Goal: Task Accomplishment & Management: Complete application form

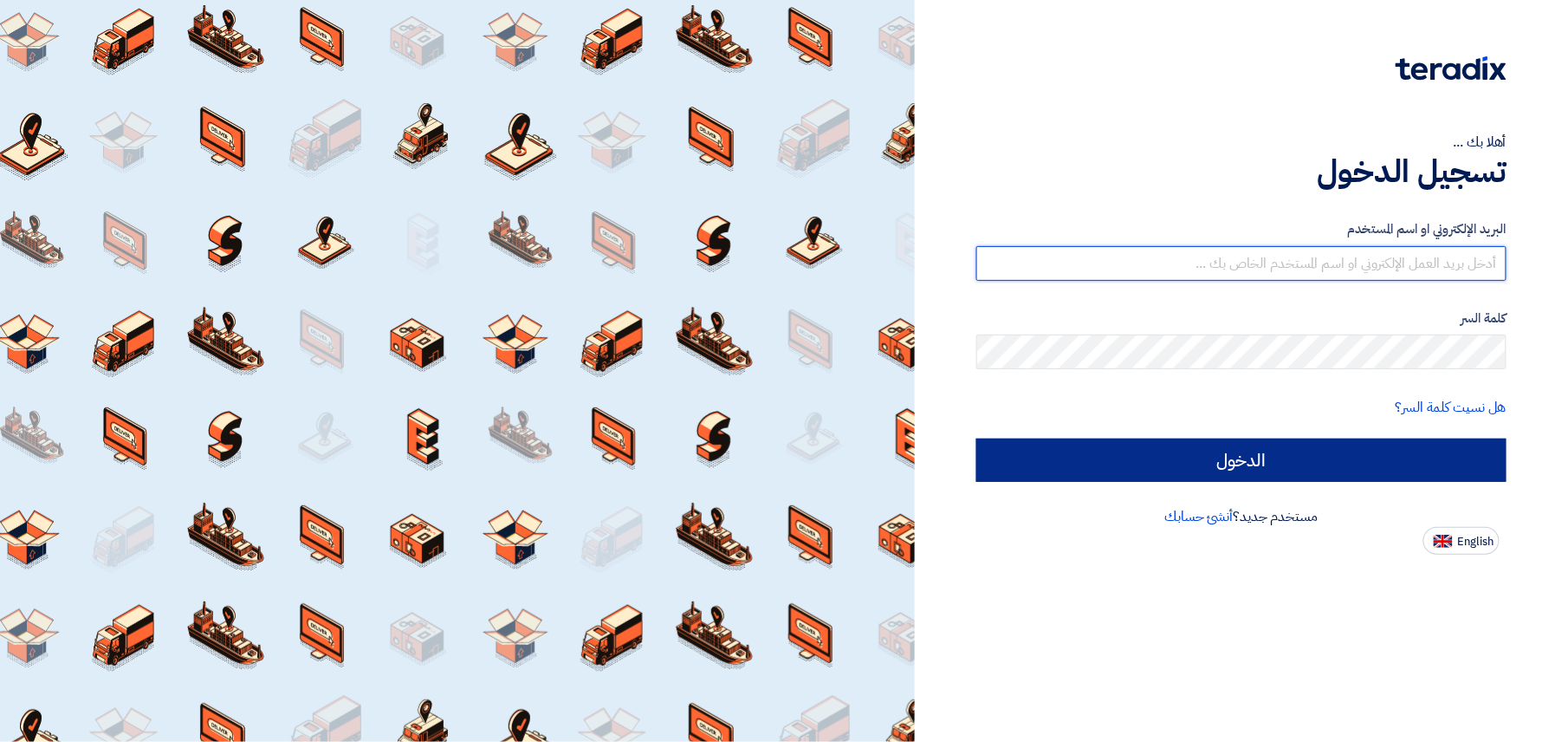
type input "[EMAIL_ADDRESS][DOMAIN_NAME]"
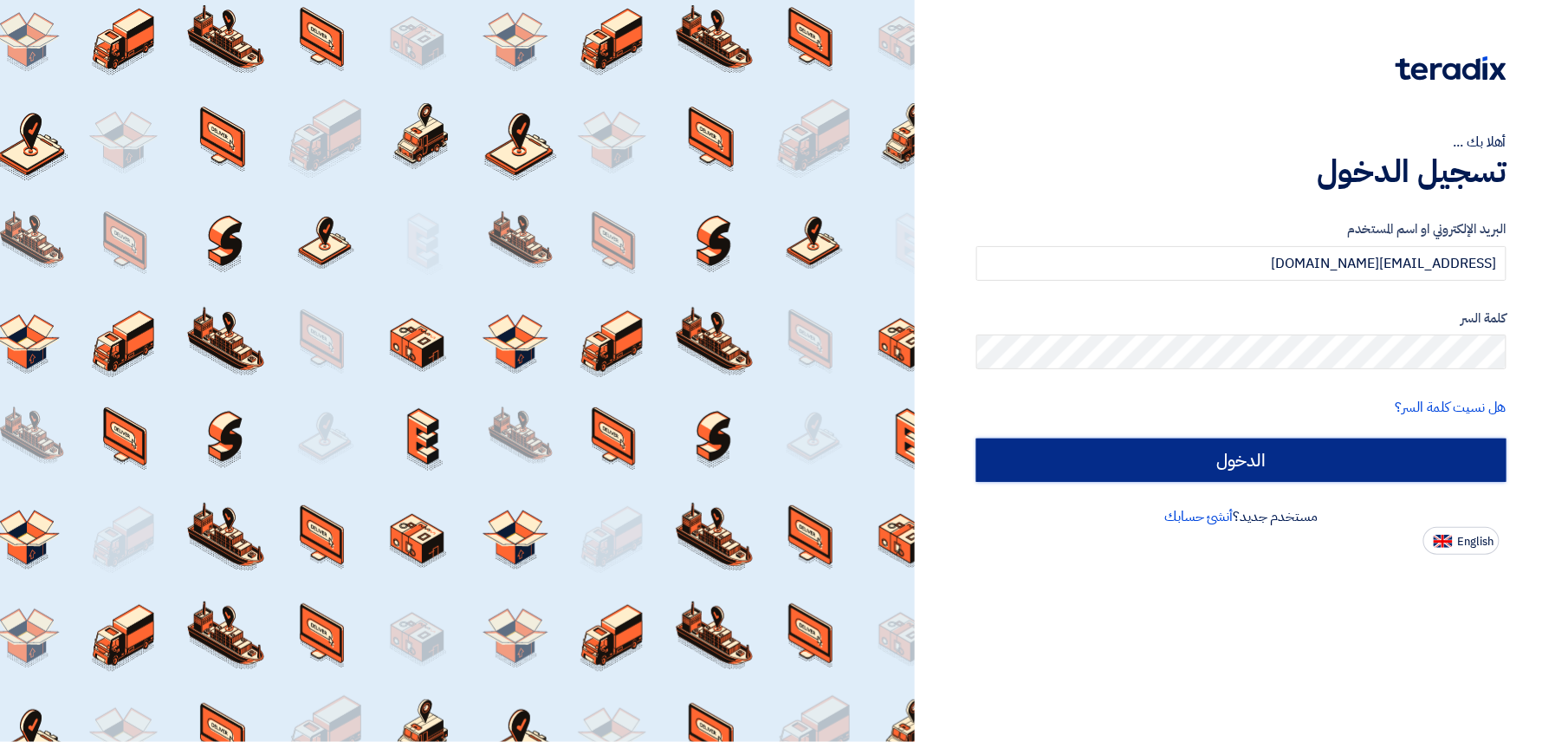
click at [1312, 466] on input "الدخول" at bounding box center [1241, 459] width 530 height 43
type input "Sign in"
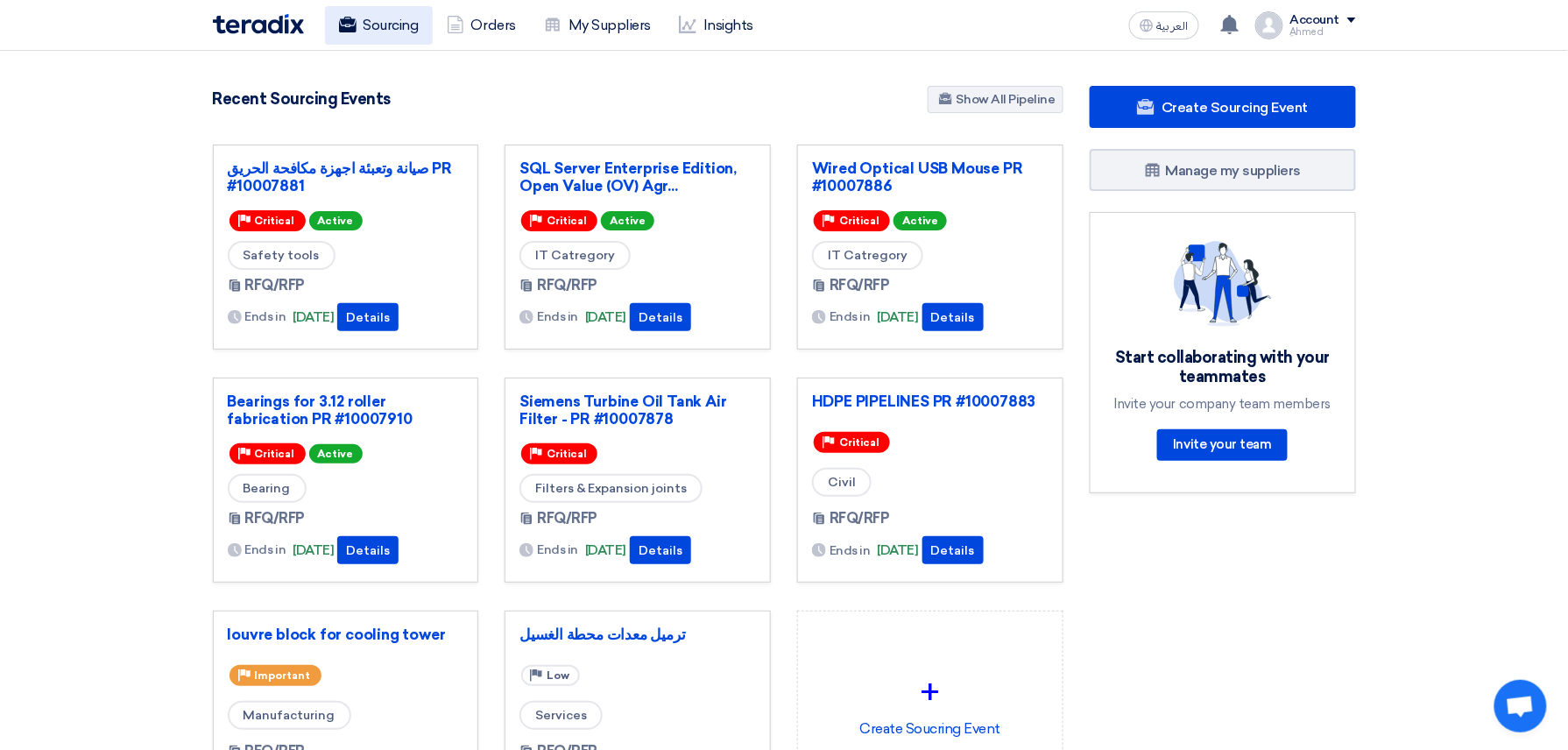
click at [335, 9] on link "Sourcing" at bounding box center [378, 25] width 107 height 38
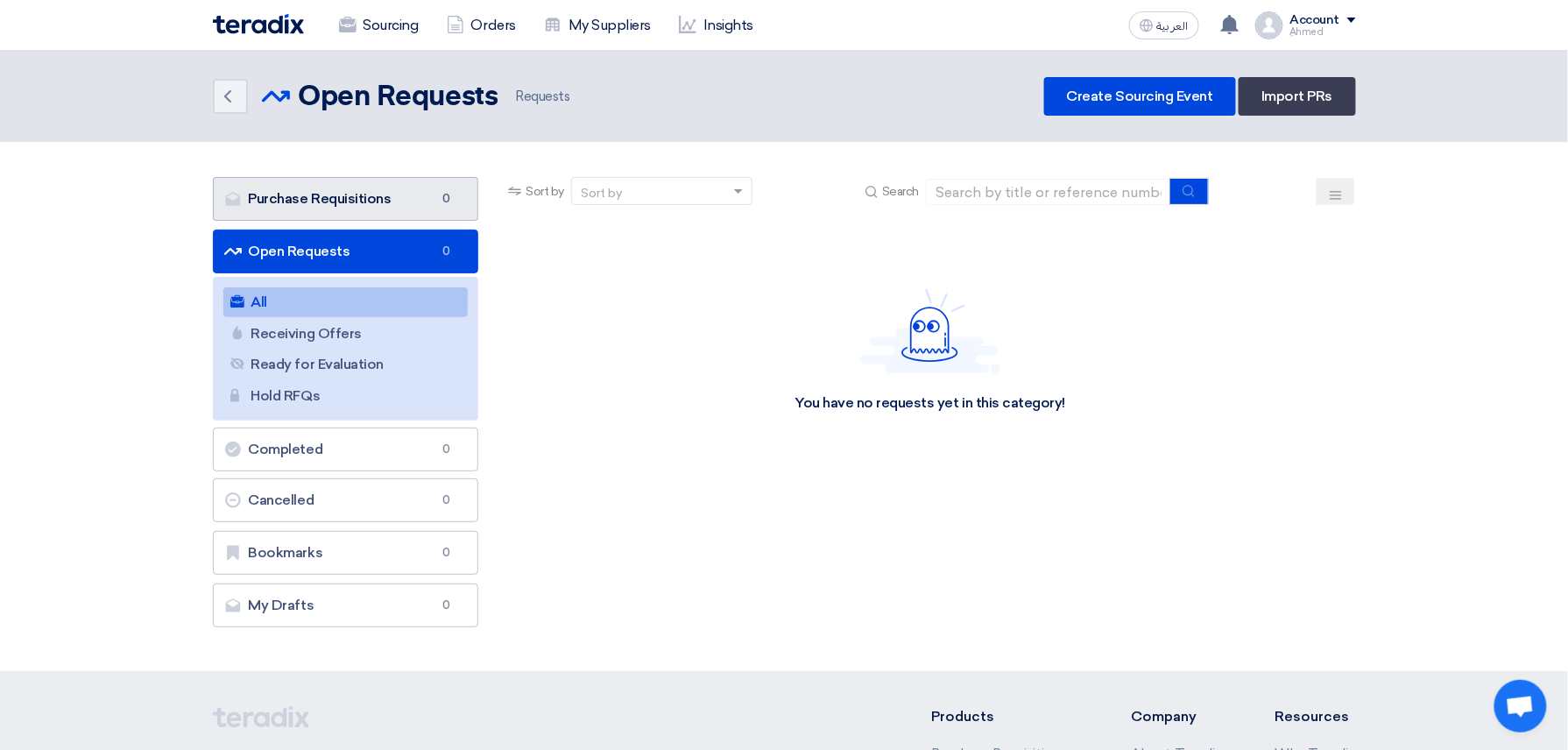
click at [369, 187] on link "Purchase Requisitions Purchase Requisitions 0" at bounding box center [346, 198] width 266 height 43
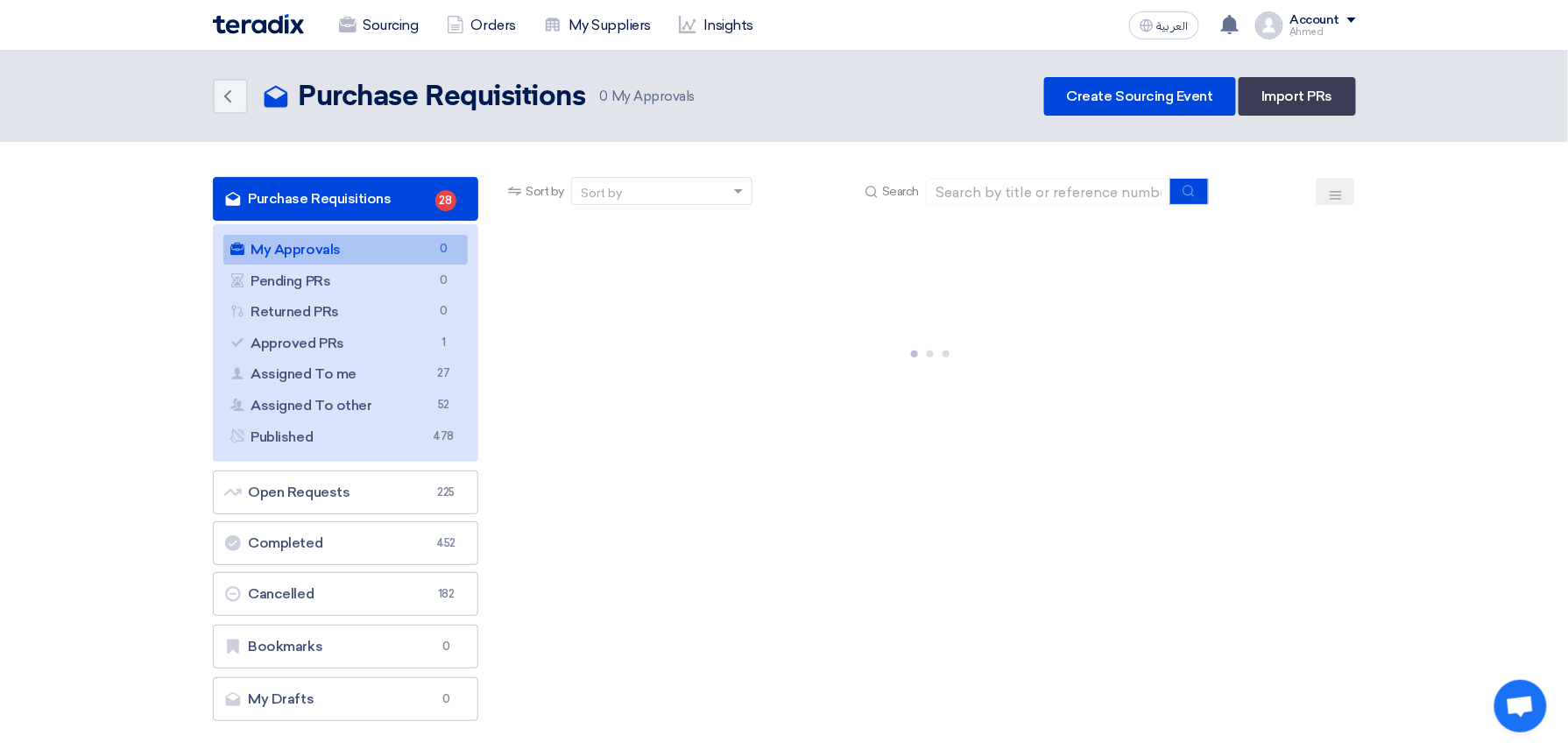
drag, startPoint x: 333, startPoint y: 343, endPoint x: 965, endPoint y: 347, distance: 632.0
click at [337, 343] on link "Approved PRs Approved PRs 1" at bounding box center [346, 343] width 245 height 30
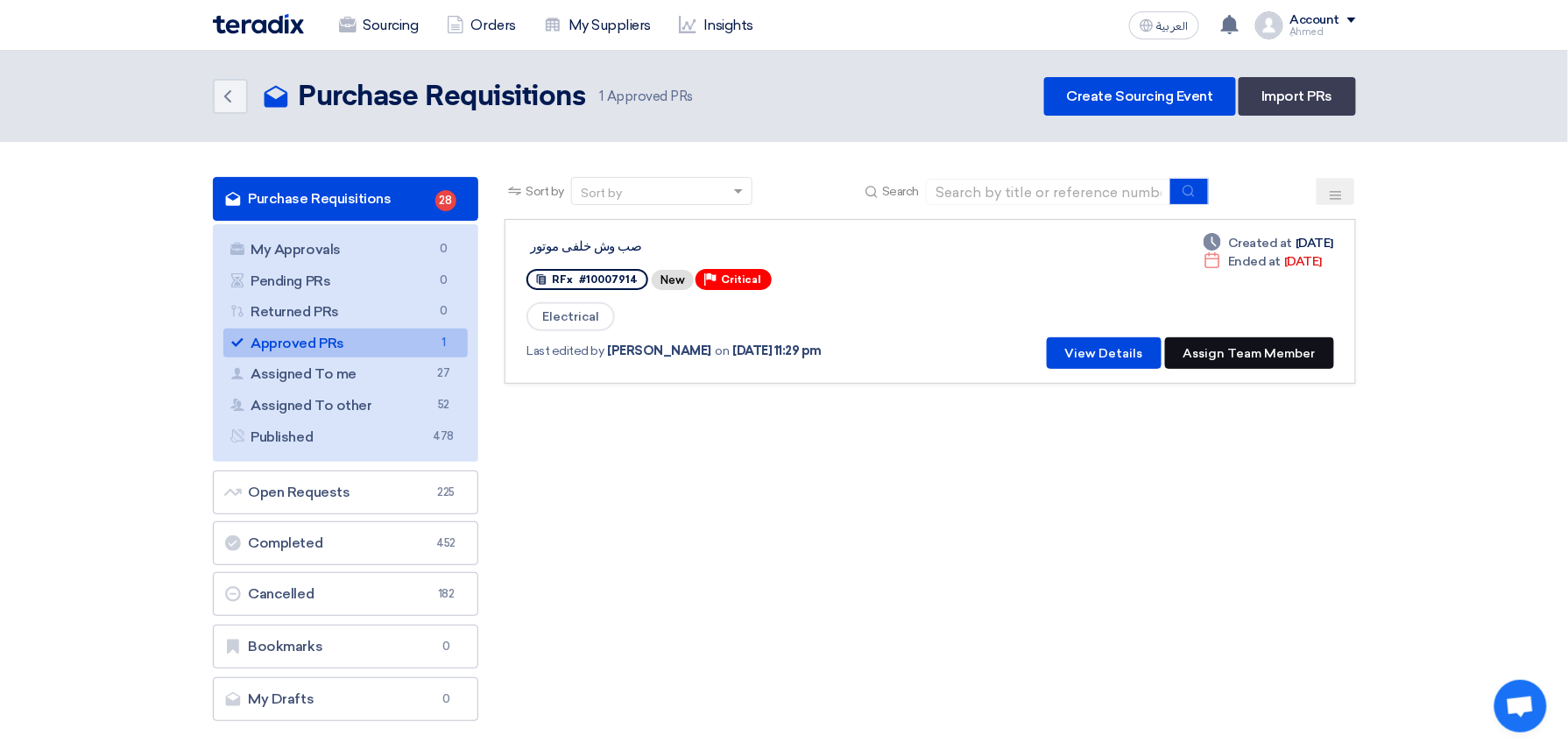
click at [1287, 343] on button "Assign Team Member" at bounding box center [1249, 353] width 169 height 32
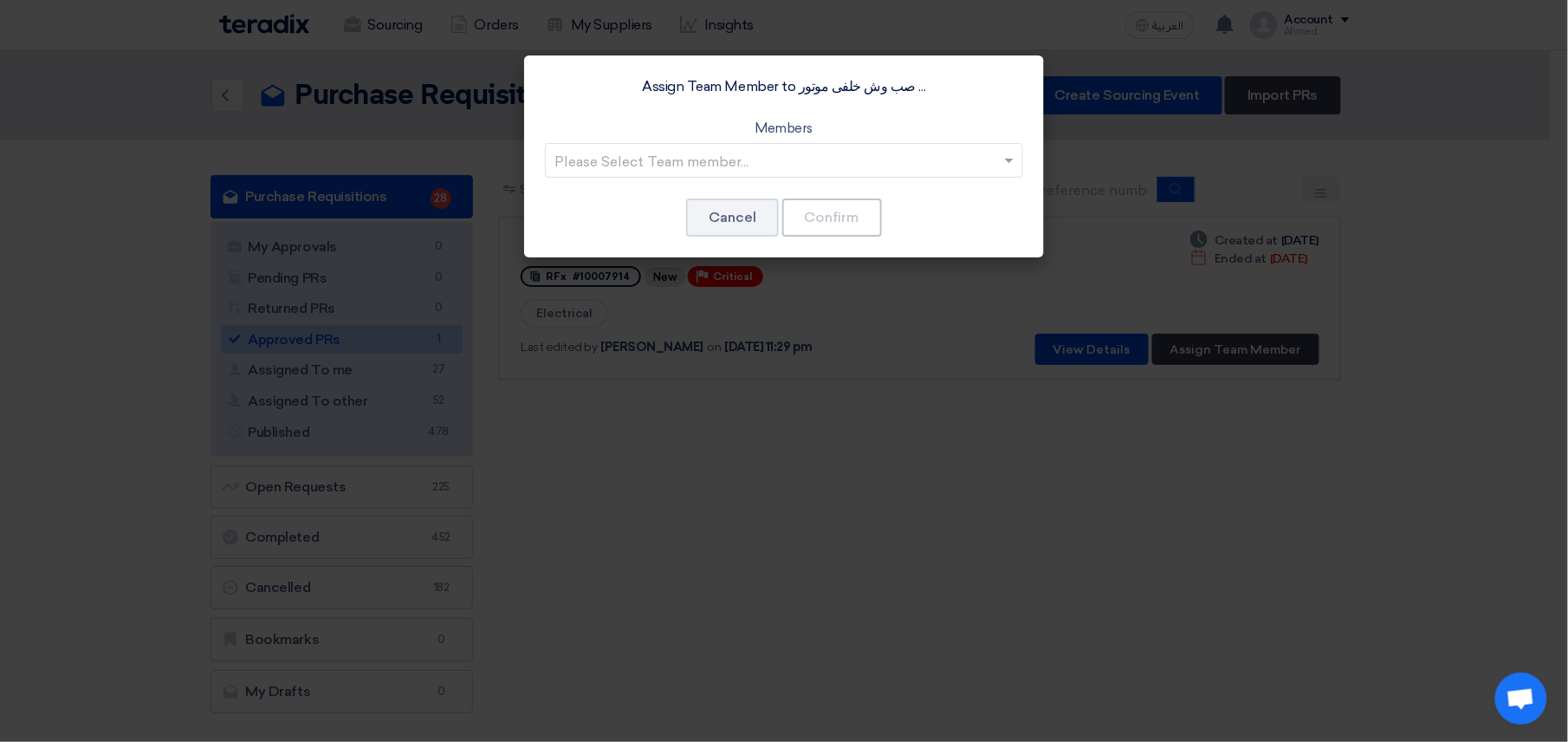
click at [597, 146] on div at bounding box center [784, 160] width 477 height 29
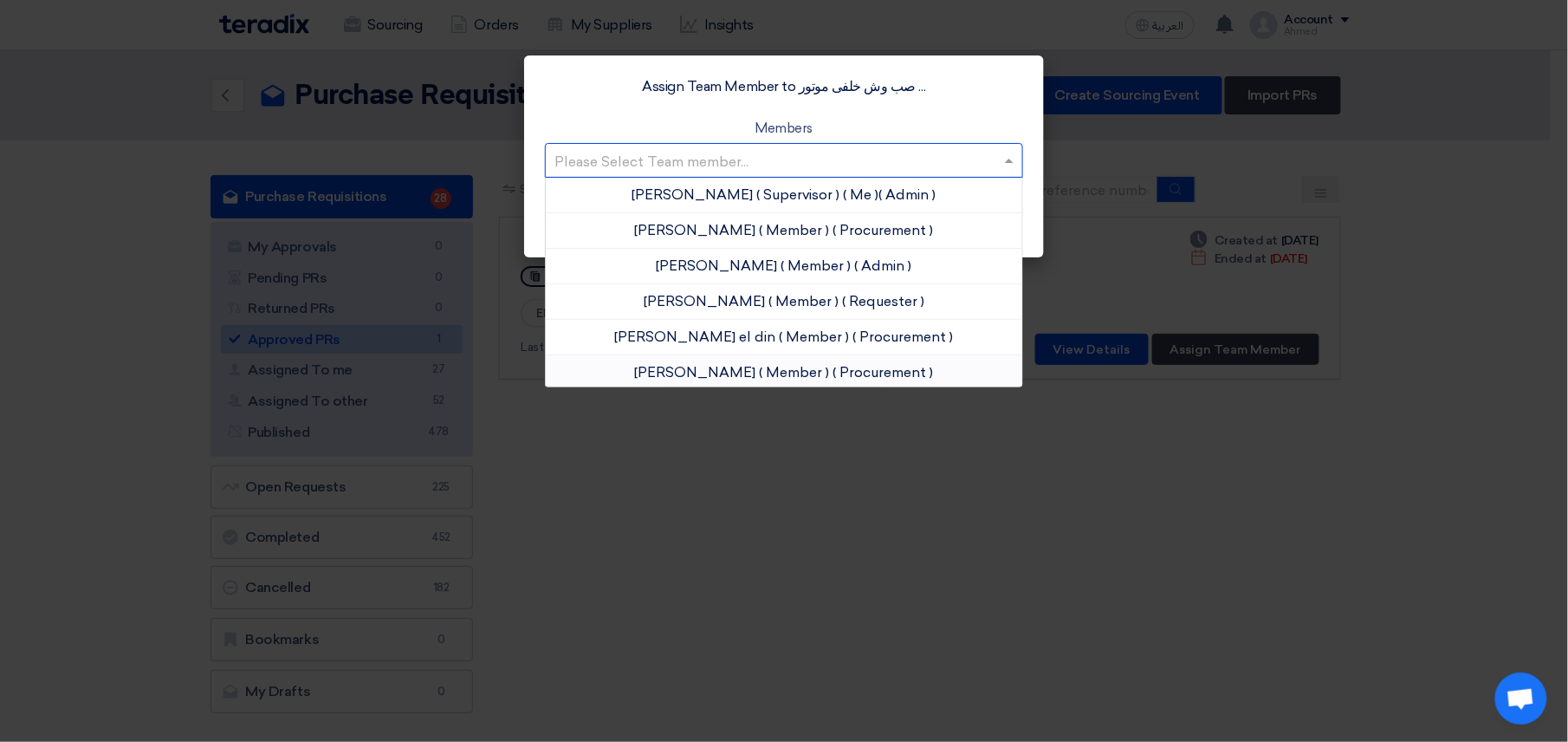
click at [725, 367] on span "[PERSON_NAME]" at bounding box center [695, 371] width 121 height 17
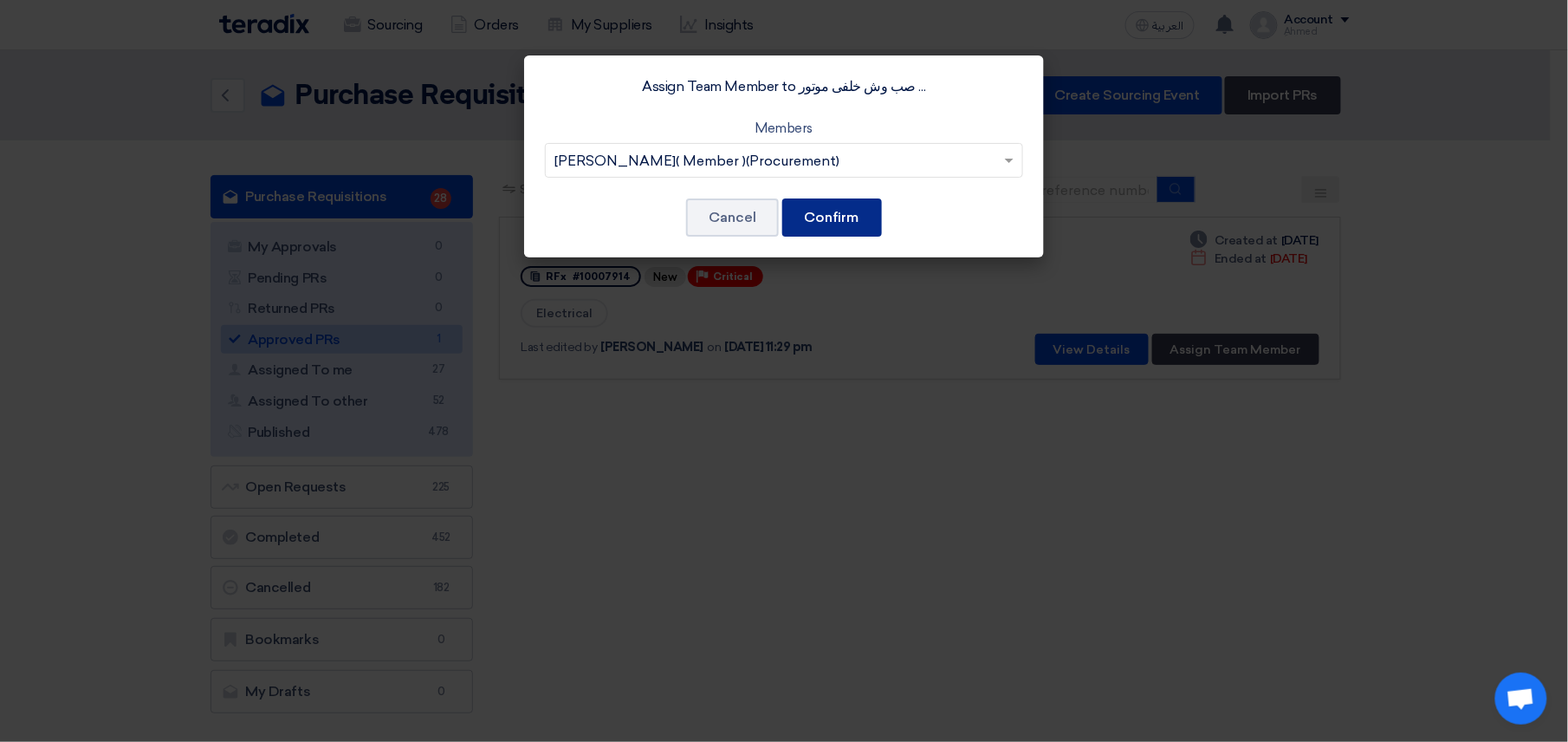
click at [850, 212] on button "Confirm" at bounding box center [831, 217] width 99 height 38
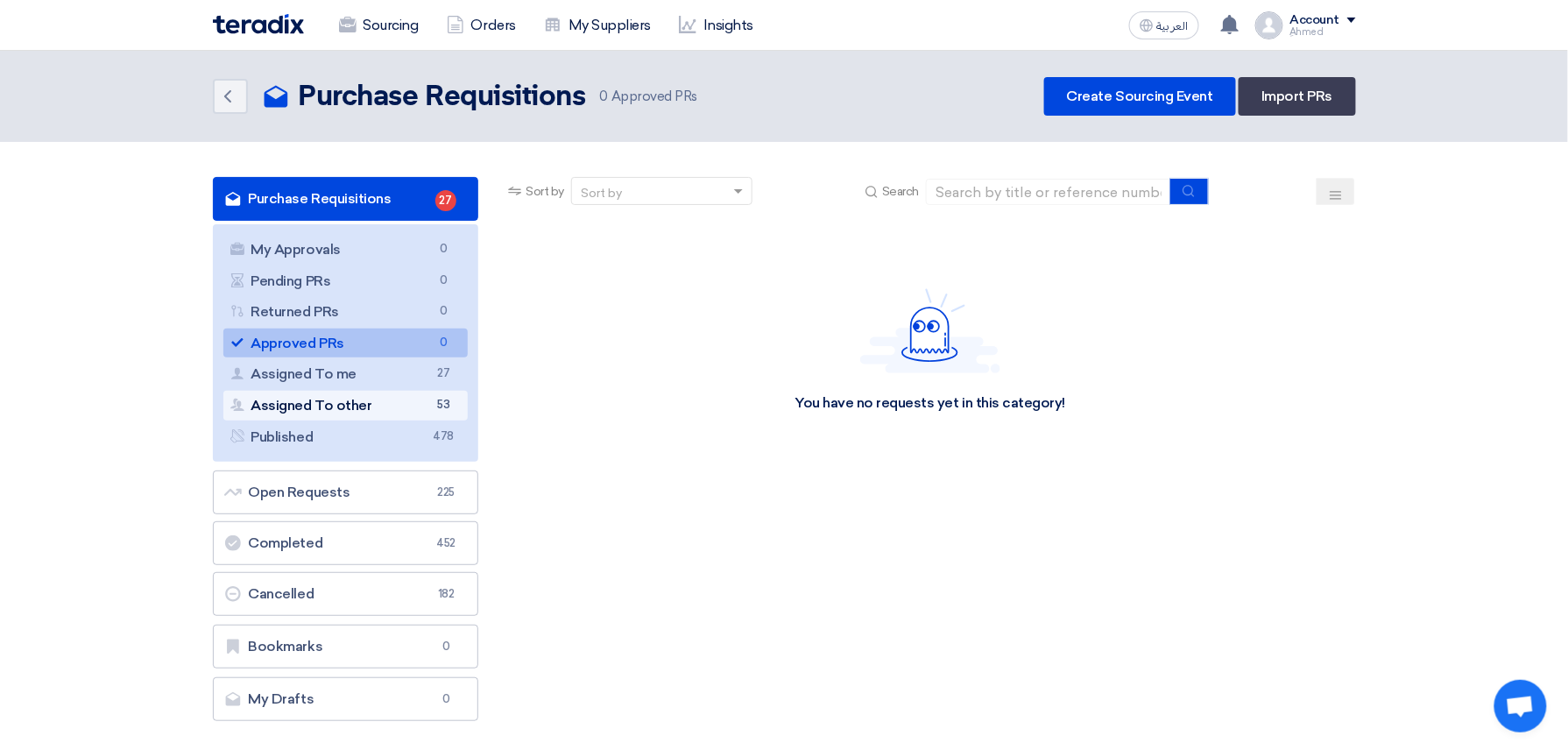
drag, startPoint x: 291, startPoint y: 393, endPoint x: 1063, endPoint y: 495, distance: 778.7
click at [293, 393] on link "Assigned To other Assigned To other 53" at bounding box center [346, 406] width 245 height 30
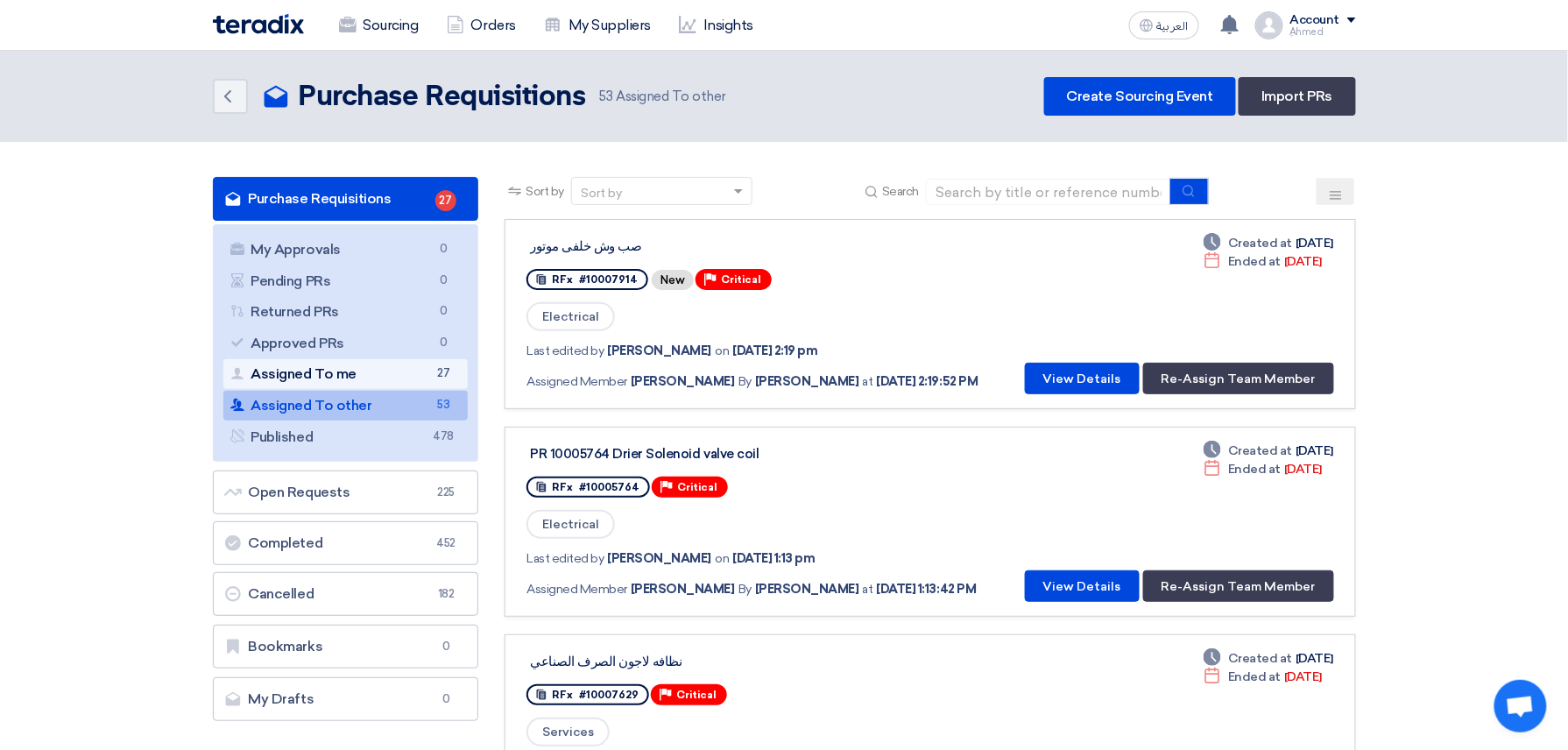
click at [328, 373] on link "Assigned To me Assigned To me 27" at bounding box center [346, 375] width 245 height 30
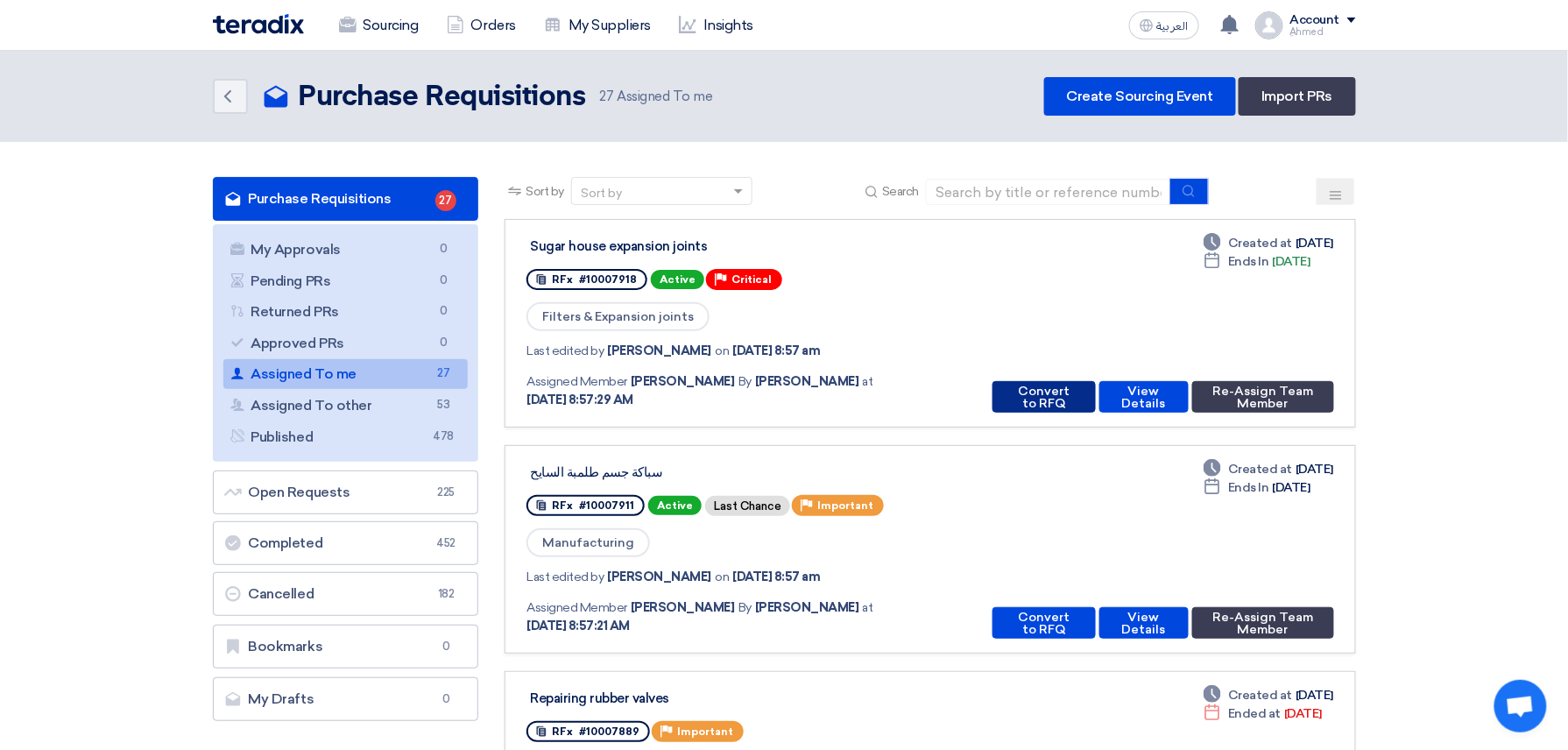
click at [1017, 396] on button "Convert to RFQ" at bounding box center [1043, 397] width 102 height 32
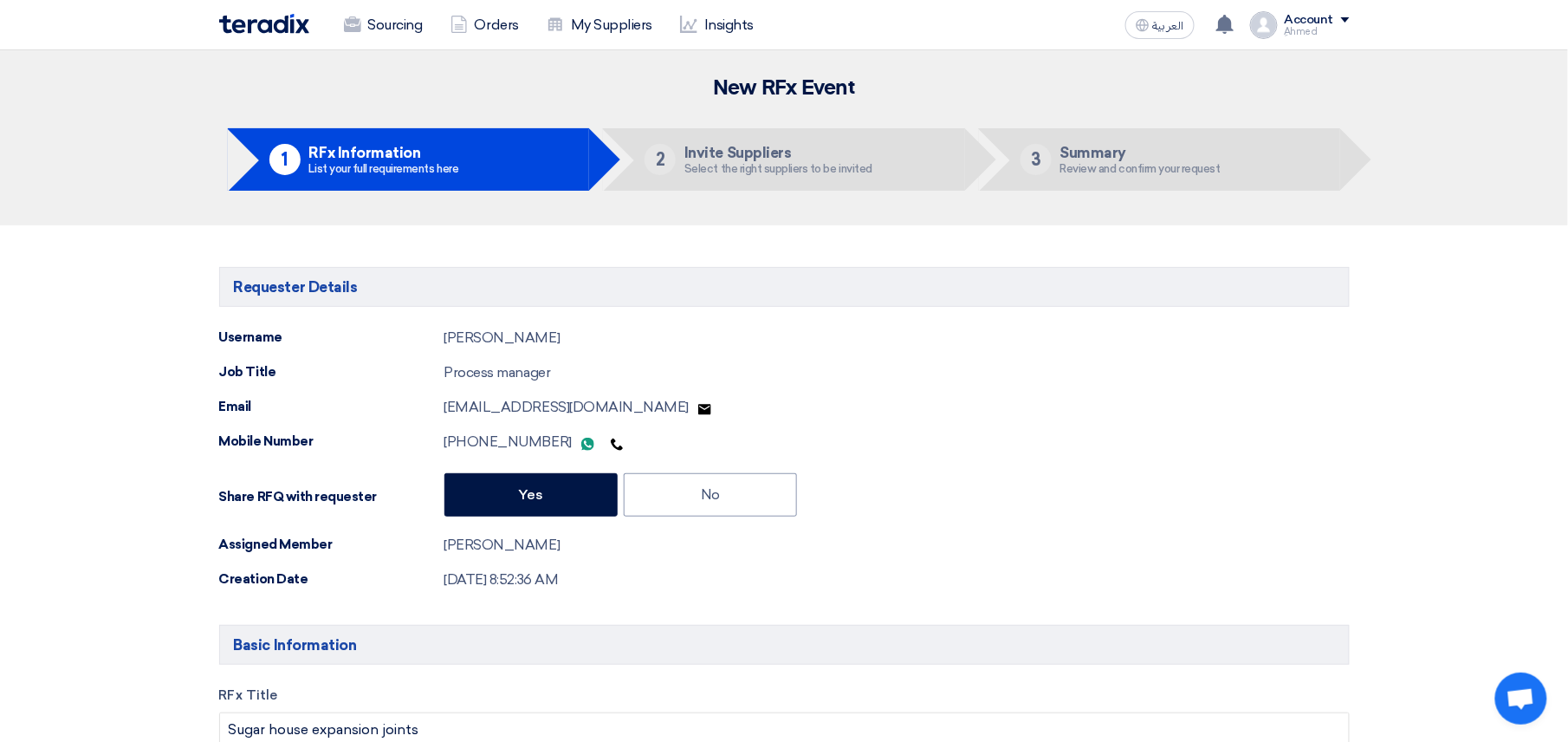
type input "[DATE]"
type input "11"
type input "30"
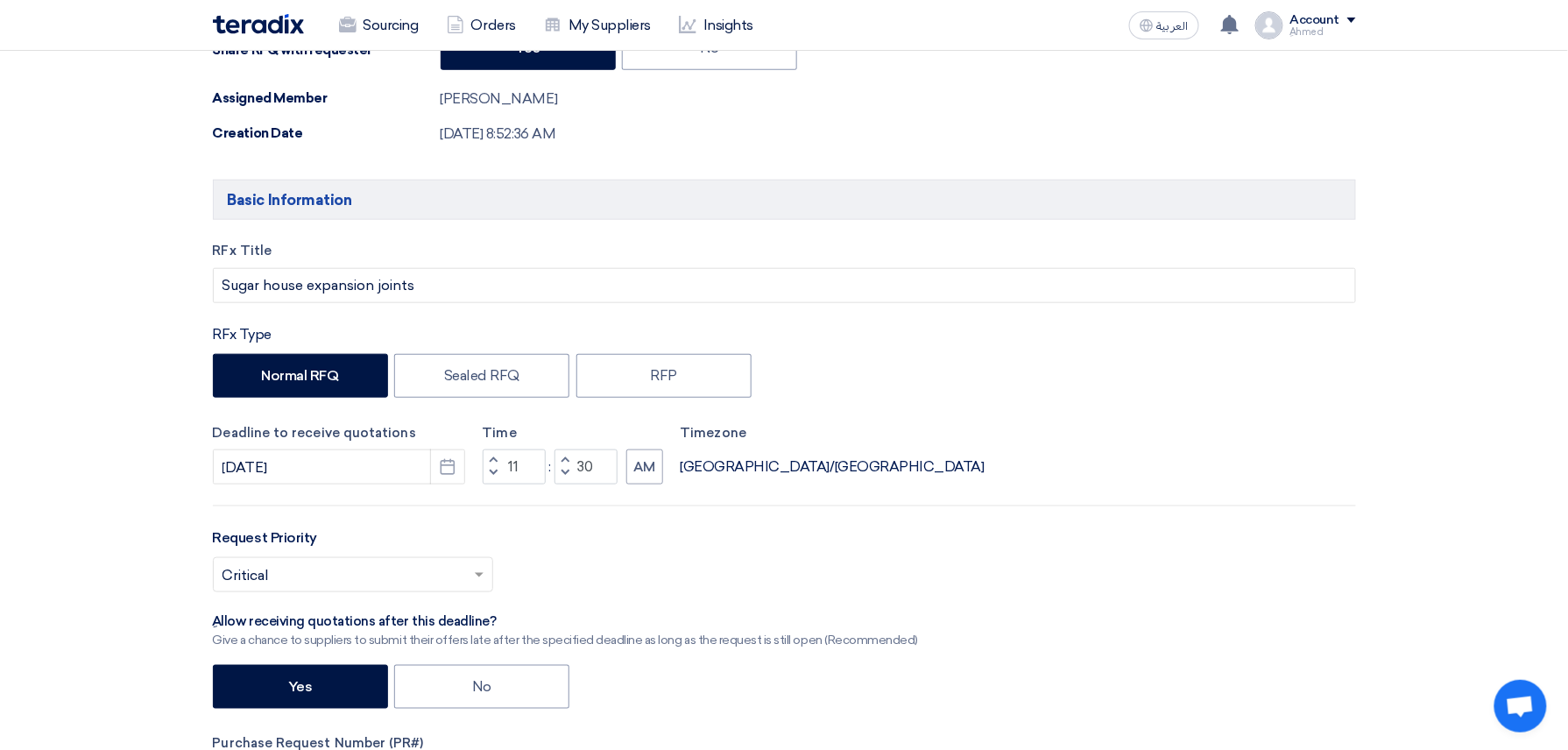
scroll to position [467, 0]
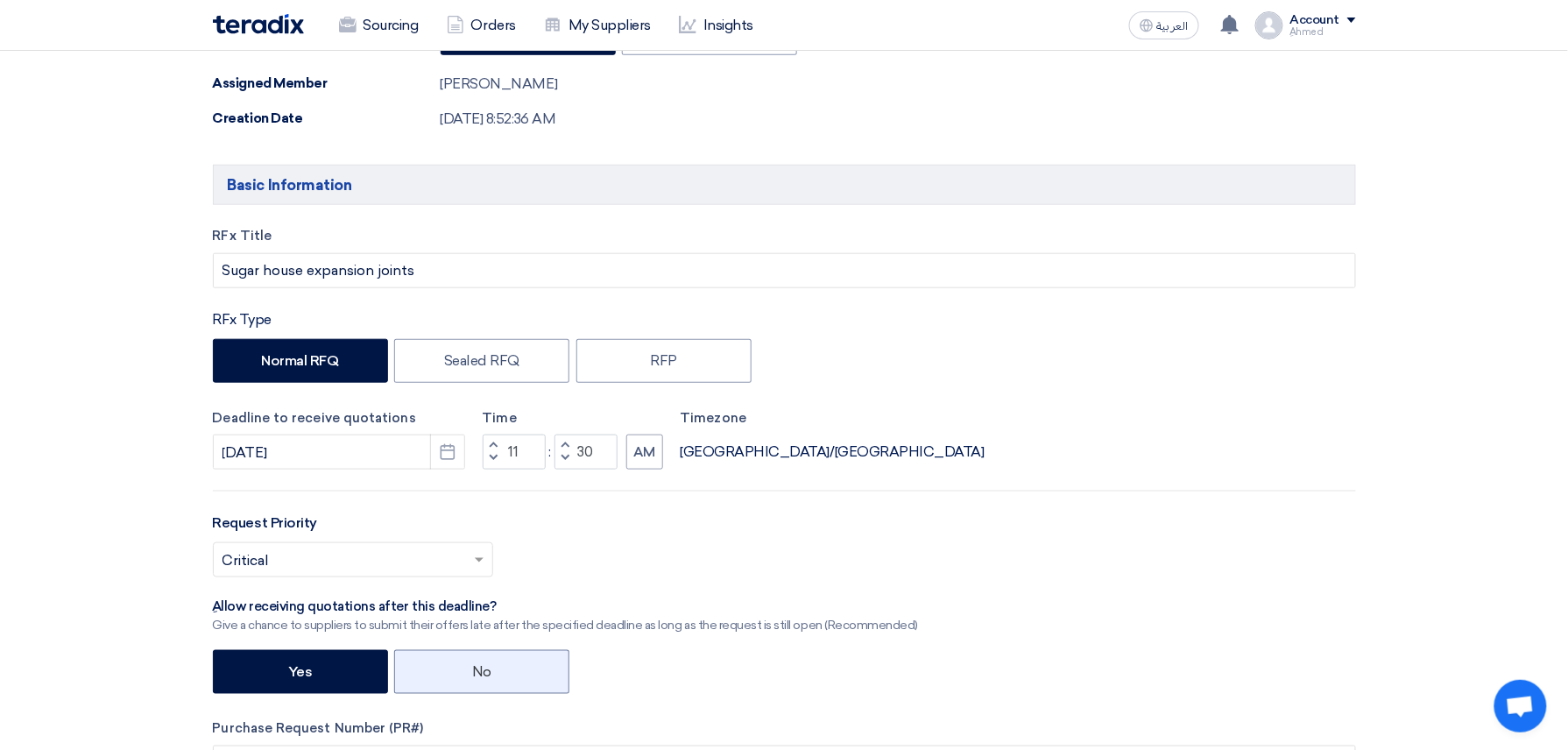
click at [478, 659] on label "No" at bounding box center [481, 671] width 175 height 43
click at [478, 665] on input "No" at bounding box center [478, 670] width 12 height 12
radio input "true"
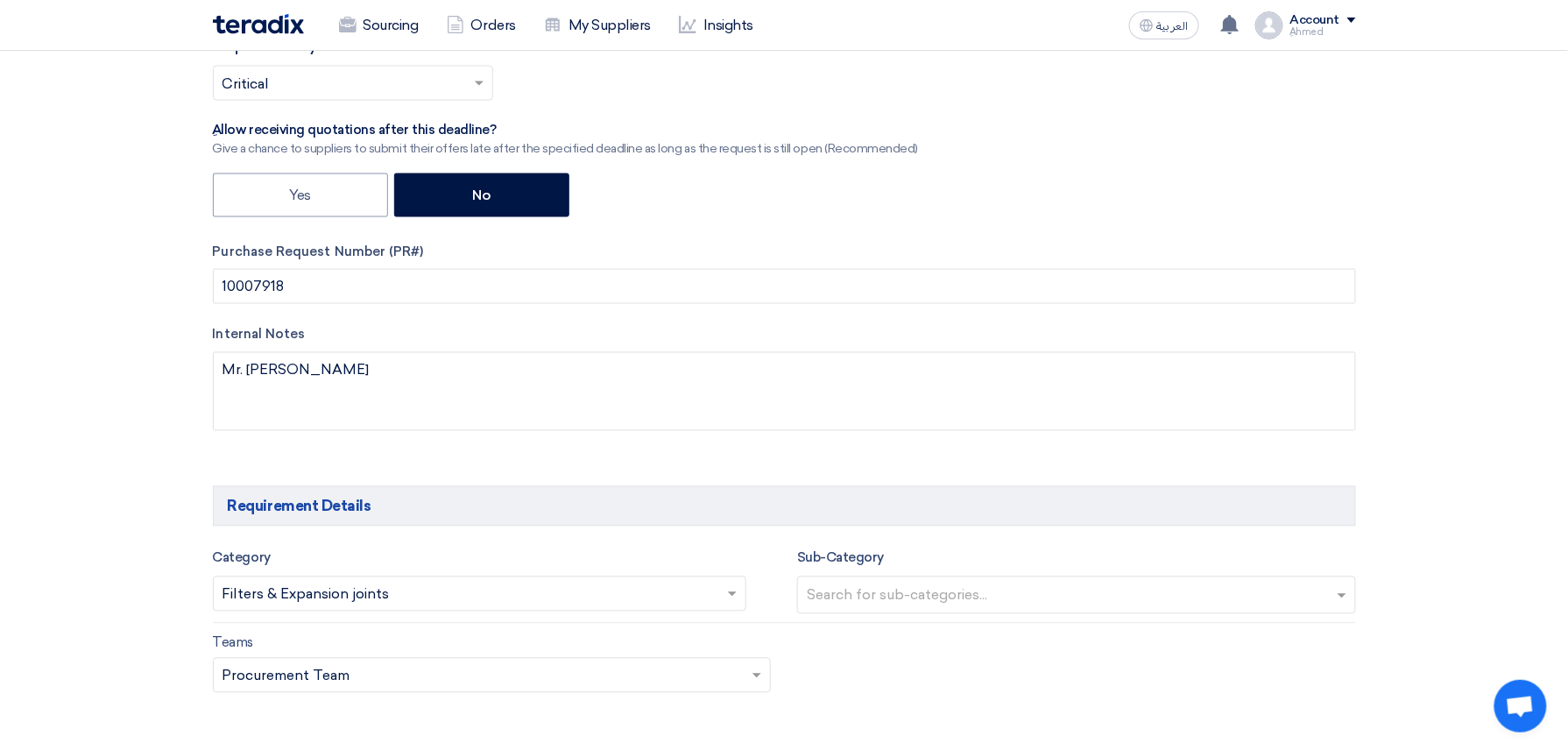
scroll to position [934, 0]
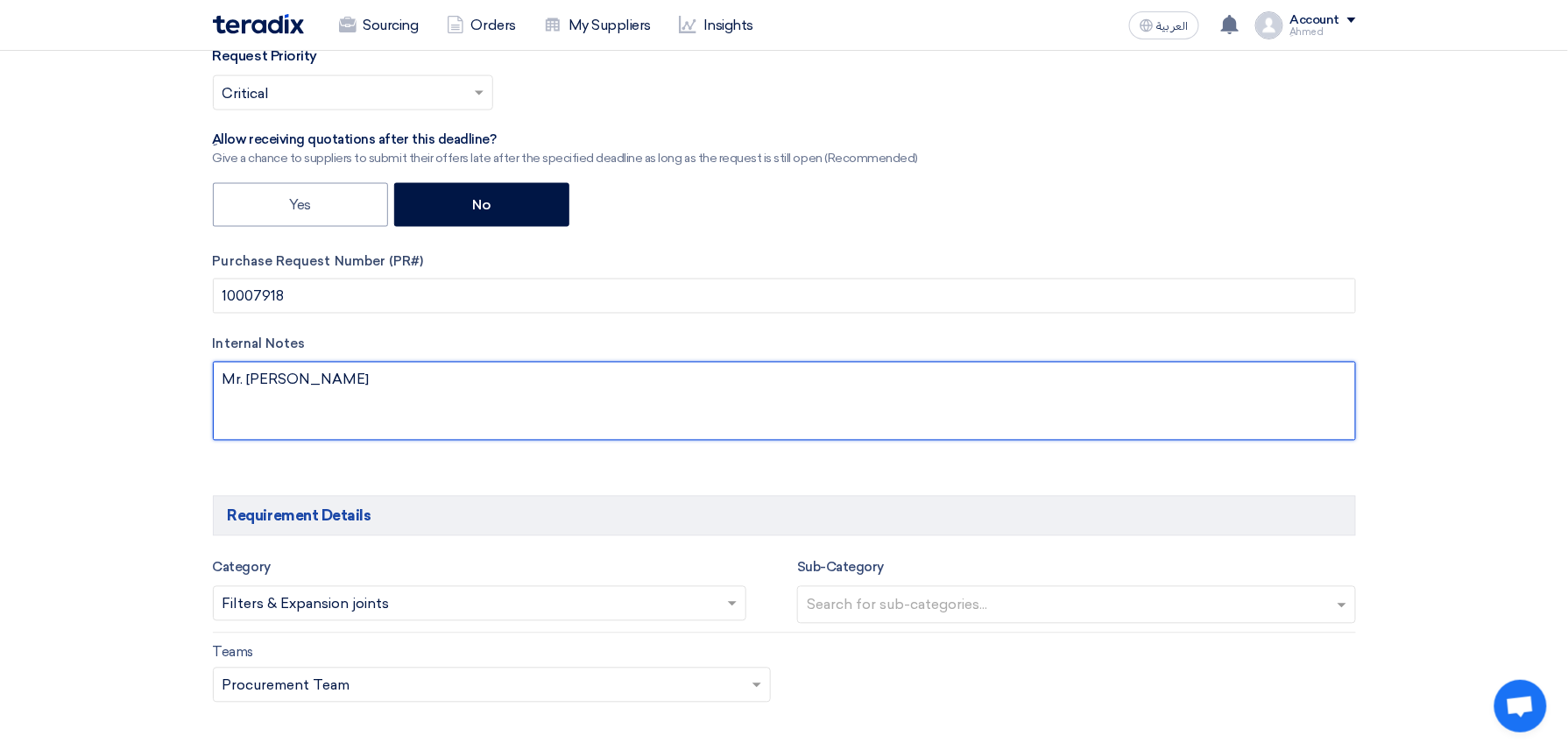
drag, startPoint x: 519, startPoint y: 403, endPoint x: 146, endPoint y: 386, distance: 373.4
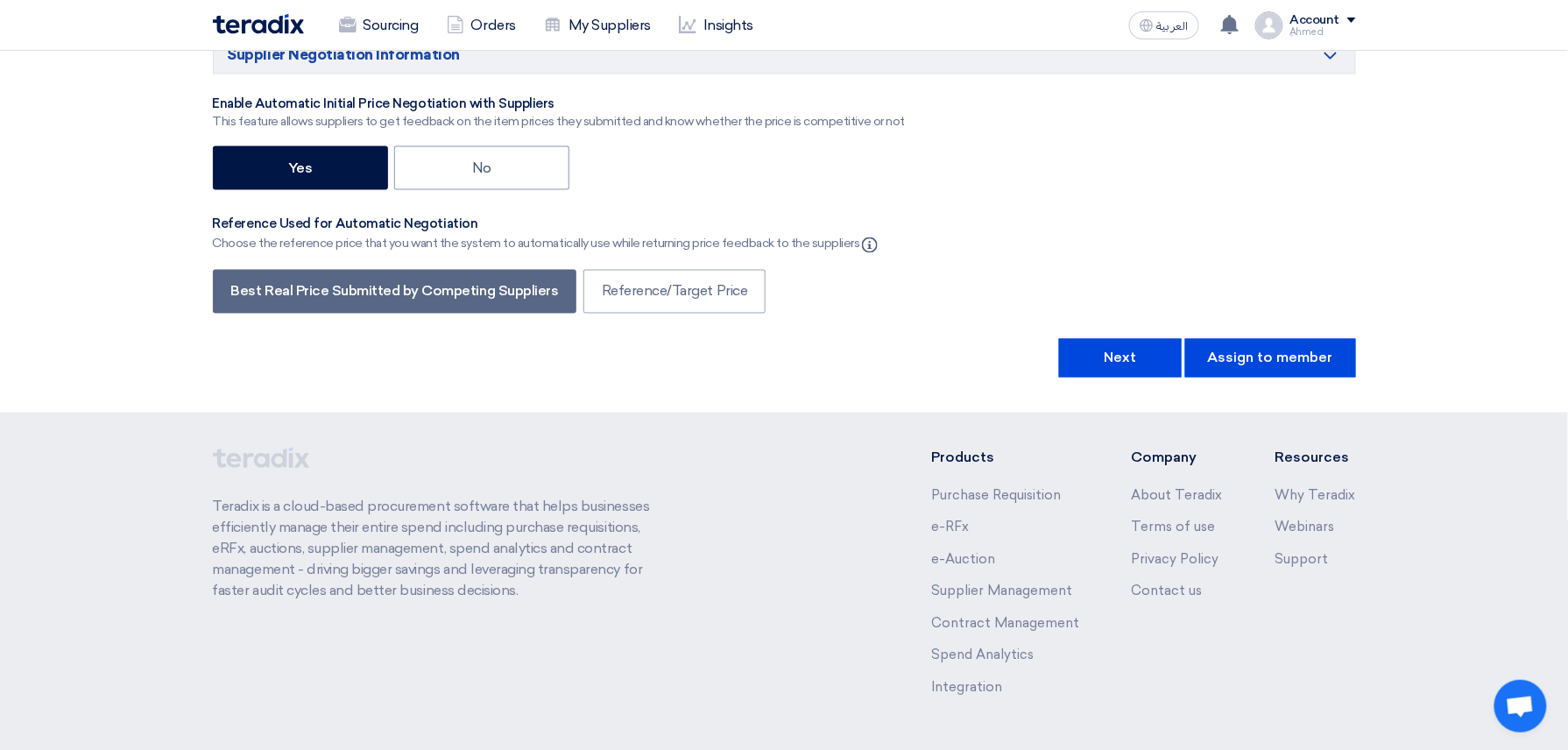
scroll to position [3270, 0]
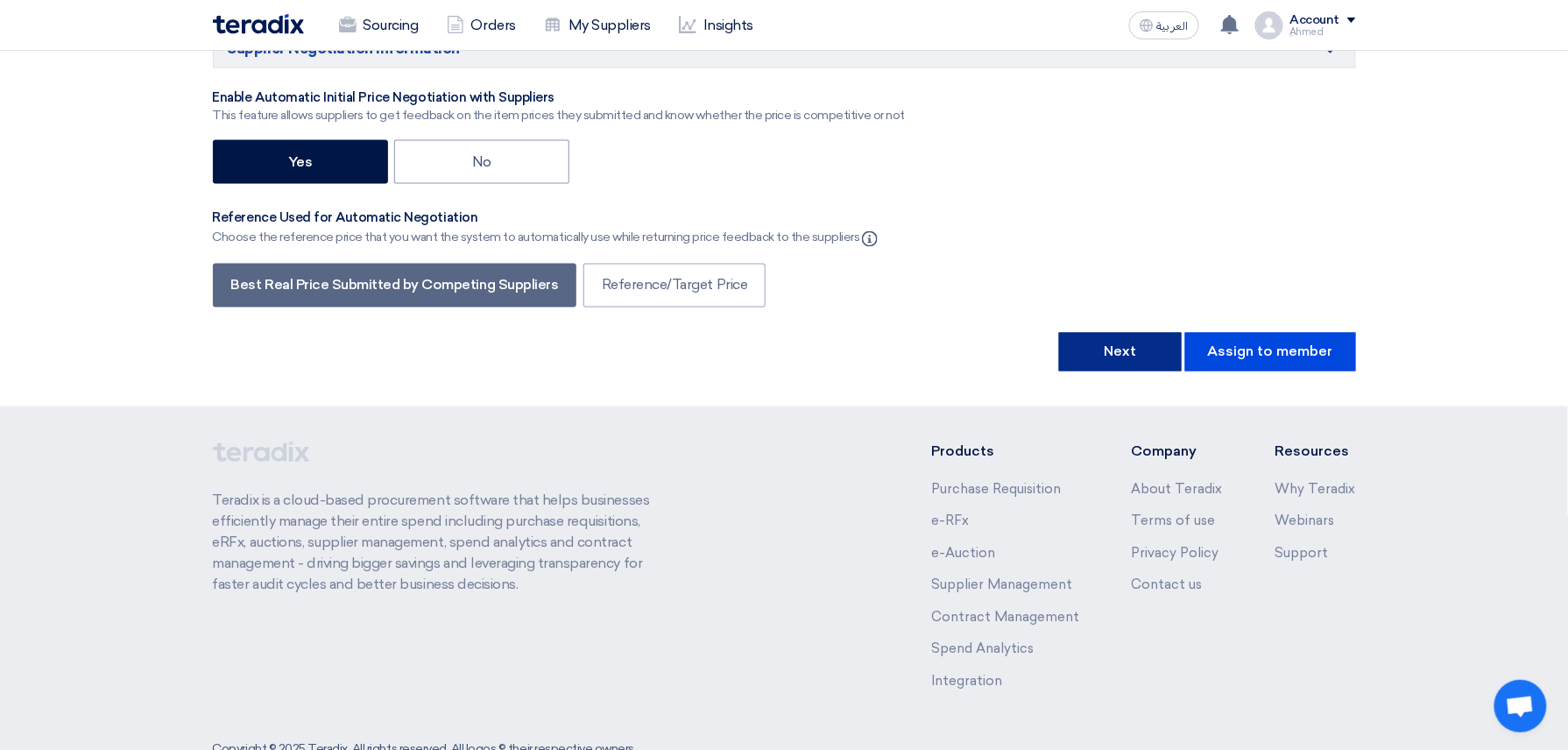
click at [1100, 371] on button "Next" at bounding box center [1121, 351] width 123 height 38
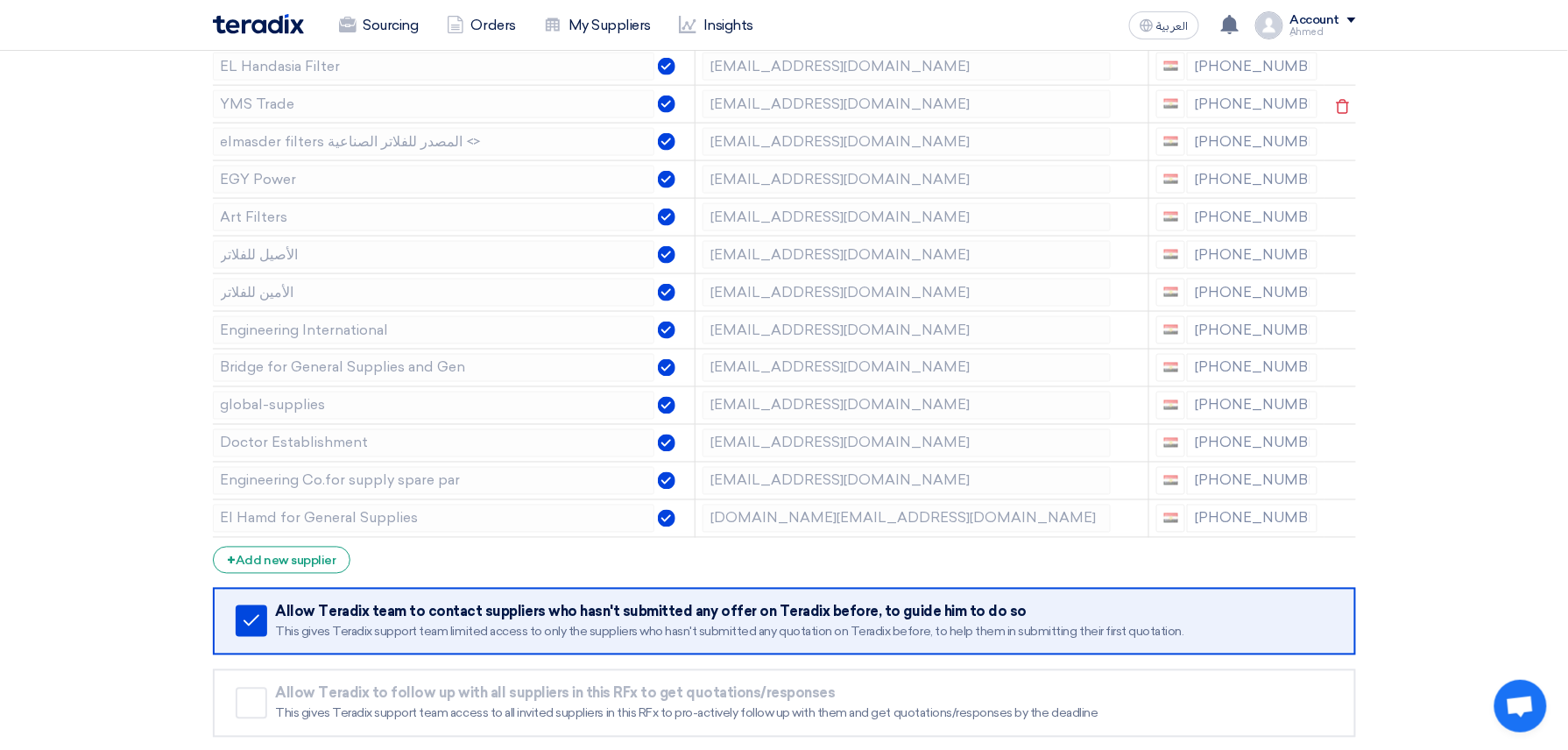
scroll to position [817, 0]
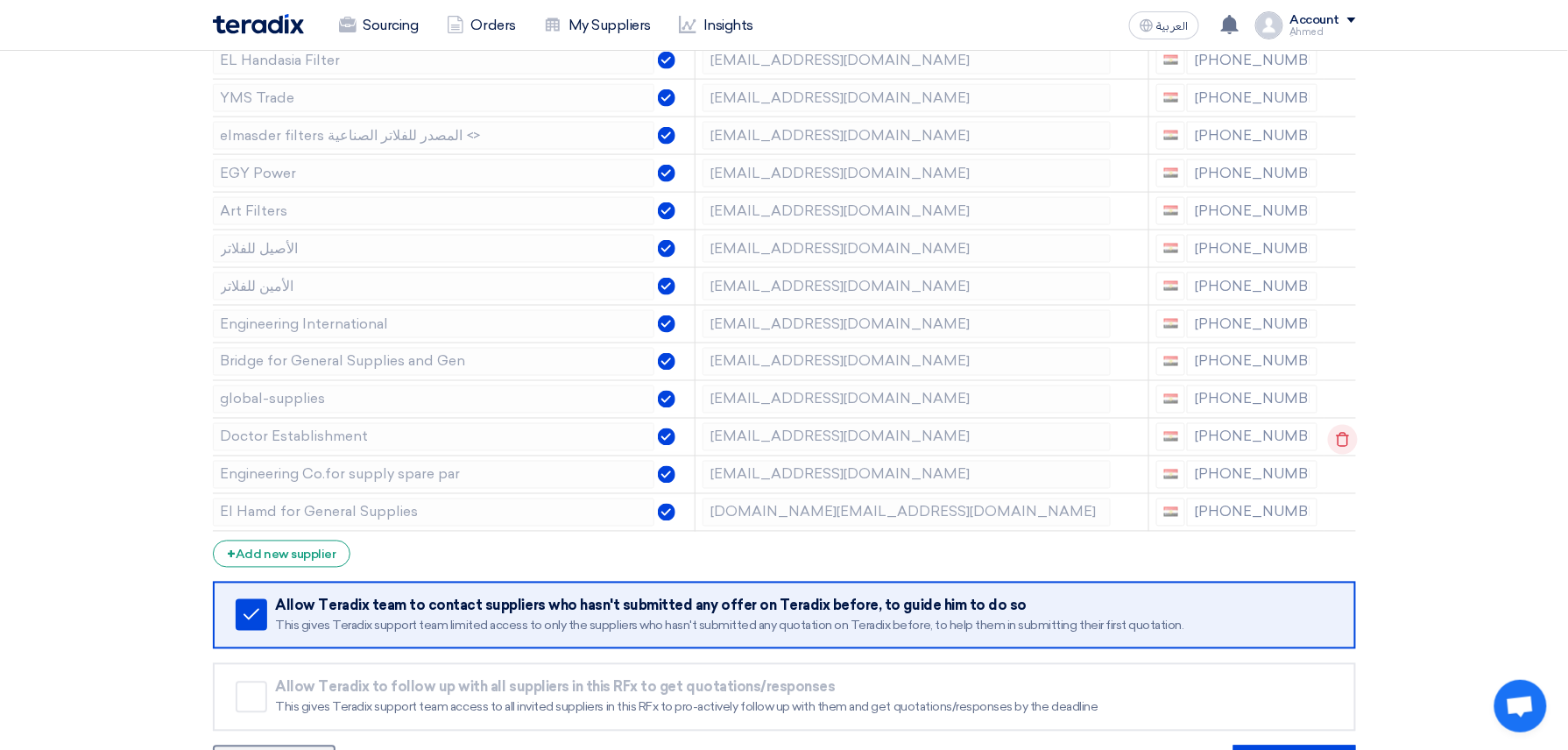
click at [1336, 438] on icon at bounding box center [1343, 440] width 30 height 30
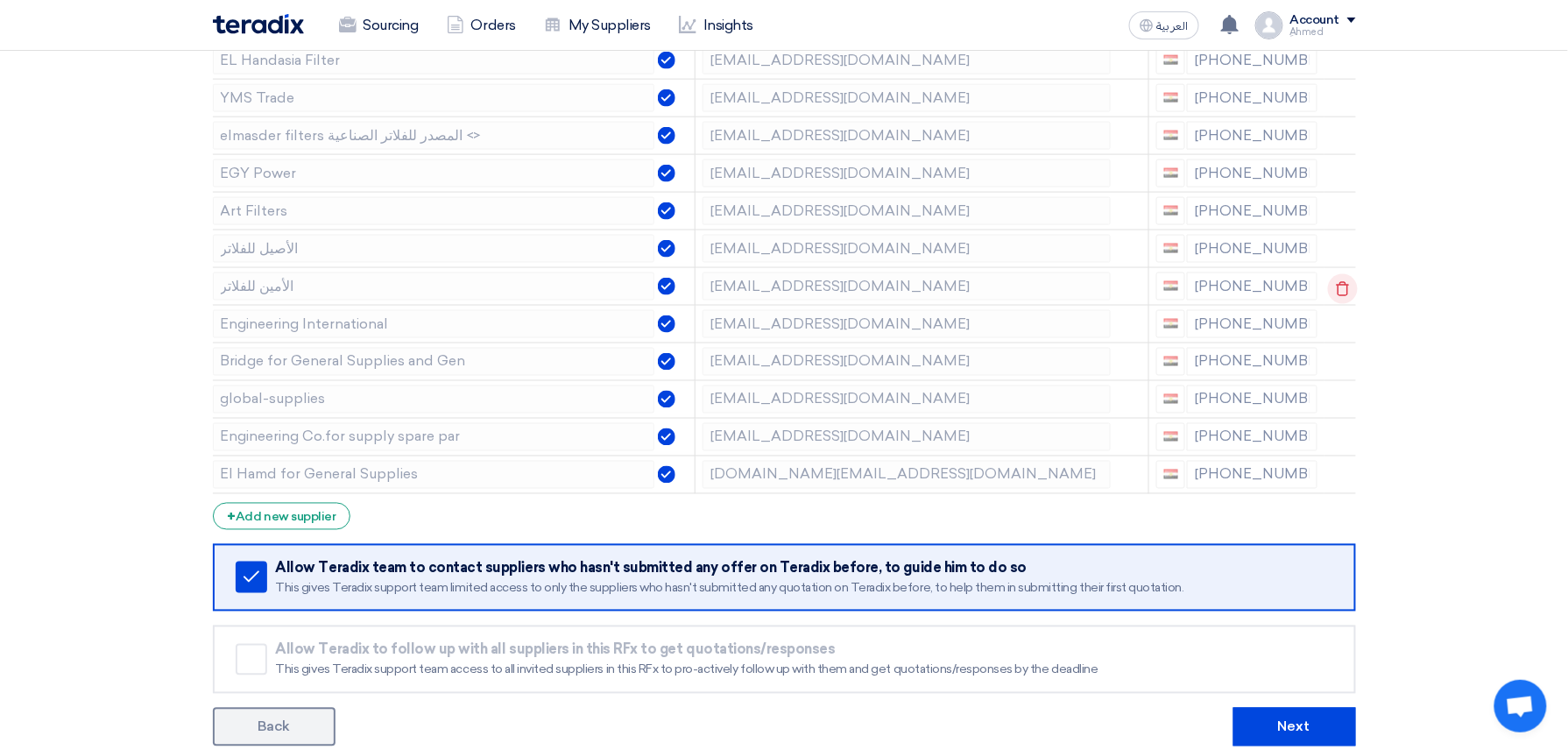
click at [1341, 289] on icon at bounding box center [1343, 289] width 30 height 30
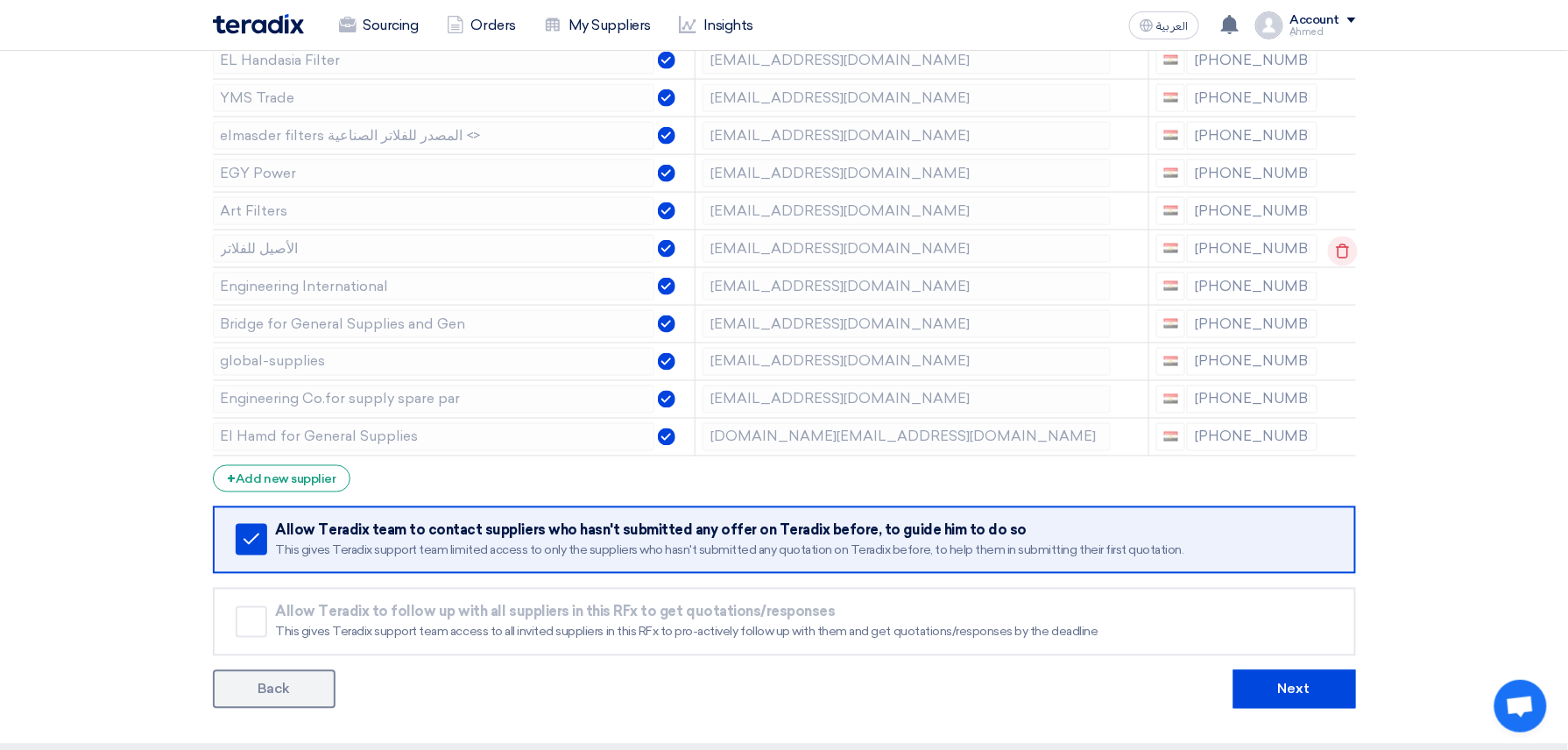
click at [1350, 260] on icon at bounding box center [1343, 251] width 30 height 30
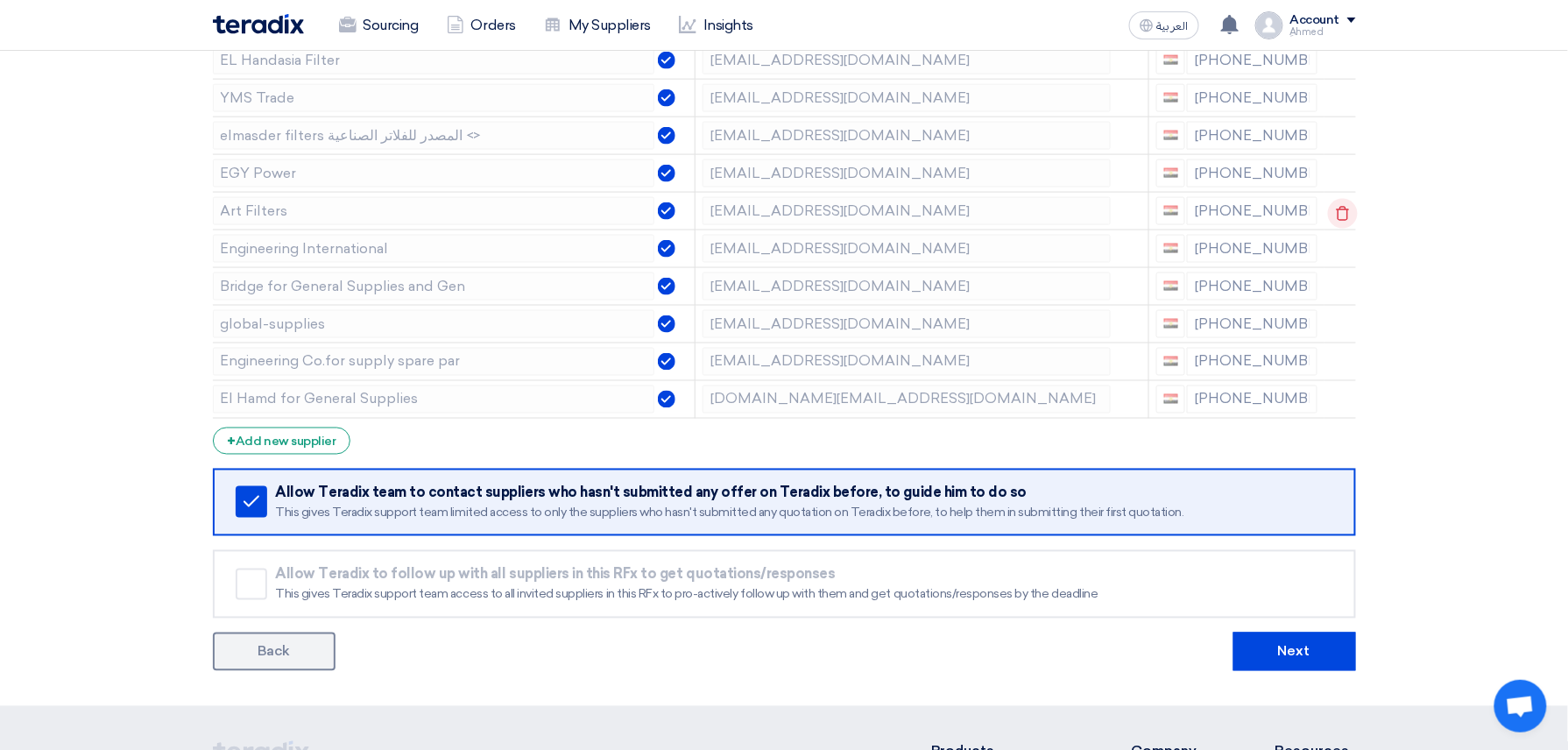
click at [1342, 223] on icon at bounding box center [1343, 214] width 30 height 30
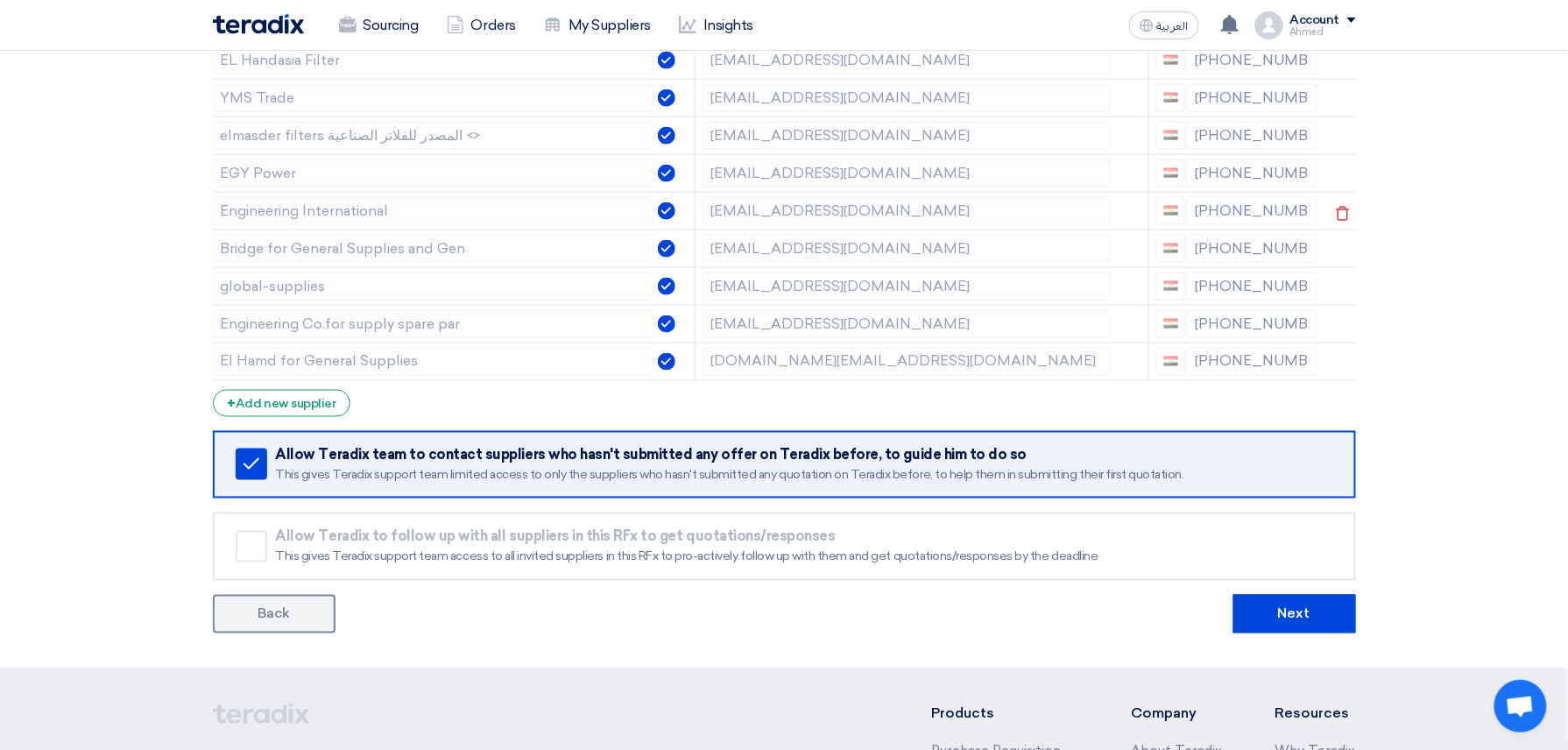
click at [1343, 200] on td at bounding box center [1341, 210] width 32 height 37
click at [1342, 183] on use at bounding box center [1342, 175] width 13 height 15
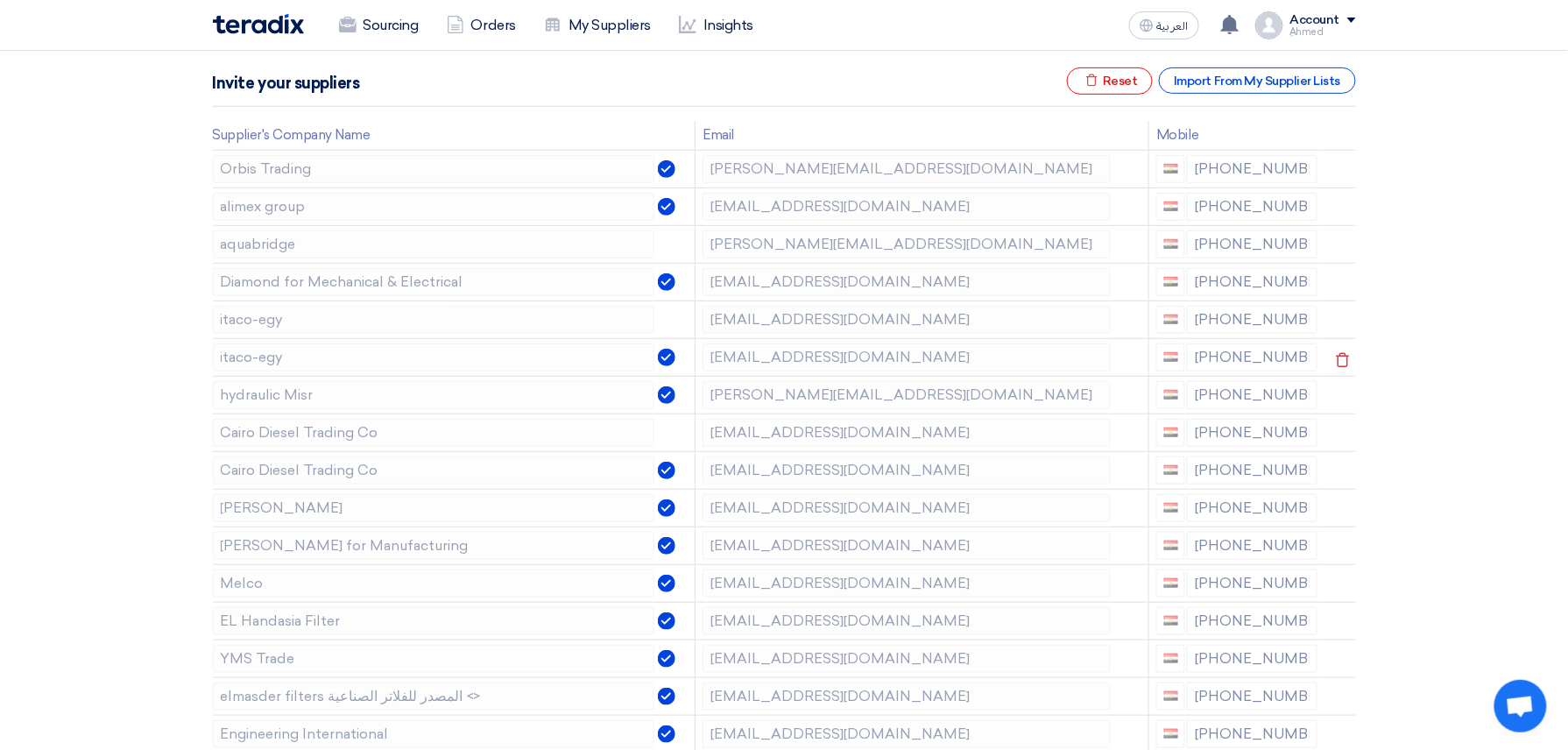
scroll to position [233, 0]
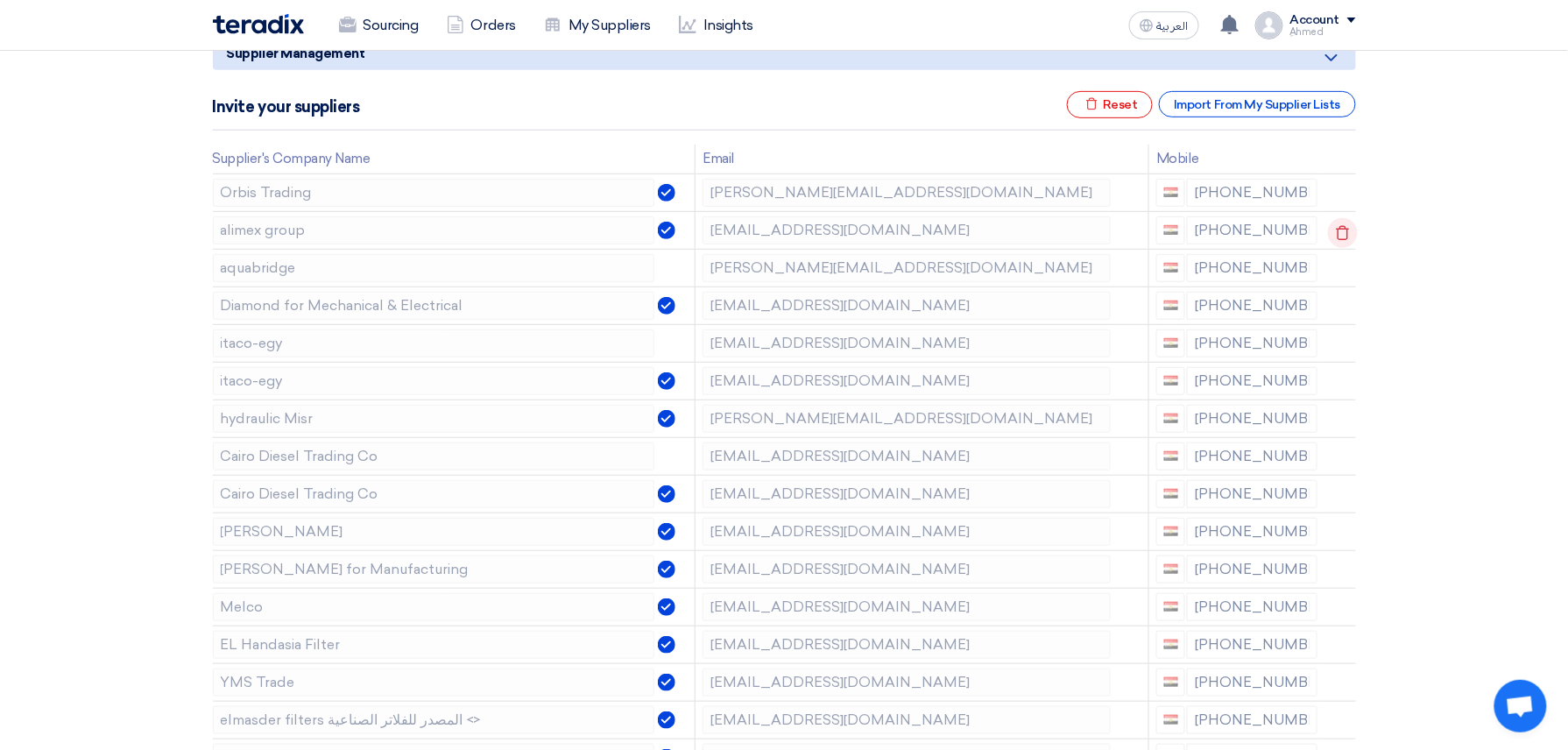
click at [1341, 225] on icon at bounding box center [1343, 233] width 30 height 30
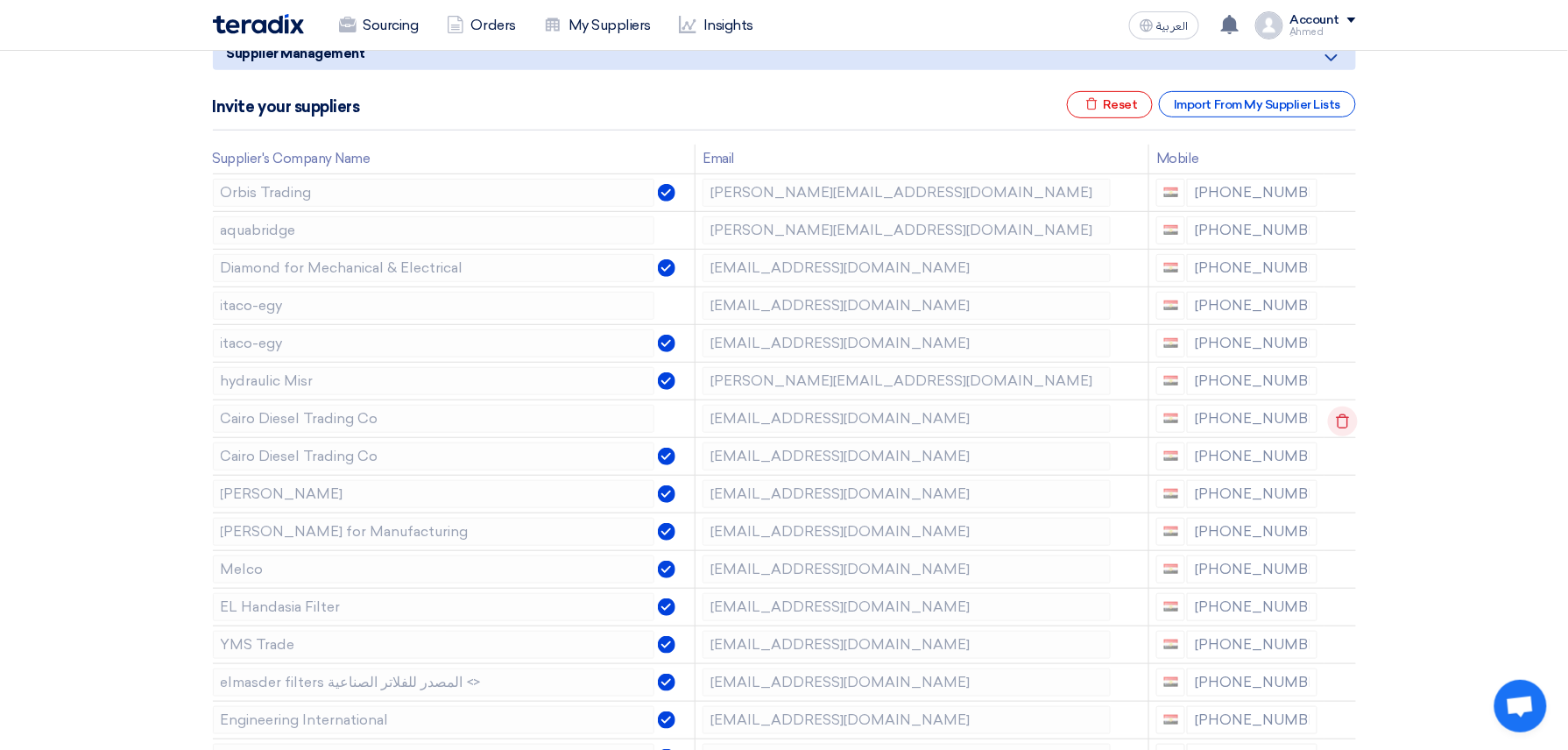
click at [1333, 428] on icon at bounding box center [1343, 422] width 30 height 30
click at [1335, 424] on icon at bounding box center [1343, 422] width 30 height 30
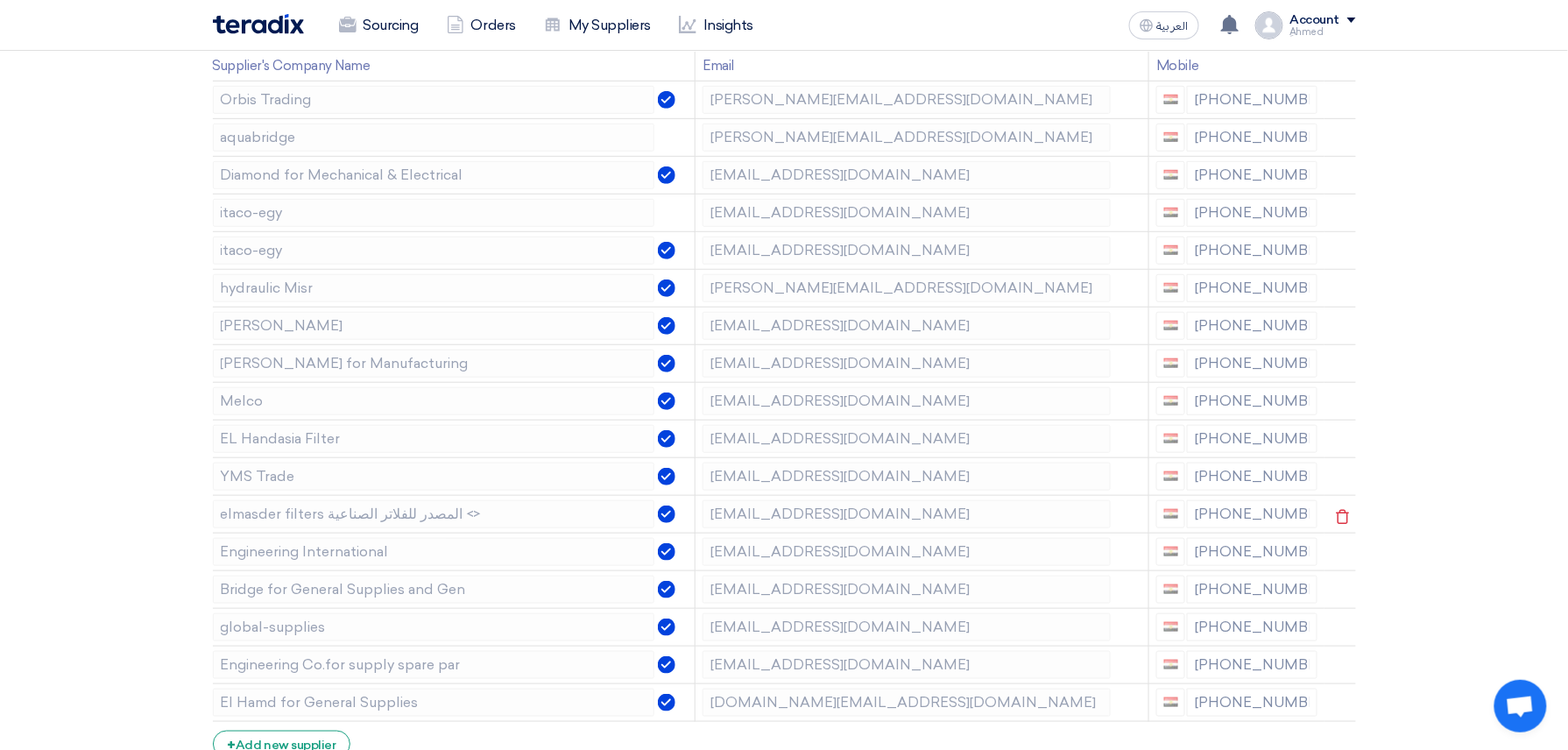
scroll to position [351, 0]
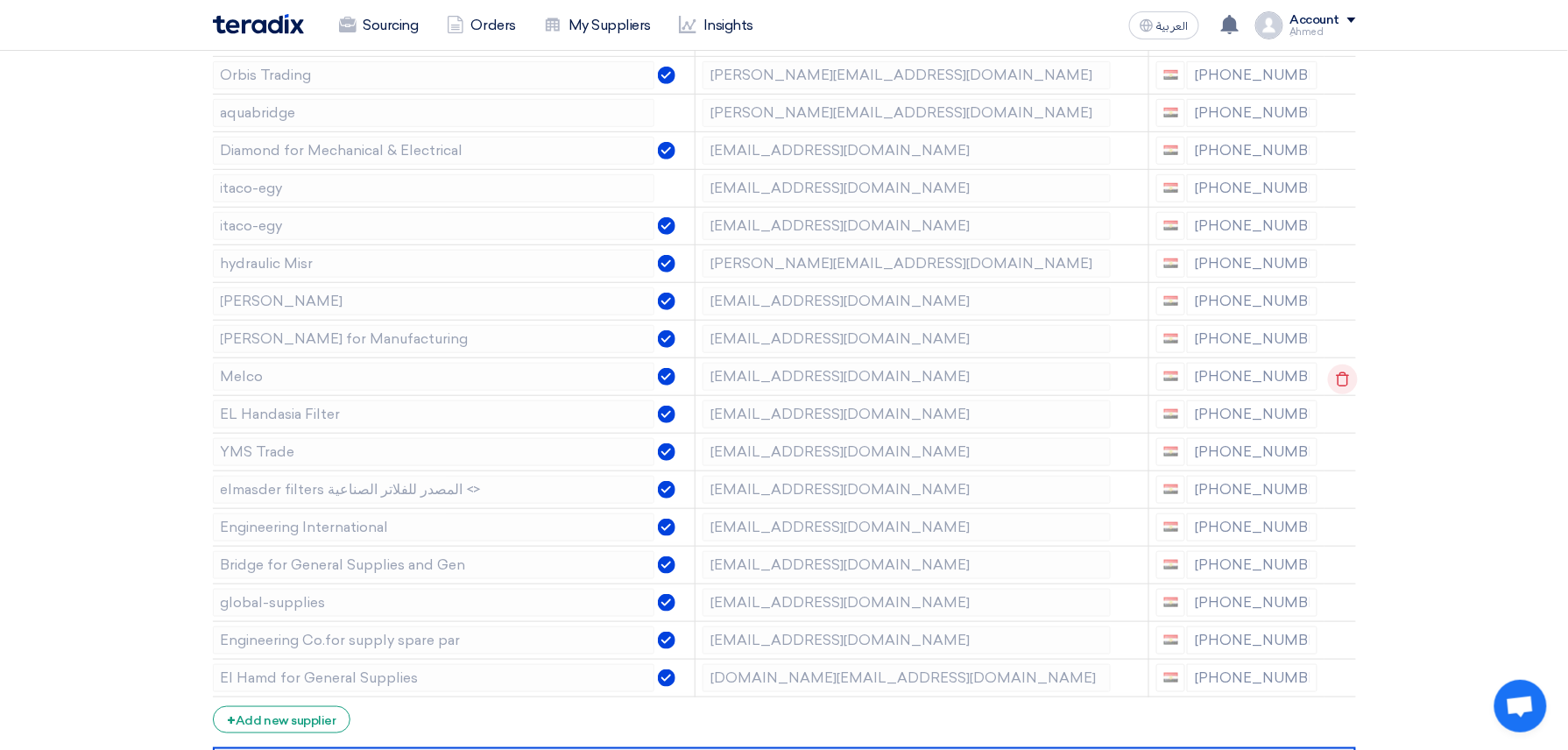
click at [1348, 373] on icon at bounding box center [1343, 379] width 30 height 30
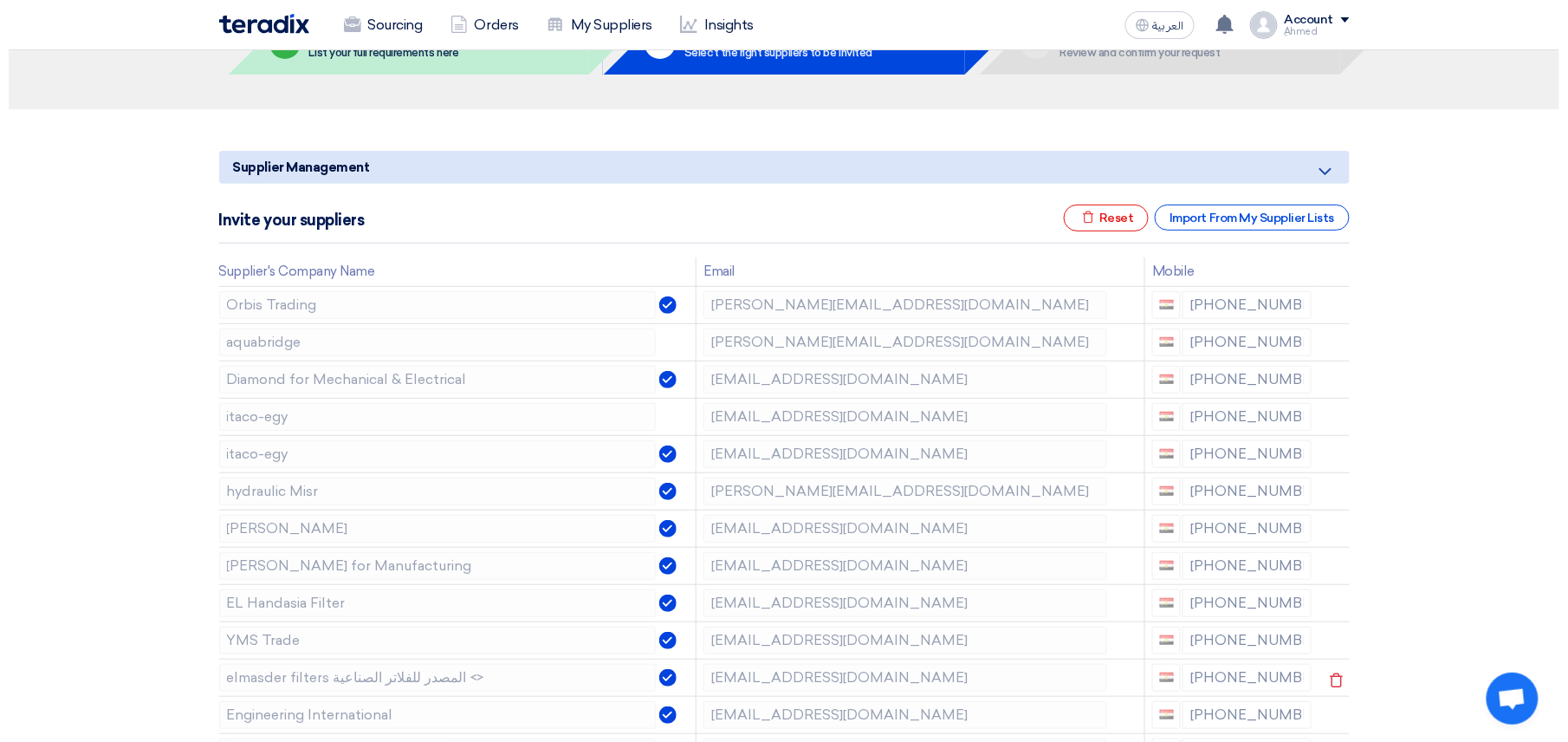
scroll to position [115, 0]
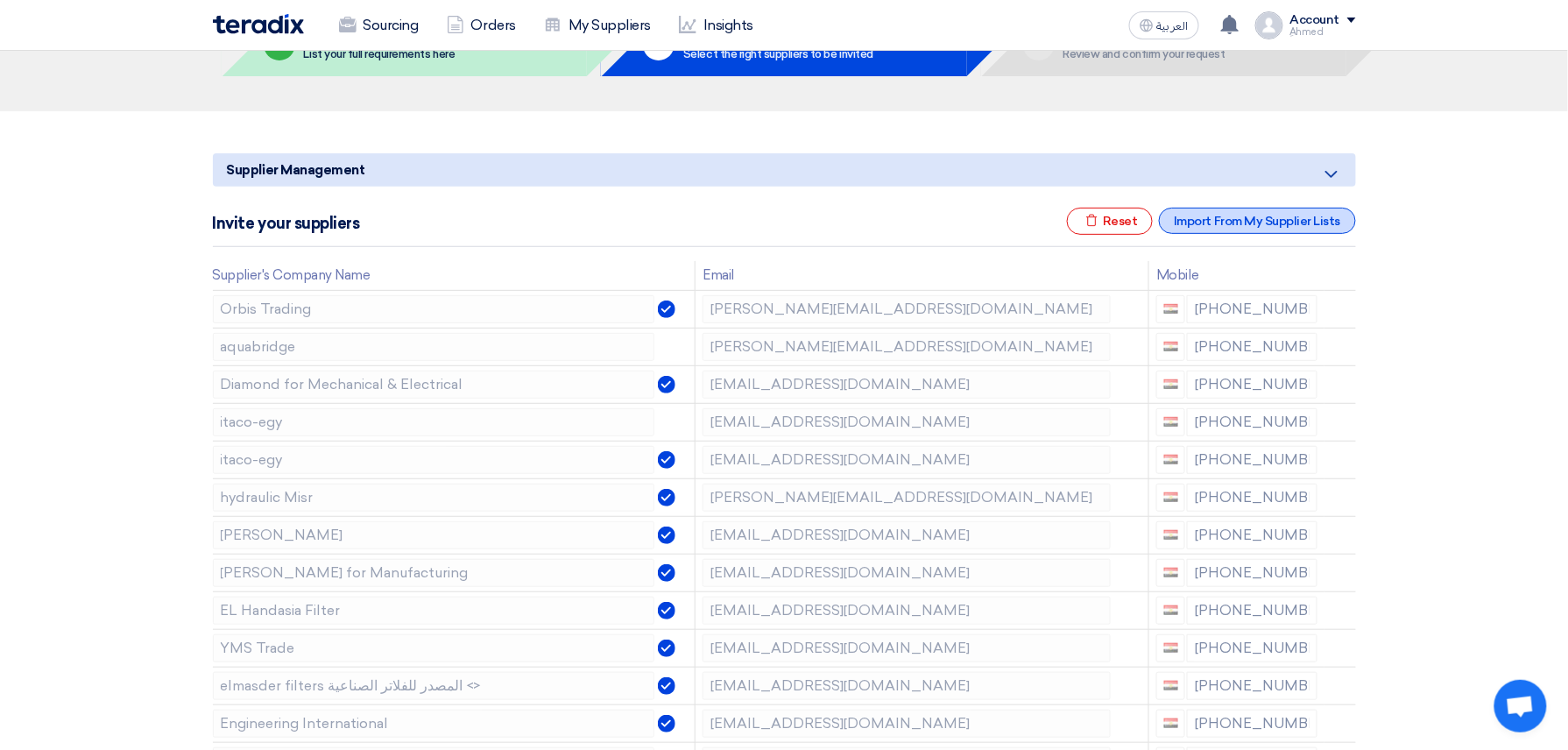
click at [1279, 223] on div "Import From My Supplier Lists" at bounding box center [1256, 221] width 196 height 27
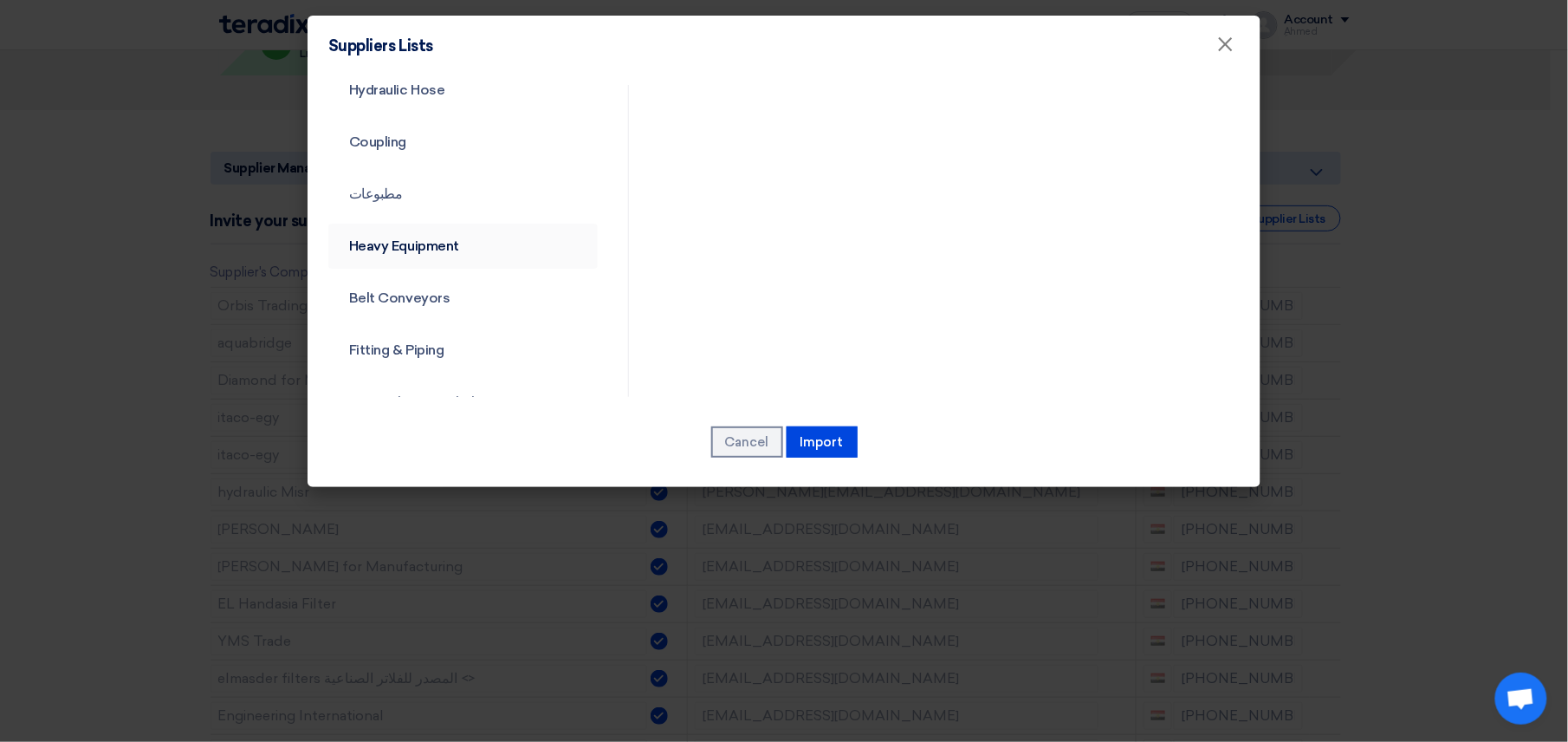
scroll to position [1848, 0]
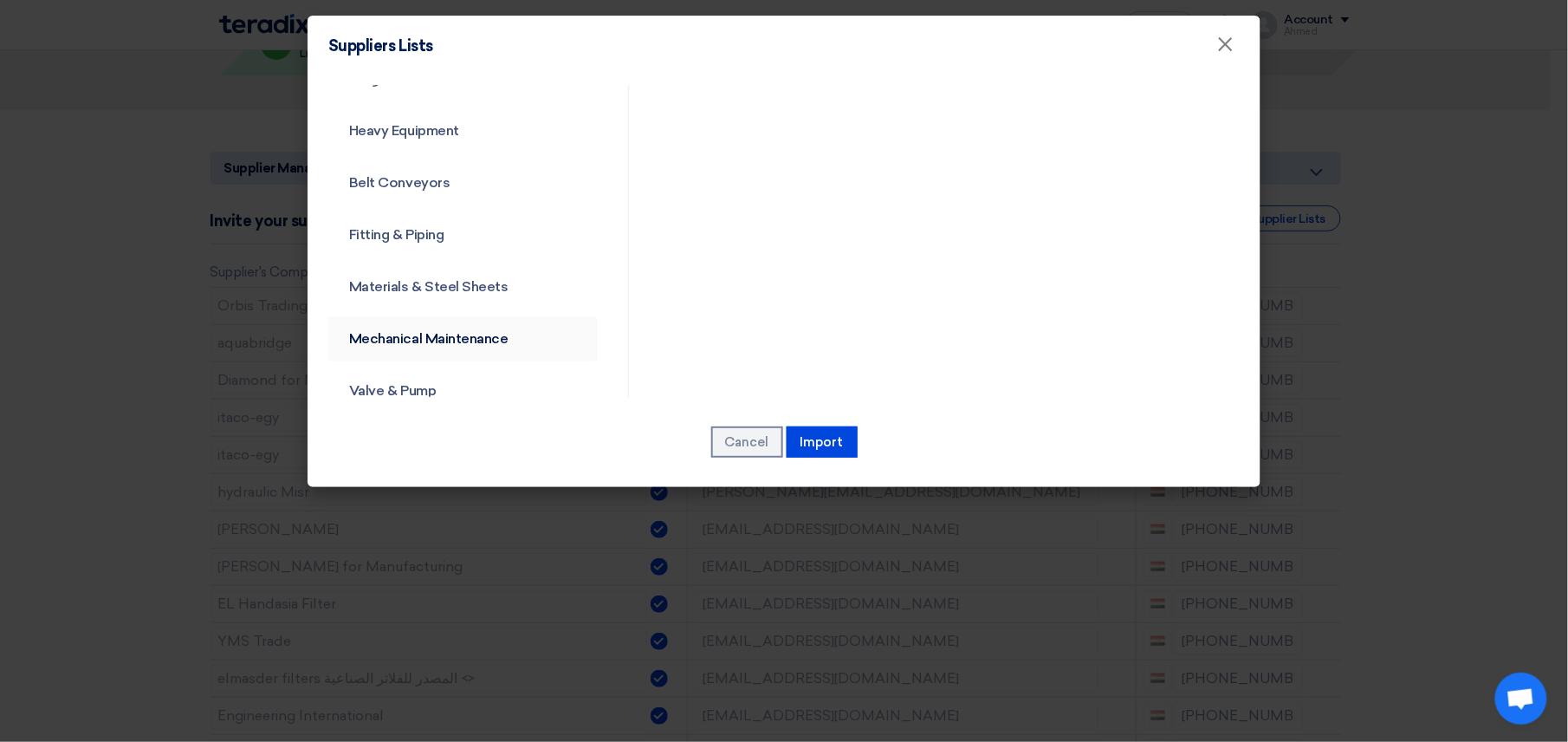
click at [499, 316] on link "Mechanical Maintenance" at bounding box center [463, 338] width 270 height 45
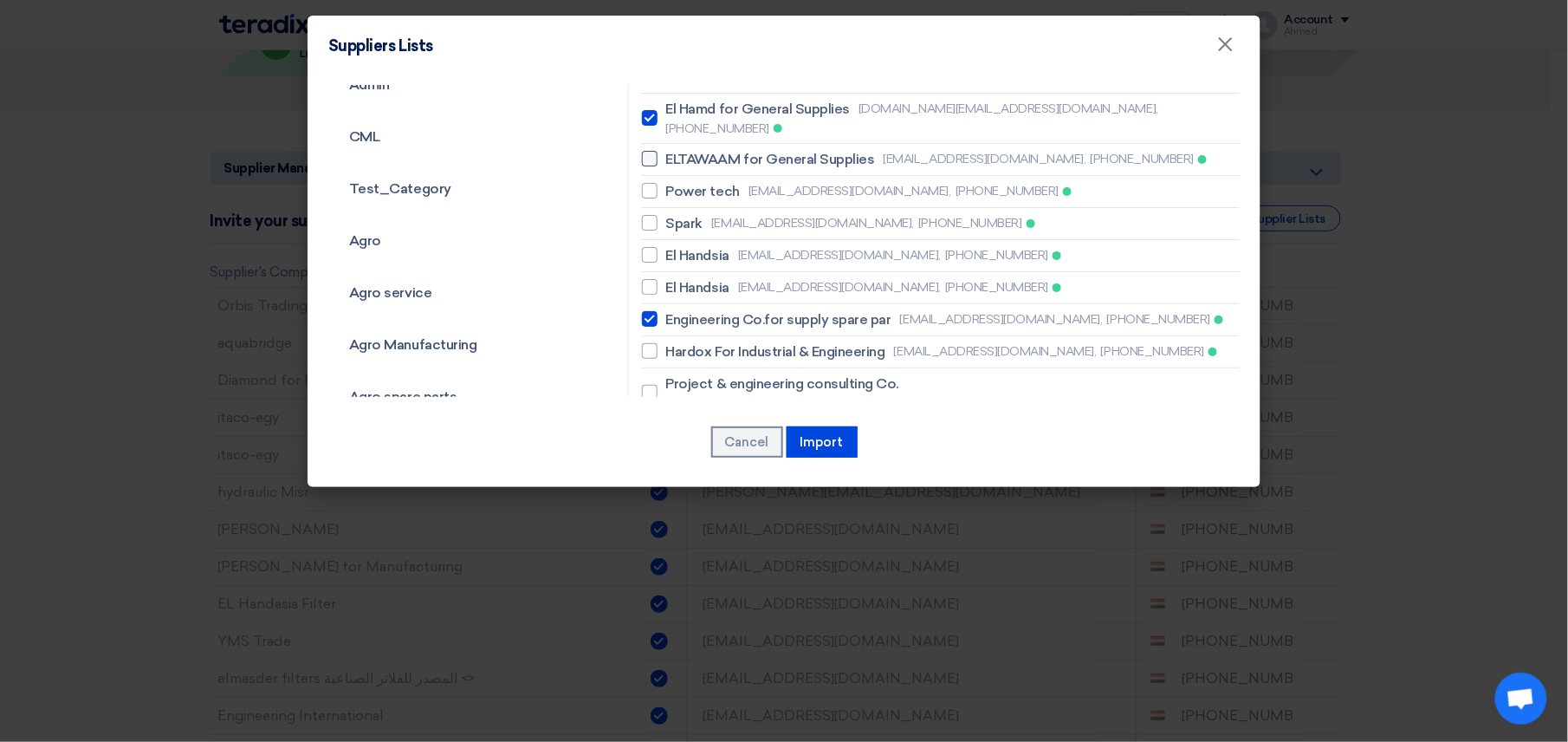
scroll to position [230, 0]
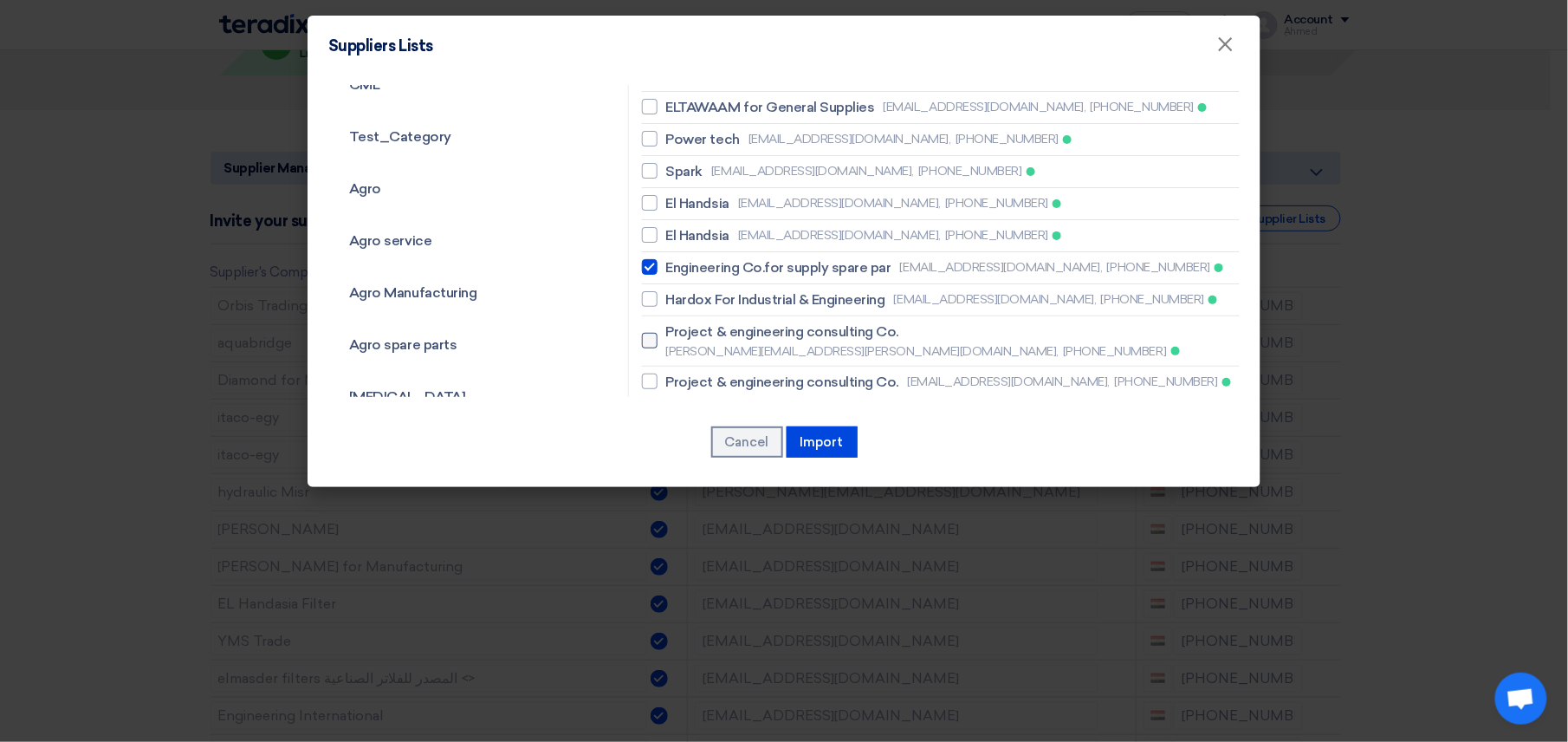
click at [842, 321] on span "Project & engineering consulting Co." at bounding box center [782, 332] width 233 height 21
click at [678, 335] on input "Project & engineering consulting Co. [PERSON_NAME][EMAIL_ADDRESS][PERSON_NAME][…" at bounding box center [672, 341] width 11 height 11
checkbox input "true"
click at [845, 371] on span "Project & engineering consulting Co." at bounding box center [782, 382] width 233 height 21
click at [678, 376] on input "Project & engineering consulting Co. [EMAIL_ADDRESS][DOMAIN_NAME], [PHONE_NUMBE…" at bounding box center [672, 381] width 11 height 11
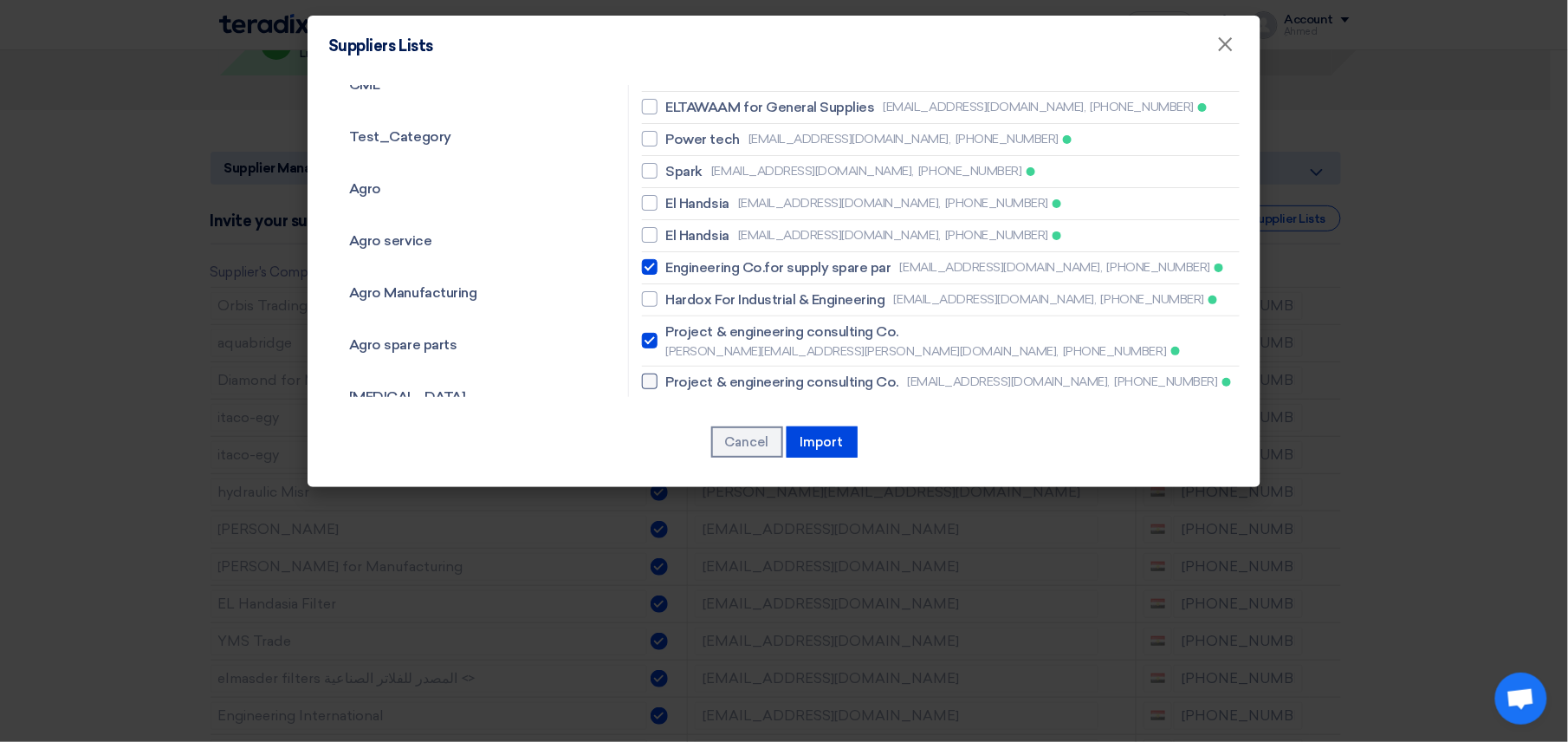
checkbox input "true"
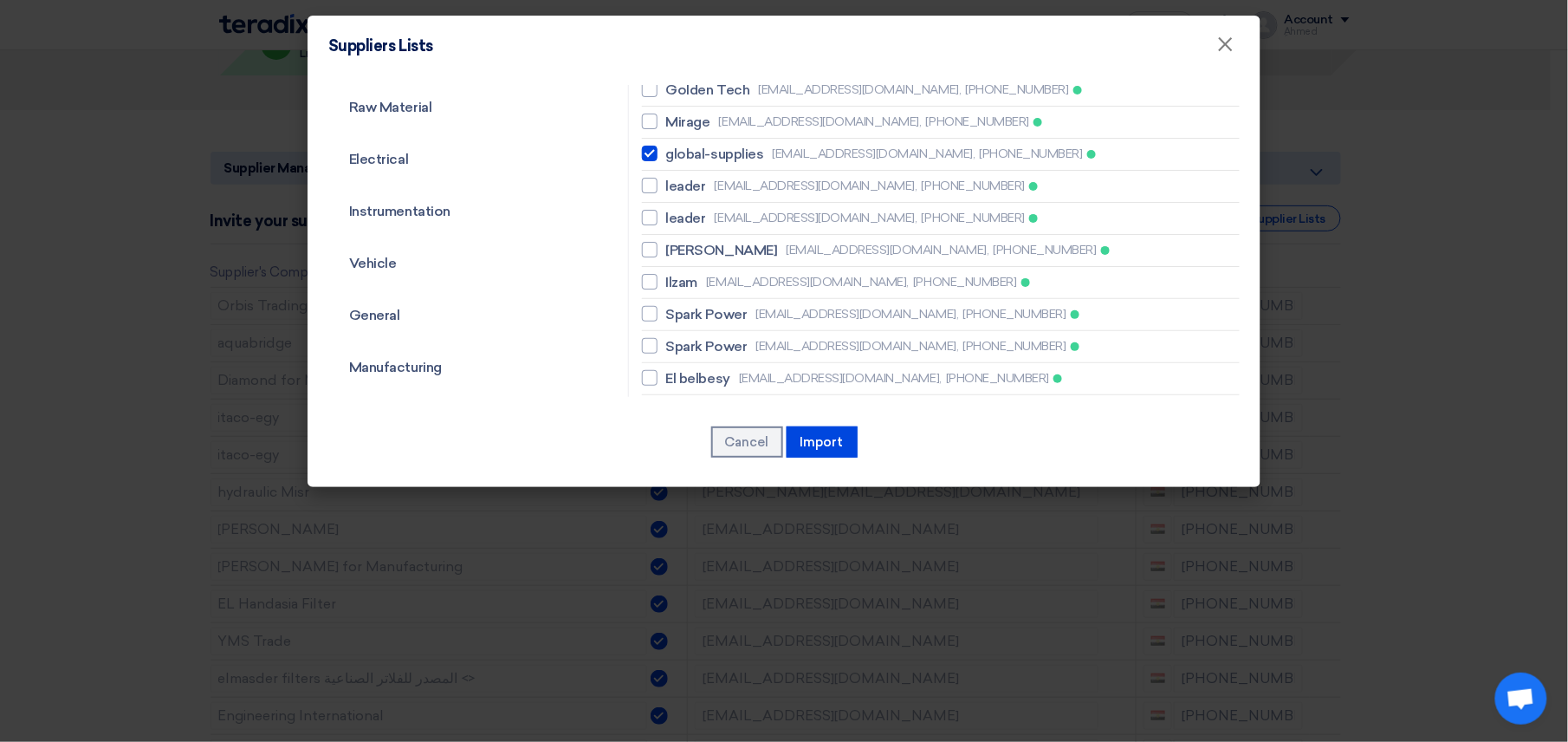
scroll to position [924, 0]
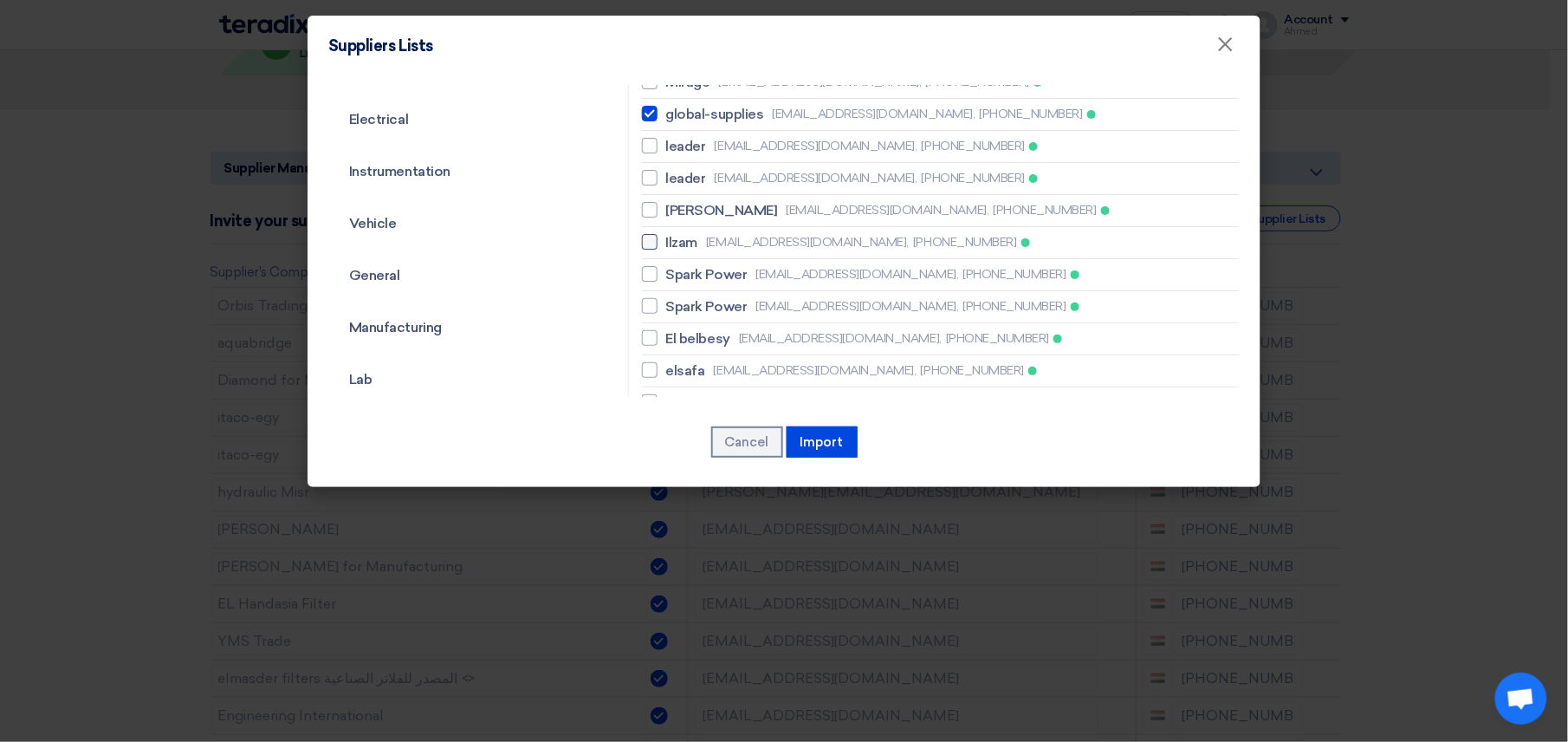
click at [677, 232] on span "Ilzam" at bounding box center [682, 242] width 32 height 21
click at [677, 236] on input "[PERSON_NAME] [PERSON_NAME][EMAIL_ADDRESS][DOMAIN_NAME], [PHONE_NUMBER]" at bounding box center [672, 241] width 11 height 11
checkbox input "true"
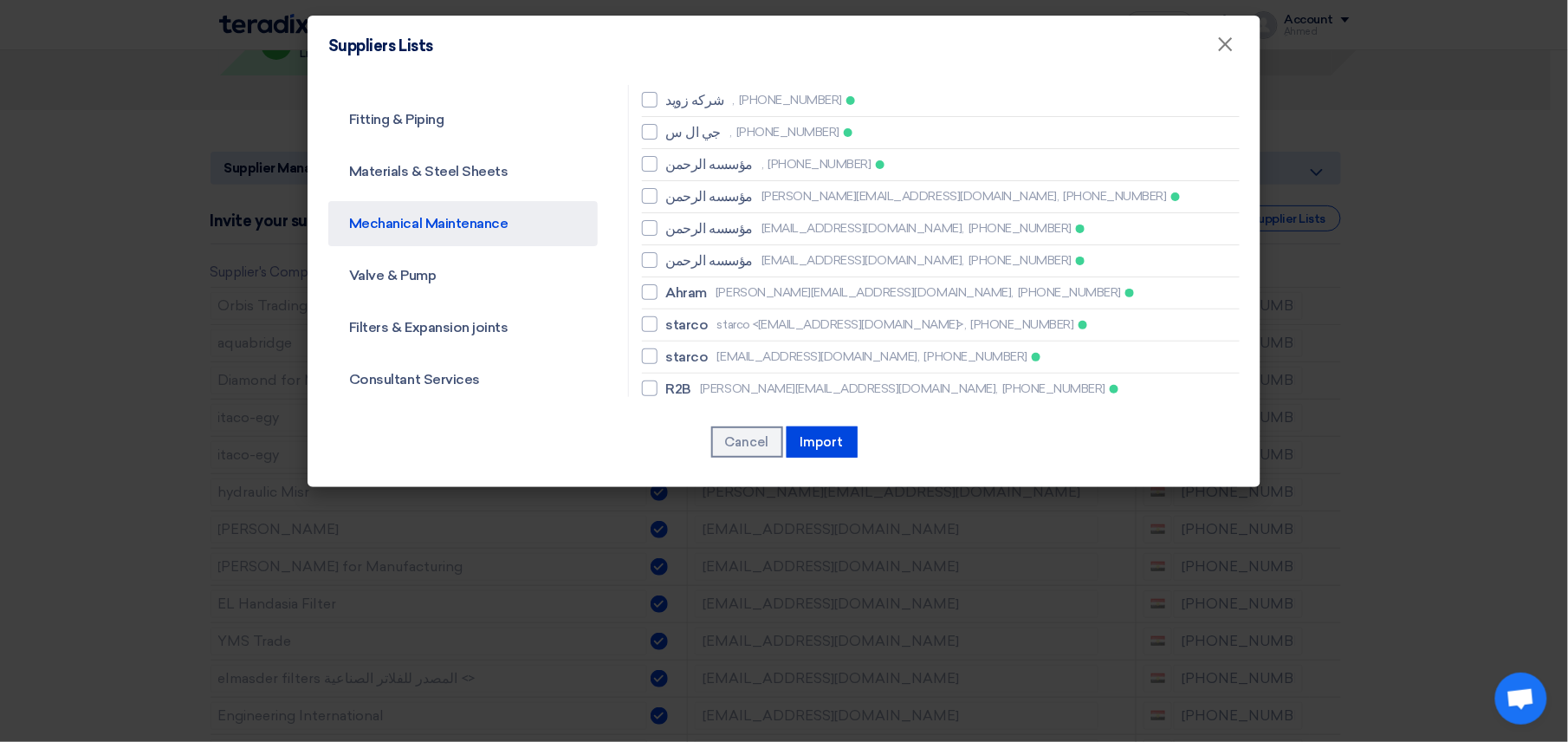
scroll to position [1925, 0]
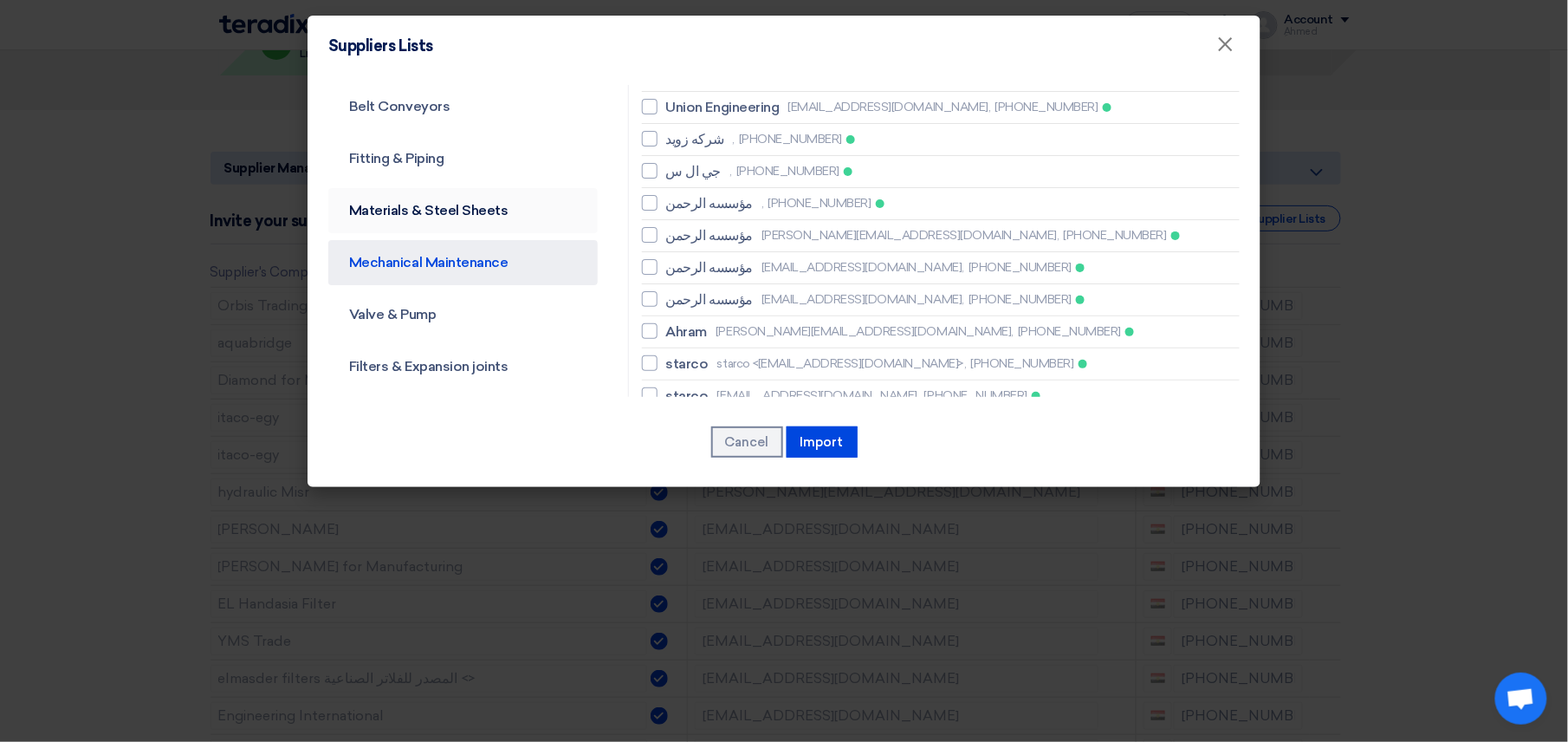
click at [473, 222] on link "Materials & Steel Sheets" at bounding box center [463, 210] width 270 height 45
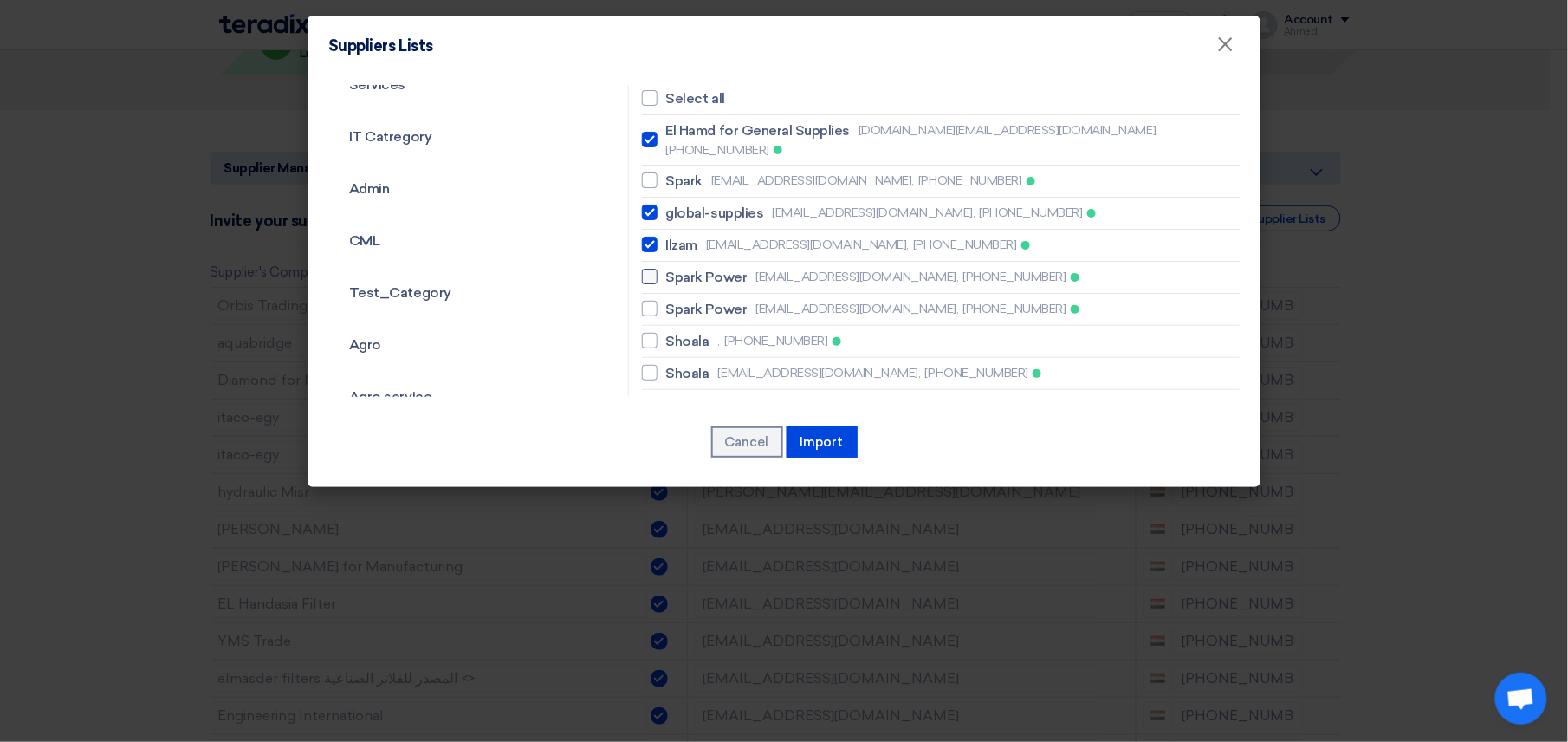
scroll to position [115, 0]
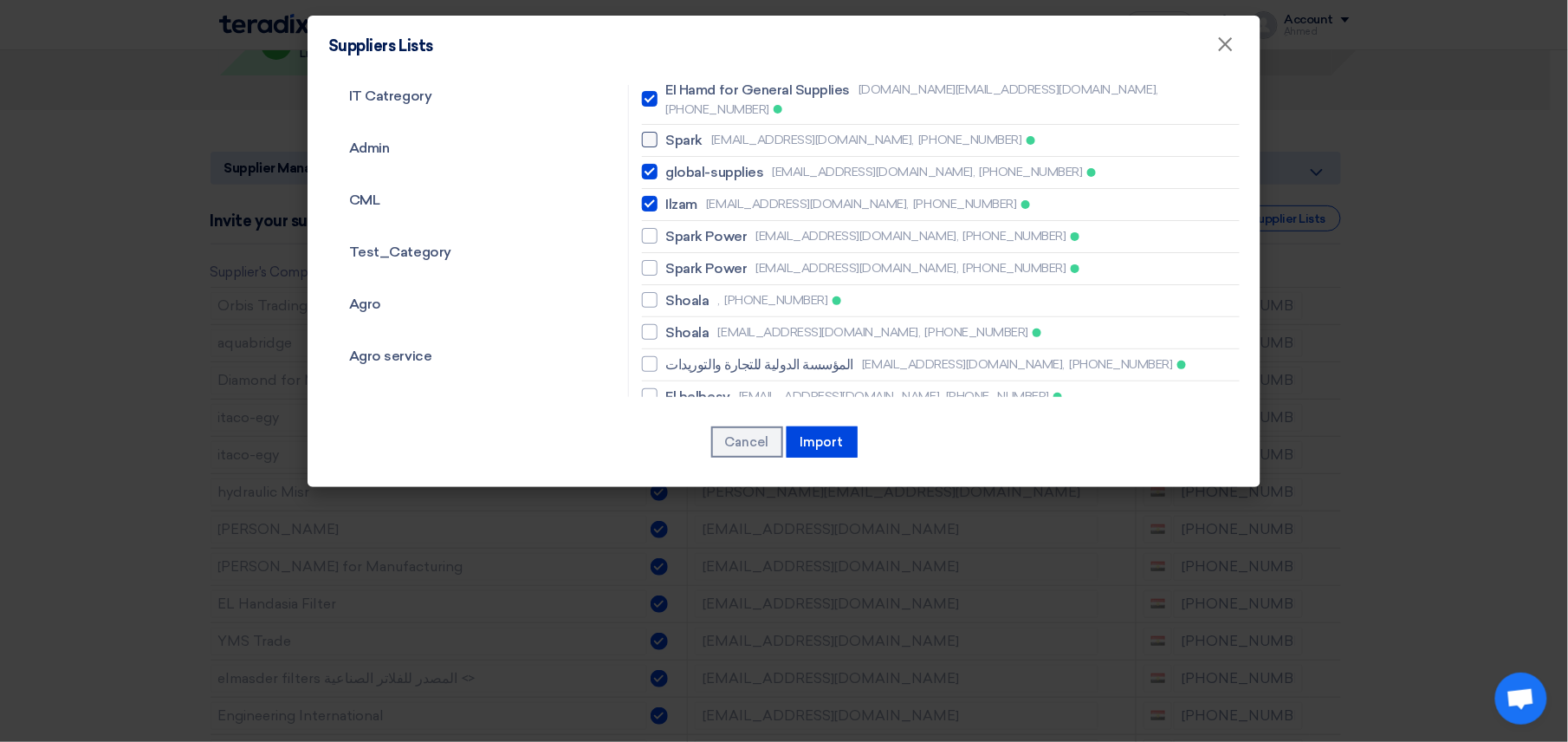
click at [684, 130] on span "Spark" at bounding box center [685, 140] width 37 height 21
click at [678, 134] on input "Spark [EMAIL_ADDRESS][DOMAIN_NAME], [PHONE_NUMBER]" at bounding box center [672, 140] width 11 height 11
checkbox input "true"
click at [685, 227] on span "Spark Power" at bounding box center [707, 237] width 82 height 21
click at [678, 230] on input "Spark Power [EMAIL_ADDRESS][DOMAIN_NAME], [PHONE_NUMBER]" at bounding box center [672, 235] width 11 height 11
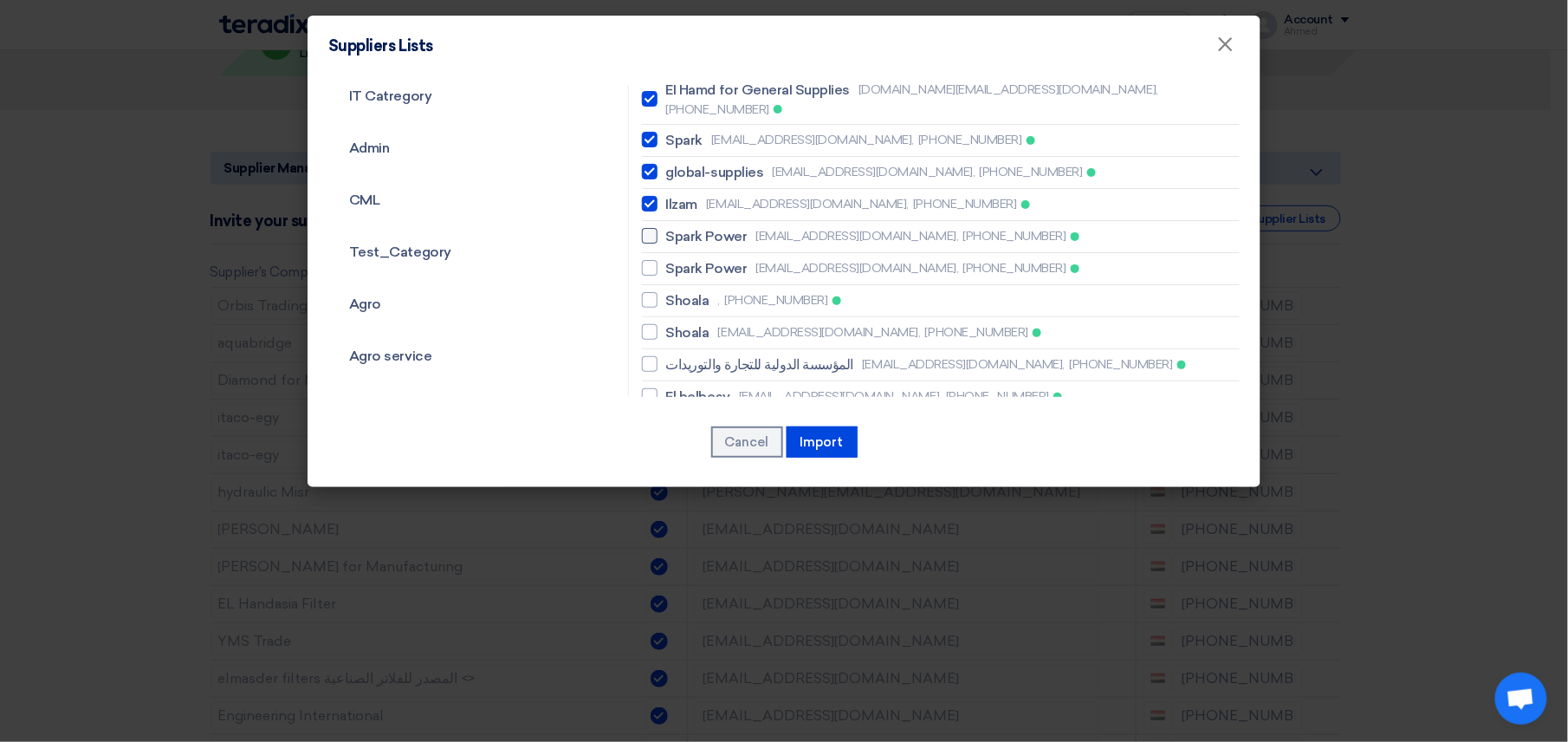
checkbox input "true"
click at [691, 258] on span "Spark Power" at bounding box center [707, 269] width 82 height 21
click at [678, 263] on input "Spark Power [EMAIL_ADDRESS][DOMAIN_NAME], [PHONE_NUMBER]" at bounding box center [672, 268] width 11 height 11
checkbox input "true"
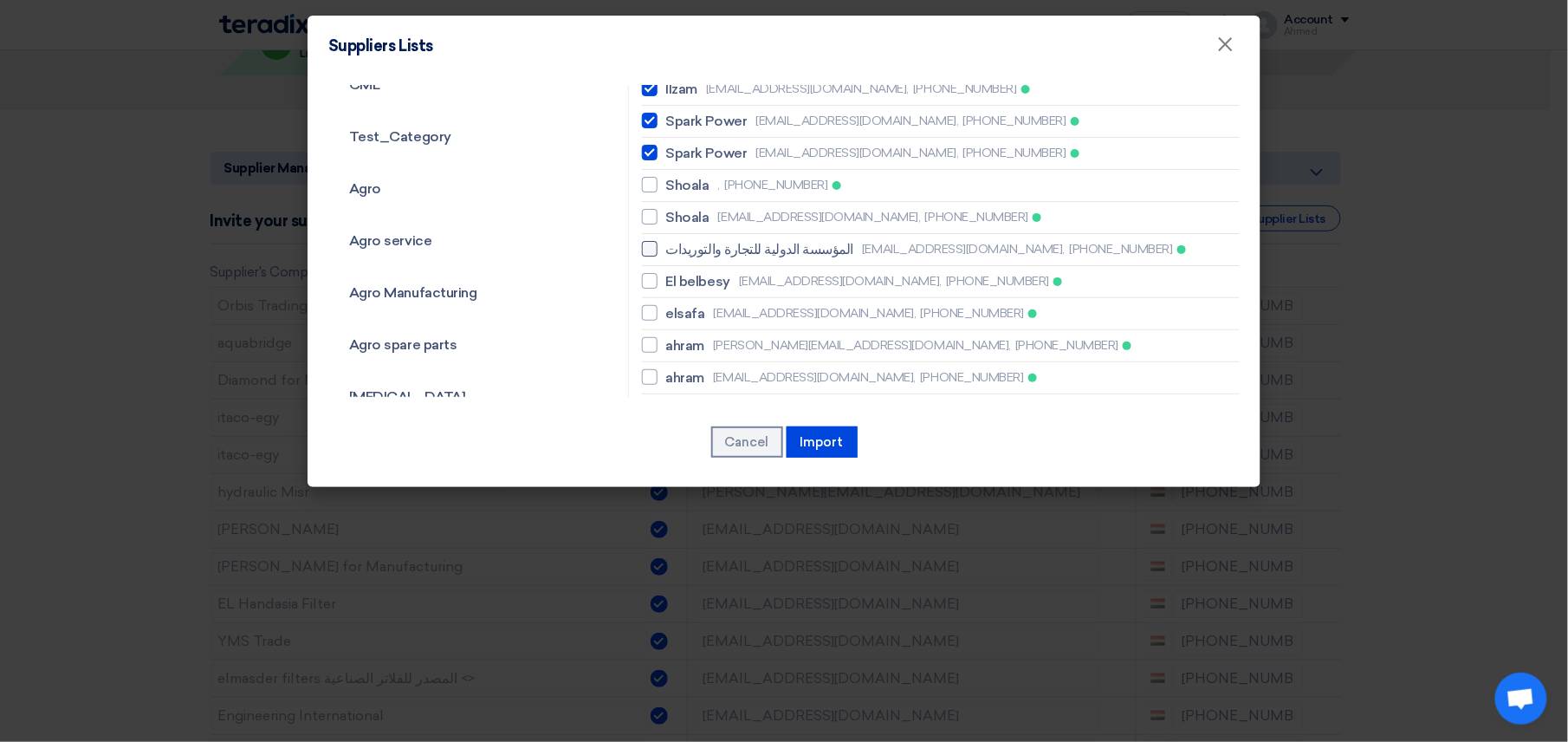
click at [773, 239] on span "المؤسسة الدولية للتجارة والتوريدات" at bounding box center [760, 249] width 188 height 21
click at [678, 243] on input "المؤسسة الدولية للتجارة والتوريدات [EMAIL_ADDRESS][DOMAIN_NAME], [PHONE_NUMBER]" at bounding box center [672, 249] width 11 height 11
checkbox input "true"
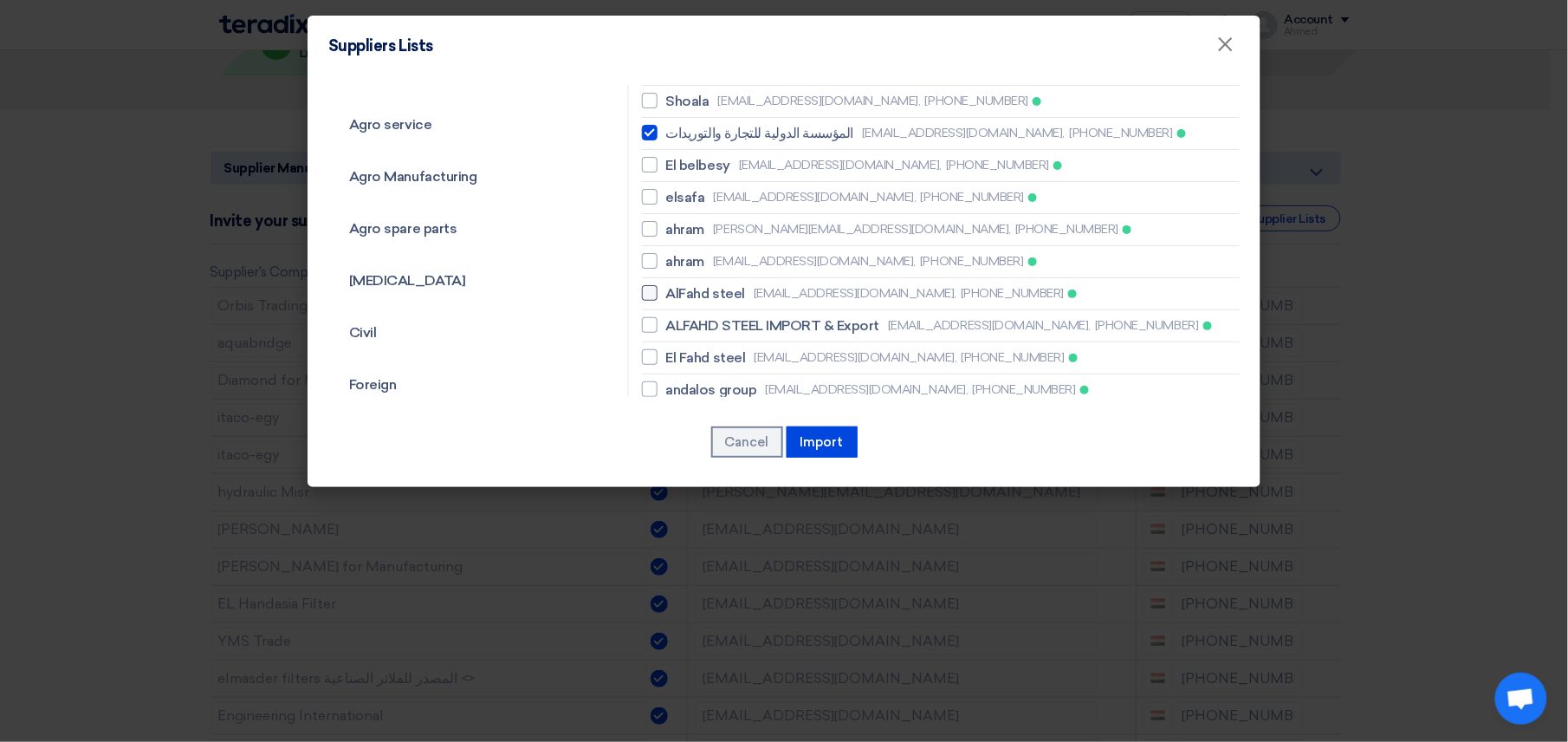
scroll to position [462, 0]
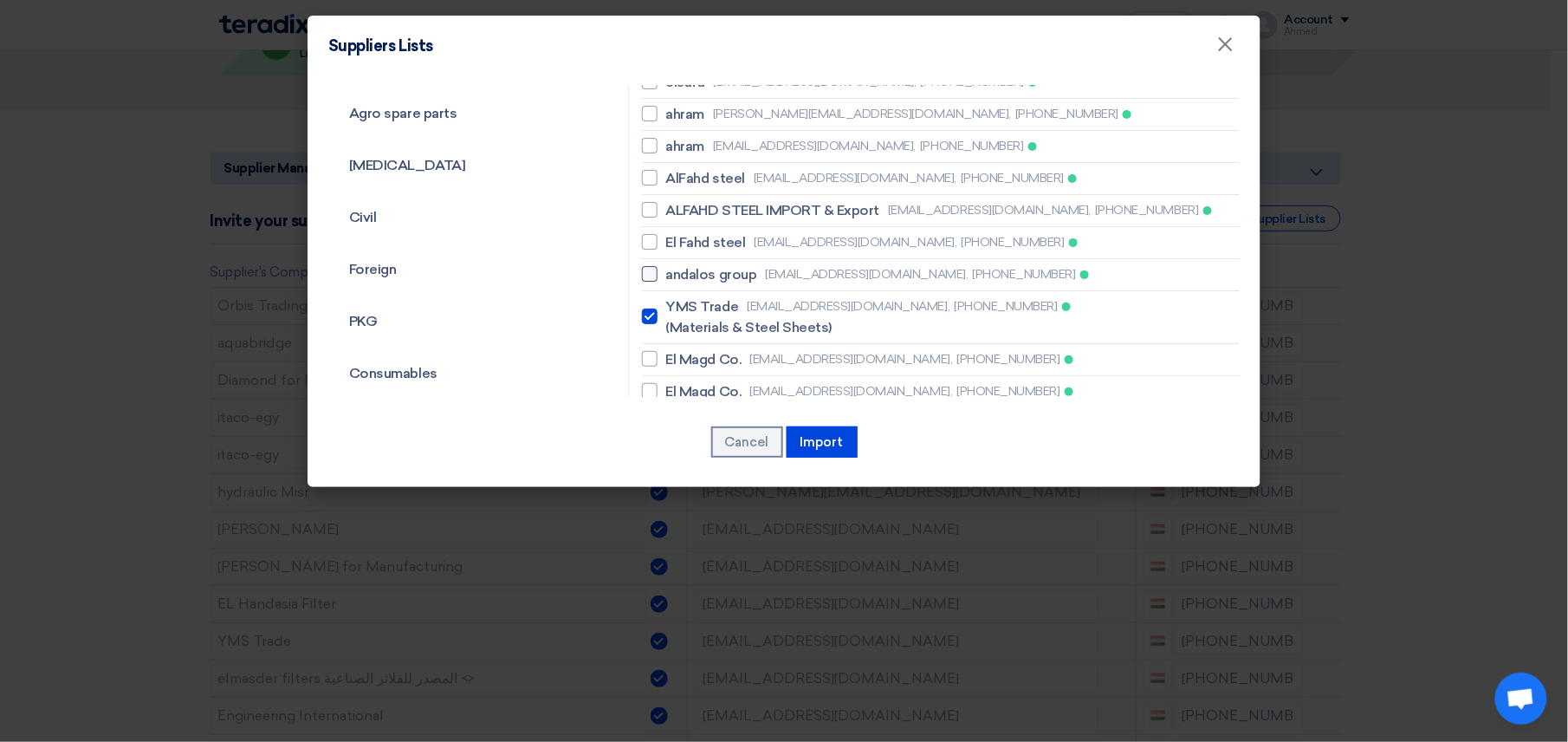
click at [726, 264] on span "andalos group" at bounding box center [712, 275] width 91 height 21
click at [678, 269] on input "andalos group [EMAIL_ADDRESS][DOMAIN_NAME], [PHONE_NUMBER]" at bounding box center [672, 274] width 11 height 11
checkbox input "true"
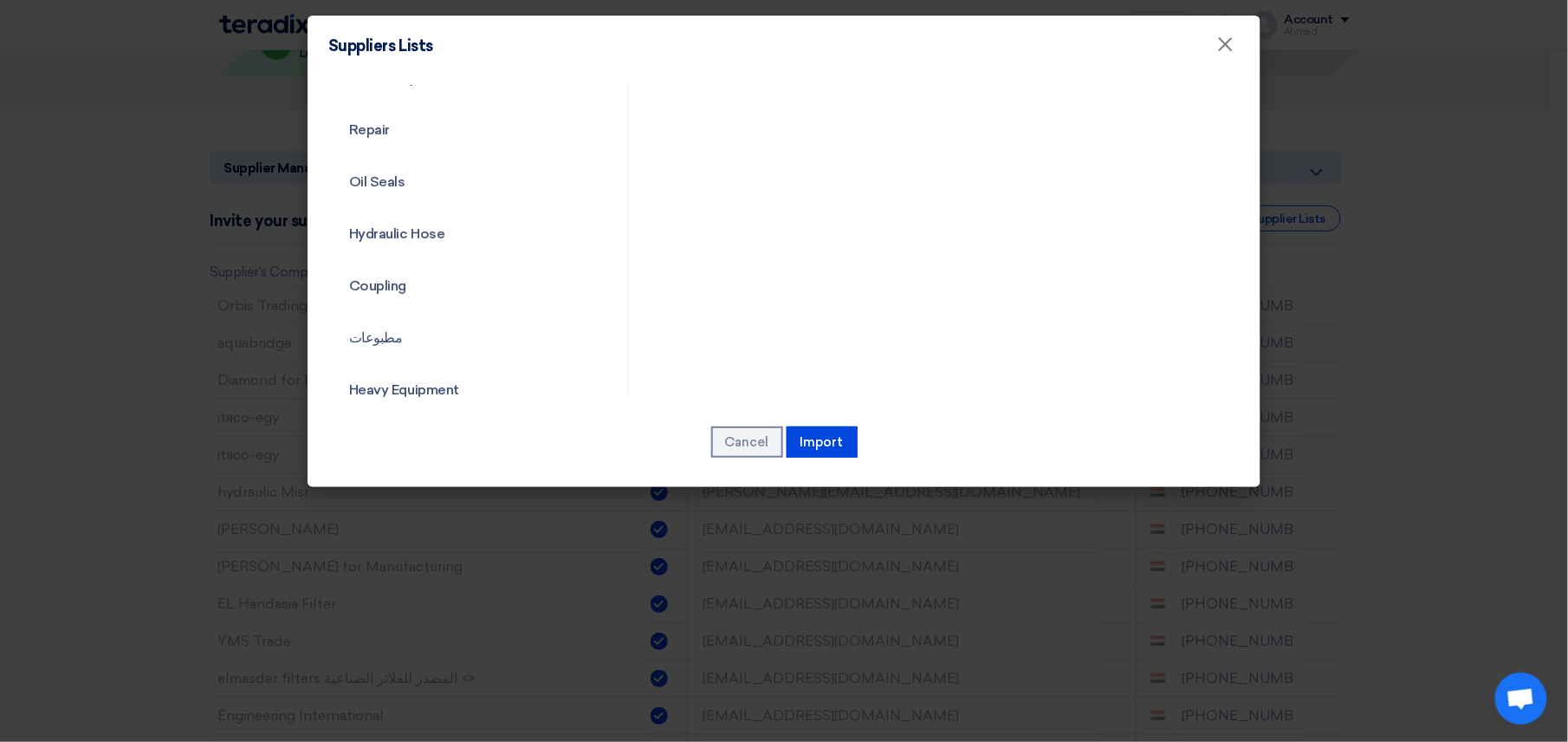
scroll to position [1617, 0]
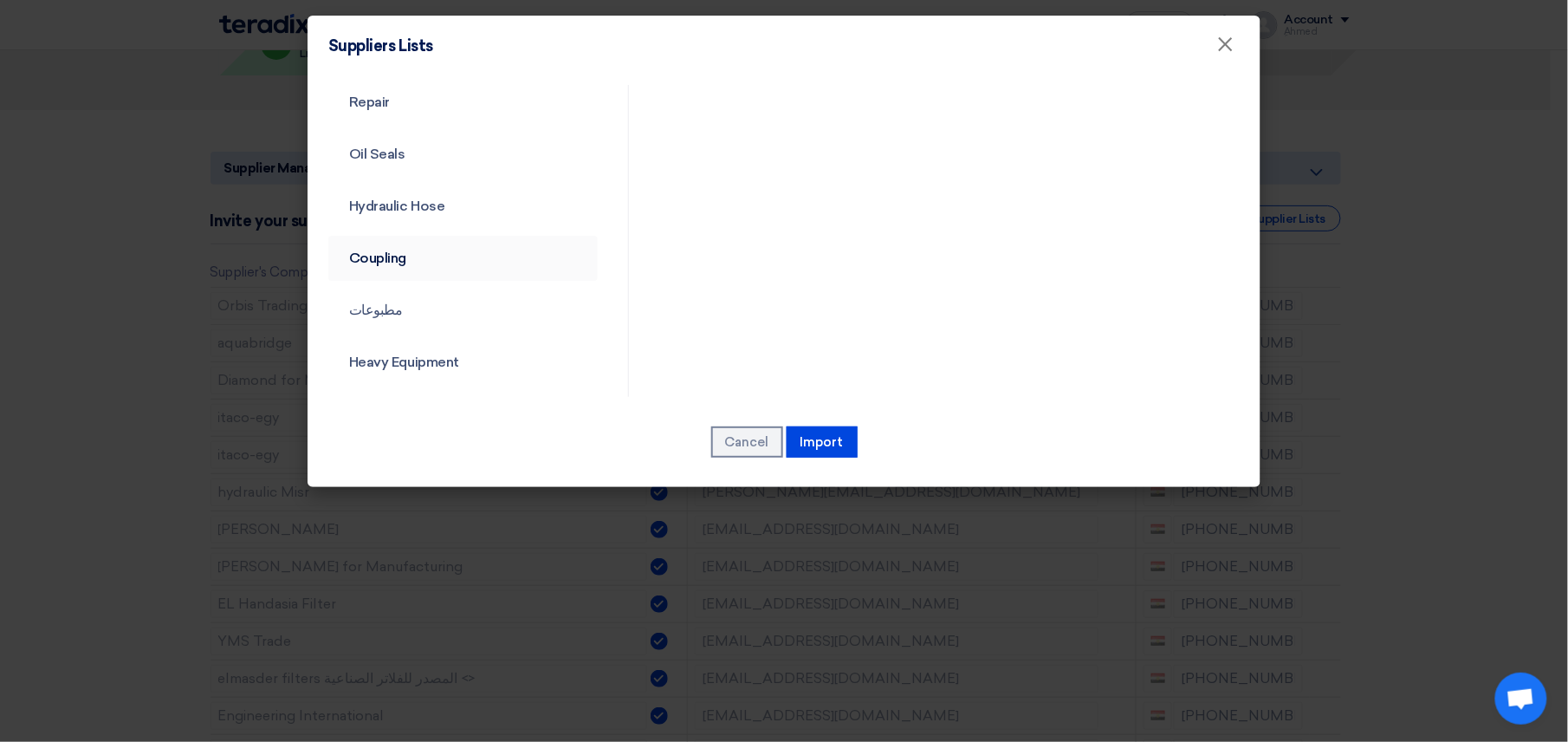
click at [478, 269] on link "Coupling" at bounding box center [463, 257] width 270 height 45
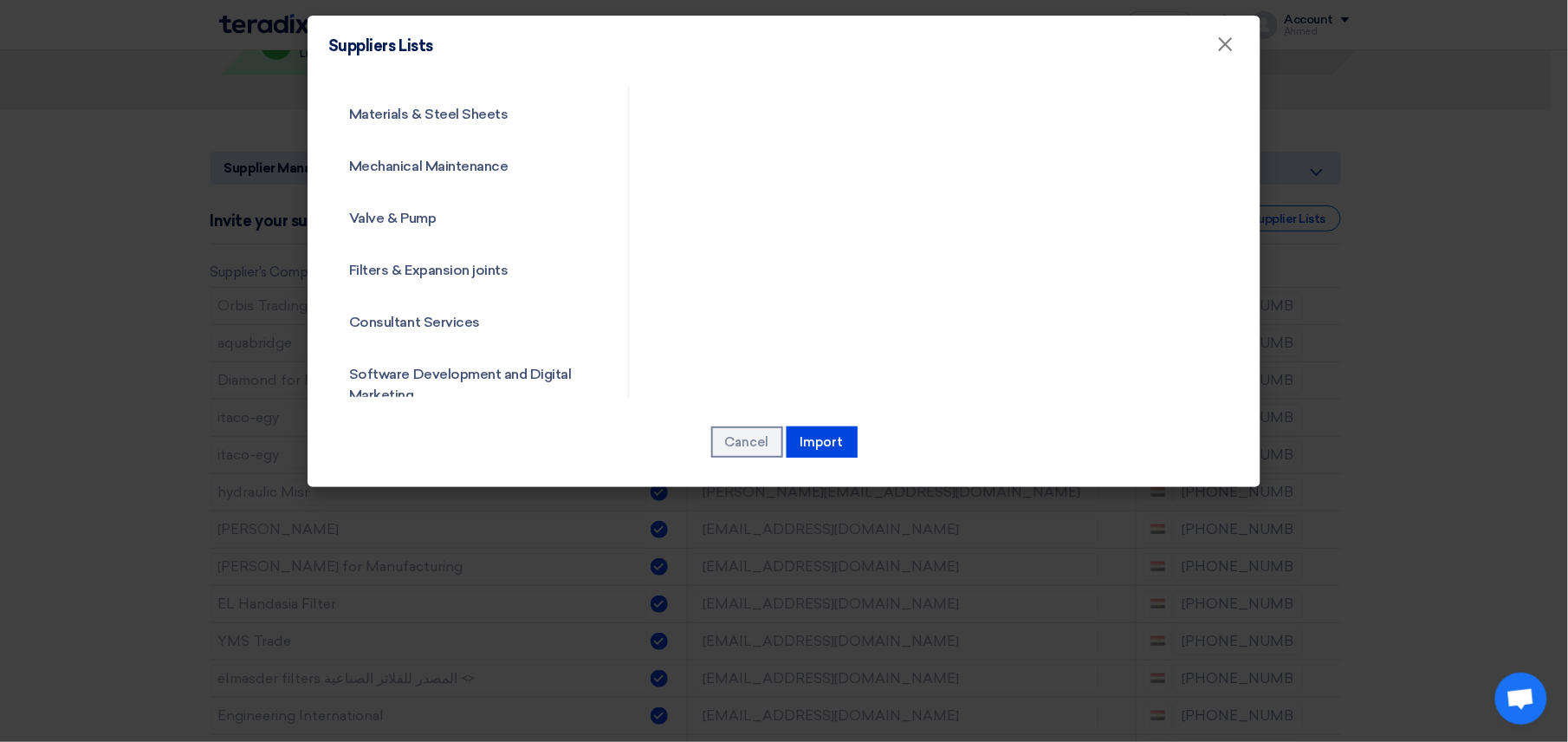
scroll to position [2050, 0]
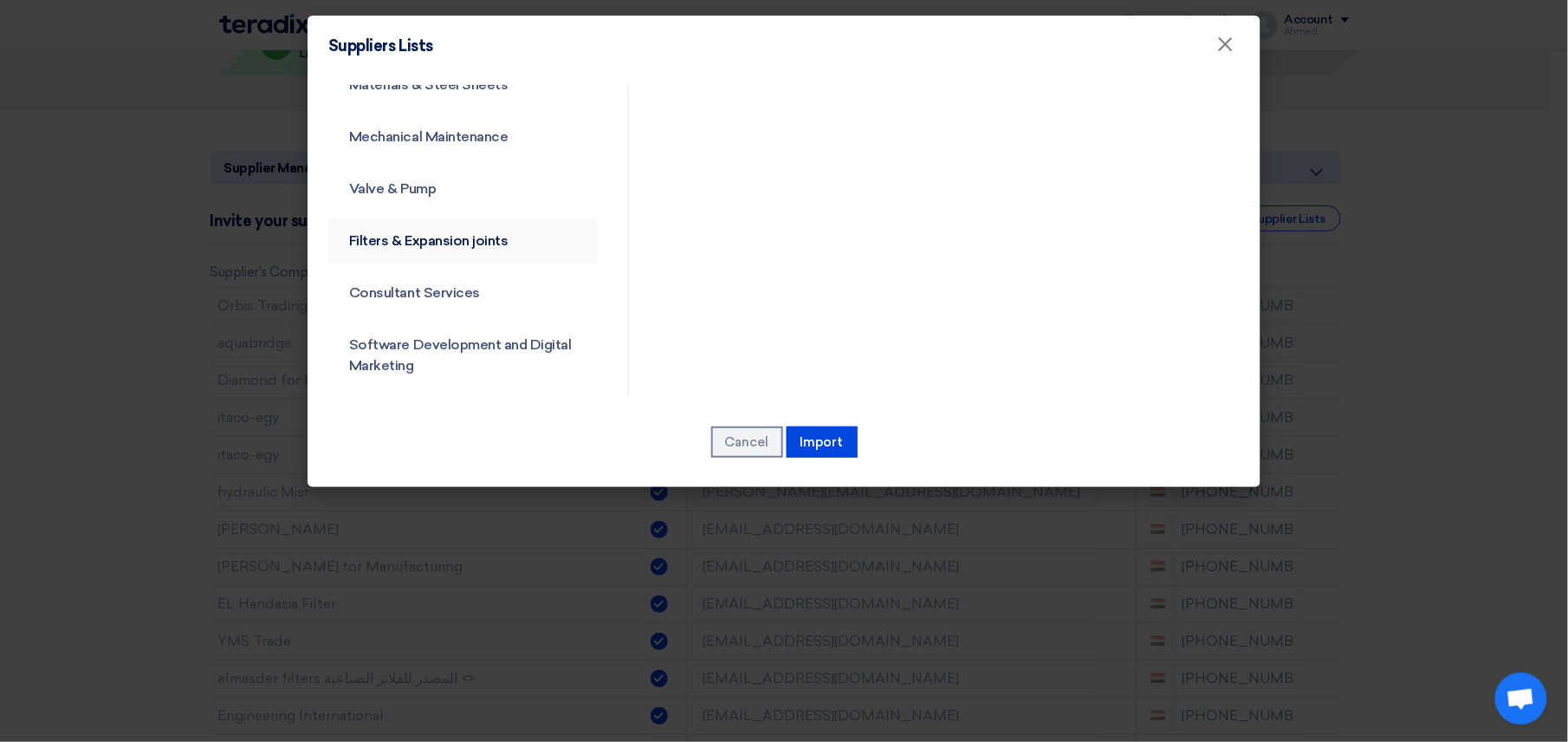
click at [506, 246] on link "Filters & Expansion joints" at bounding box center [463, 241] width 270 height 45
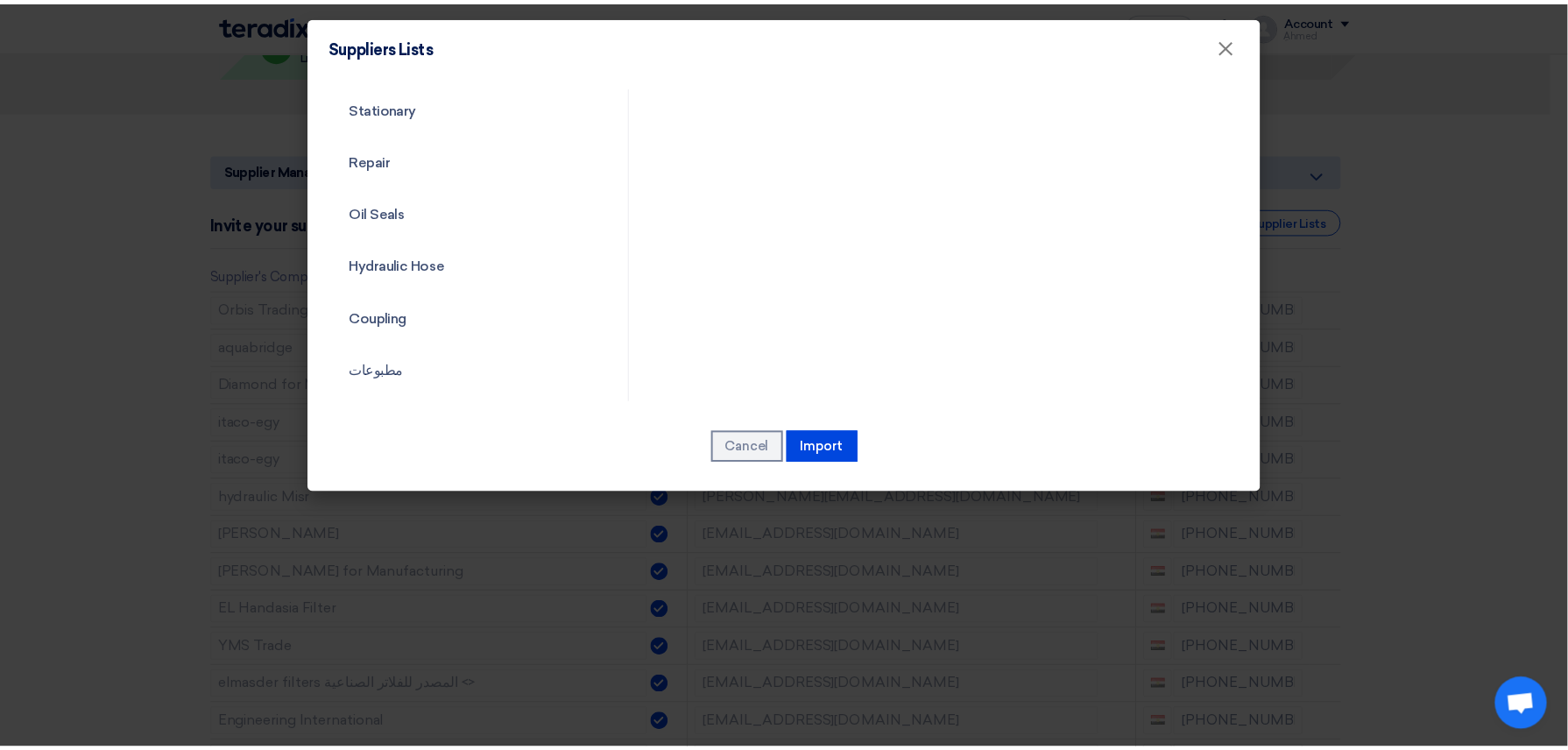
scroll to position [1634, 0]
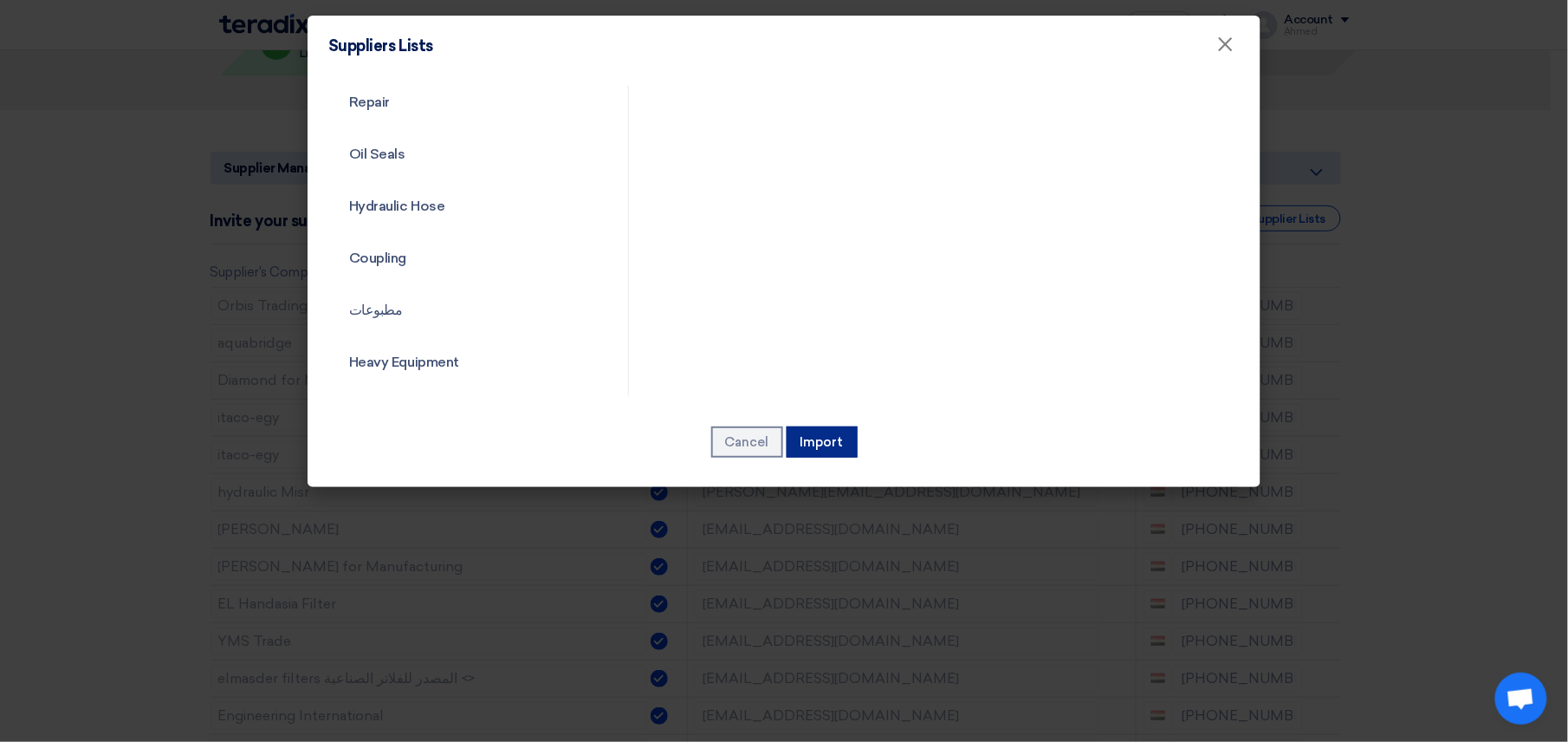
click at [831, 438] on button "Import" at bounding box center [822, 442] width 71 height 32
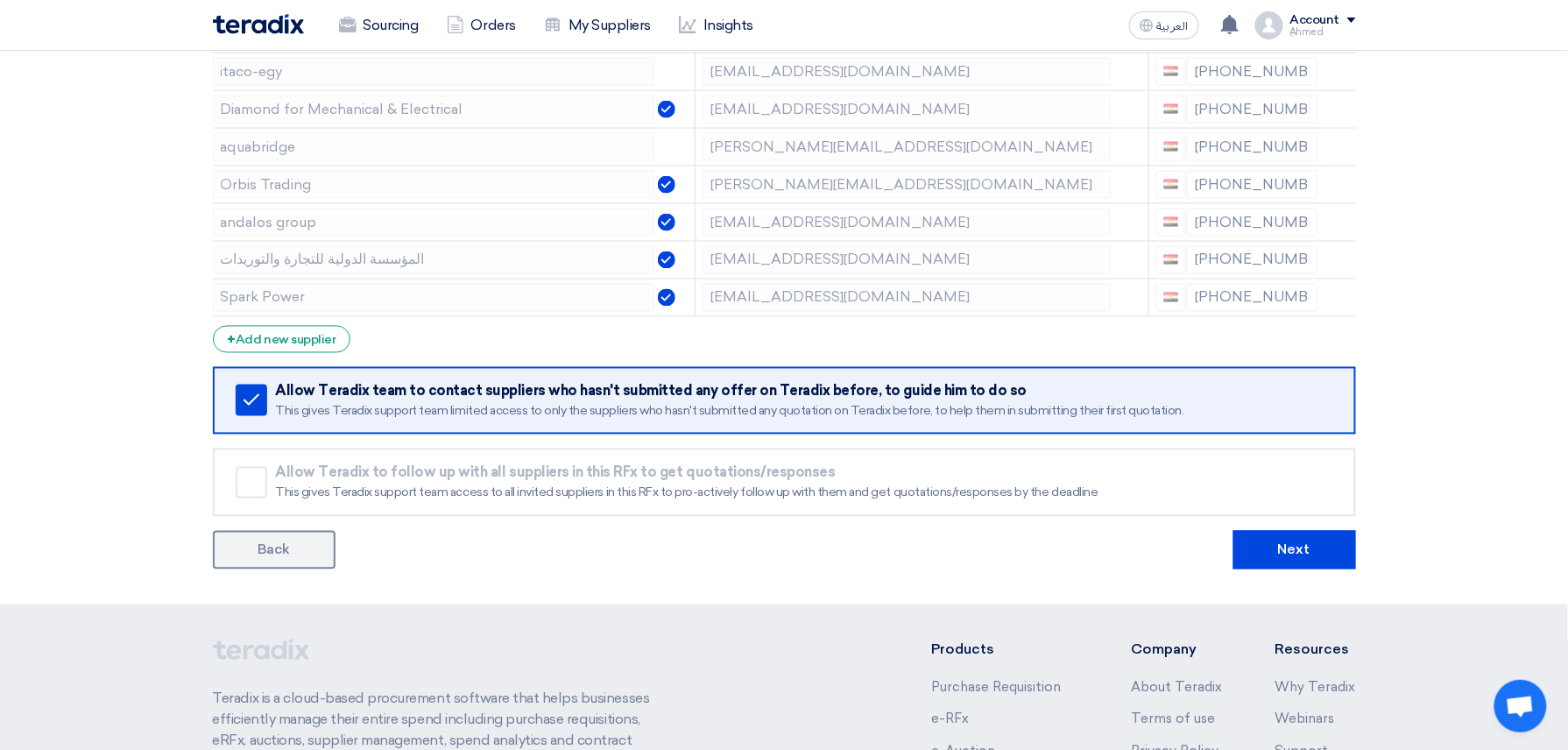
scroll to position [934, 0]
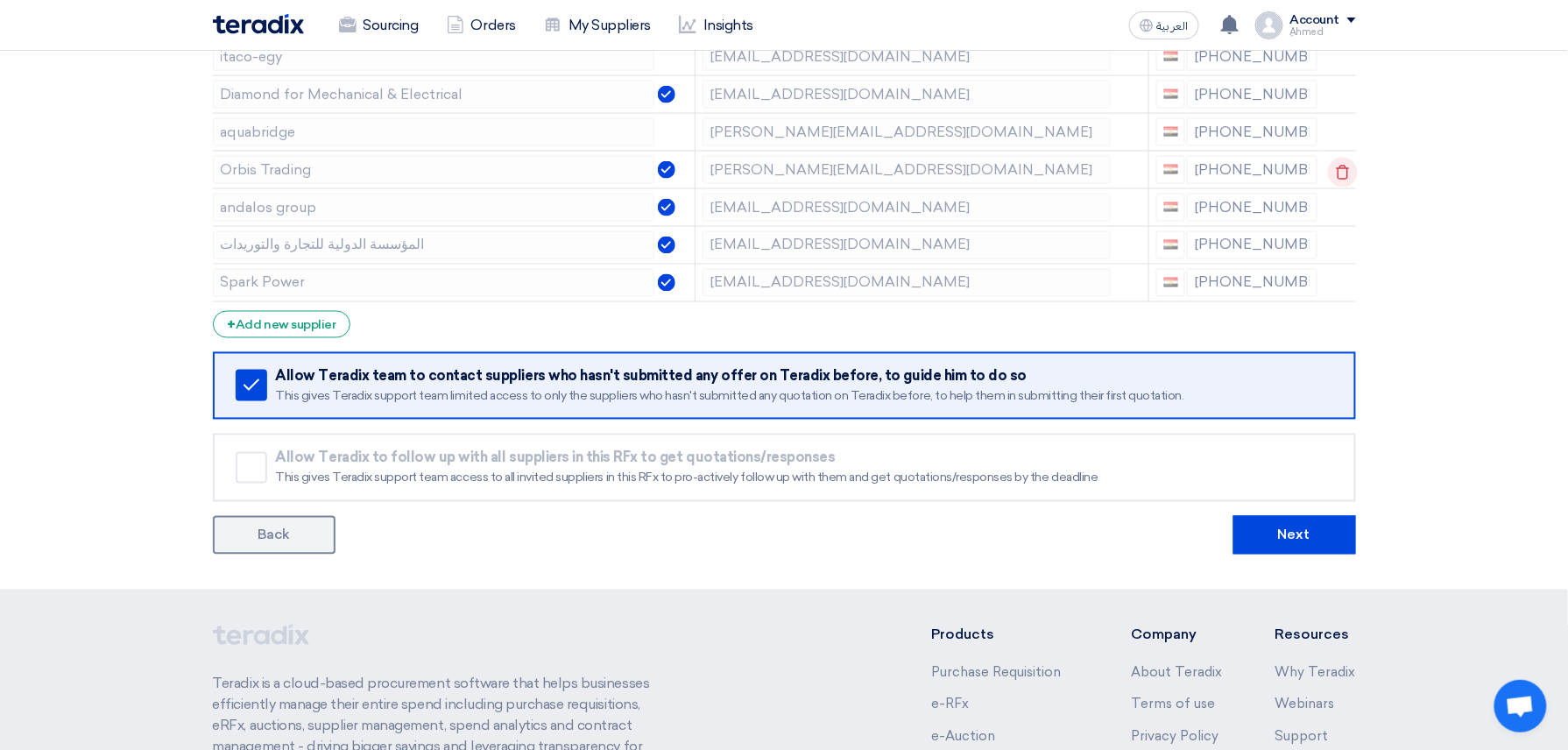
click at [1336, 177] on use at bounding box center [1342, 172] width 13 height 15
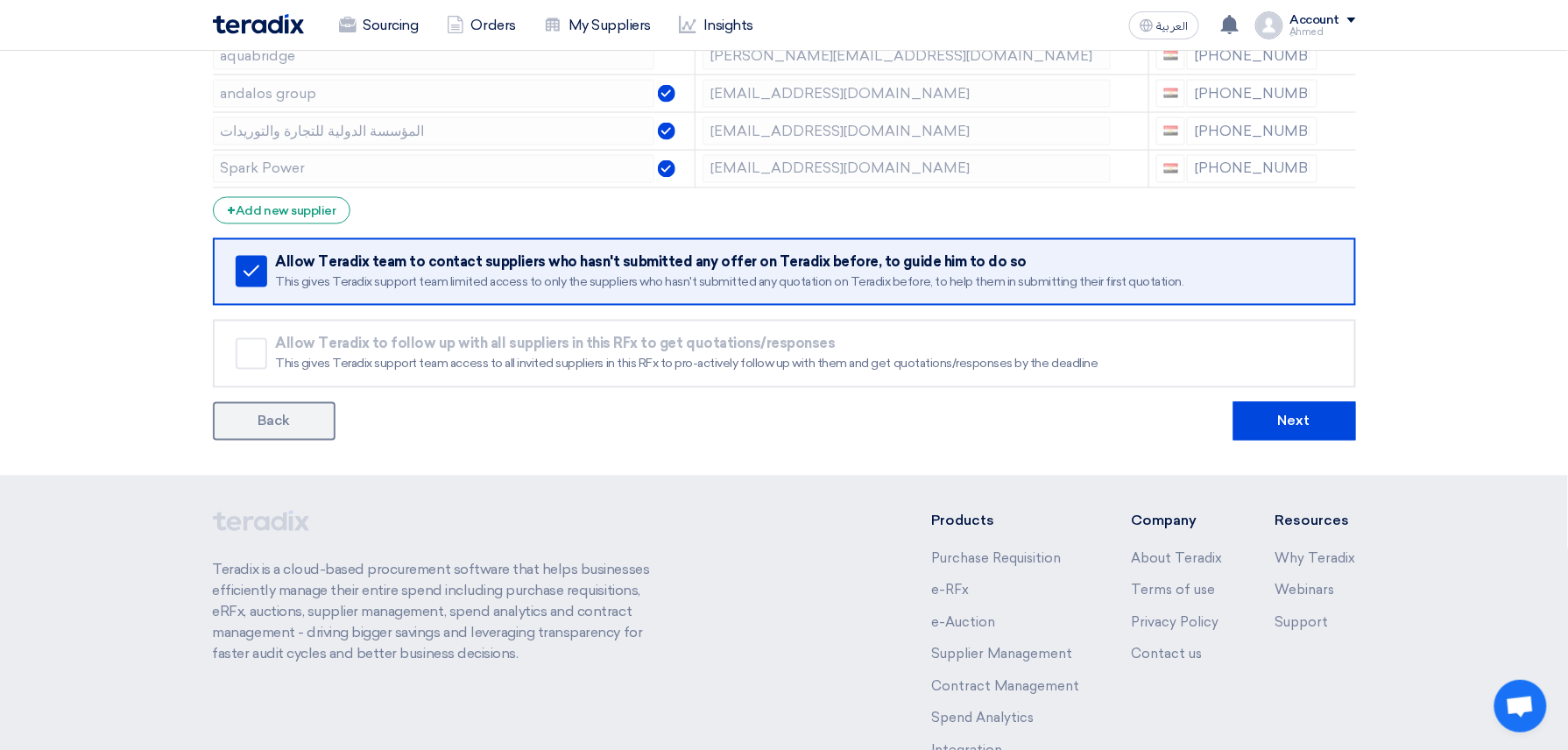
scroll to position [1136, 0]
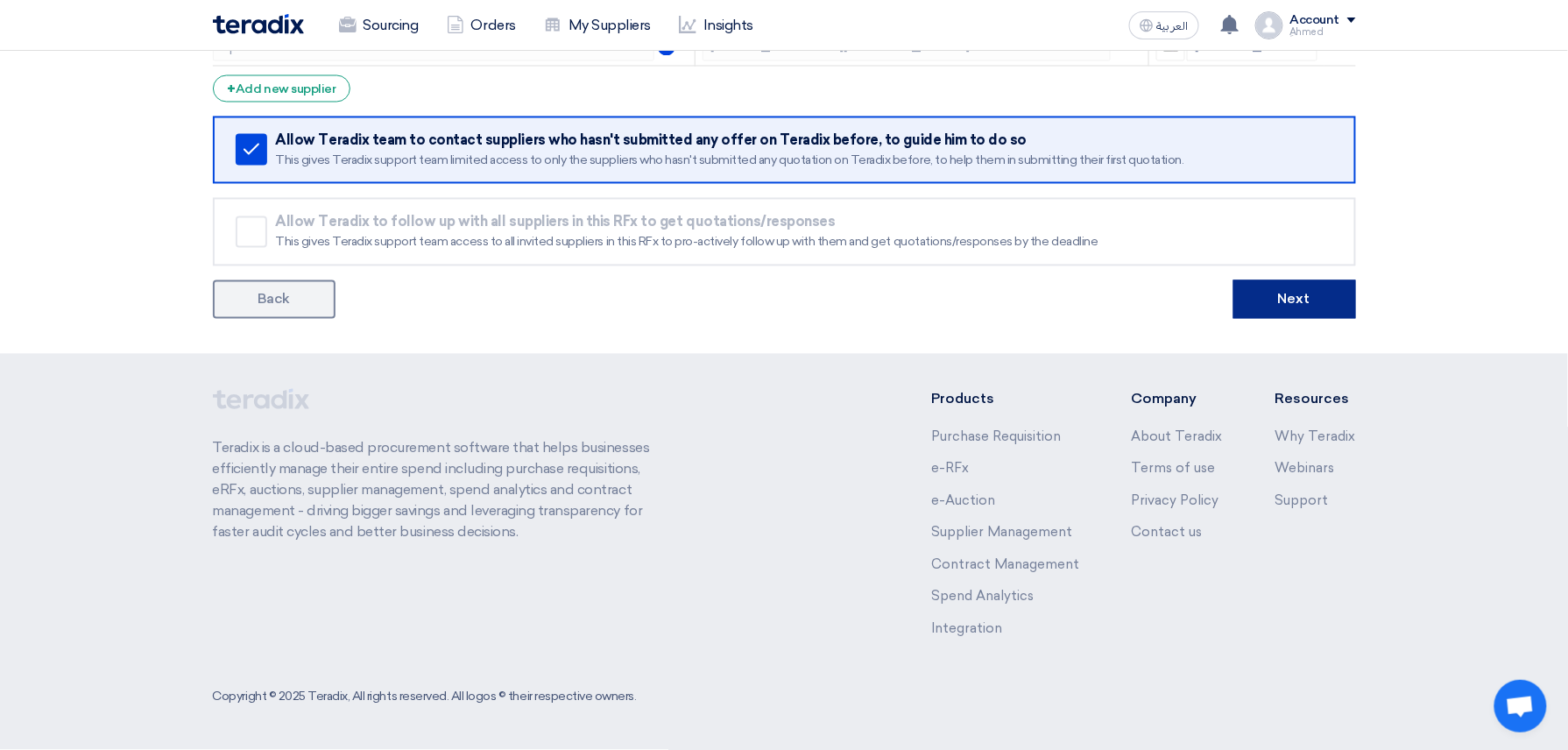
click at [1301, 291] on button "Next" at bounding box center [1295, 299] width 123 height 38
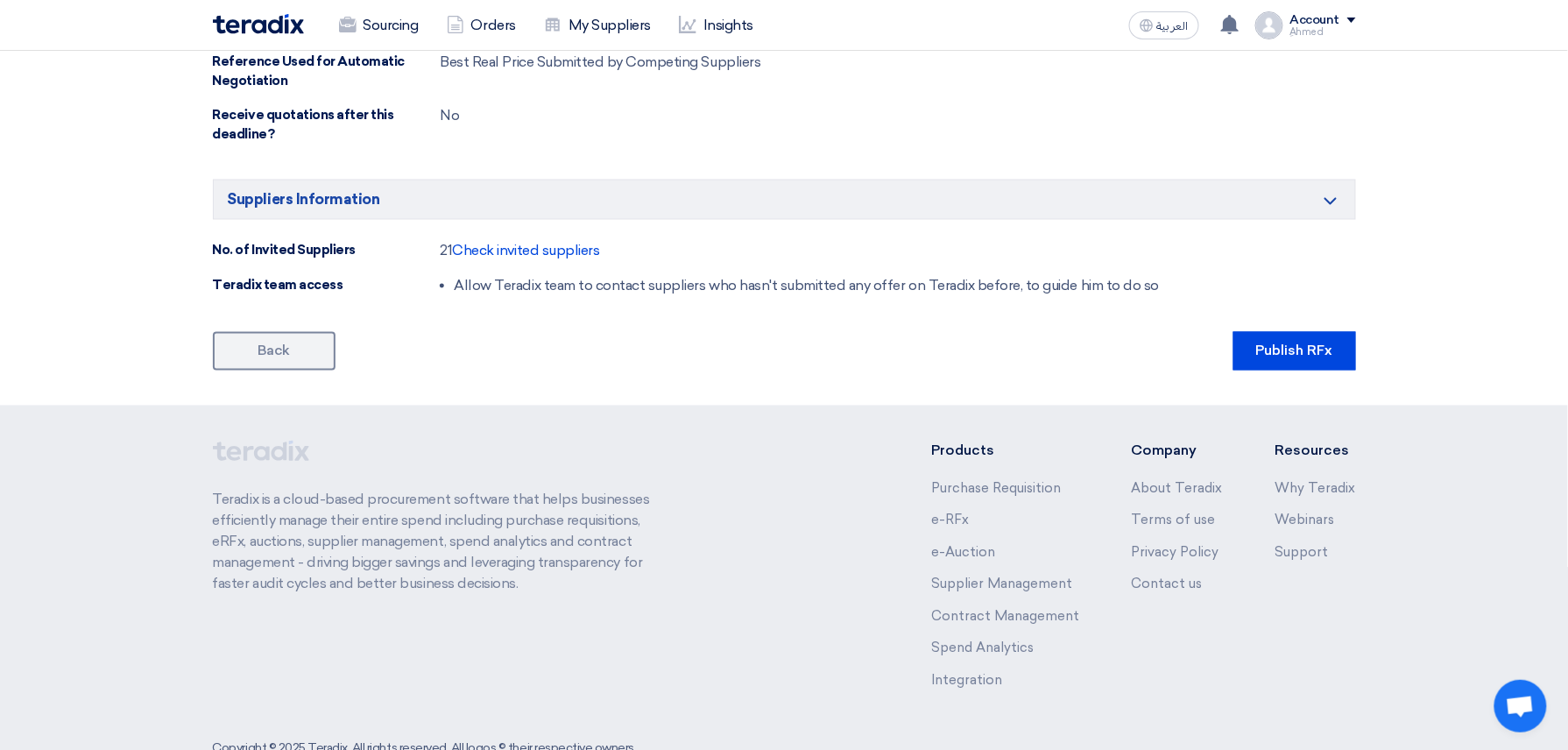
scroll to position [1046, 0]
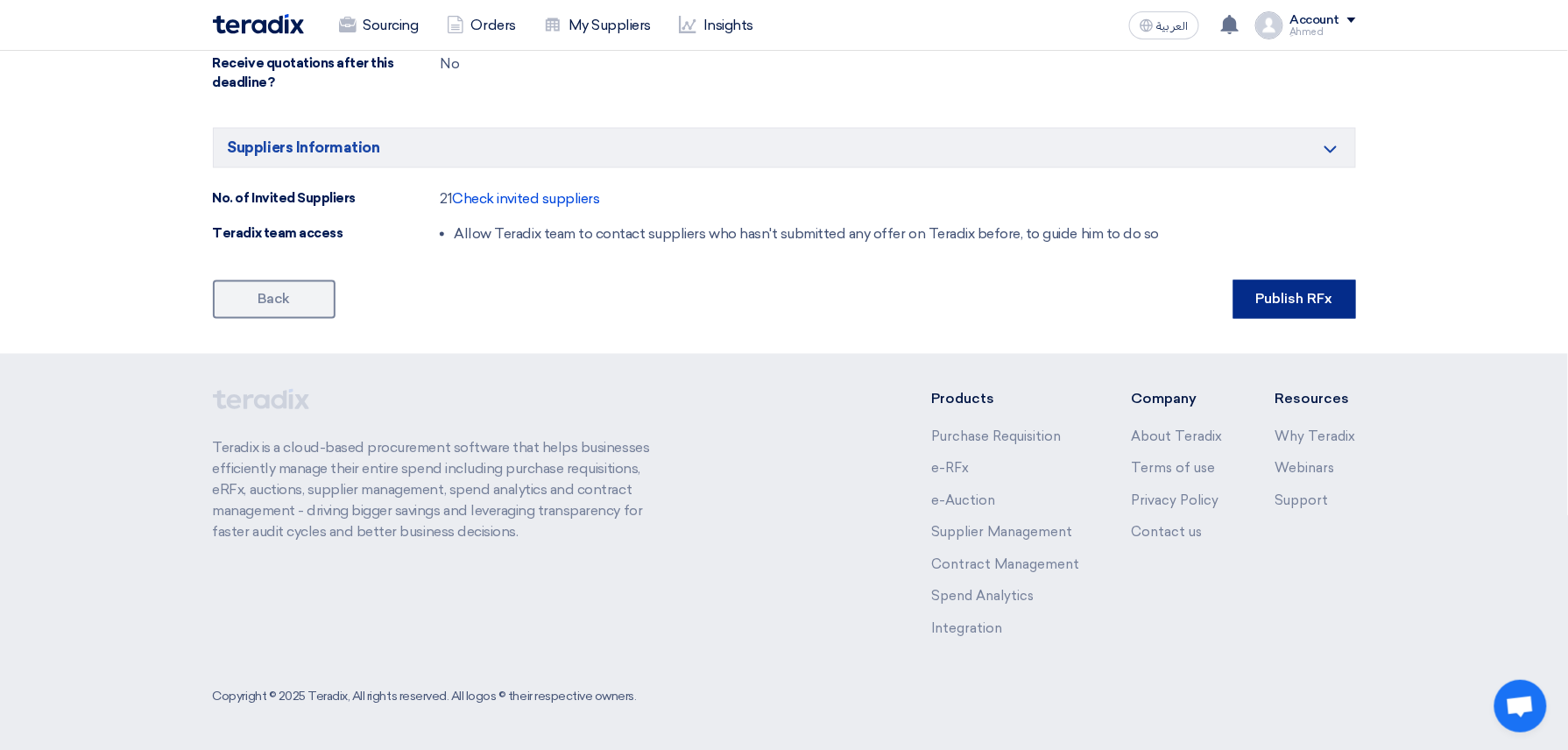
click at [1300, 298] on button "Publish RFx" at bounding box center [1295, 299] width 123 height 38
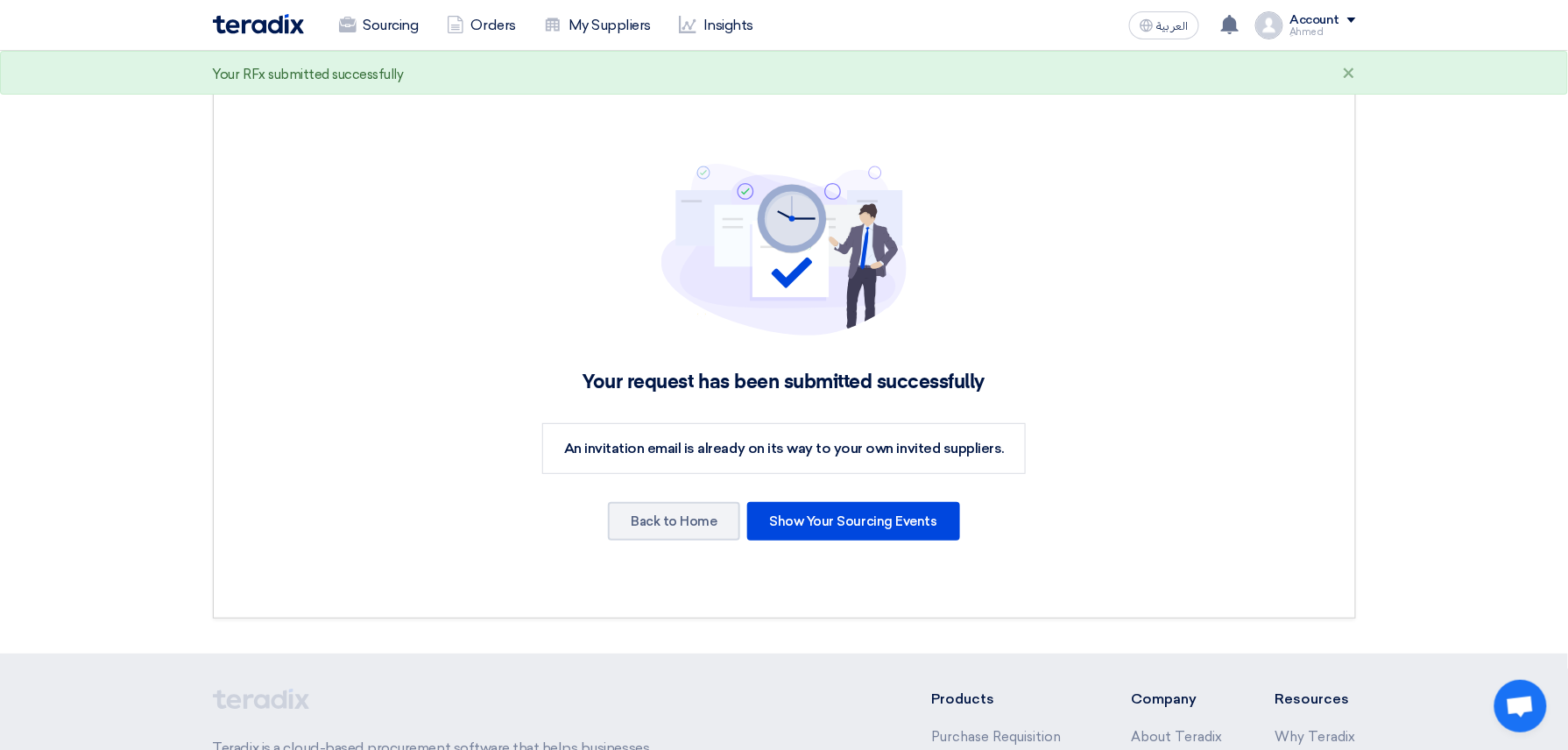
click at [713, 492] on div "Your request has been submitted successfully An invitation email is already on …" at bounding box center [784, 351] width 1092 height 475
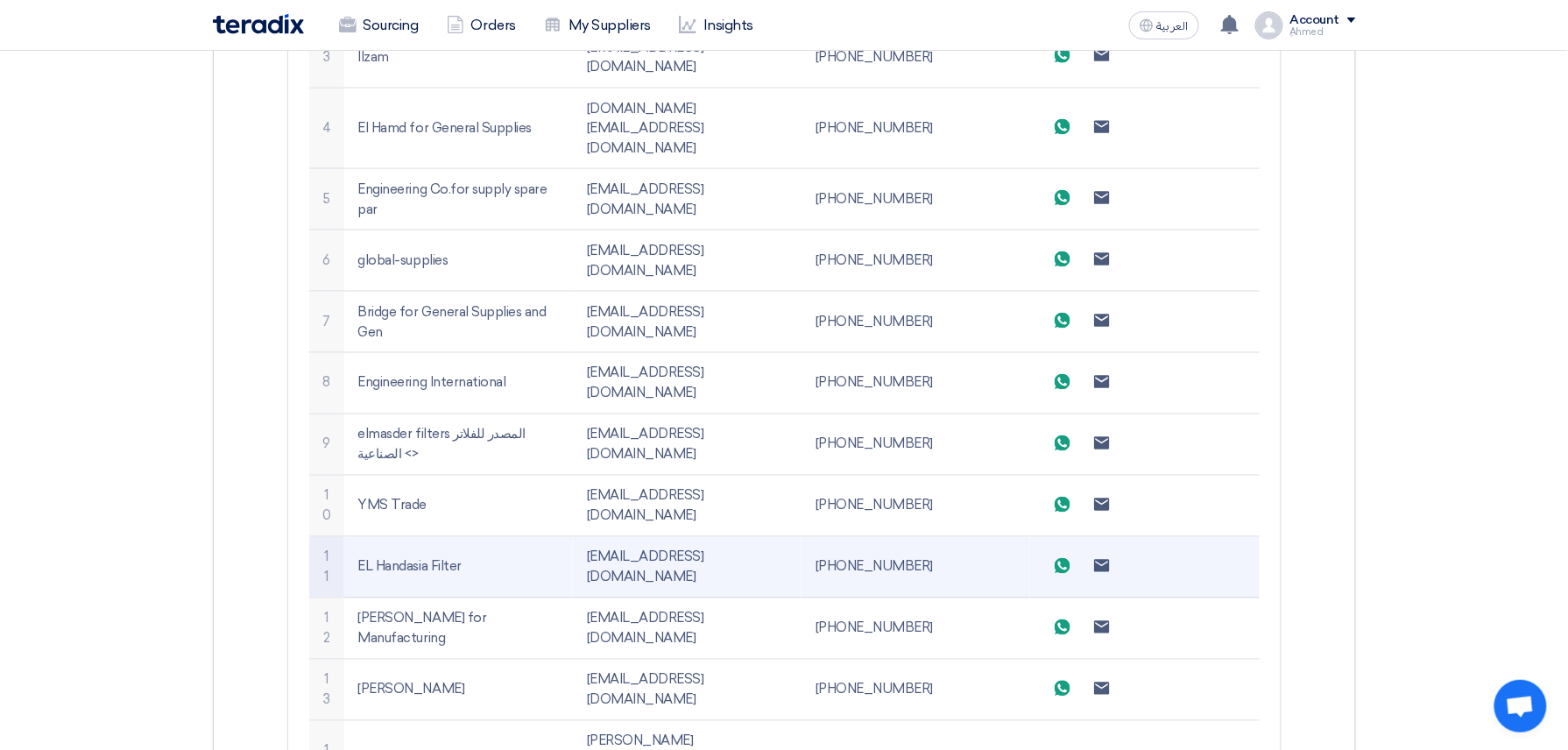
scroll to position [1634, 0]
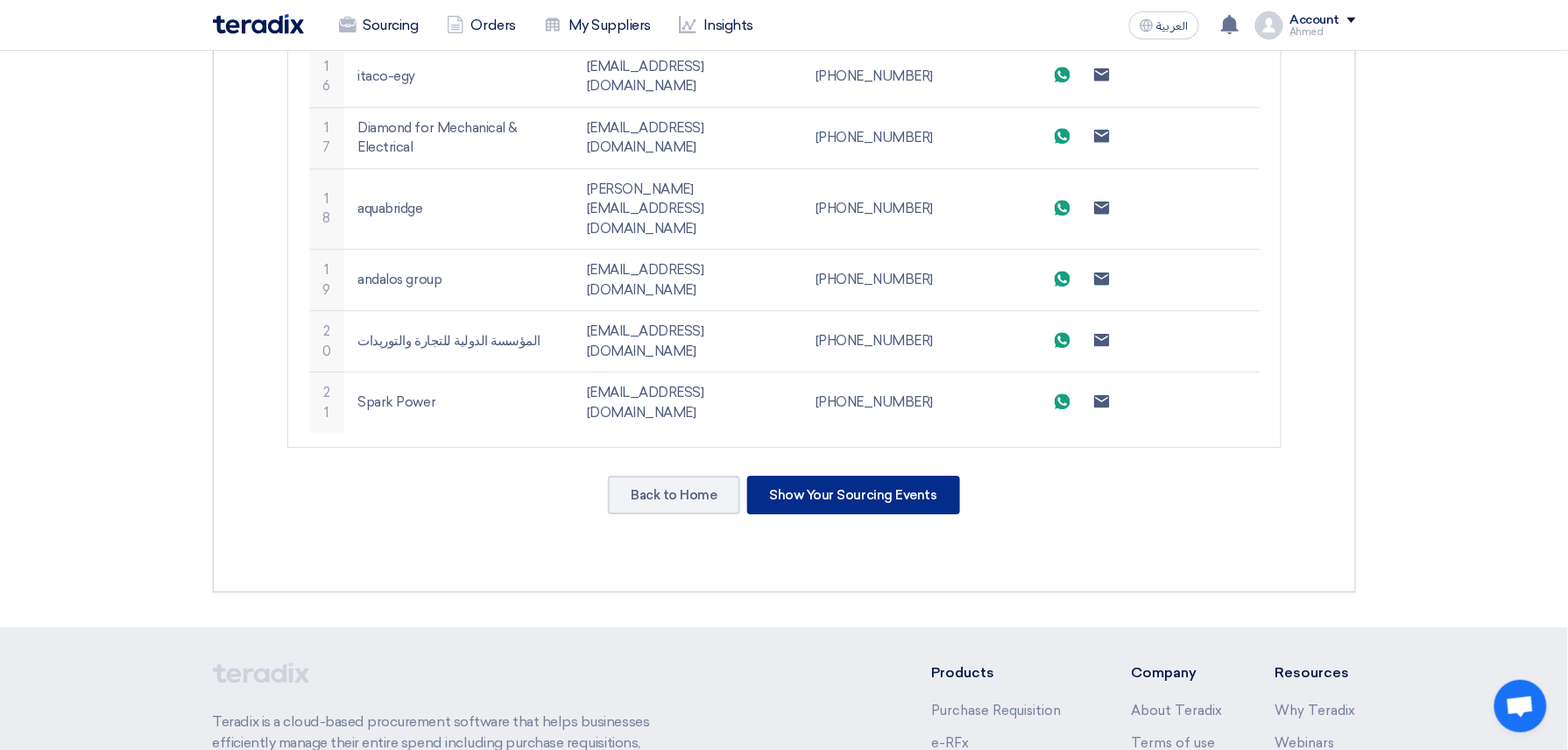
click at [871, 476] on div "Show Your Sourcing Events" at bounding box center [854, 494] width 213 height 38
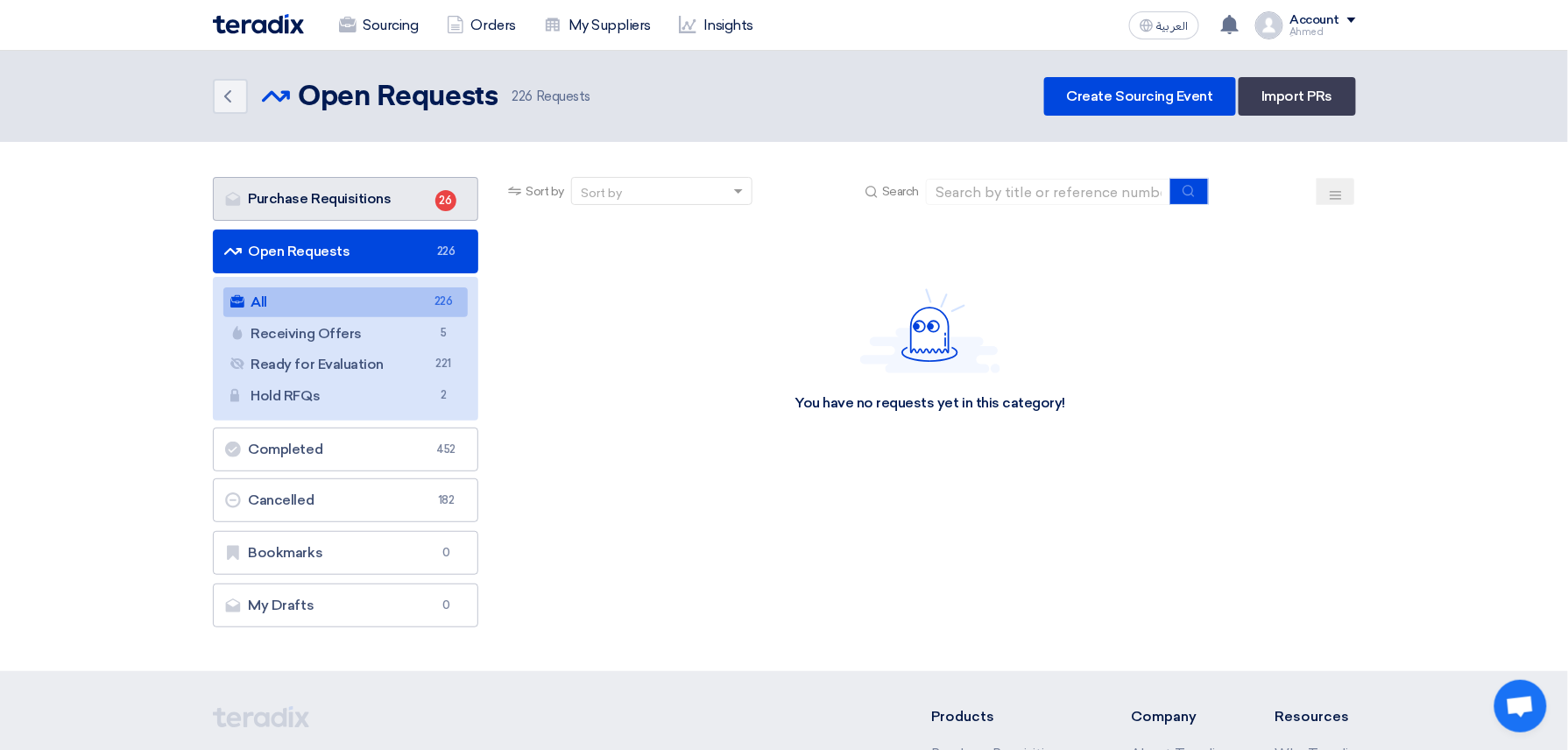
click at [389, 186] on link "Purchase Requisitions Purchase Requisitions 26" at bounding box center [346, 198] width 266 height 43
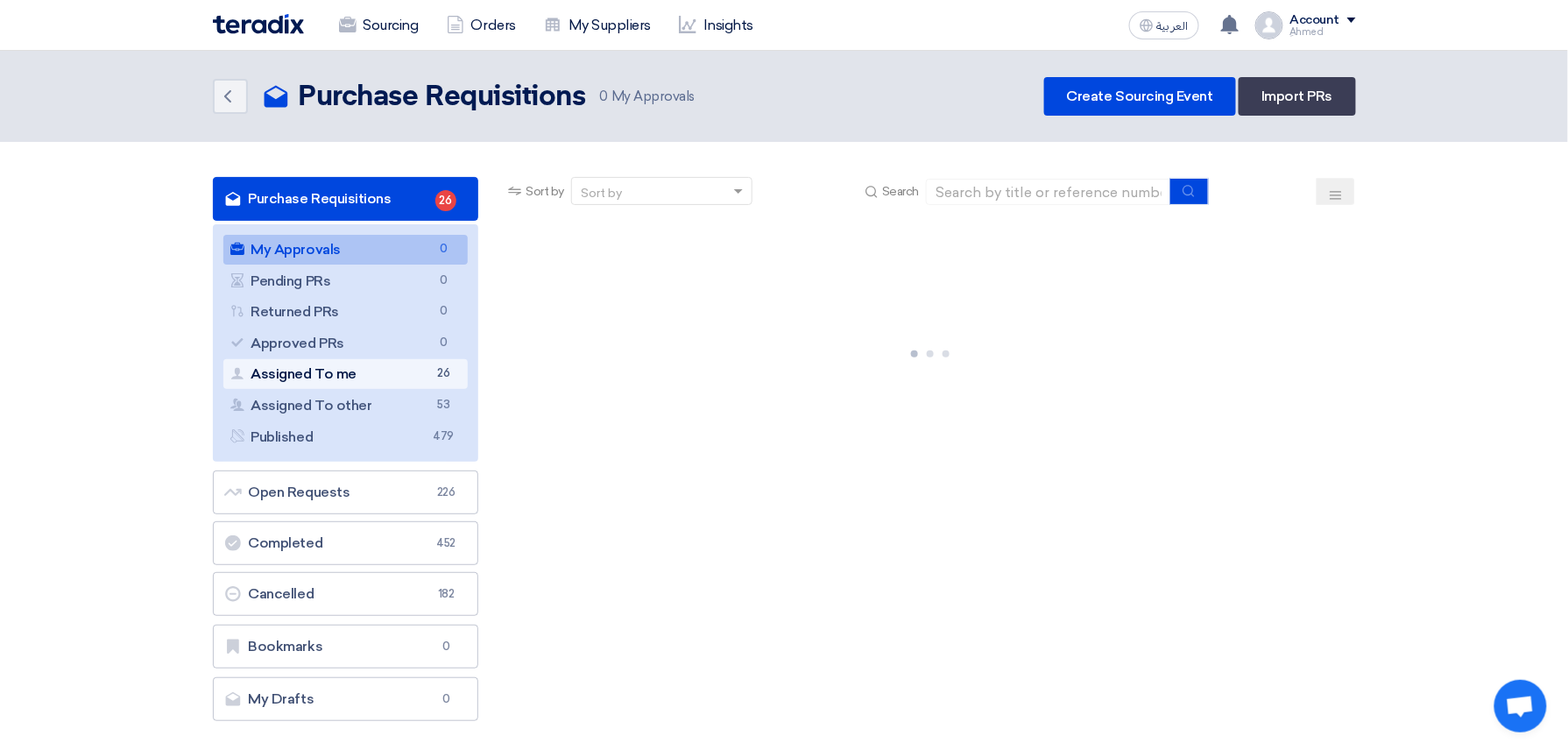
click at [372, 366] on link "Assigned To me Assigned To me 26" at bounding box center [346, 375] width 245 height 30
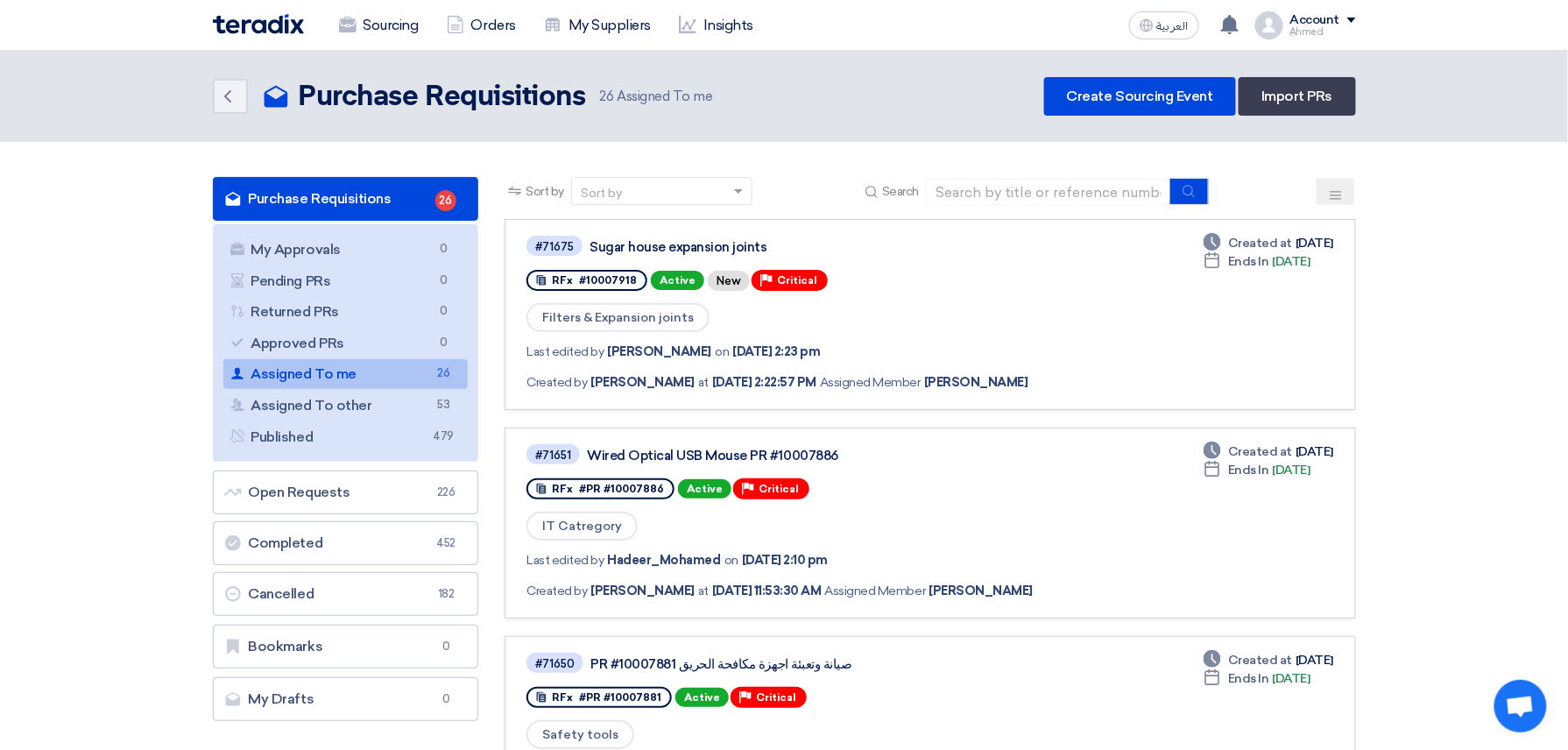
click at [376, 376] on link "Assigned To me Assigned To me 26" at bounding box center [346, 375] width 245 height 30
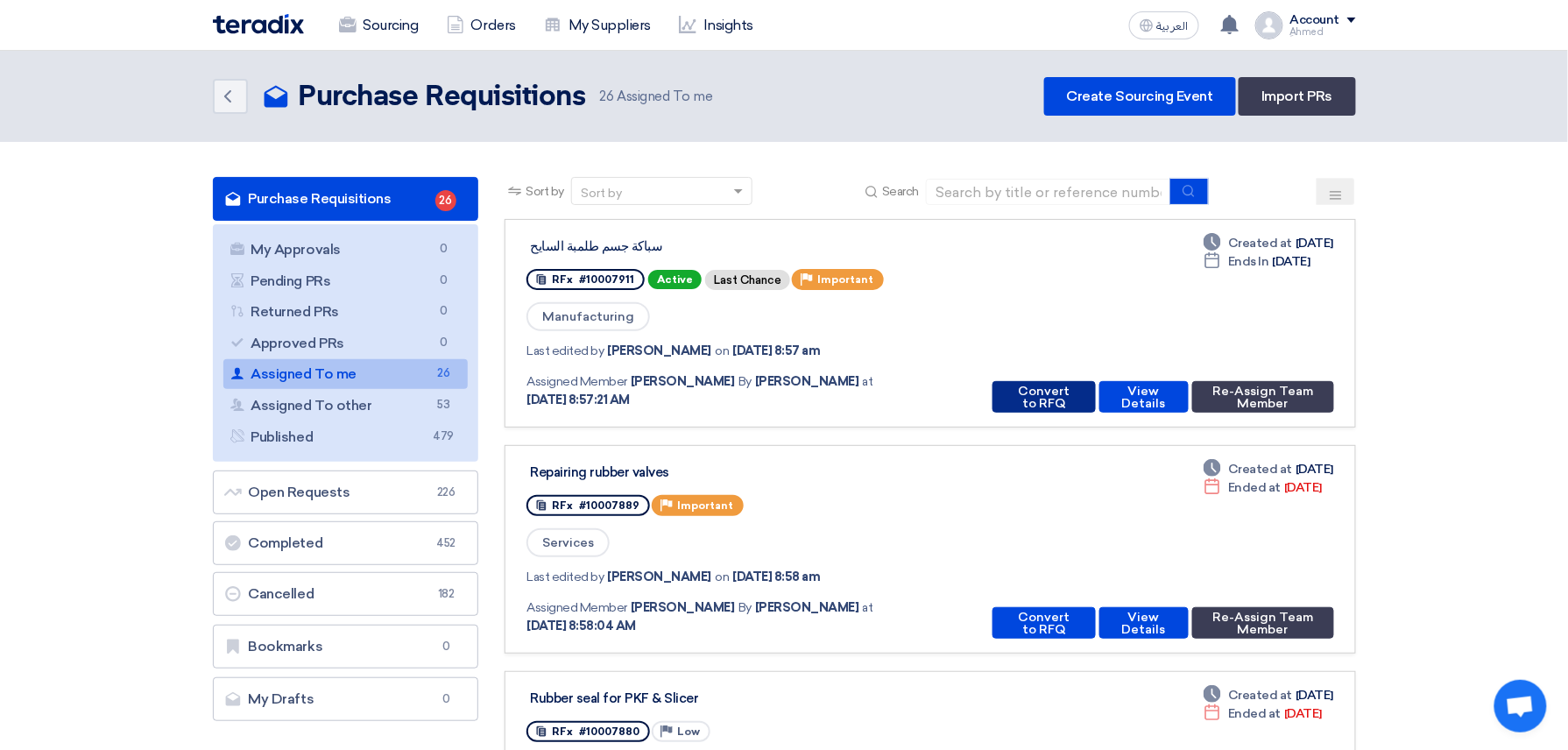
click at [1038, 383] on button "Convert to RFQ" at bounding box center [1043, 397] width 102 height 32
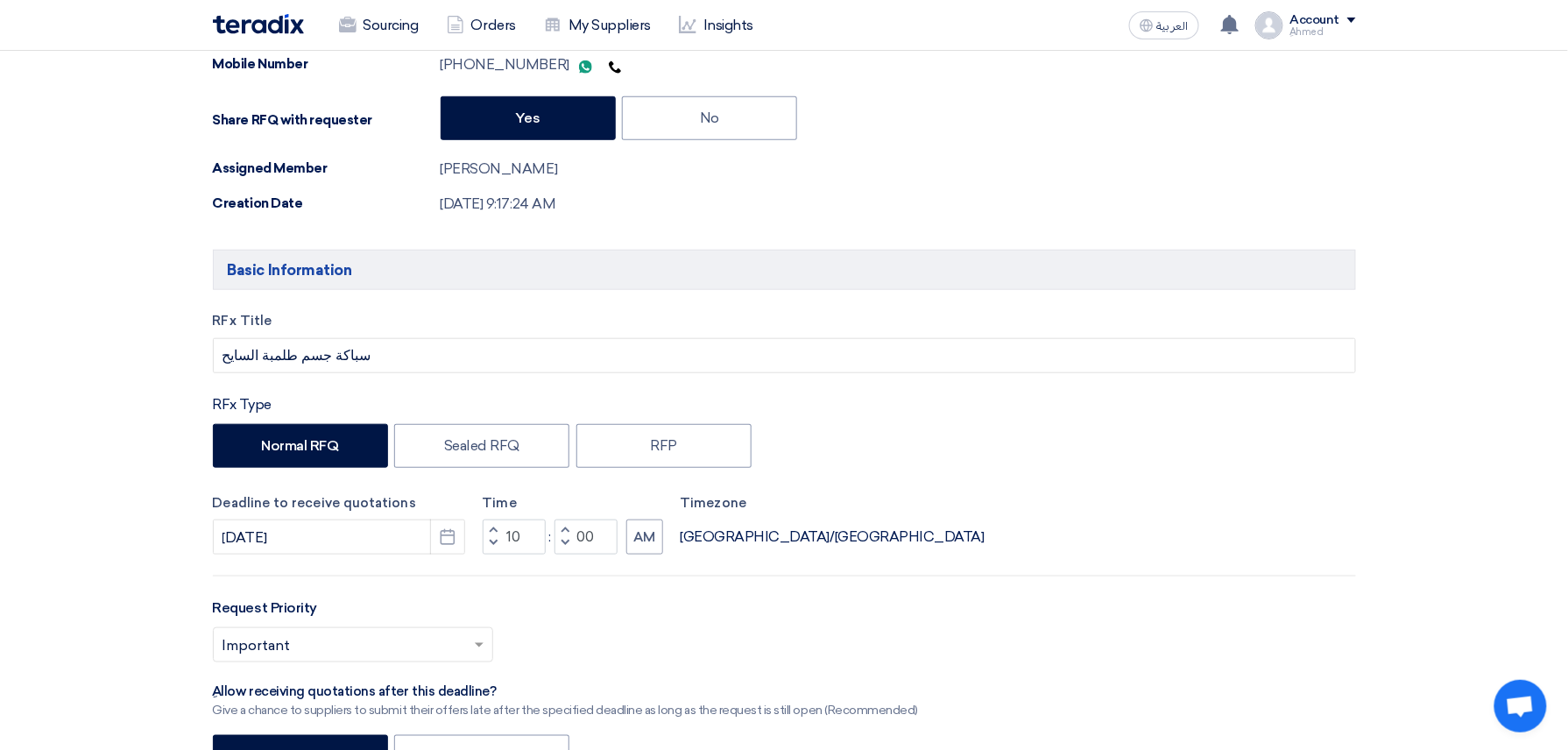
scroll to position [934, 0]
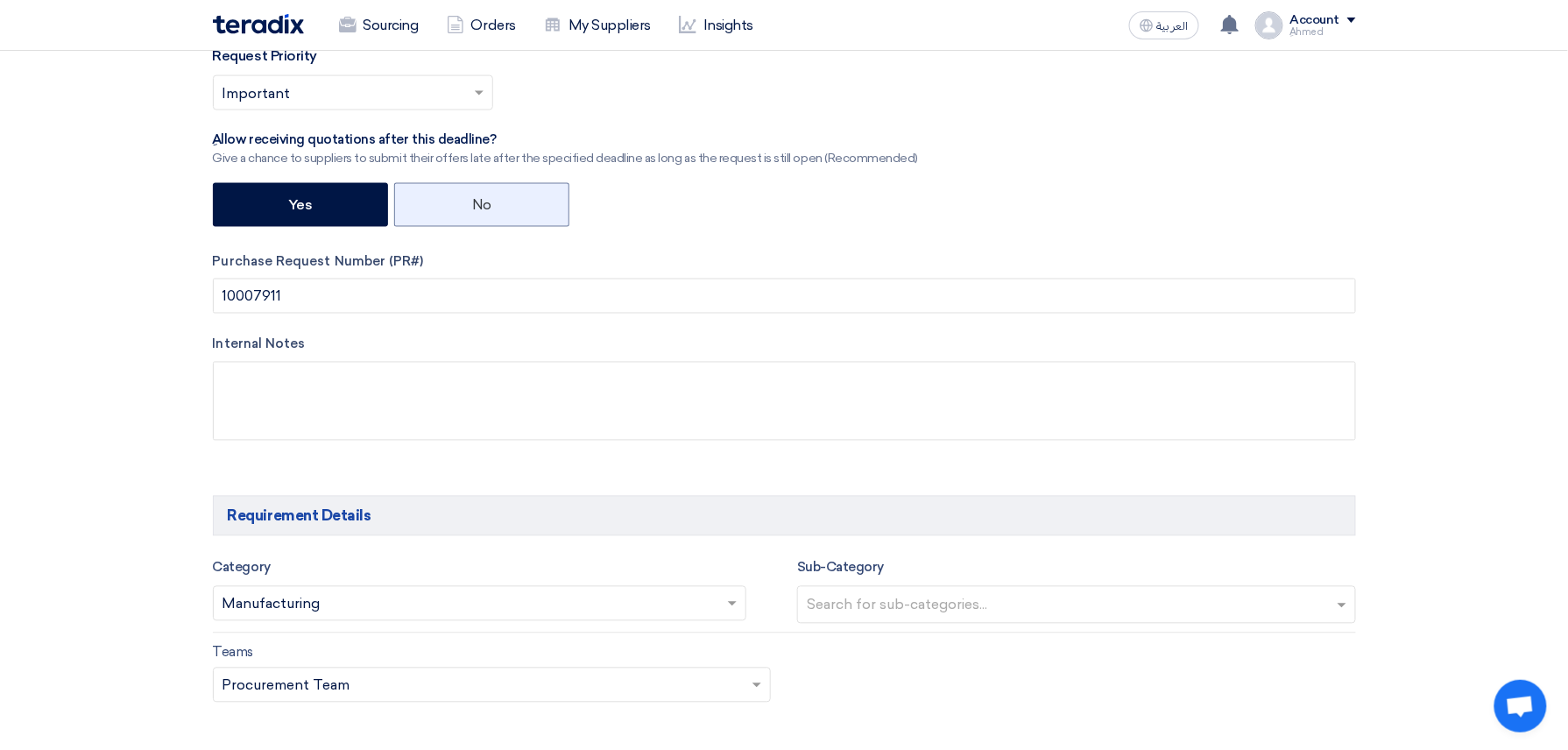
click at [526, 201] on label "No" at bounding box center [481, 204] width 175 height 43
click at [484, 201] on input "No" at bounding box center [478, 203] width 12 height 12
radio input "true"
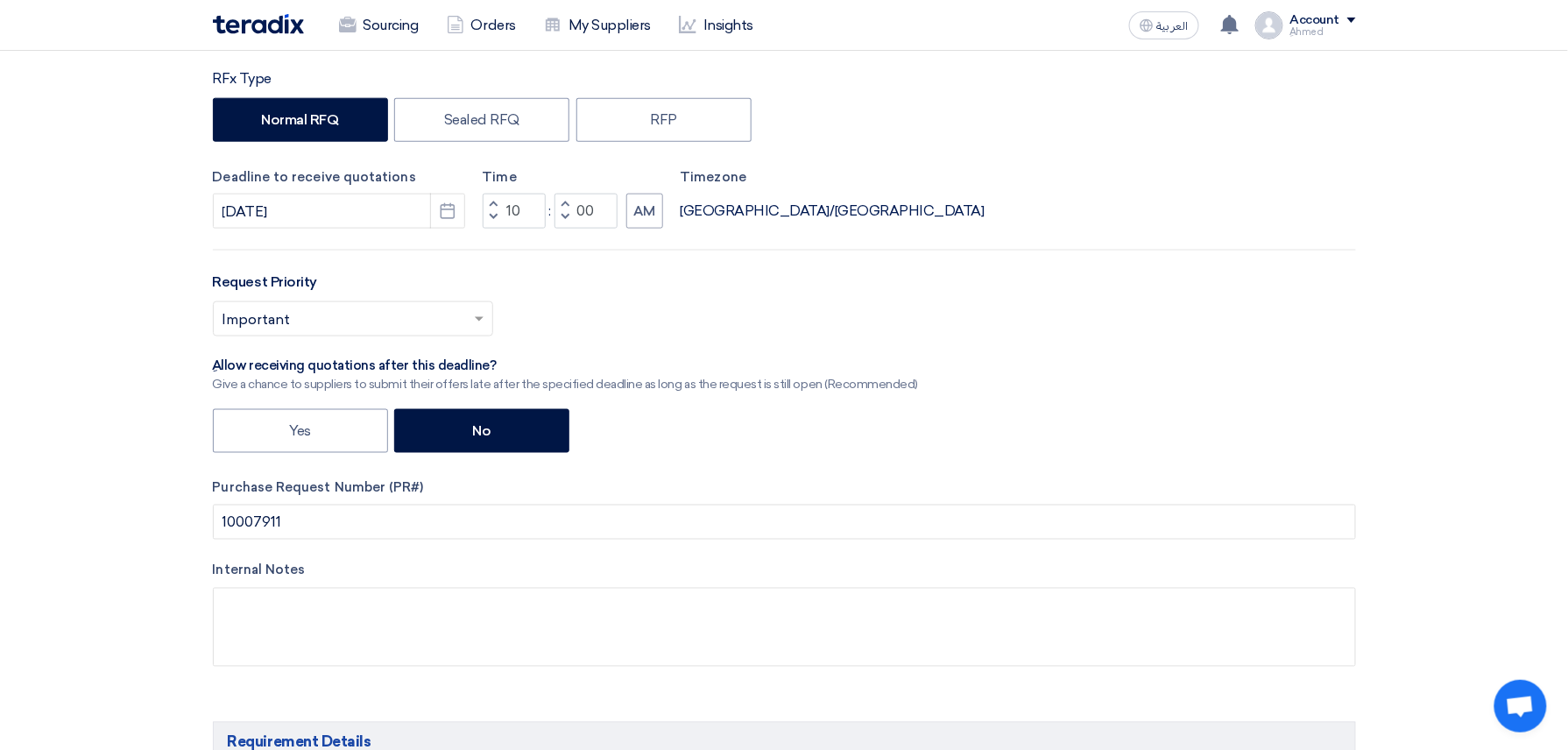
scroll to position [700, 0]
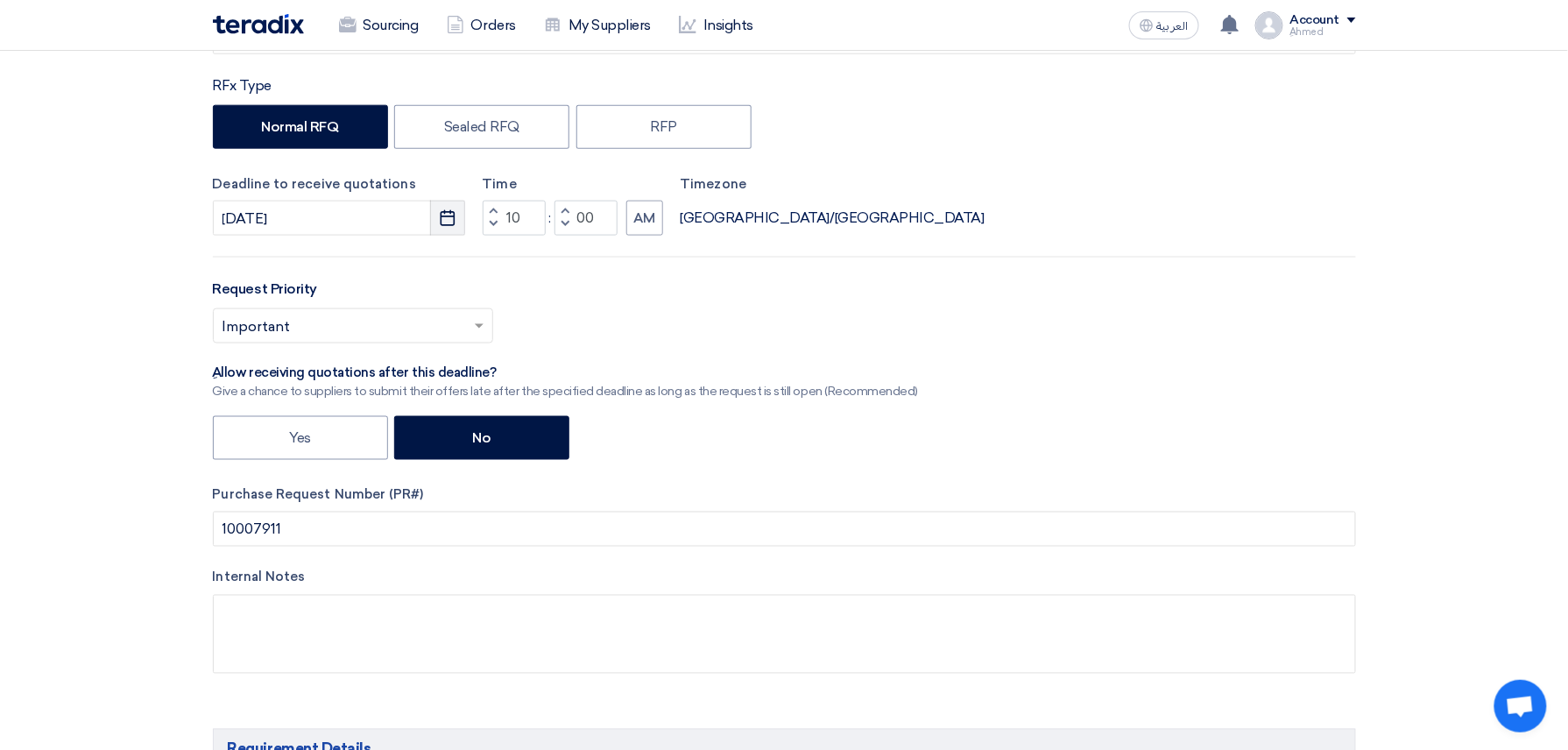
click at [448, 212] on icon "Pick a date" at bounding box center [447, 218] width 18 height 18
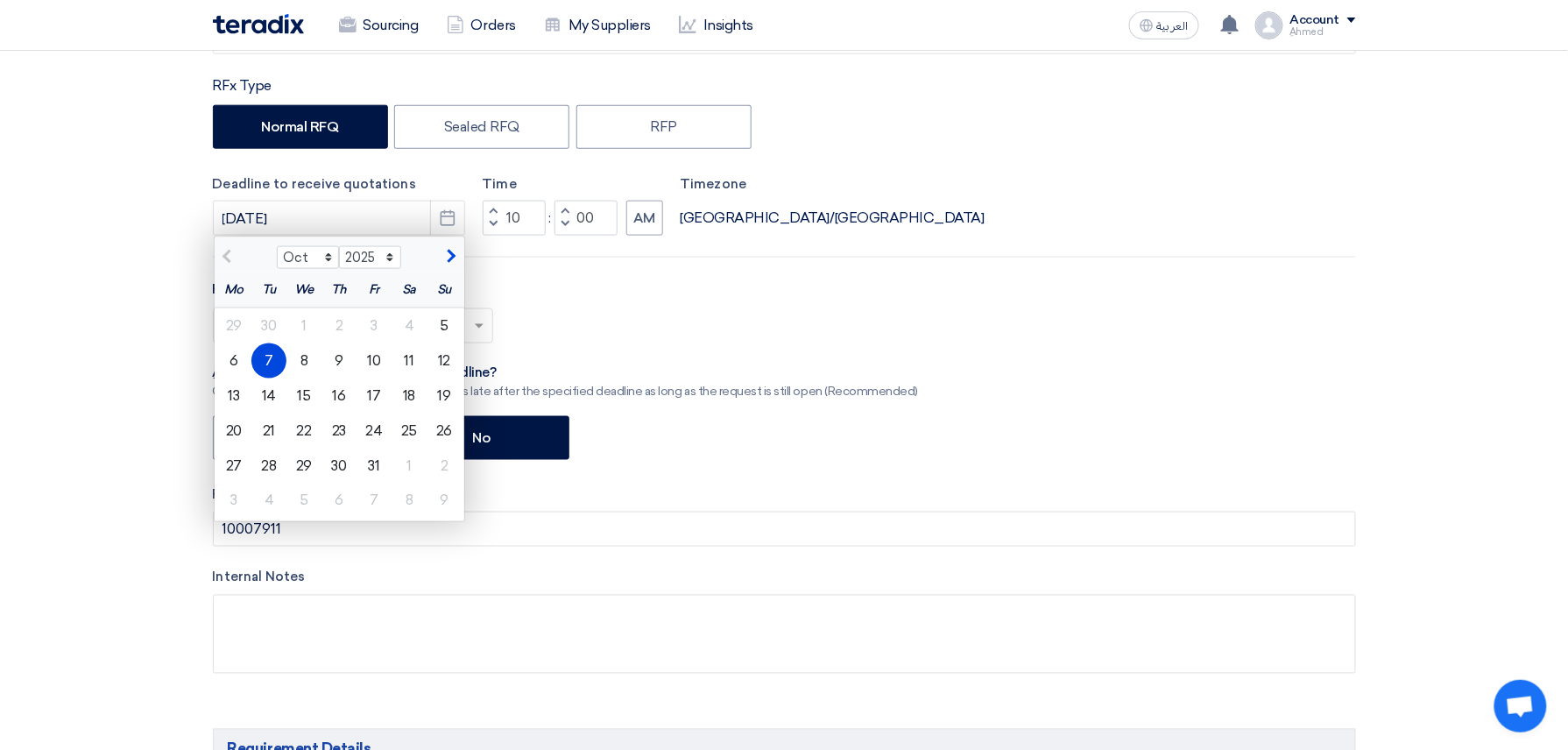
click at [299, 364] on div "8" at bounding box center [304, 360] width 35 height 35
type input "[DATE]"
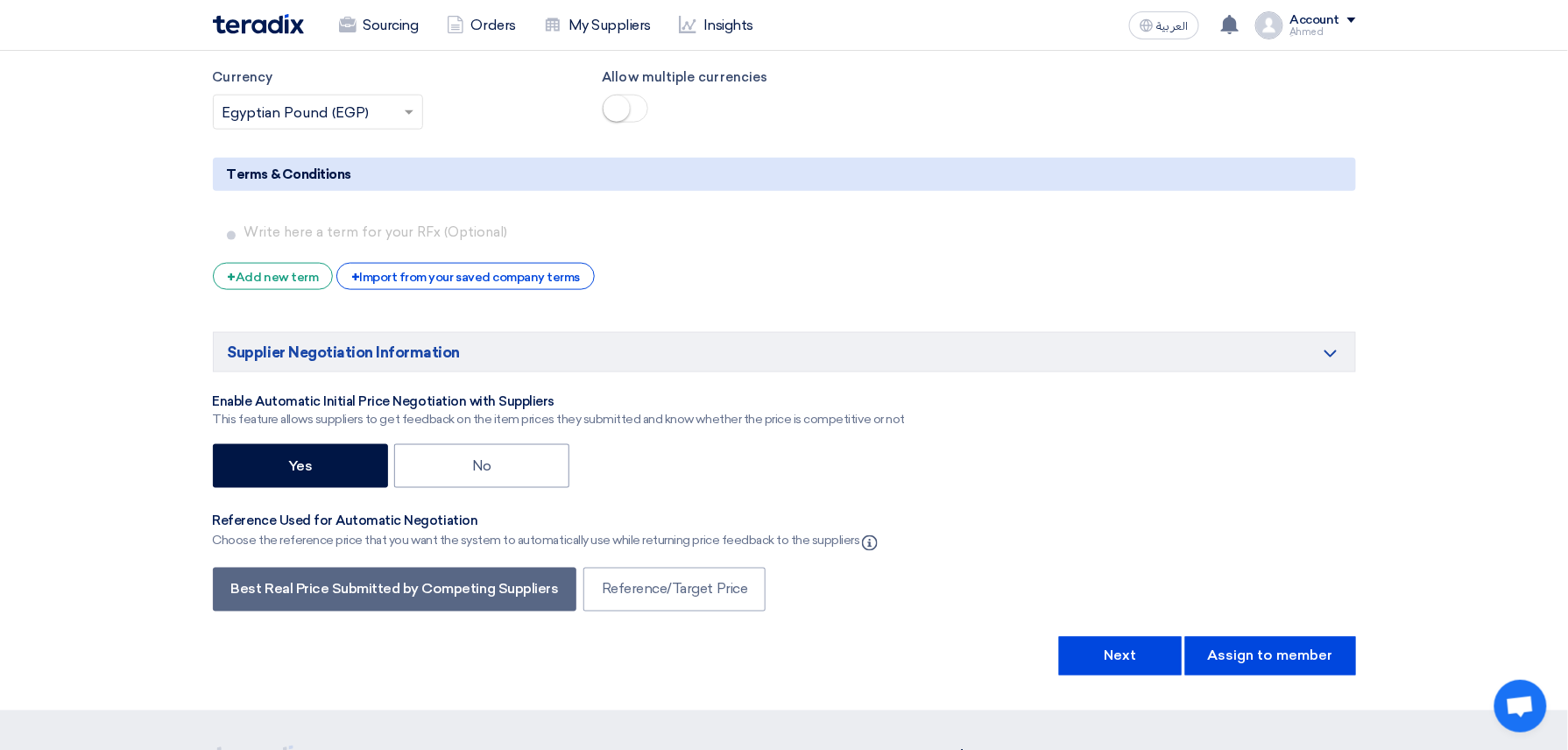
scroll to position [3036, 0]
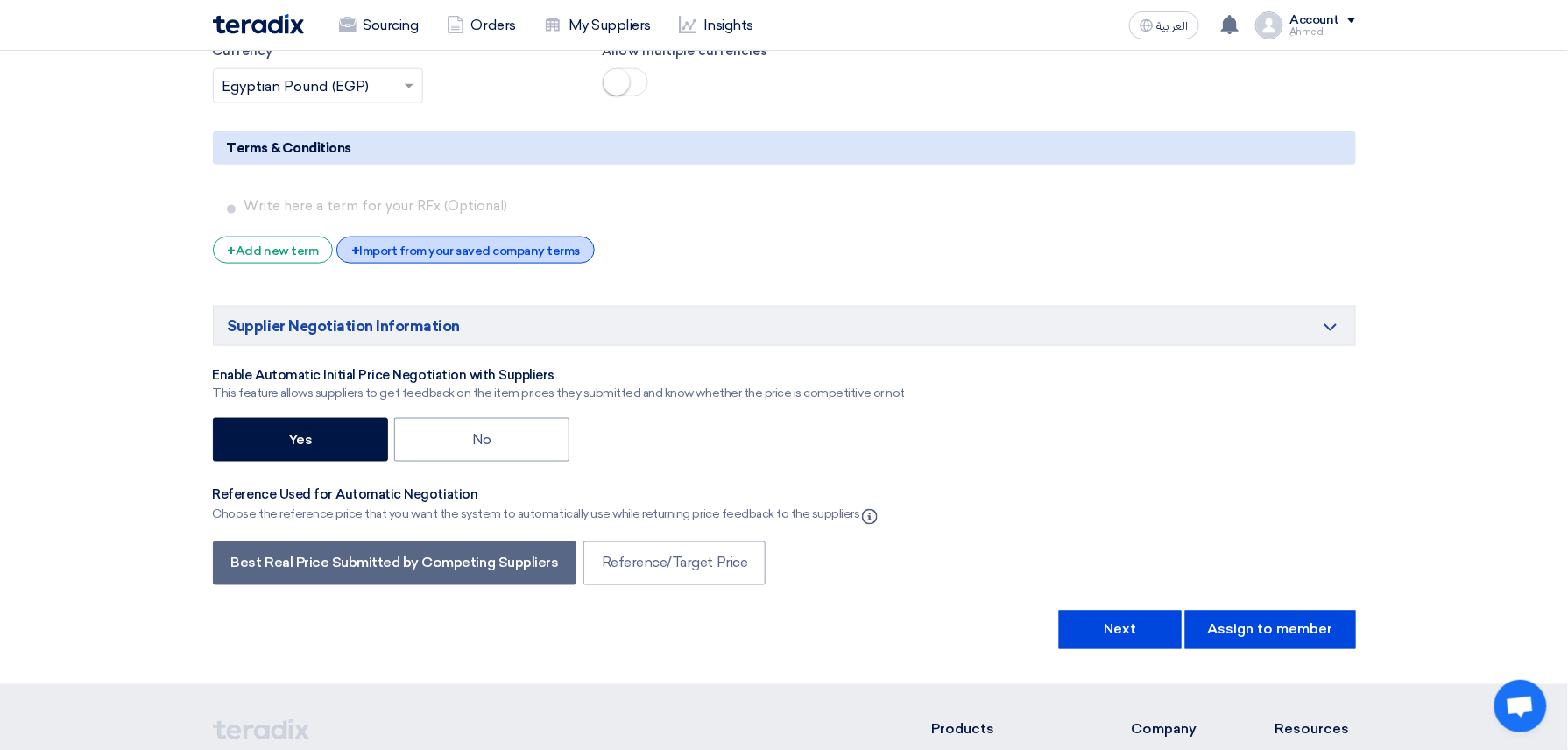
click at [495, 257] on div "+ Import from your saved company terms" at bounding box center [465, 249] width 258 height 28
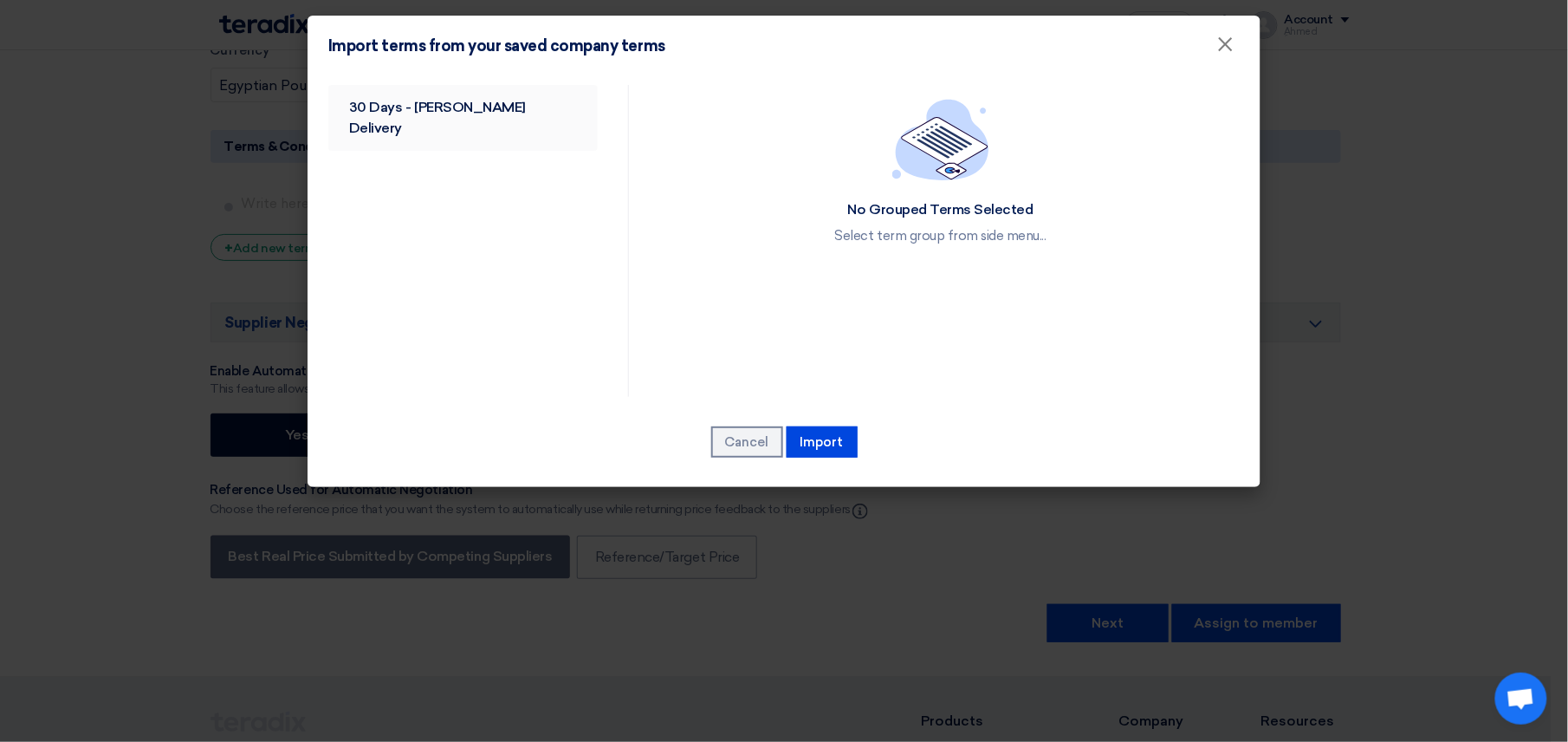
click at [441, 109] on link "30 Days - [PERSON_NAME] Delivery" at bounding box center [463, 118] width 270 height 66
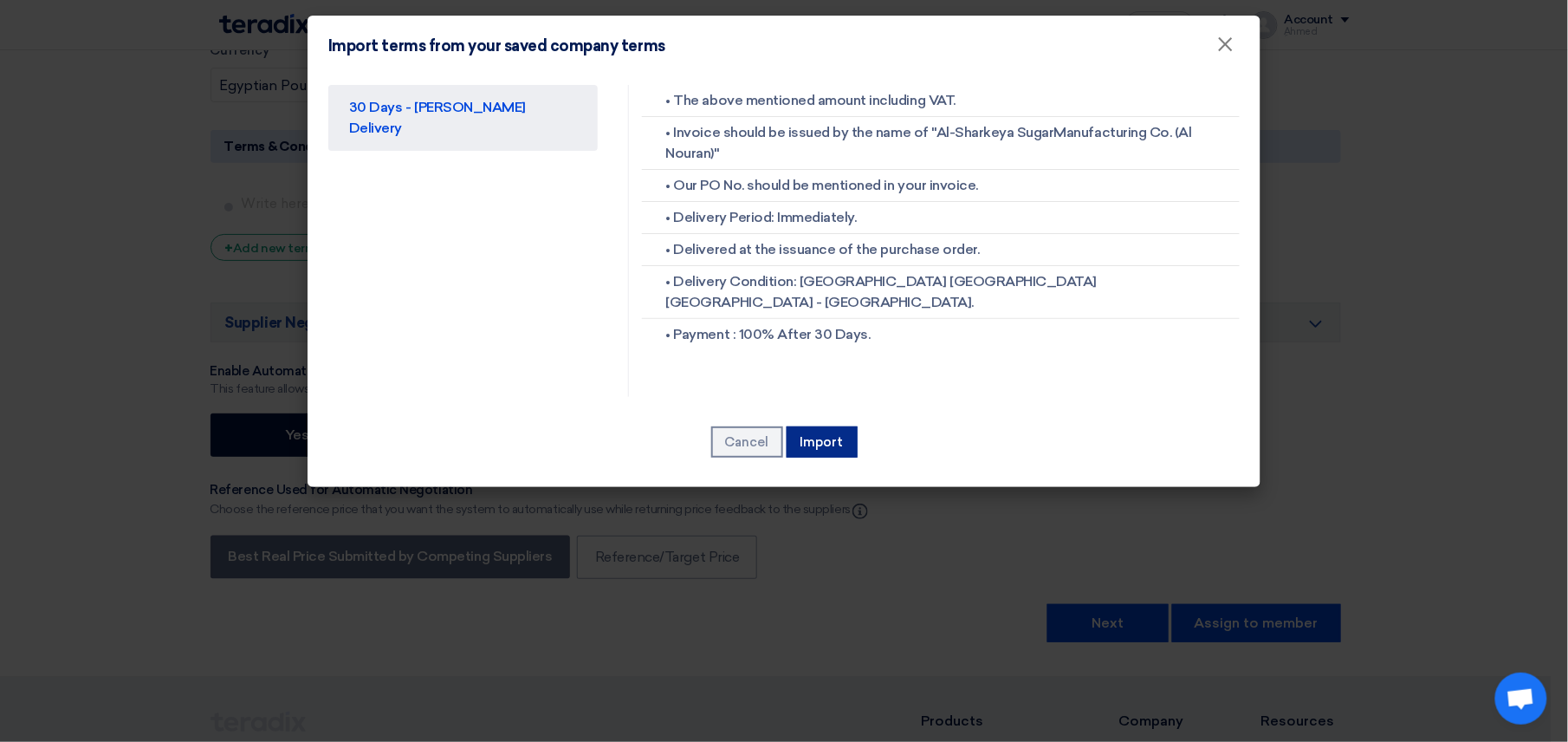
click at [804, 434] on button "Import" at bounding box center [822, 442] width 71 height 32
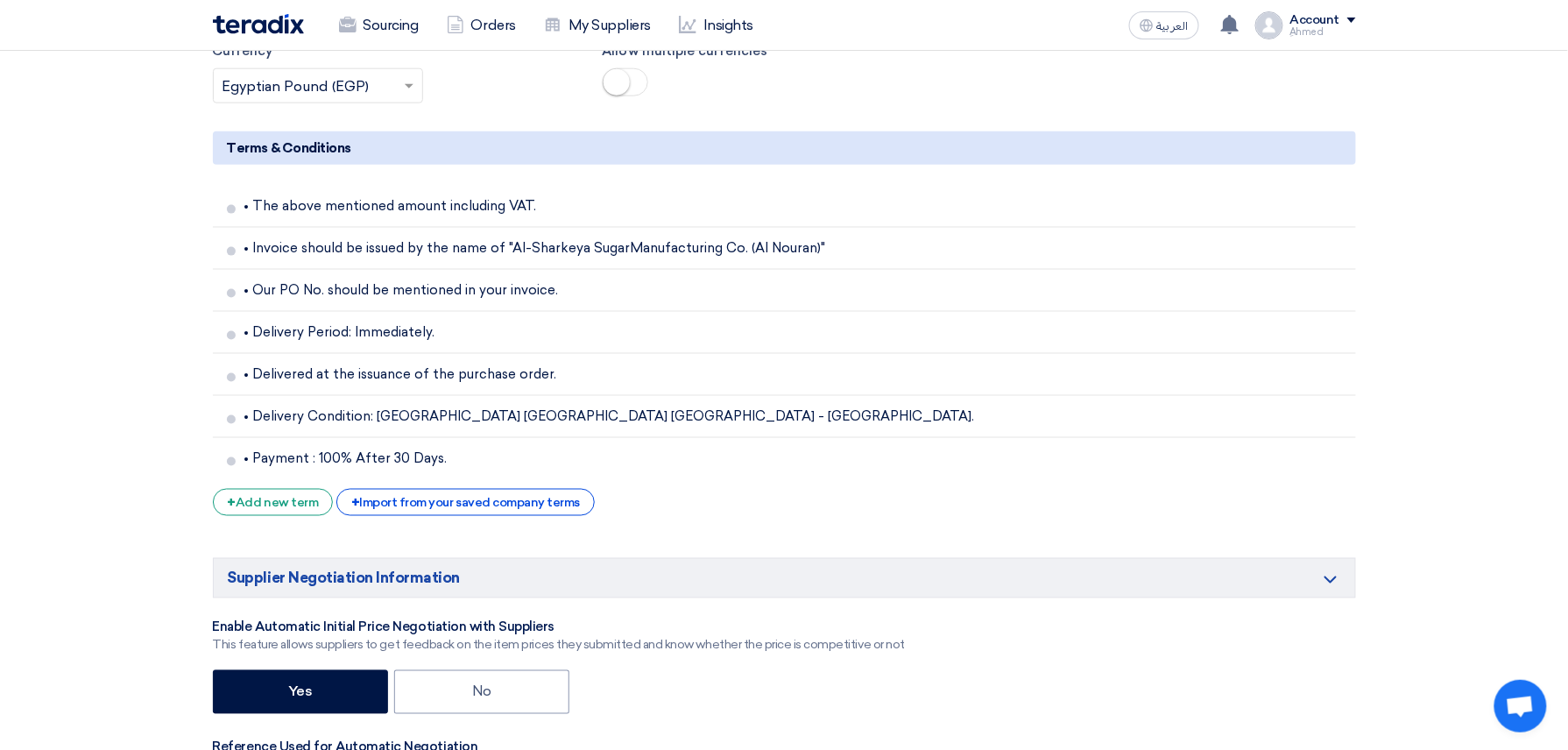
scroll to position [3630, 0]
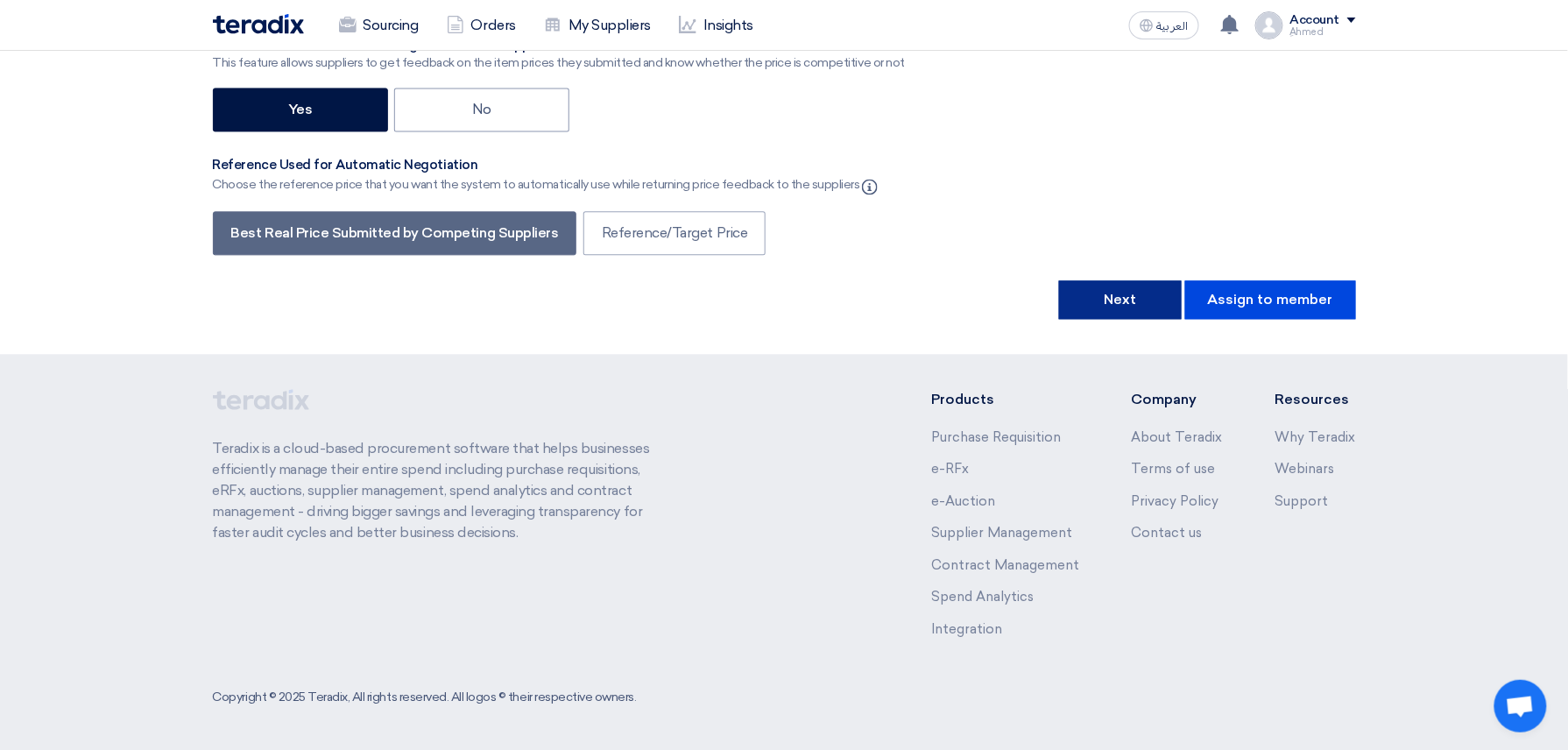
click at [1146, 292] on button "Next" at bounding box center [1121, 299] width 123 height 38
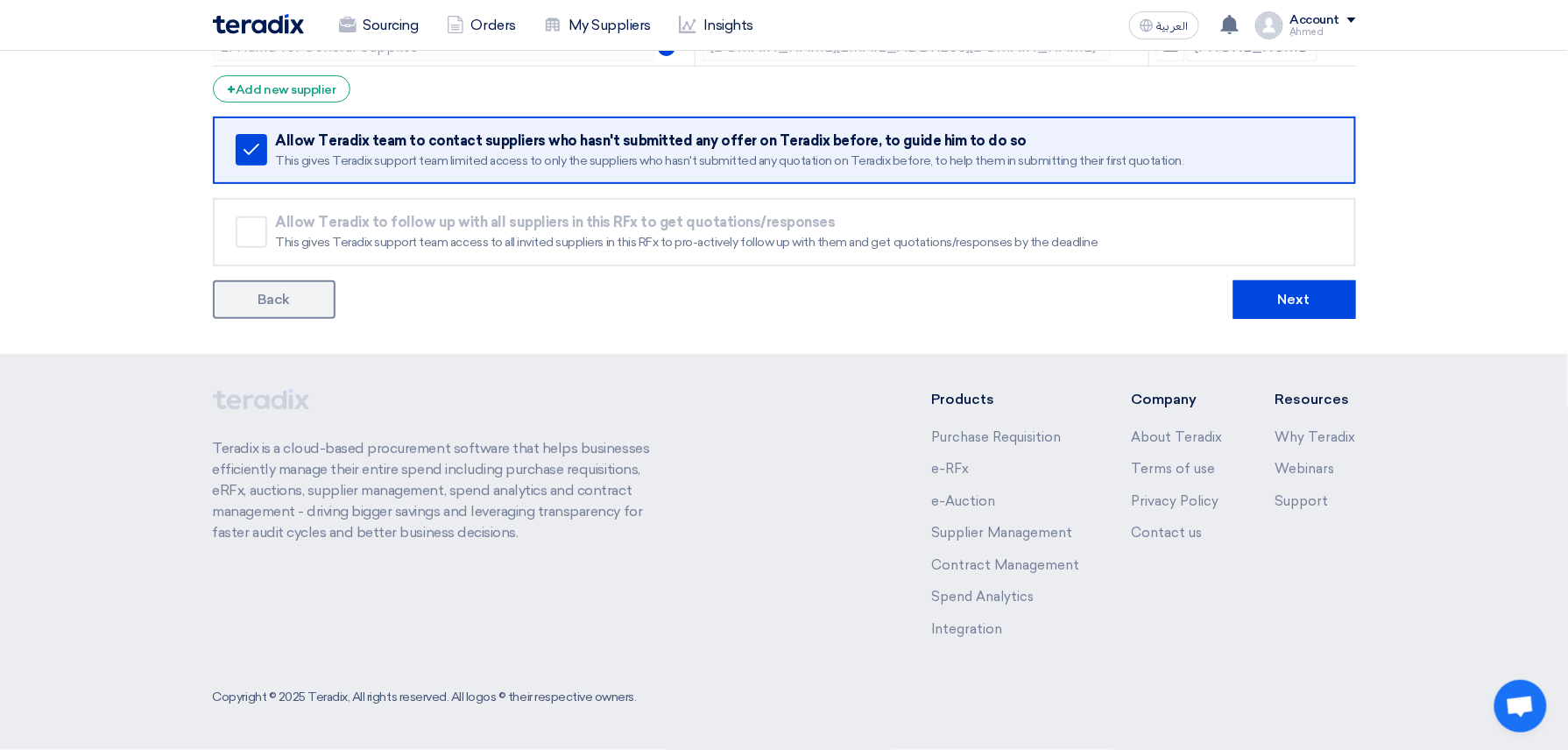
scroll to position [2502, 0]
click at [1296, 308] on button "Next" at bounding box center [1295, 299] width 123 height 38
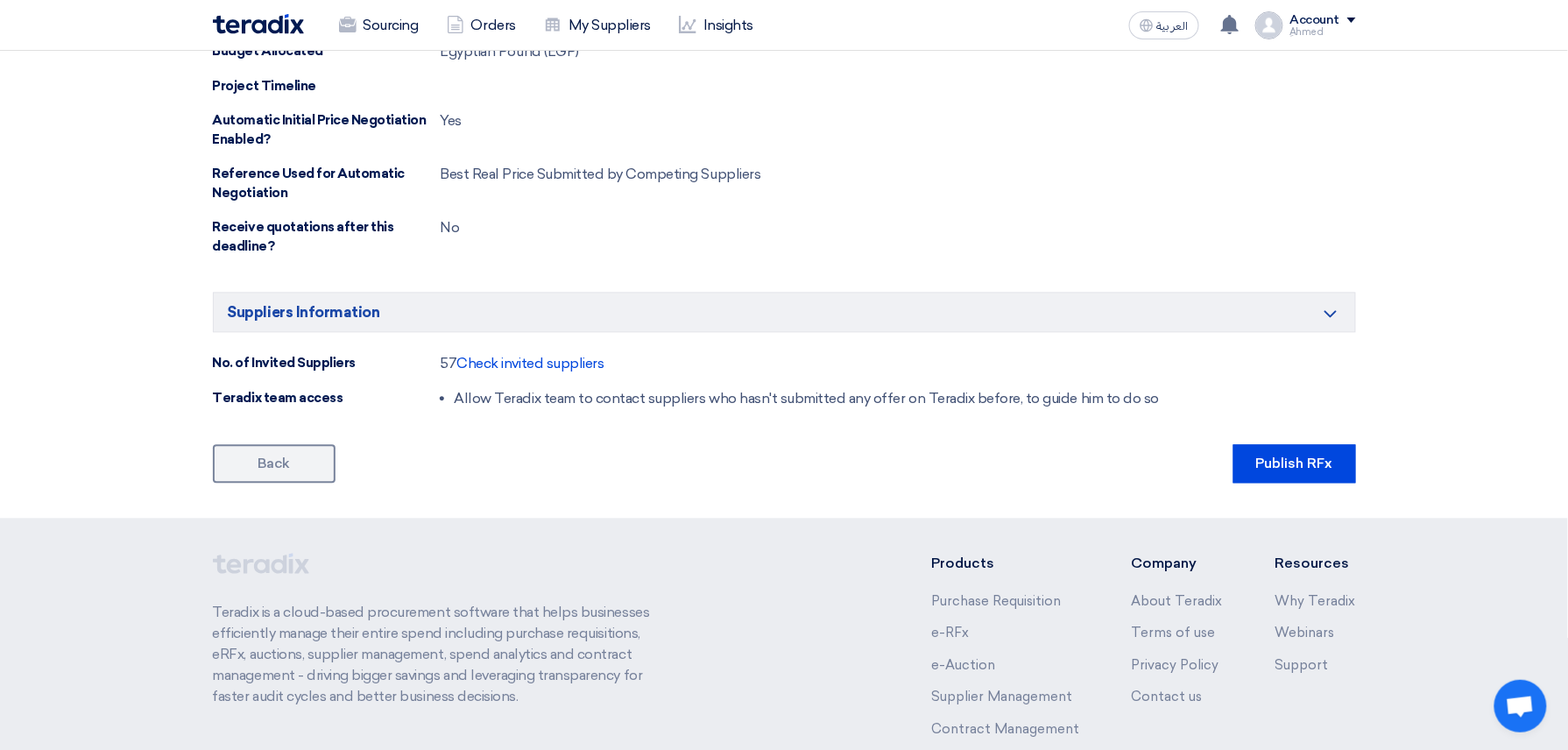
scroll to position [1312, 0]
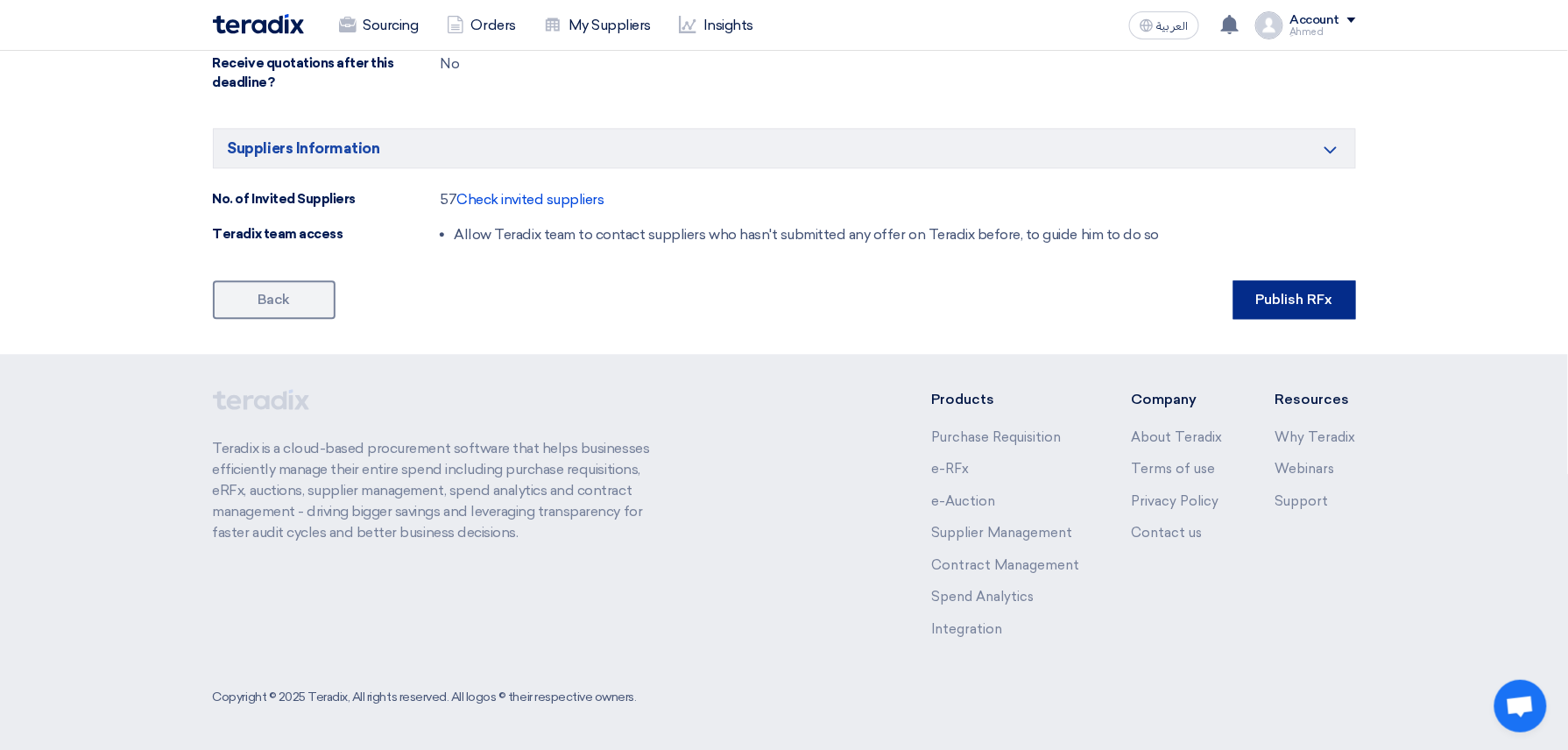
click at [1304, 306] on button "Publish RFx" at bounding box center [1295, 299] width 123 height 38
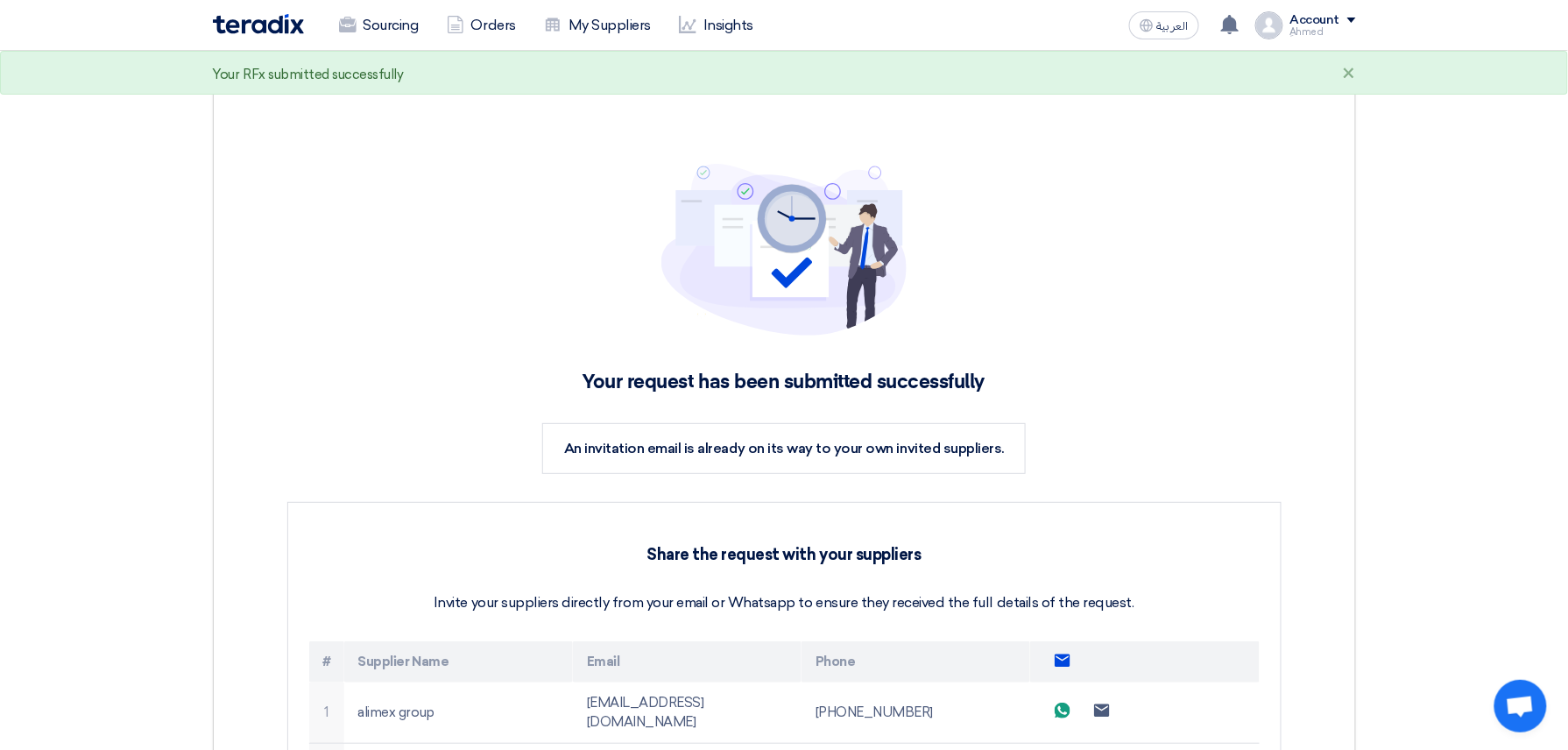
drag, startPoint x: 916, startPoint y: 533, endPoint x: 750, endPoint y: 619, distance: 187.0
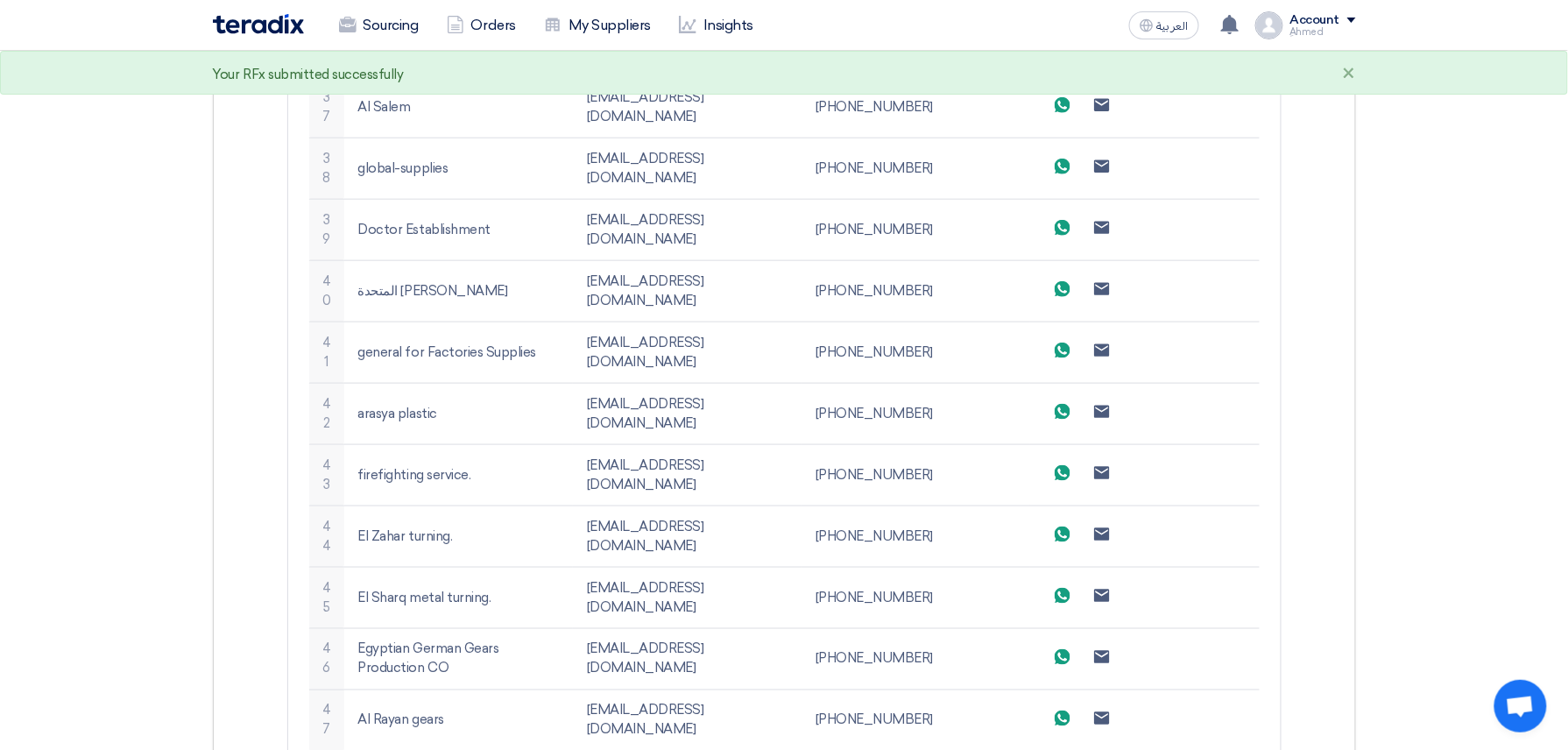
scroll to position [3915, 0]
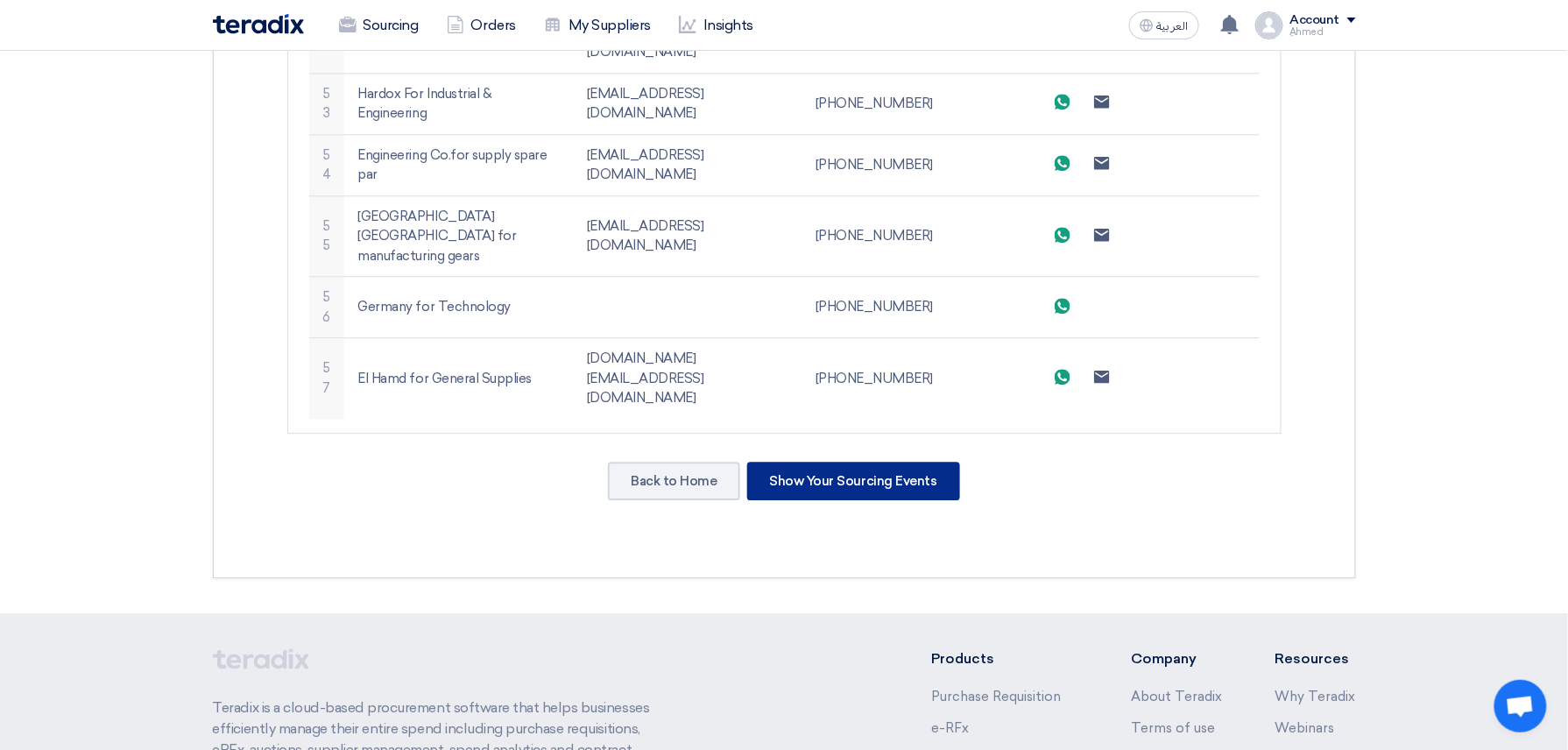
click at [851, 462] on div "Show Your Sourcing Events" at bounding box center [854, 480] width 213 height 38
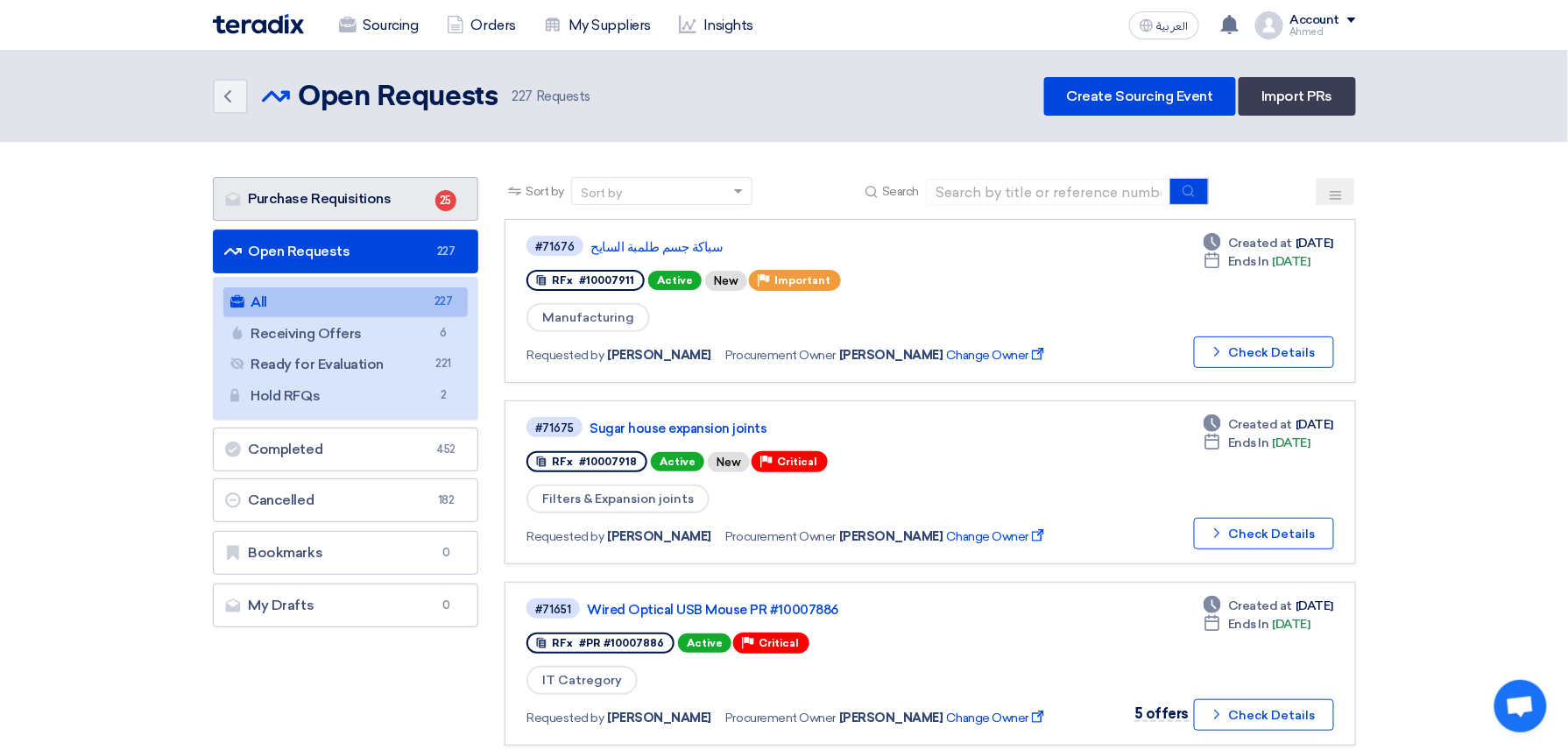
click at [429, 208] on link "Purchase Requisitions Purchase Requisitions 25" at bounding box center [346, 198] width 266 height 43
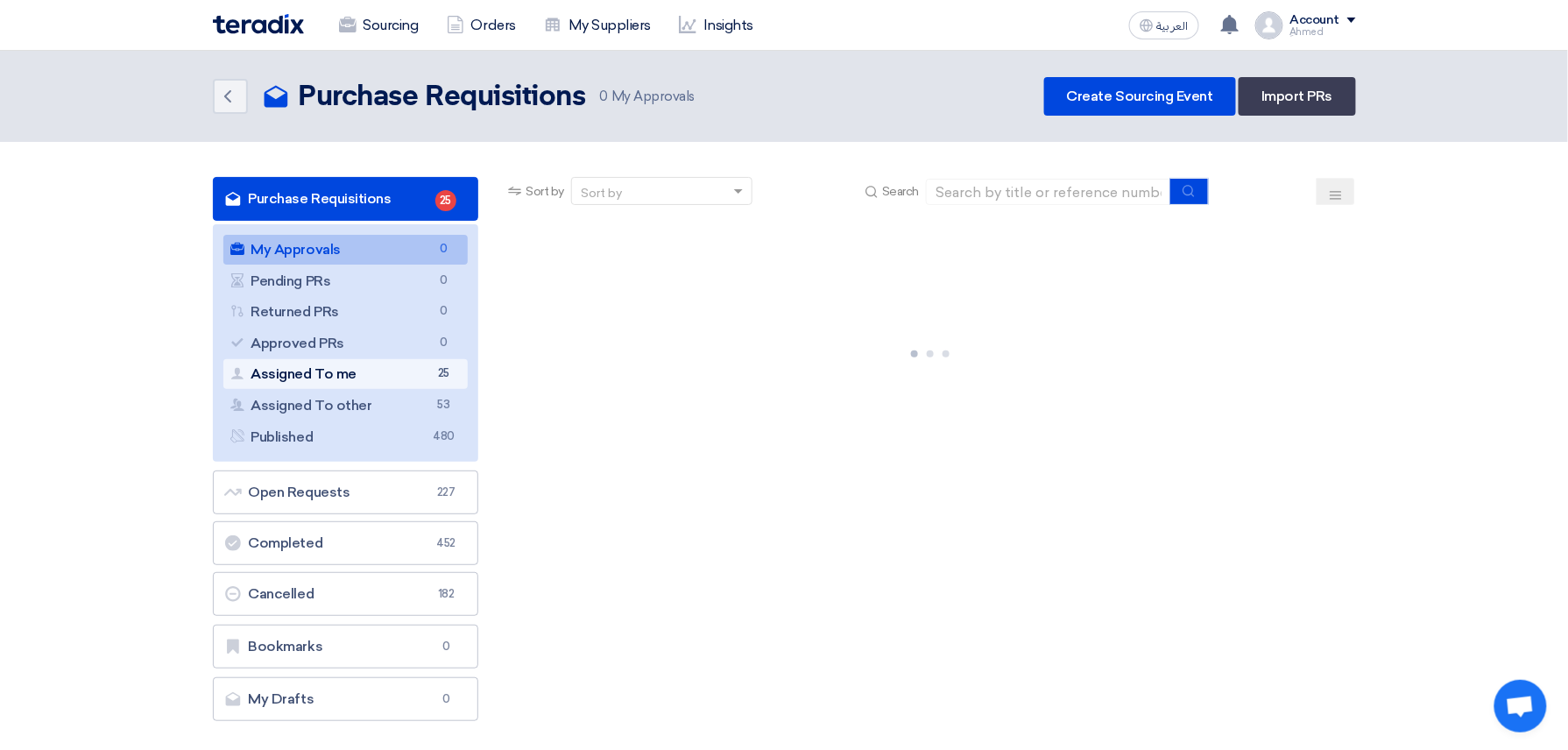
click at [368, 364] on link "Assigned To me Assigned To me 25" at bounding box center [346, 375] width 245 height 30
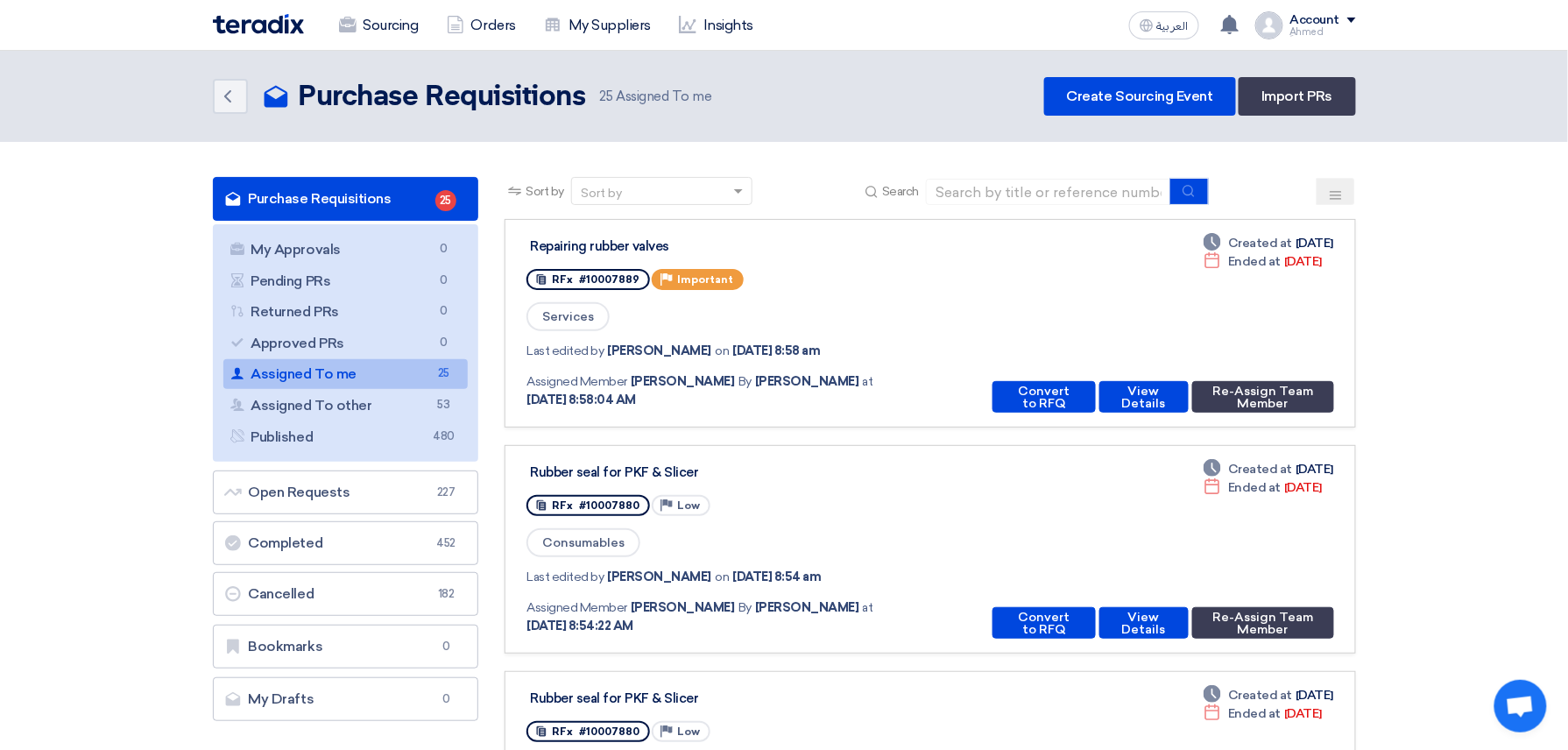
scroll to position [116, 0]
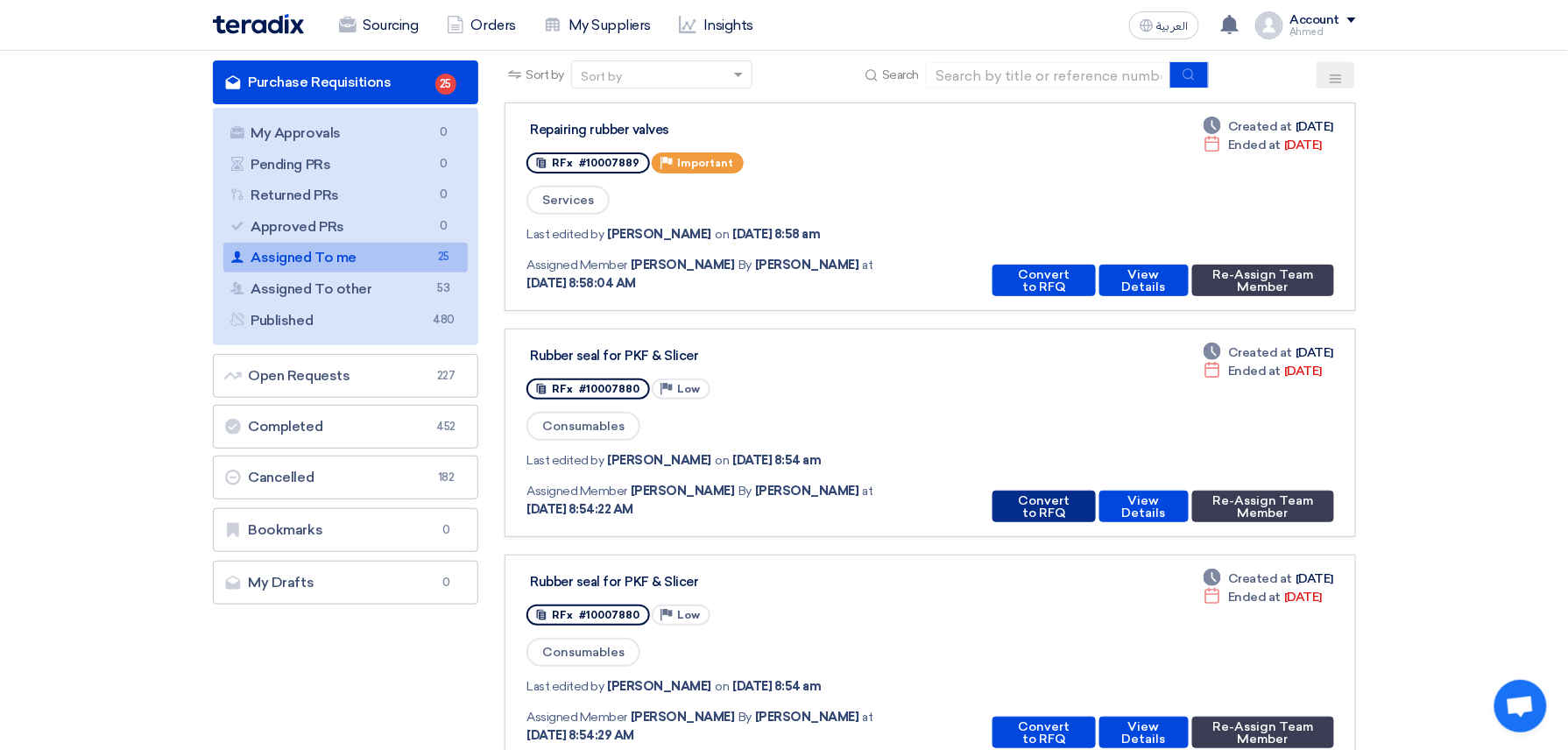
click at [1048, 493] on button "Convert to RFQ" at bounding box center [1043, 507] width 102 height 32
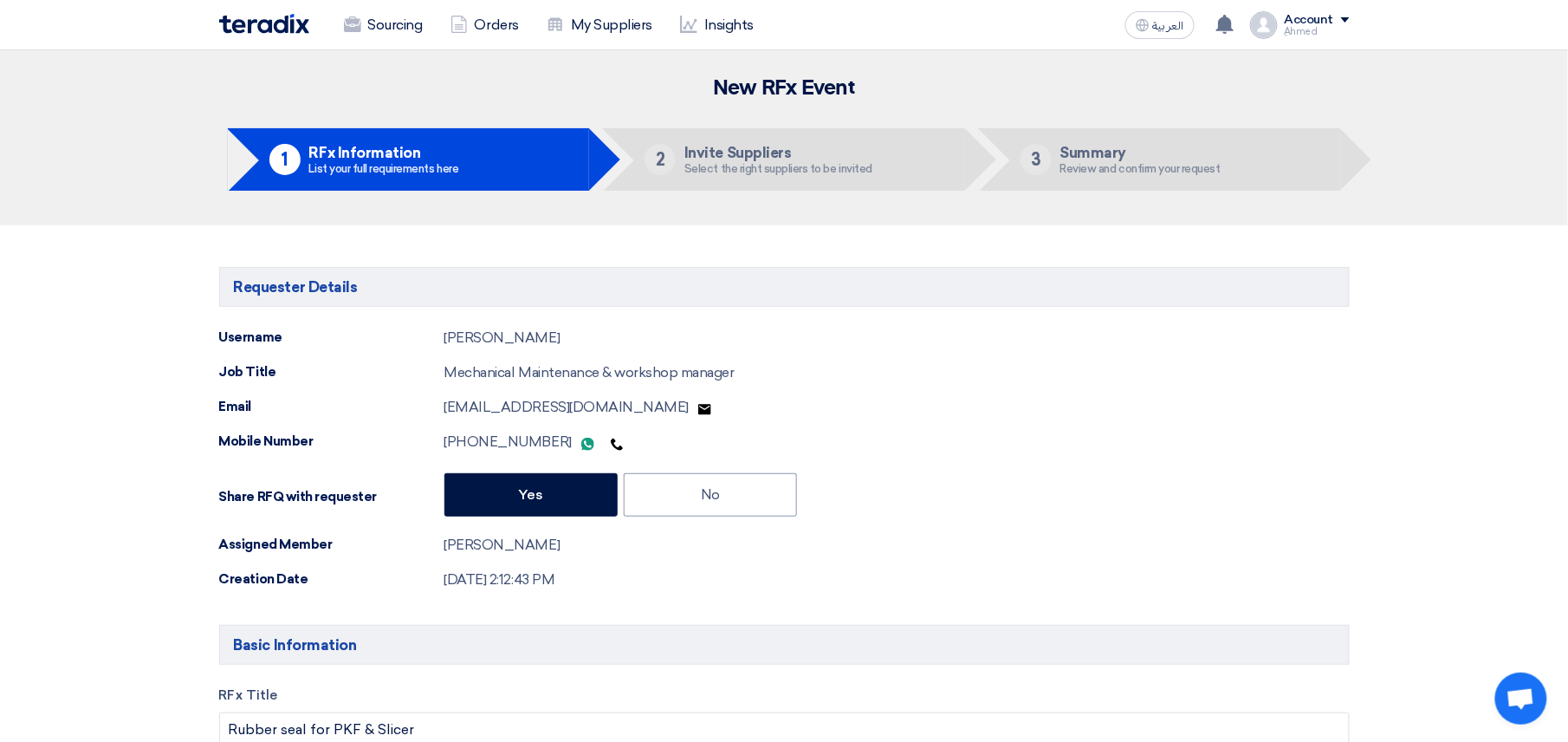
type input "[DATE]"
type input "10"
type input "00"
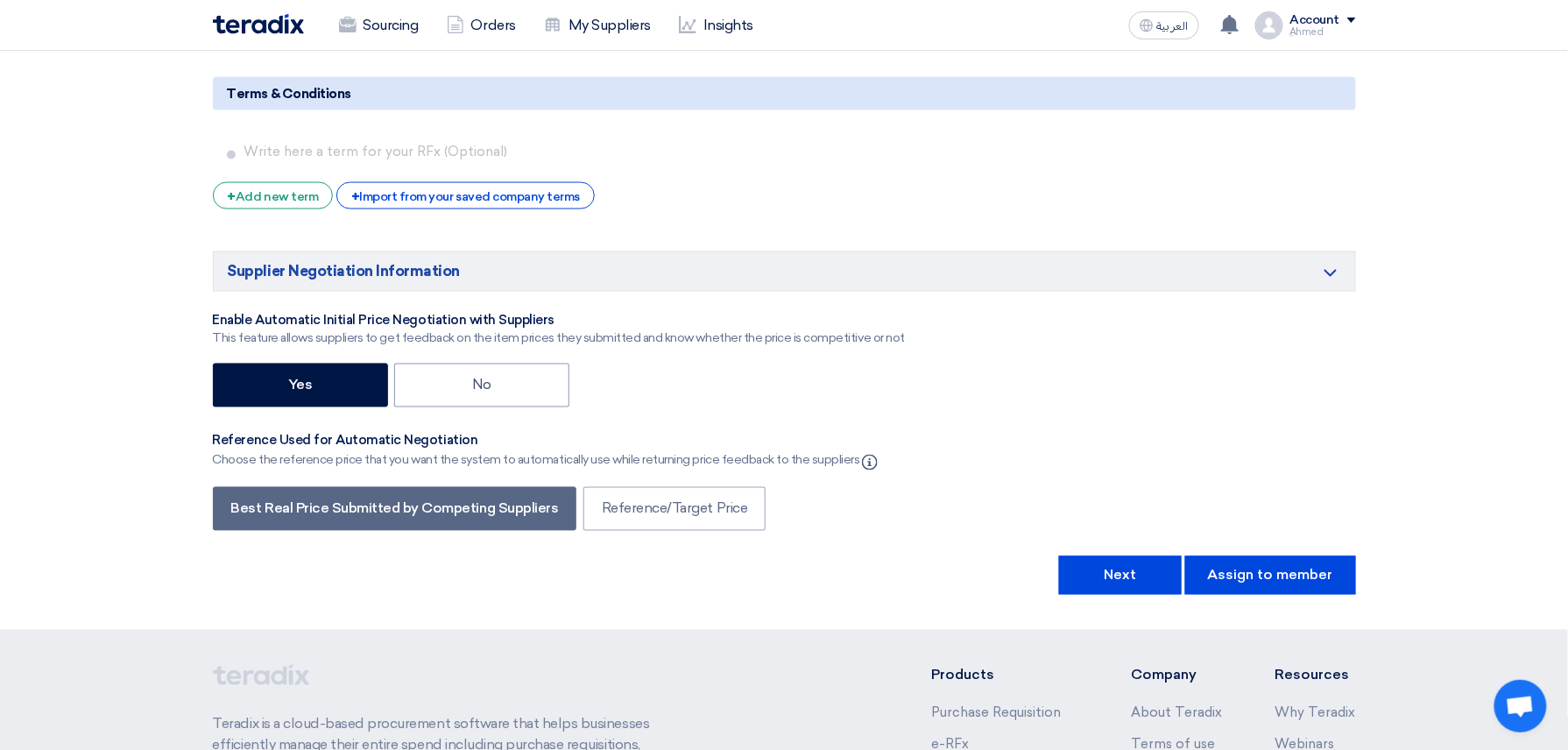
scroll to position [3579, 0]
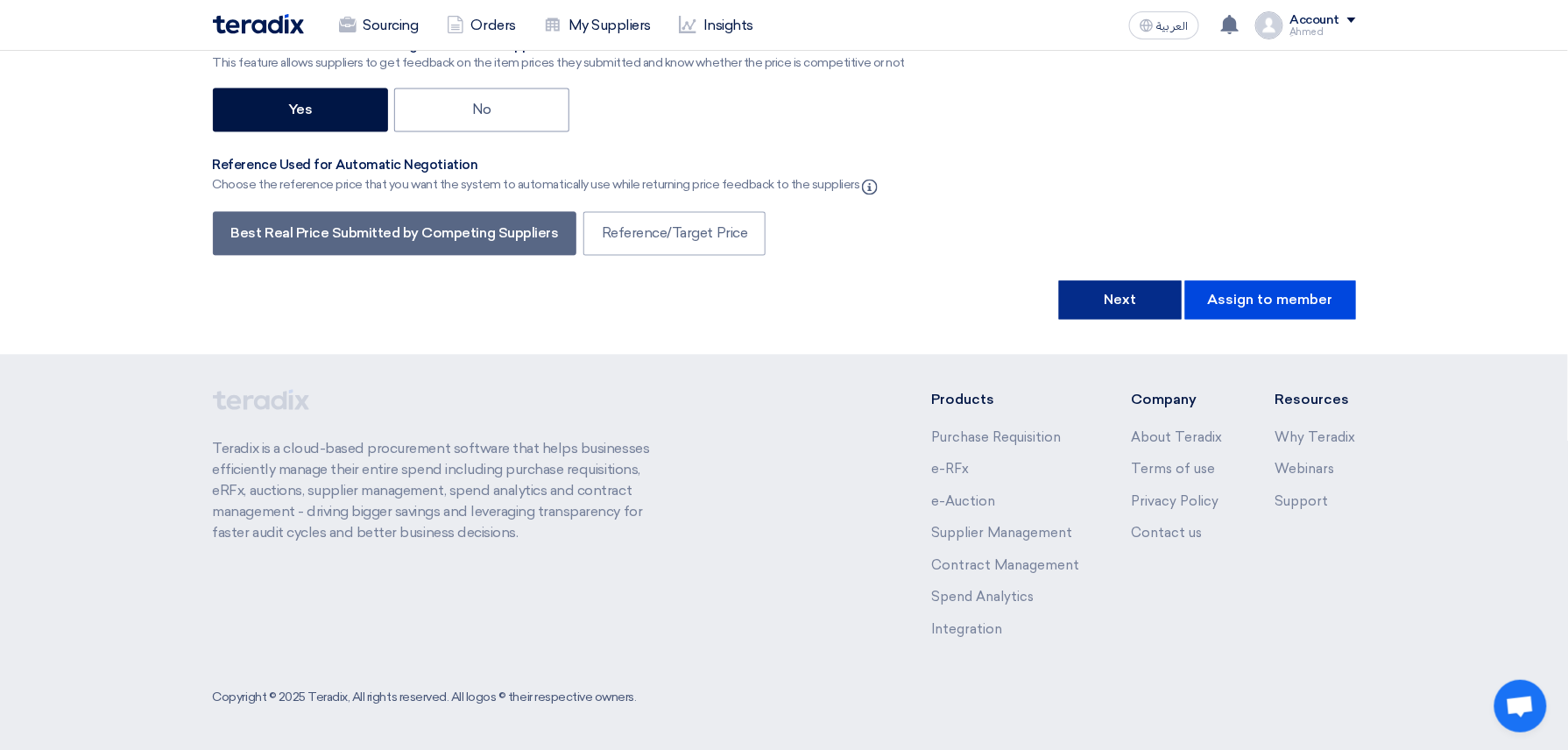
click at [1161, 291] on button "Next" at bounding box center [1121, 299] width 123 height 38
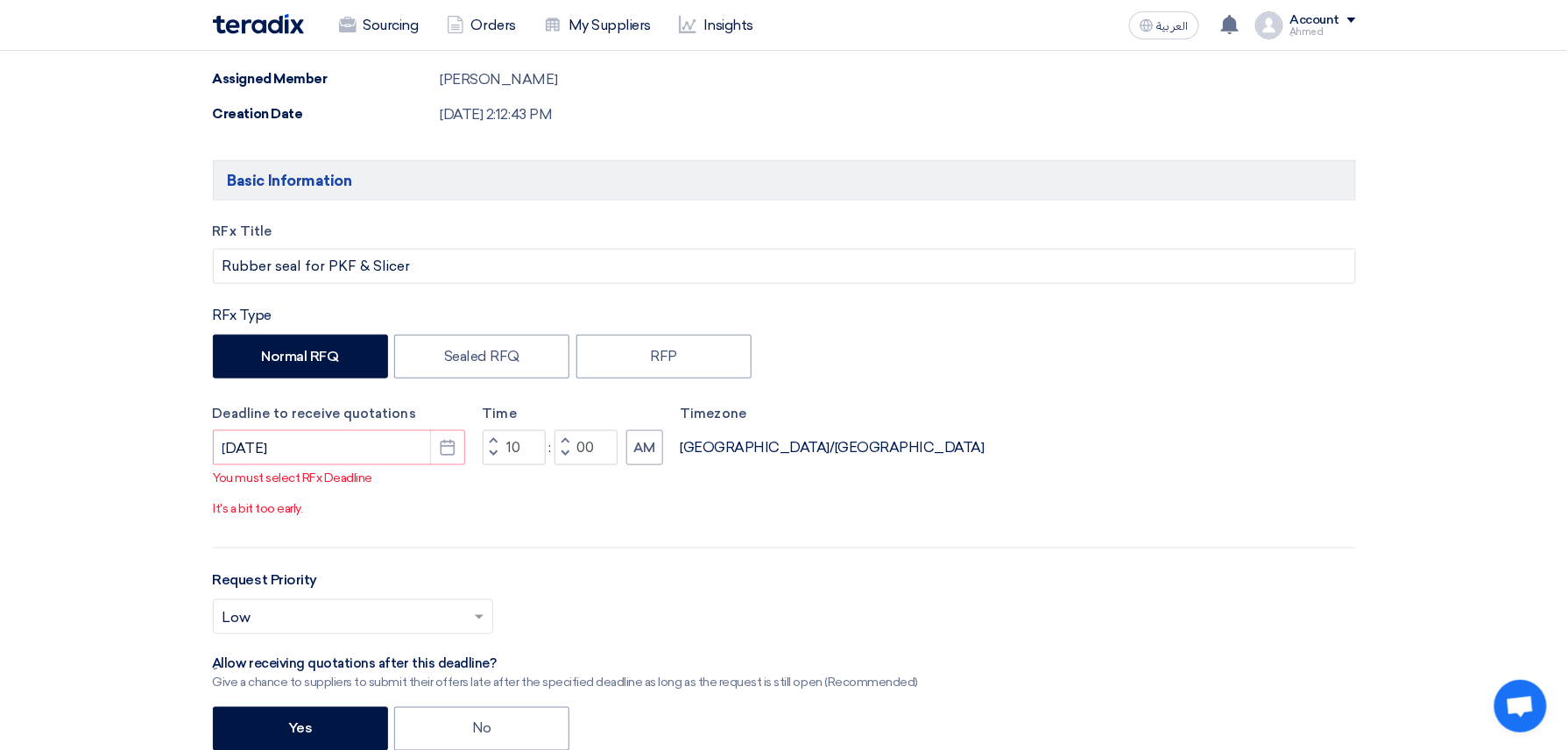
scroll to position [496, 0]
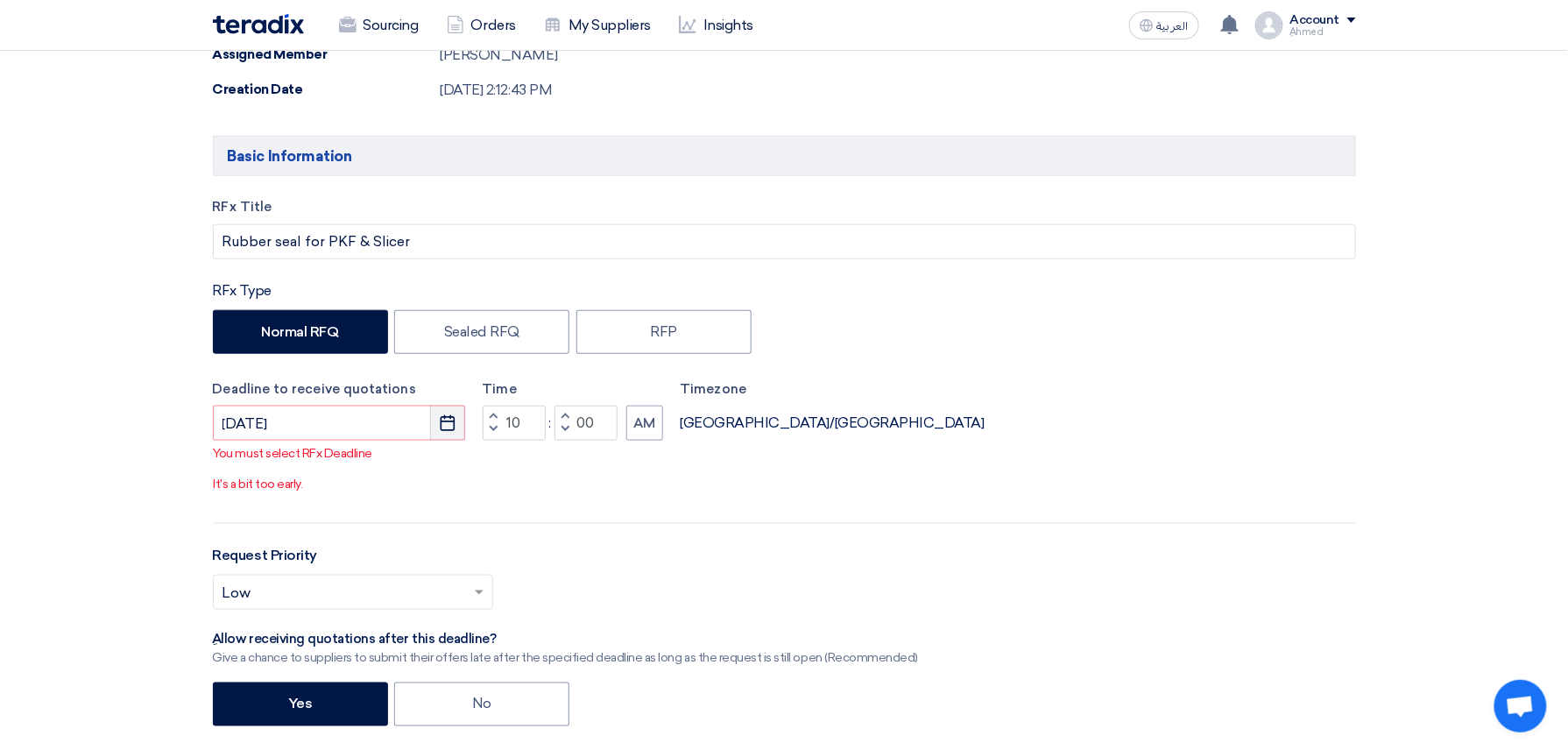
click at [459, 430] on button "Pick a date" at bounding box center [447, 422] width 35 height 35
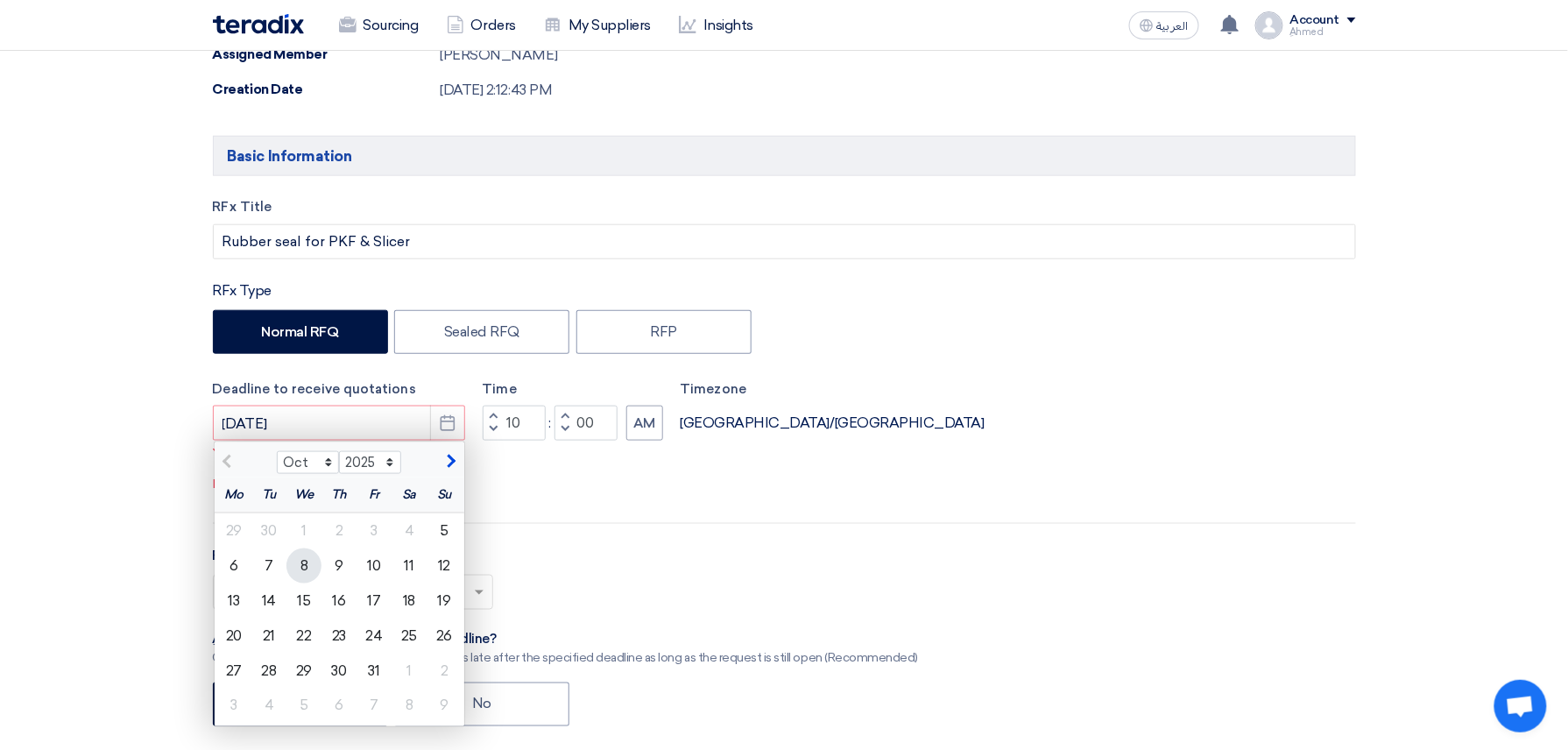
click at [306, 564] on div "8" at bounding box center [304, 565] width 35 height 35
type input "[DATE]"
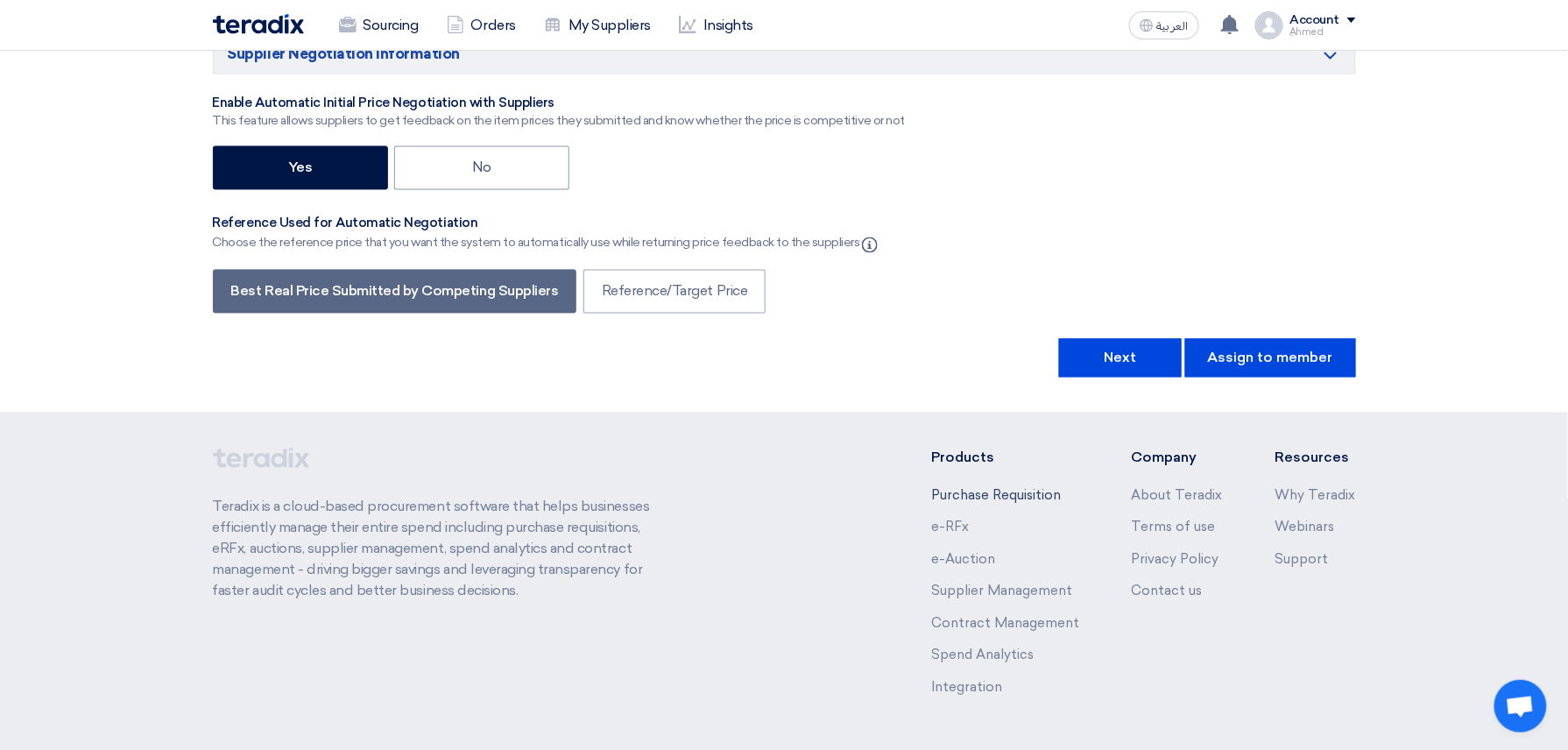
scroll to position [3579, 0]
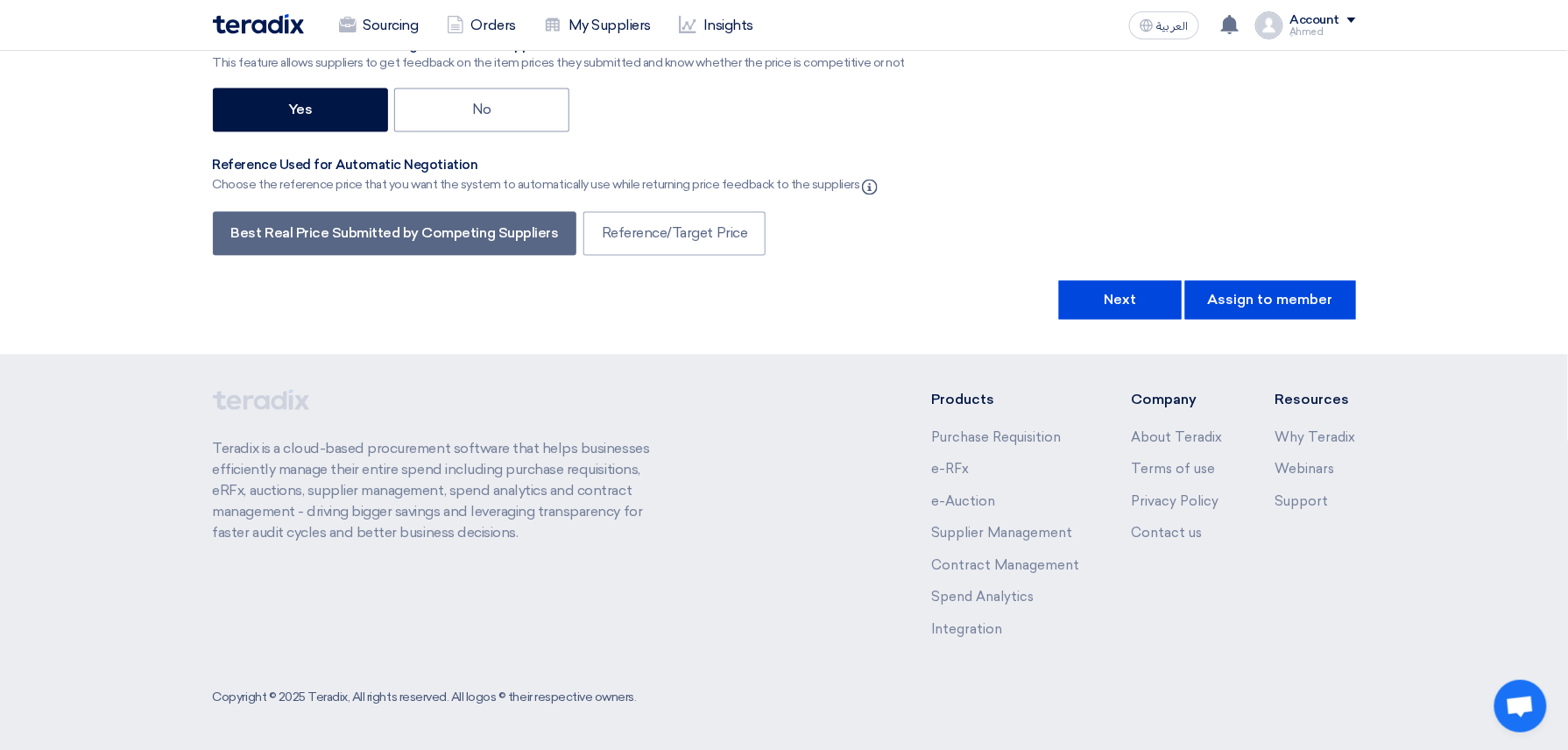
click at [1182, 239] on div "Best Real Price Submitted by Competing Suppliers Reference/Target Price" at bounding box center [785, 235] width 1144 height 48
click at [1108, 282] on button "Next" at bounding box center [1121, 299] width 123 height 38
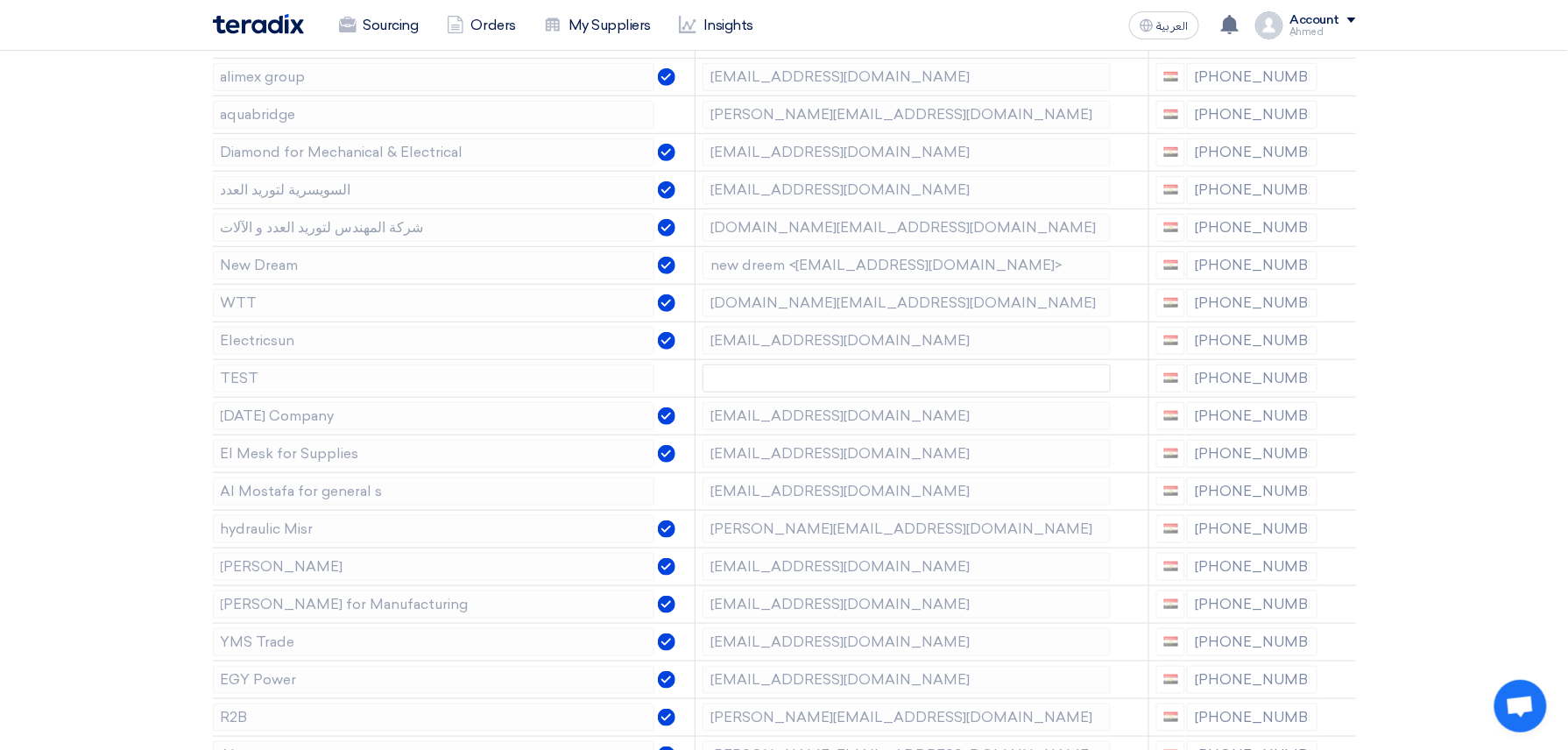
scroll to position [351, 0]
click at [1339, 418] on icon at bounding box center [1343, 417] width 30 height 30
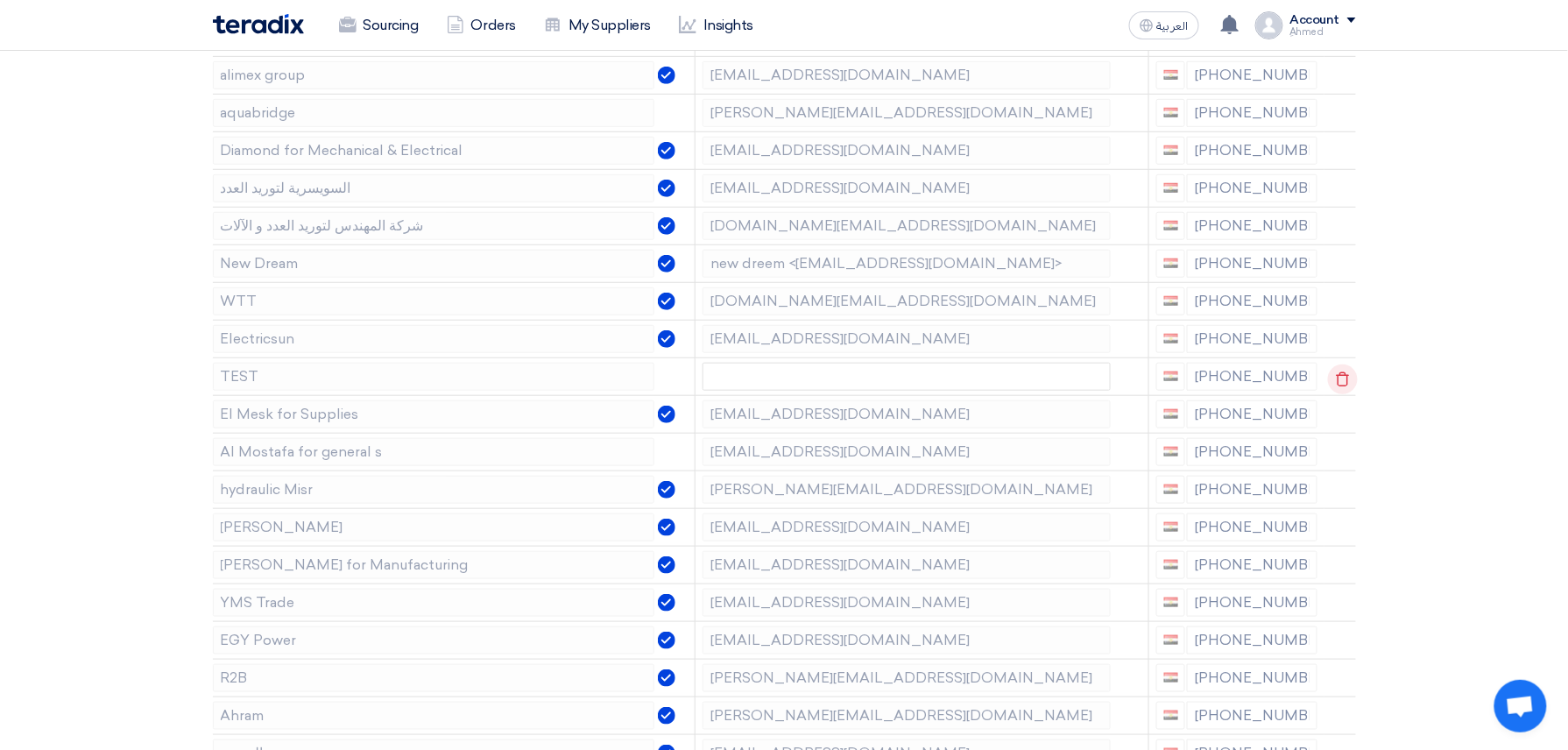
click at [1347, 383] on icon at bounding box center [1343, 379] width 30 height 30
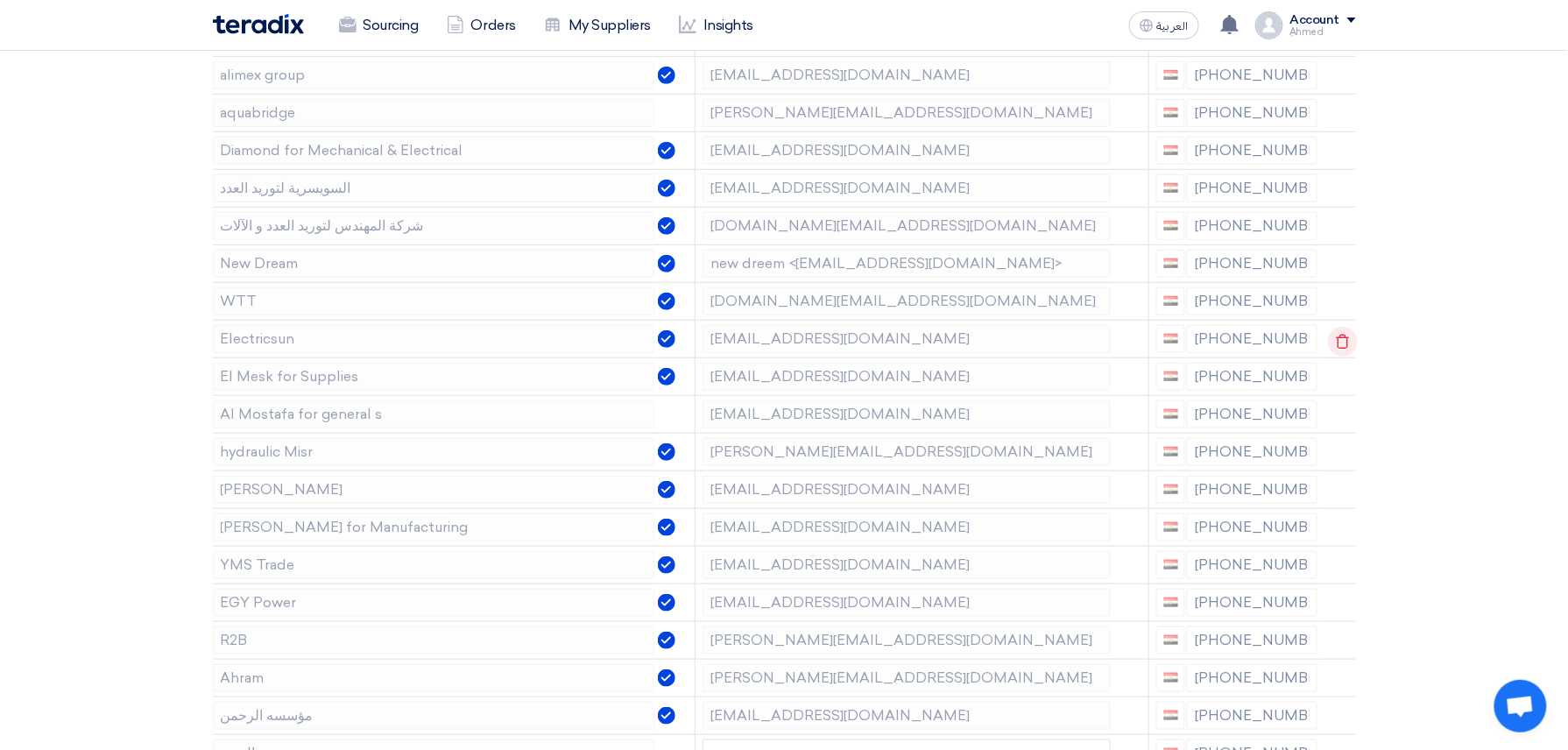
click at [1347, 352] on icon at bounding box center [1343, 342] width 30 height 30
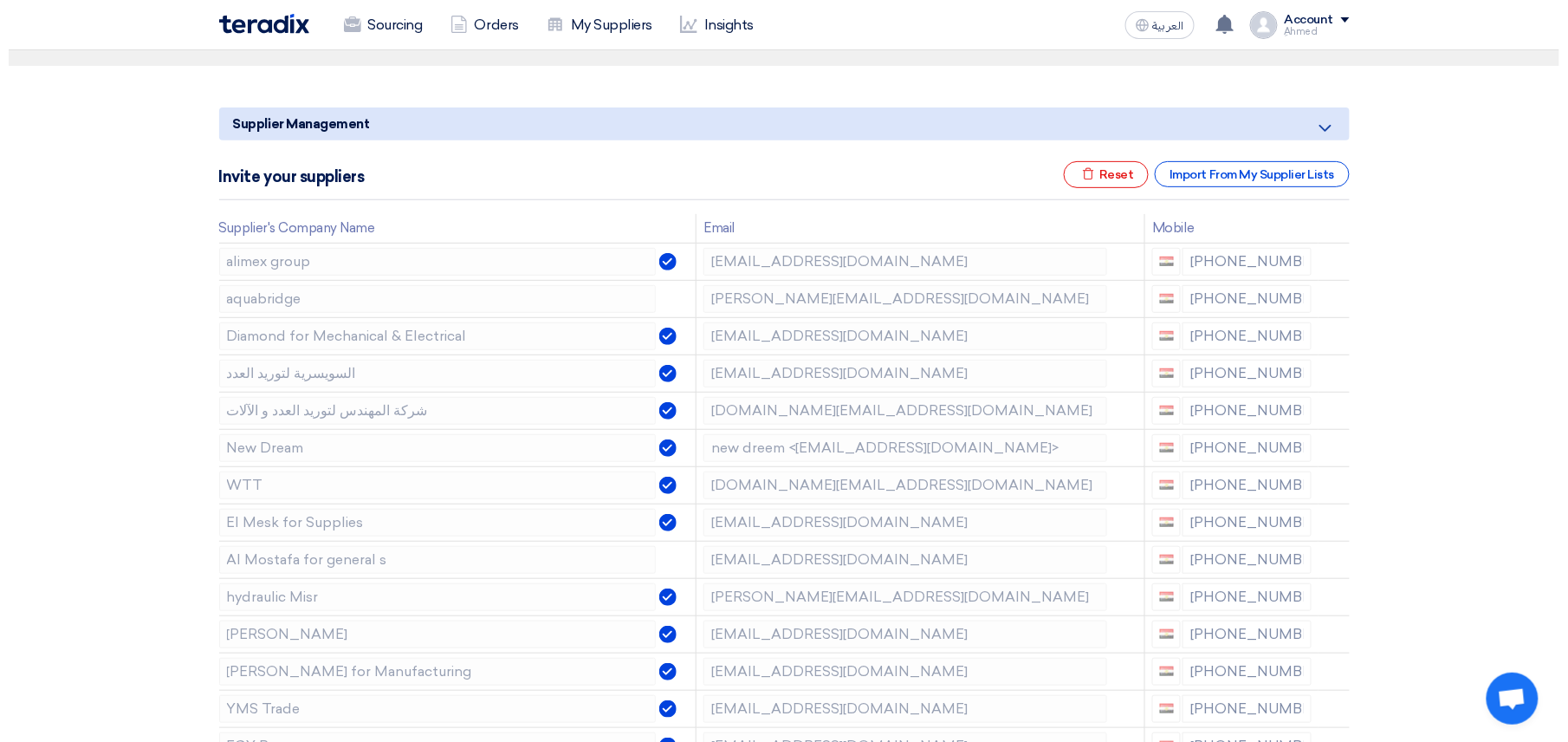
scroll to position [0, 0]
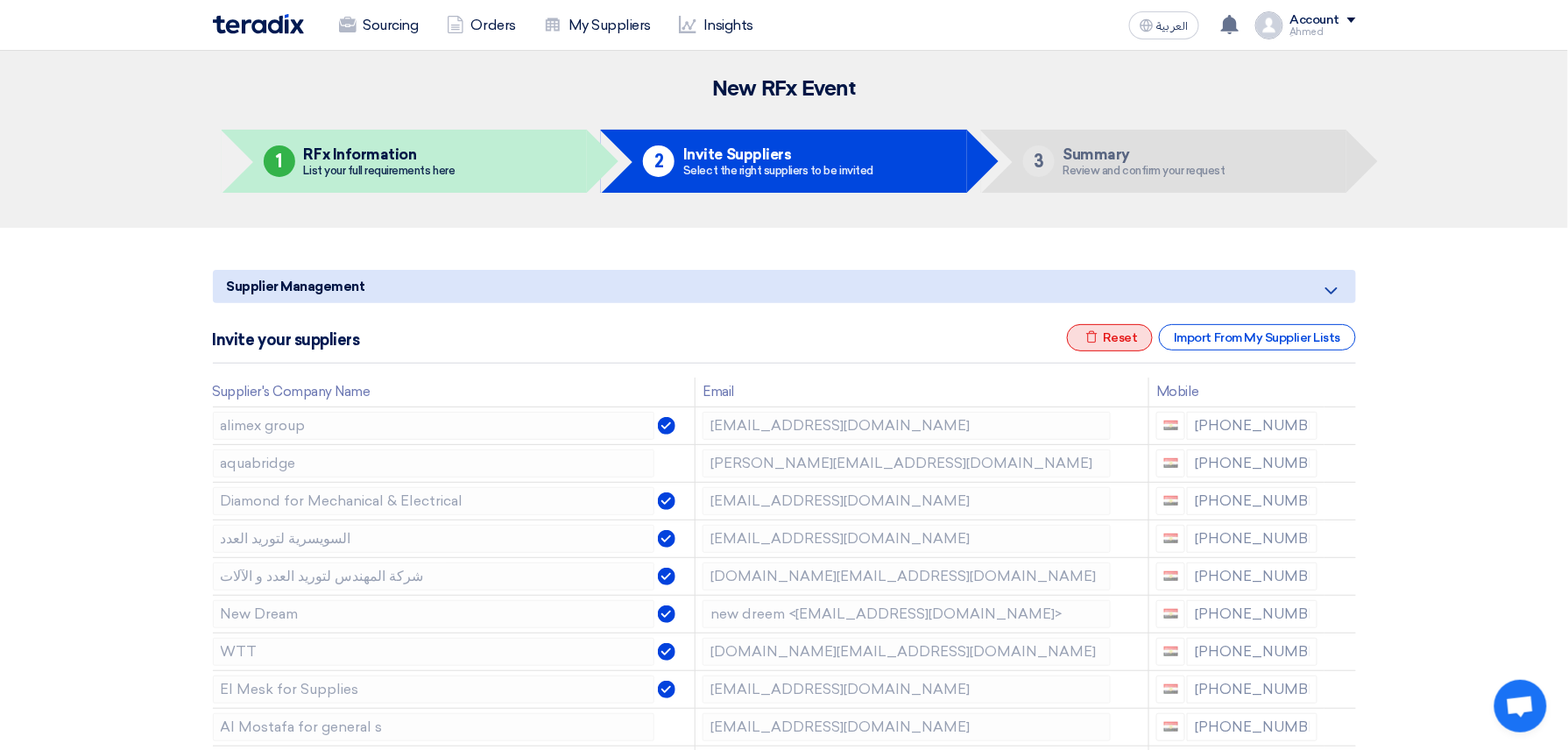
click at [1111, 338] on div "Excel file Reset" at bounding box center [1110, 337] width 86 height 28
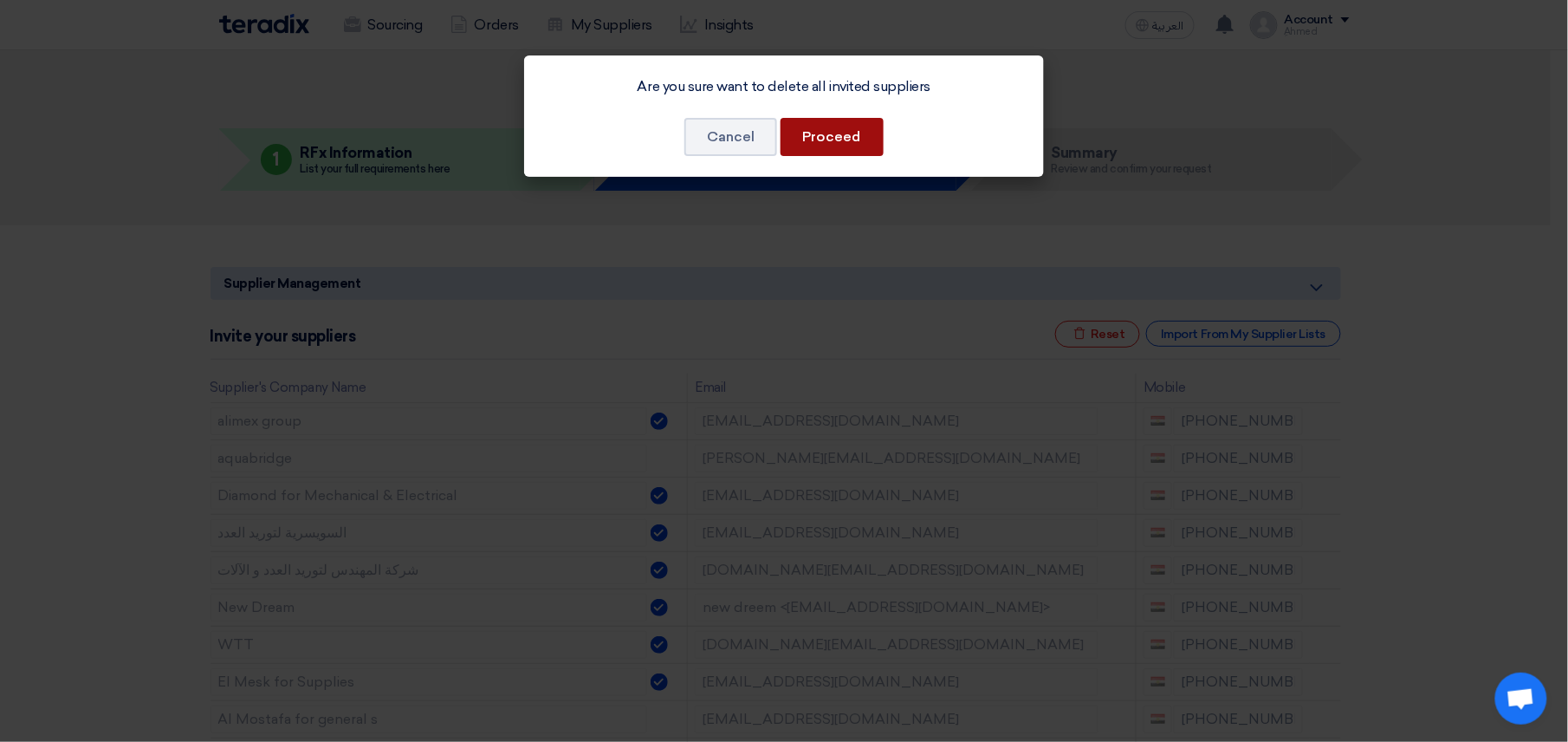
click at [830, 142] on button "Proceed" at bounding box center [831, 136] width 103 height 38
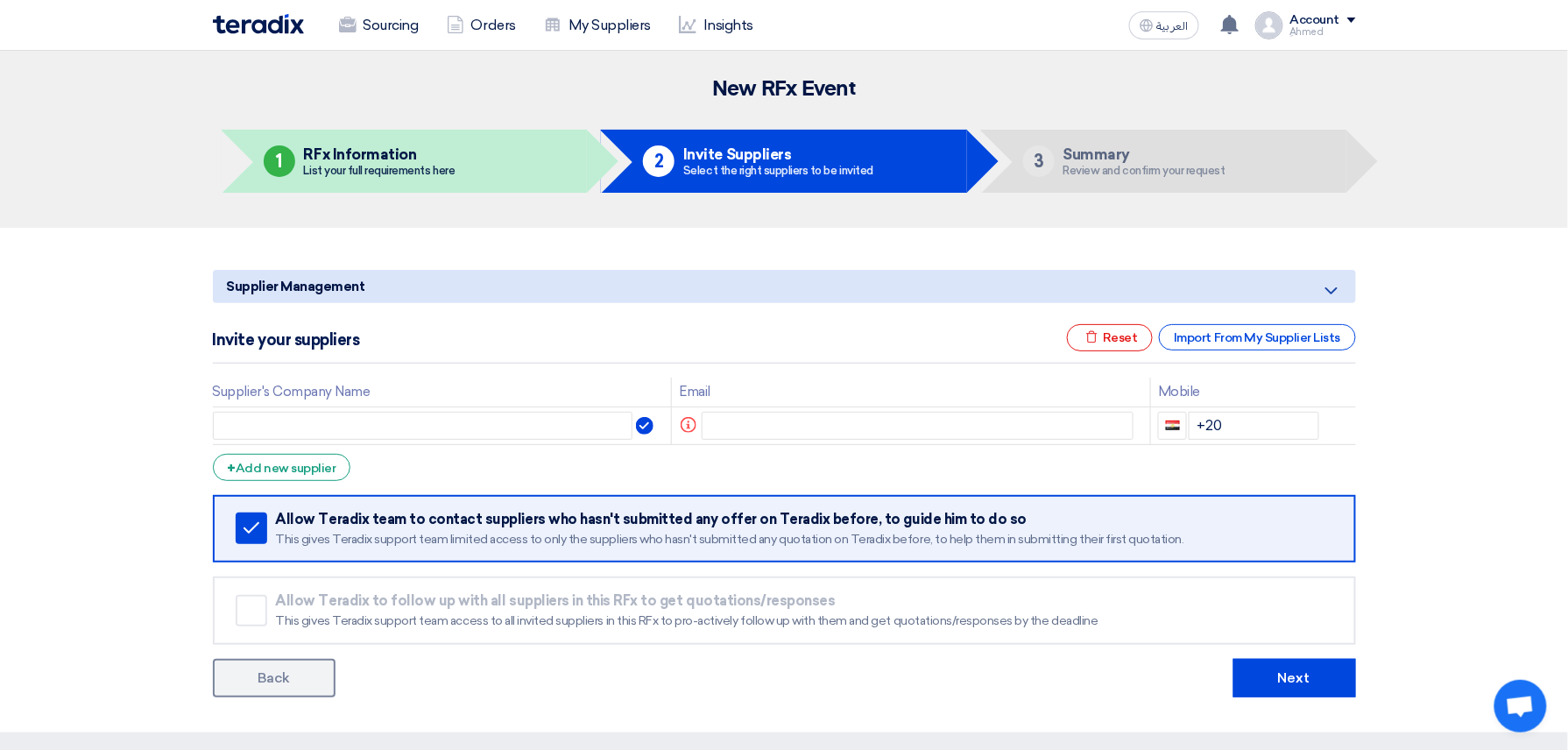
click at [1263, 355] on div "Invite your suppliers Excel file Reset Import From My Supplier Lists" at bounding box center [785, 343] width 1144 height 39
click at [1251, 338] on div "Import From My Supplier Lists" at bounding box center [1256, 337] width 196 height 27
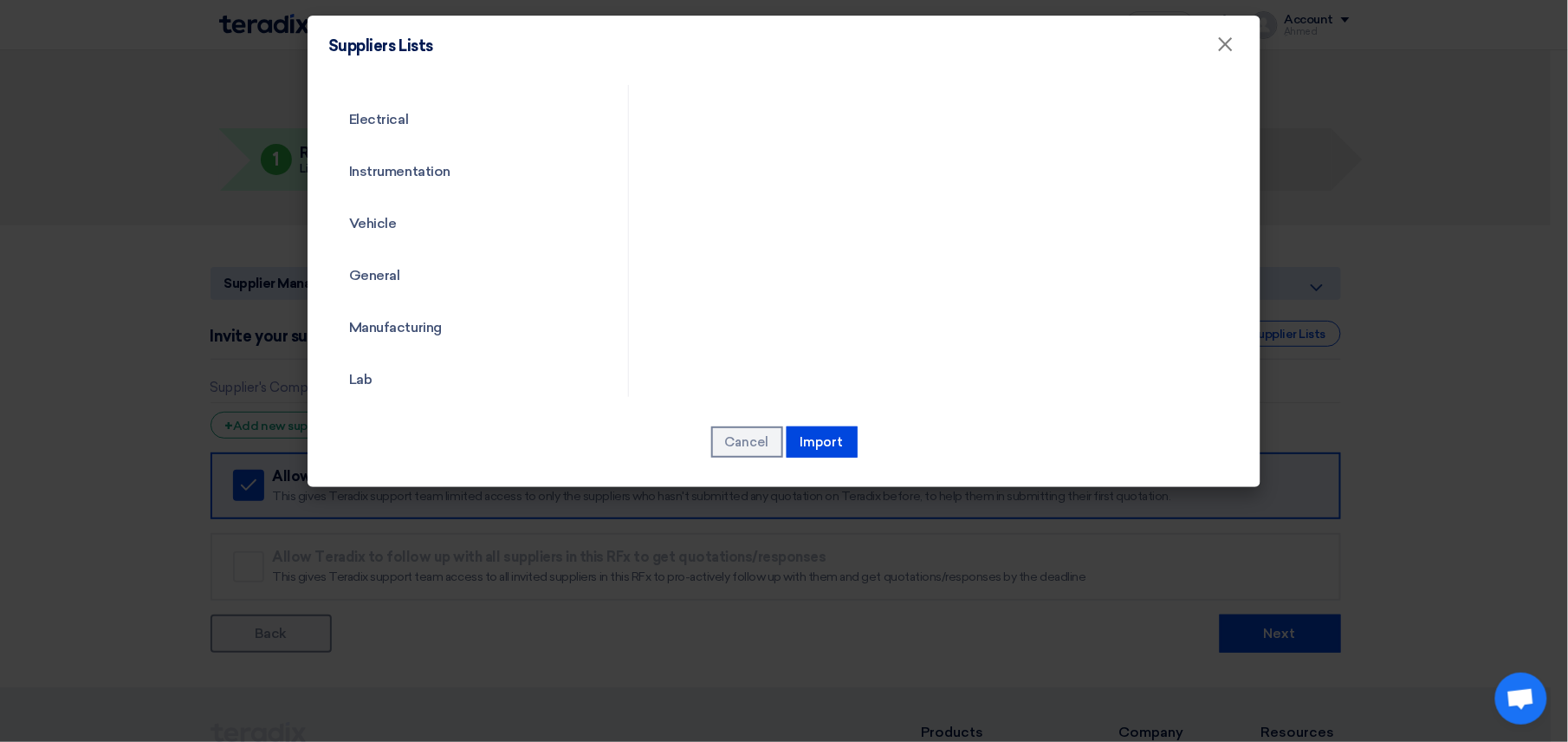
scroll to position [1040, 0]
click at [434, 224] on link "Manufacturing" at bounding box center [463, 211] width 270 height 45
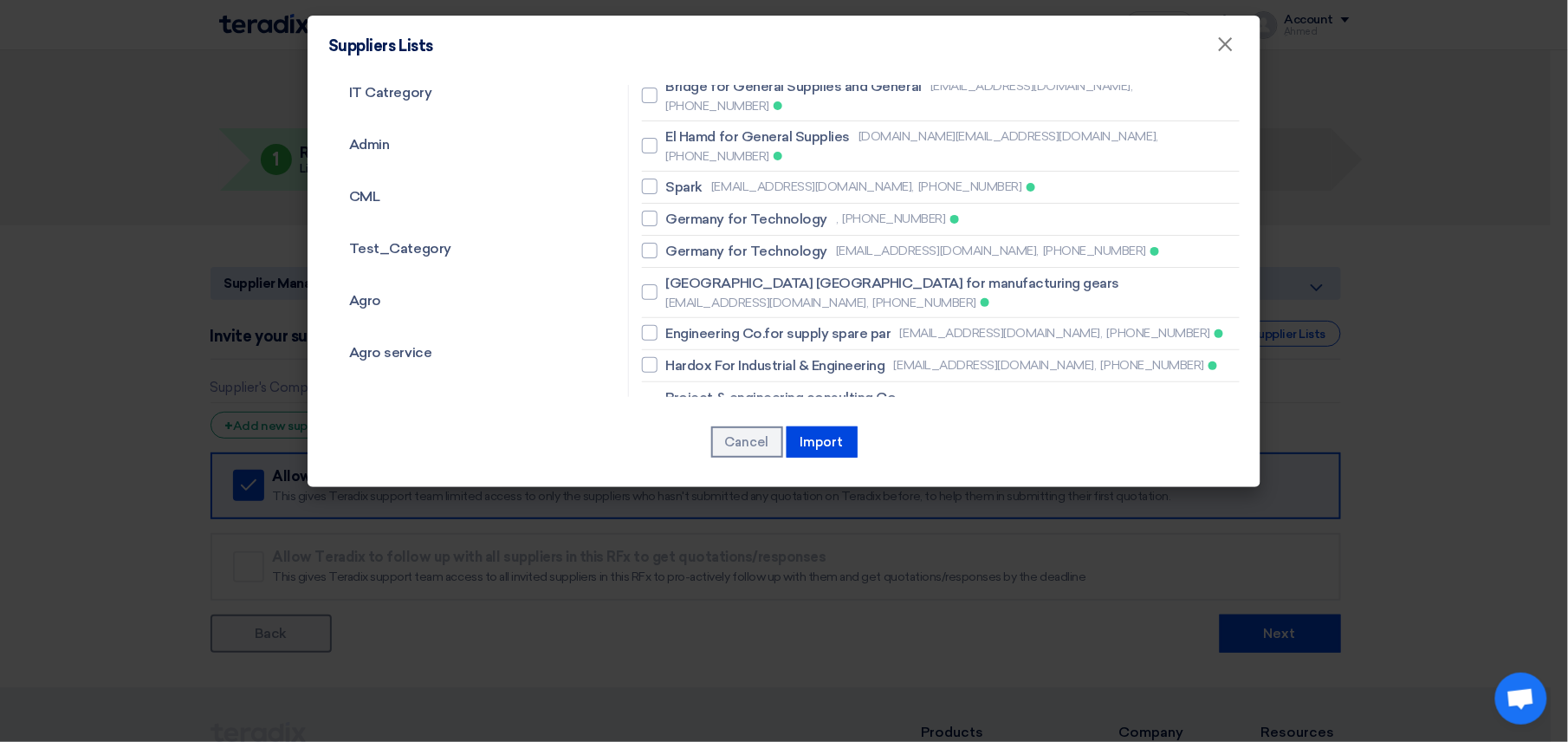
scroll to position [0, 0]
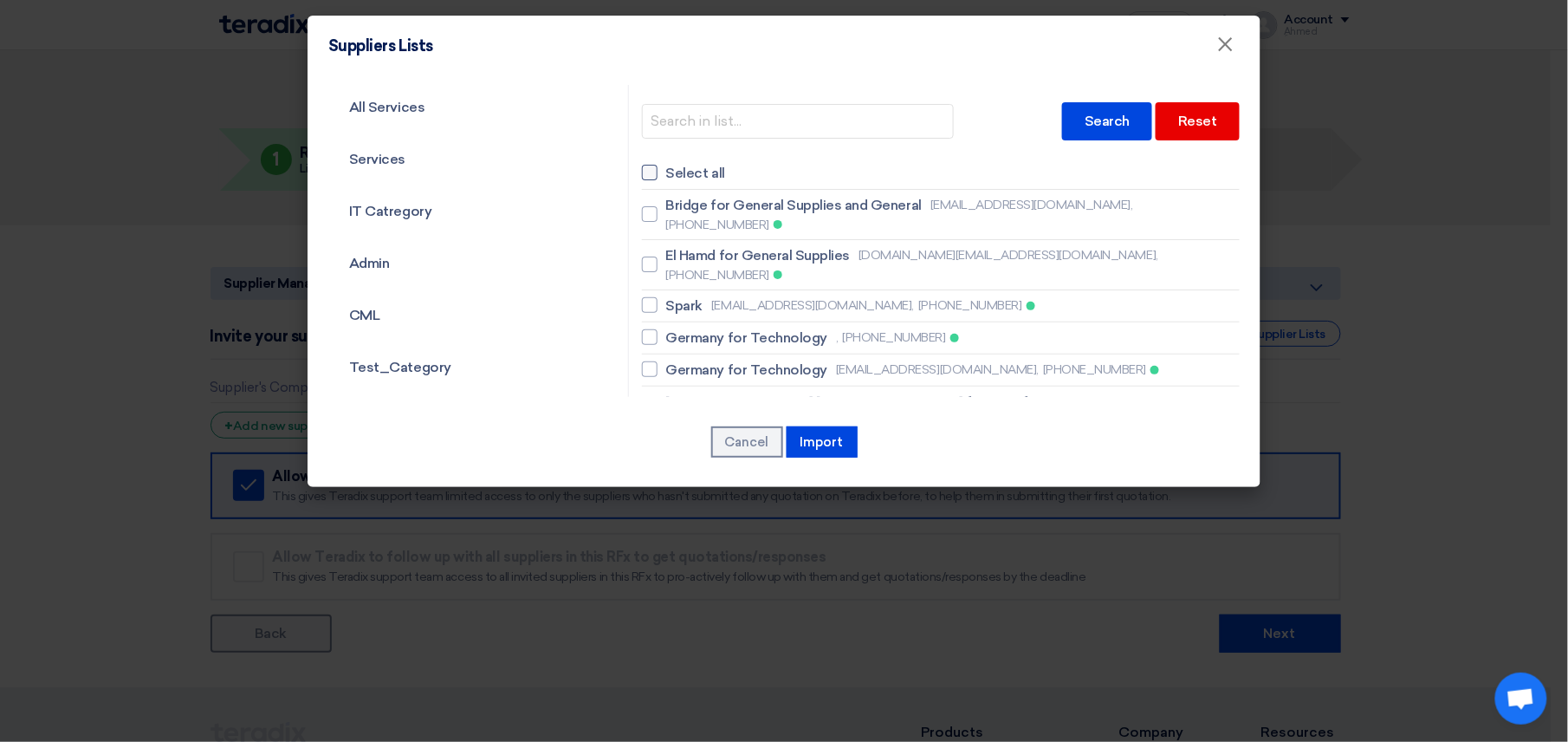
click at [644, 170] on div at bounding box center [650, 172] width 16 height 16
click at [666, 170] on input "Select all" at bounding box center [672, 172] width 11 height 11
checkbox input "true"
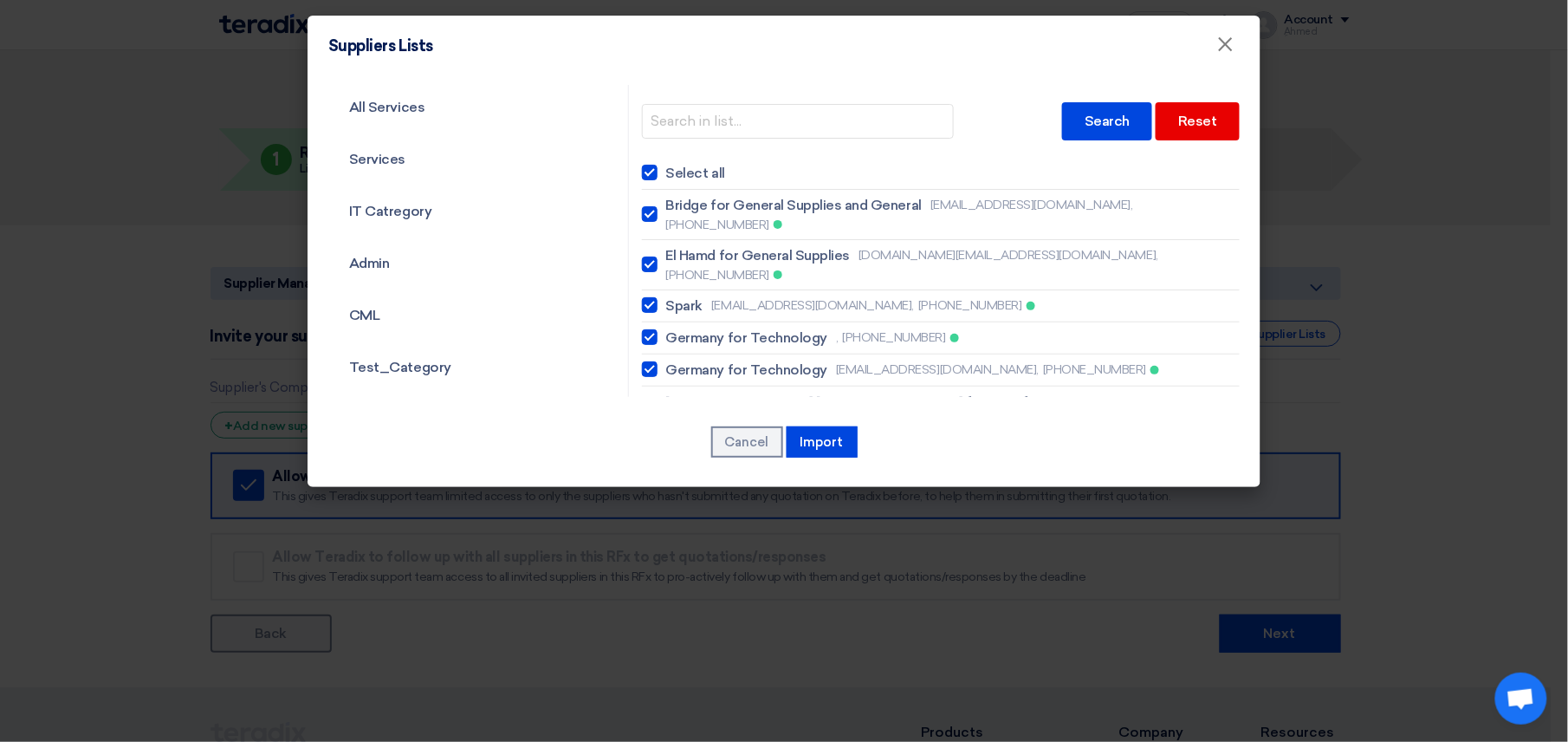
checkbox input "true"
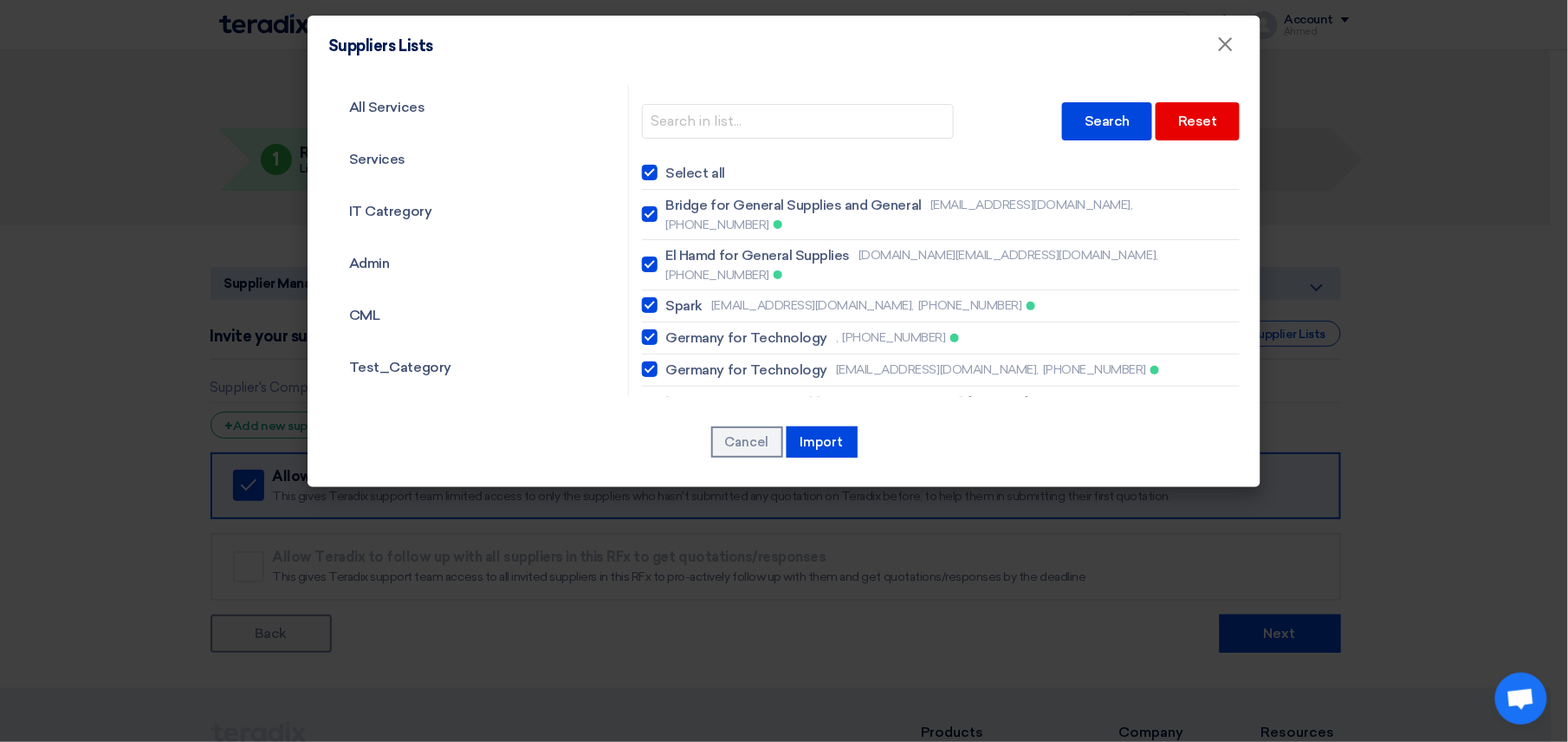
checkbox input "true"
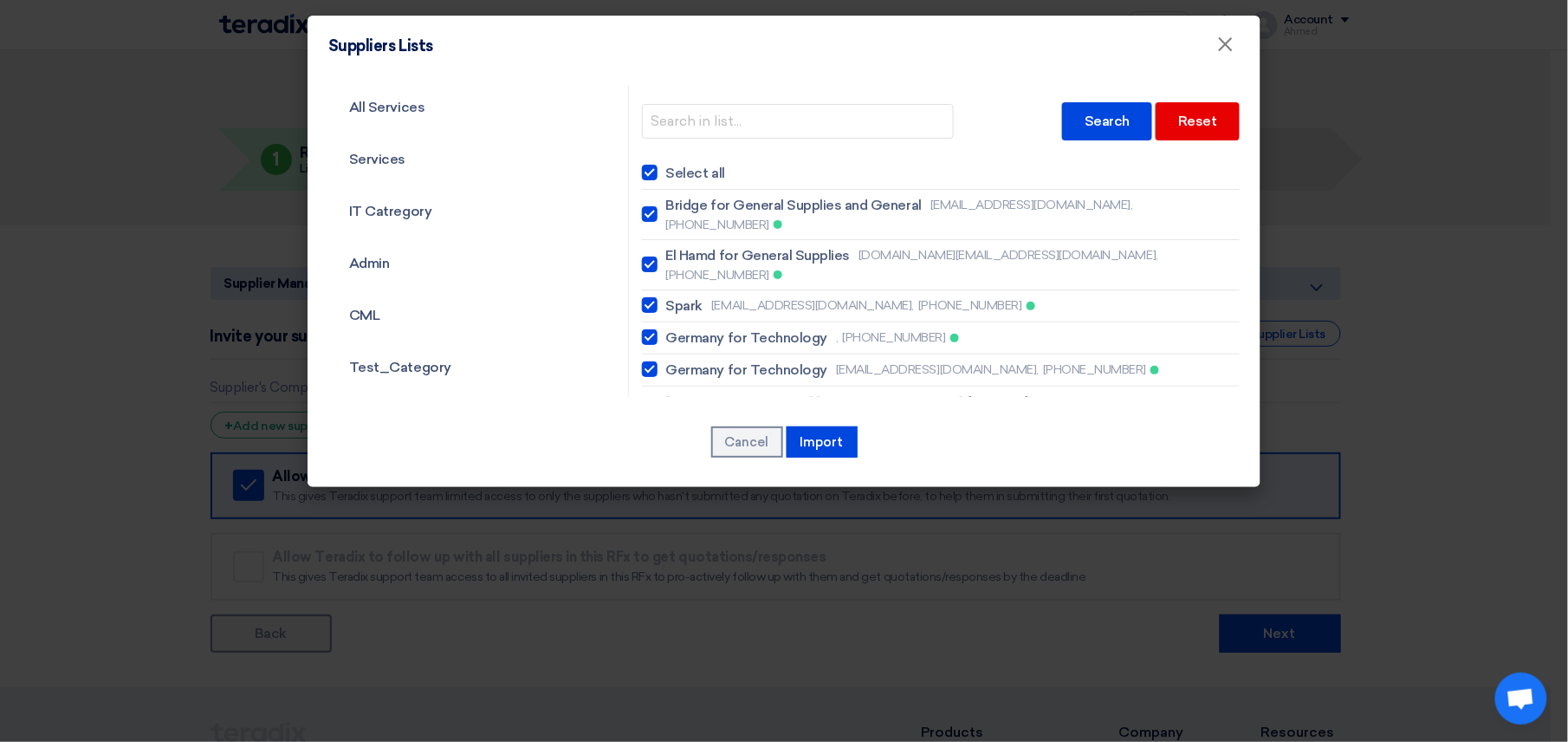
checkbox input "true"
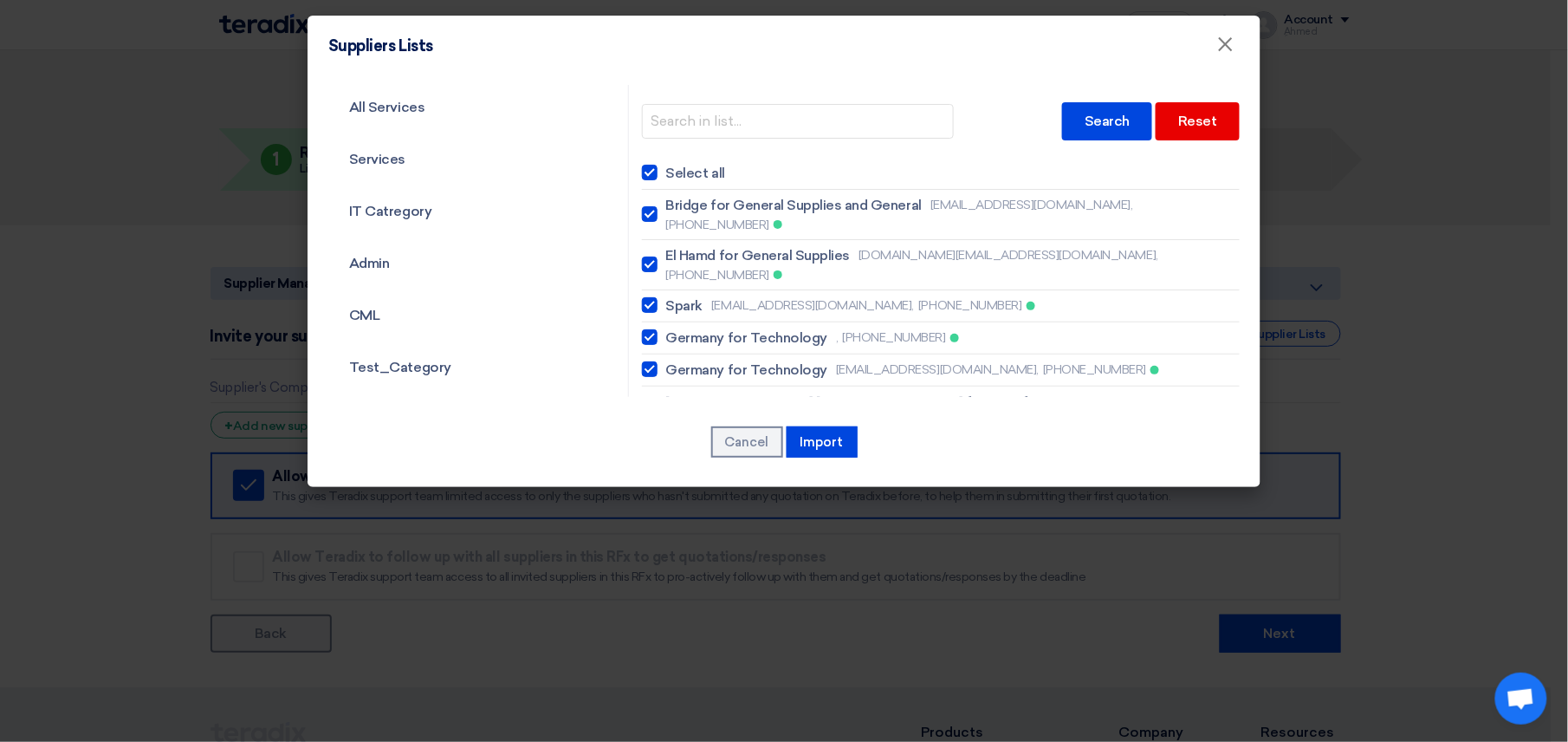
checkbox input "true"
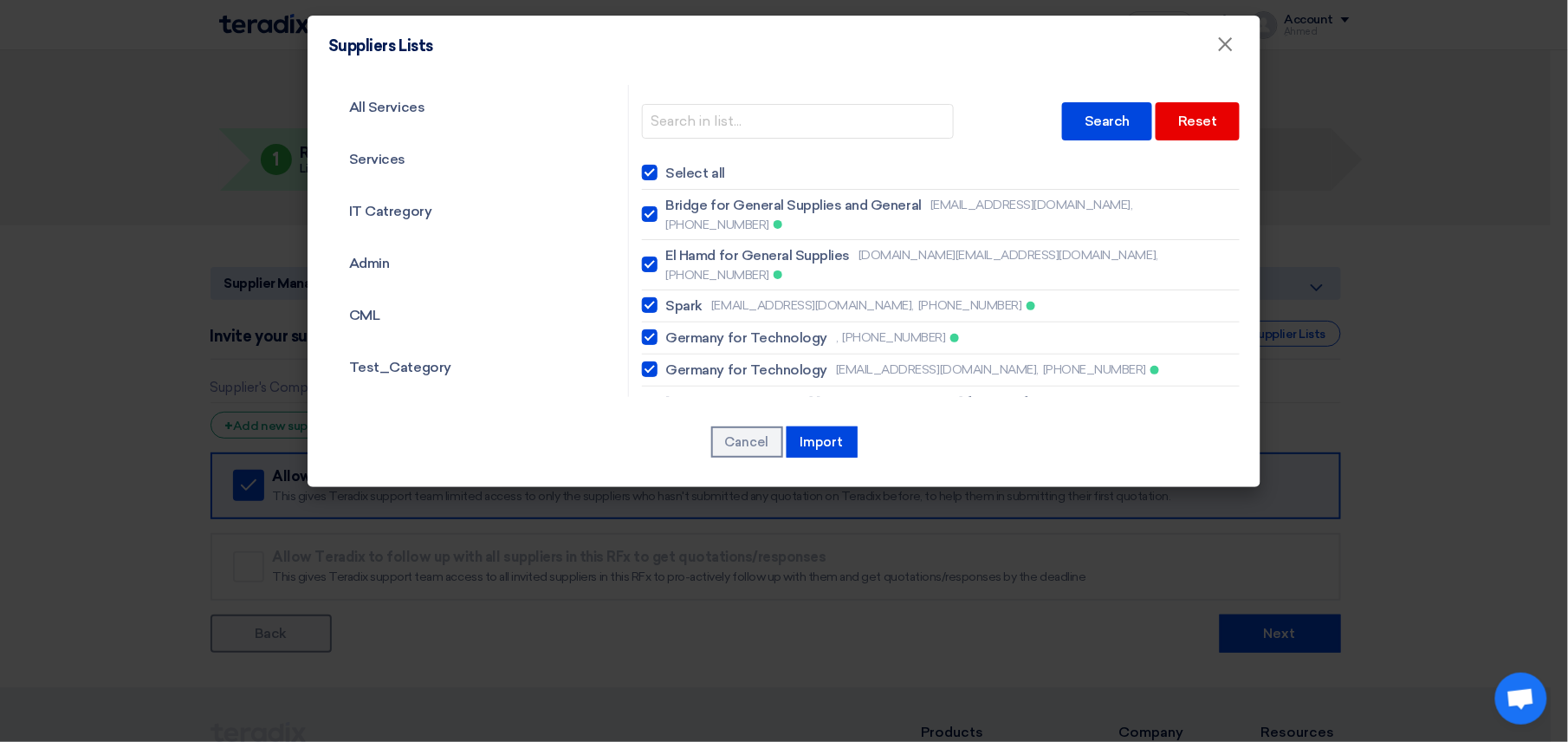
checkbox input "true"
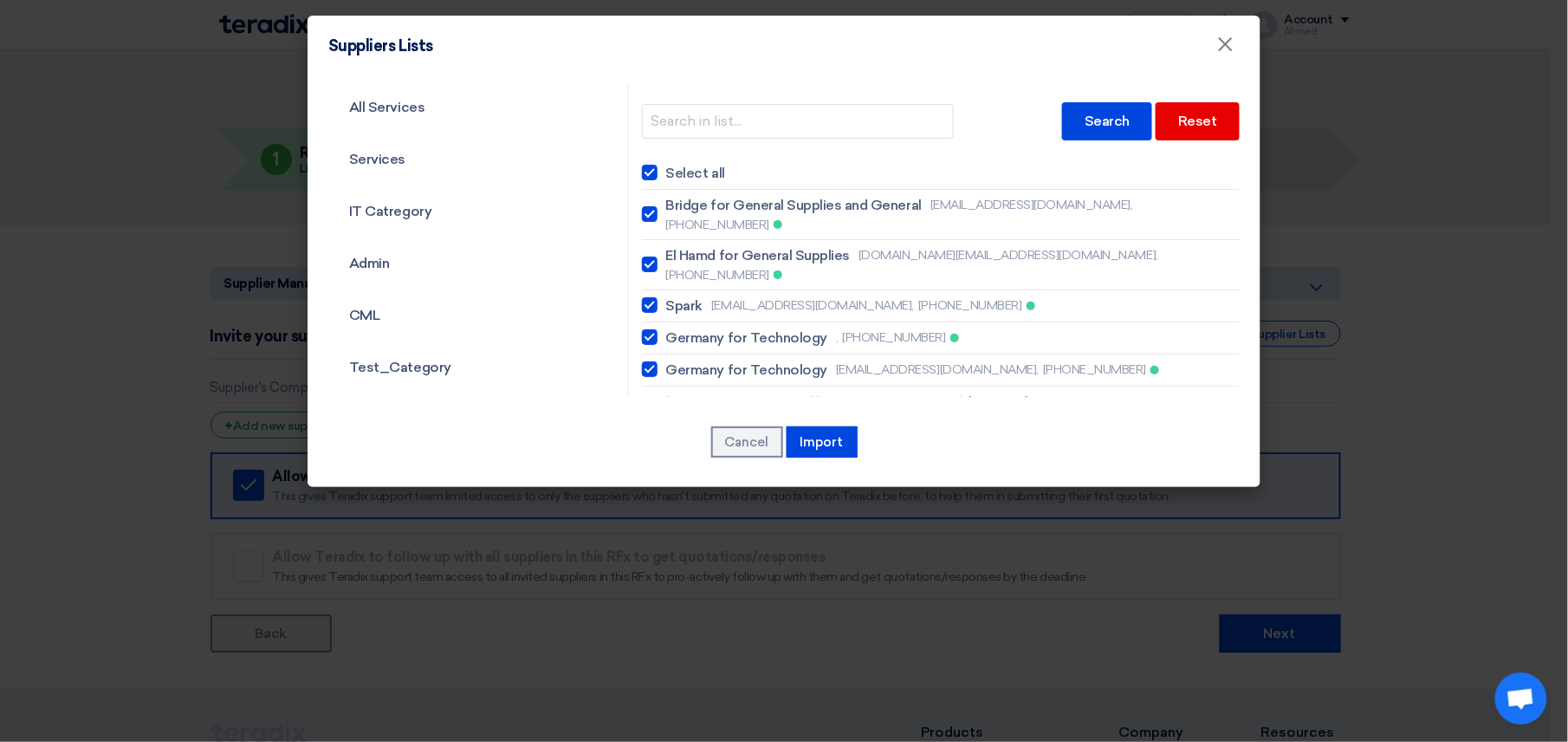
checkbox input "true"
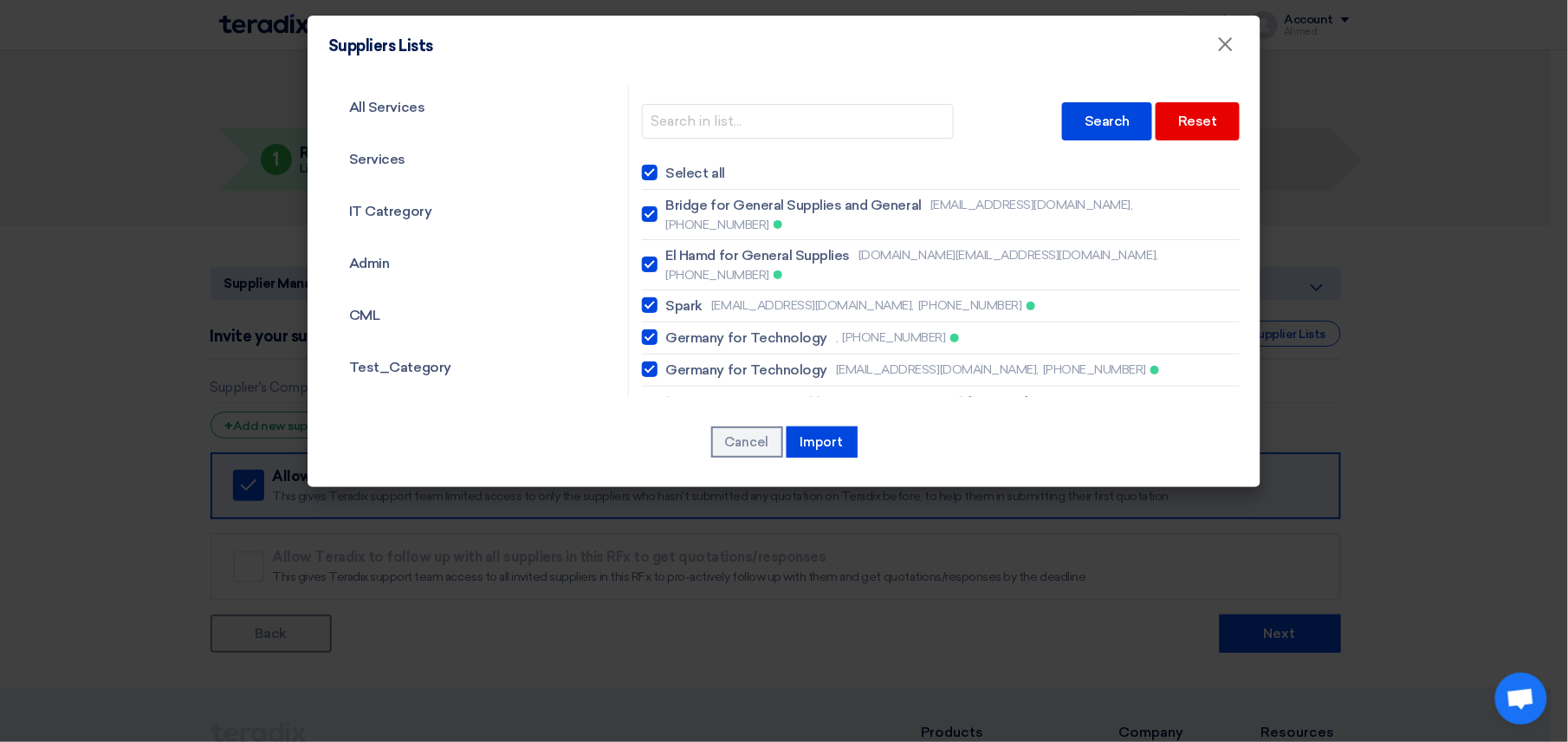
checkbox input "true"
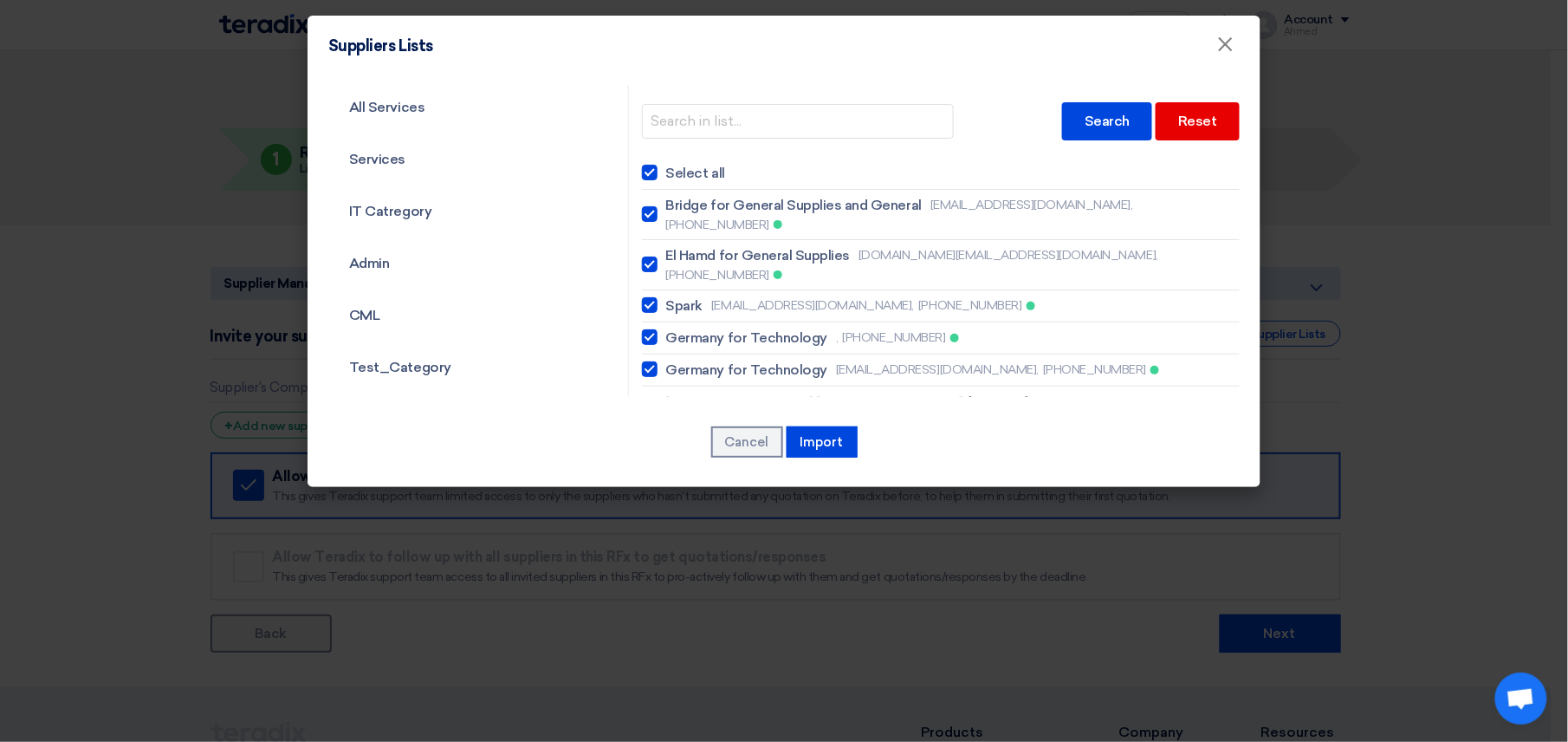
checkbox input "true"
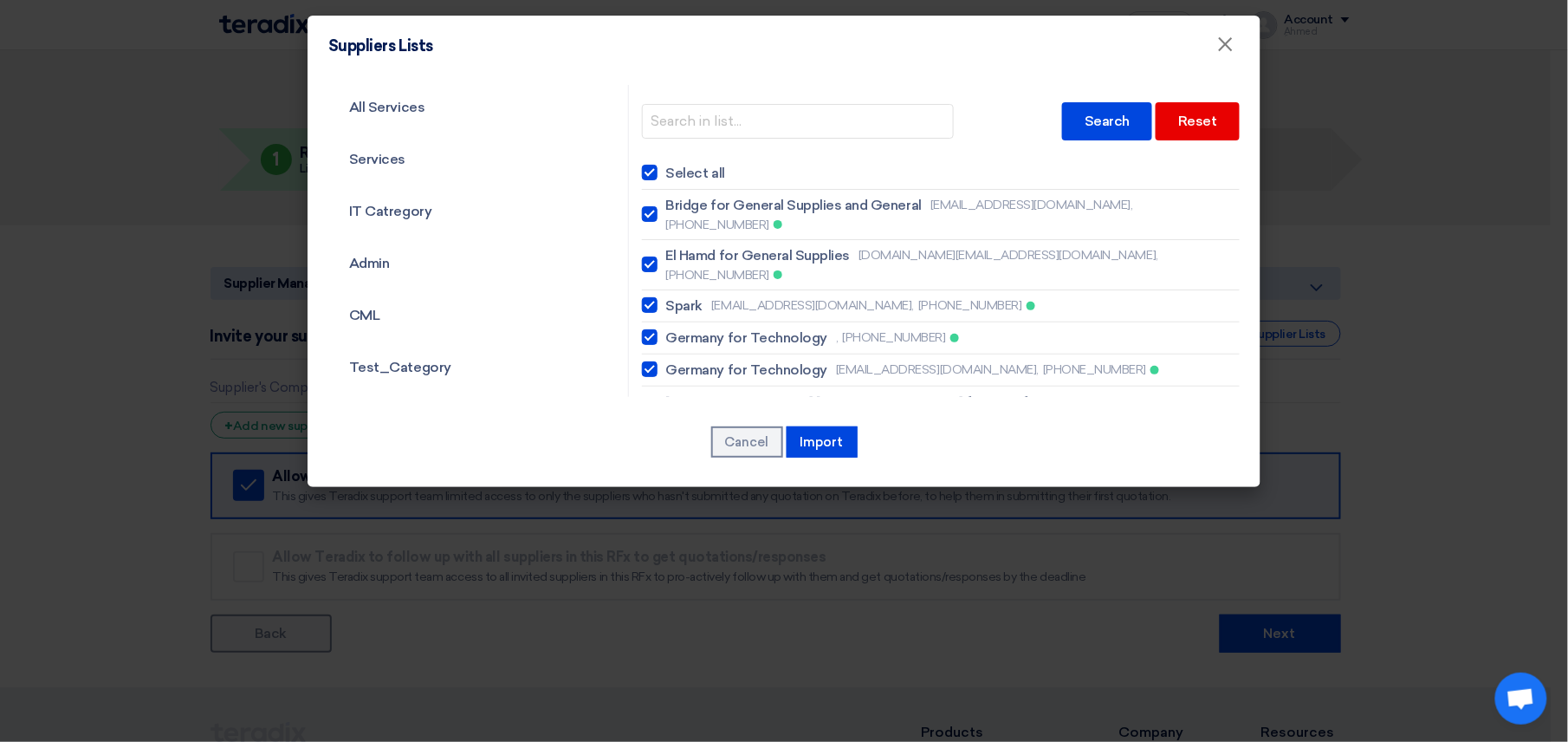
checkbox input "true"
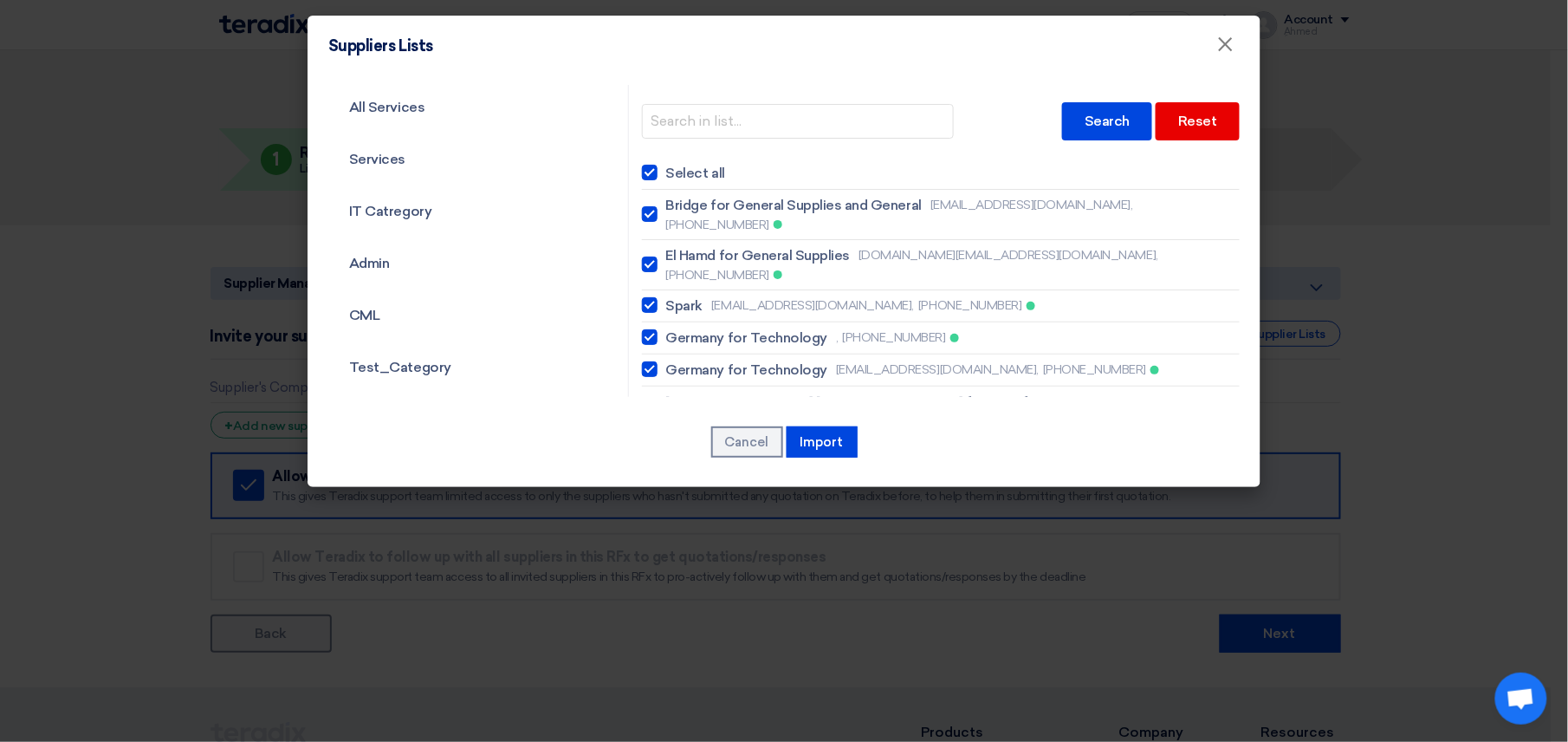
checkbox input "true"
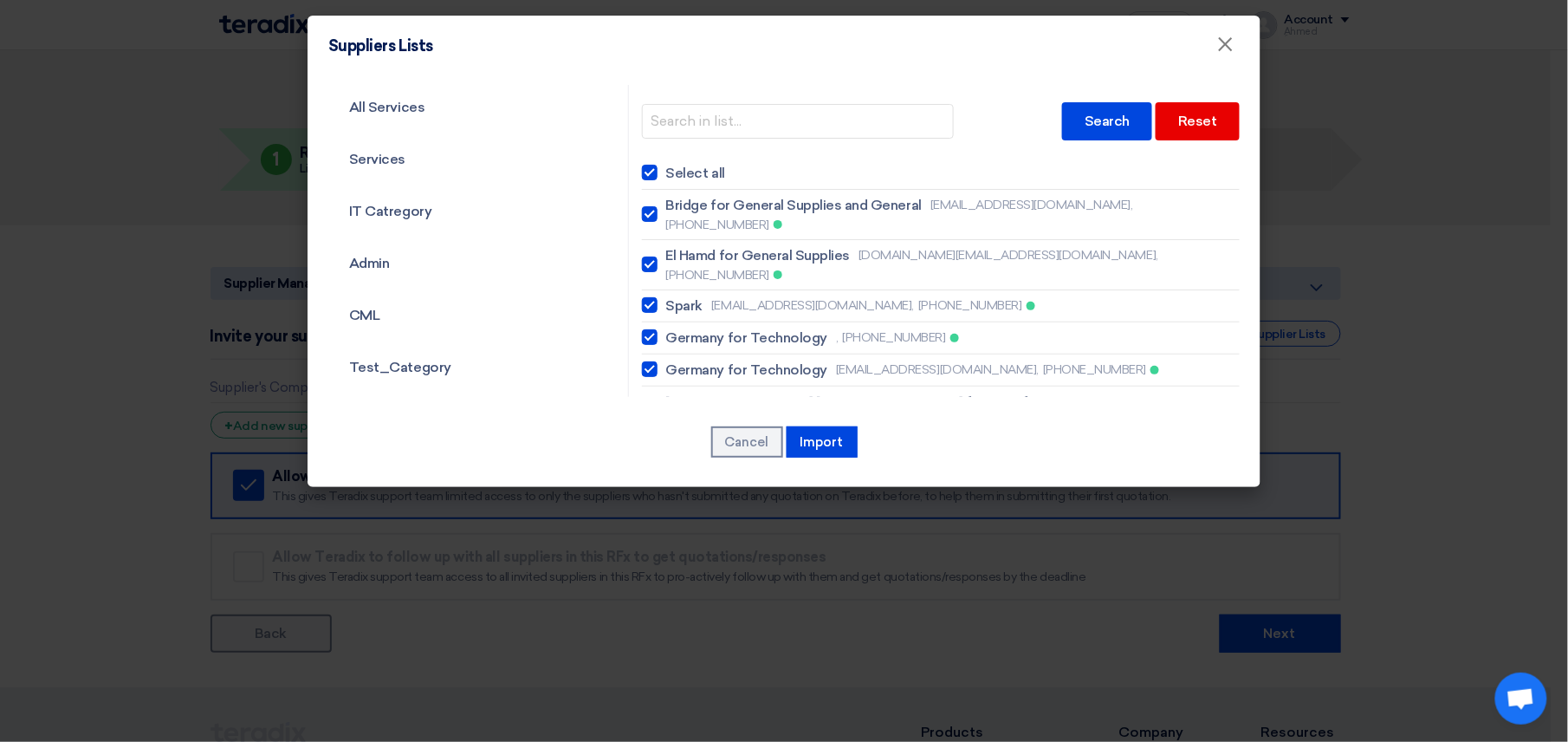
checkbox input "true"
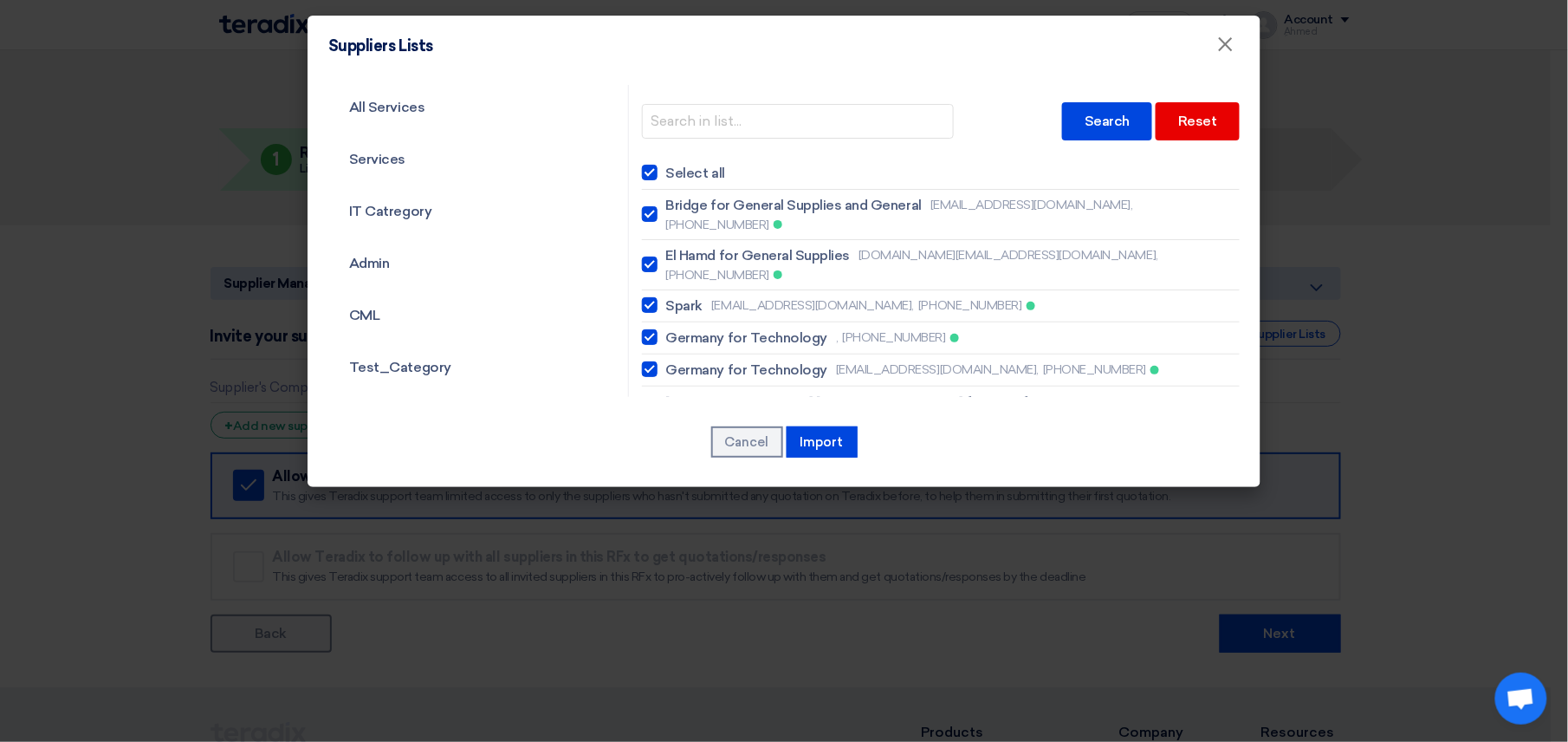
checkbox input "true"
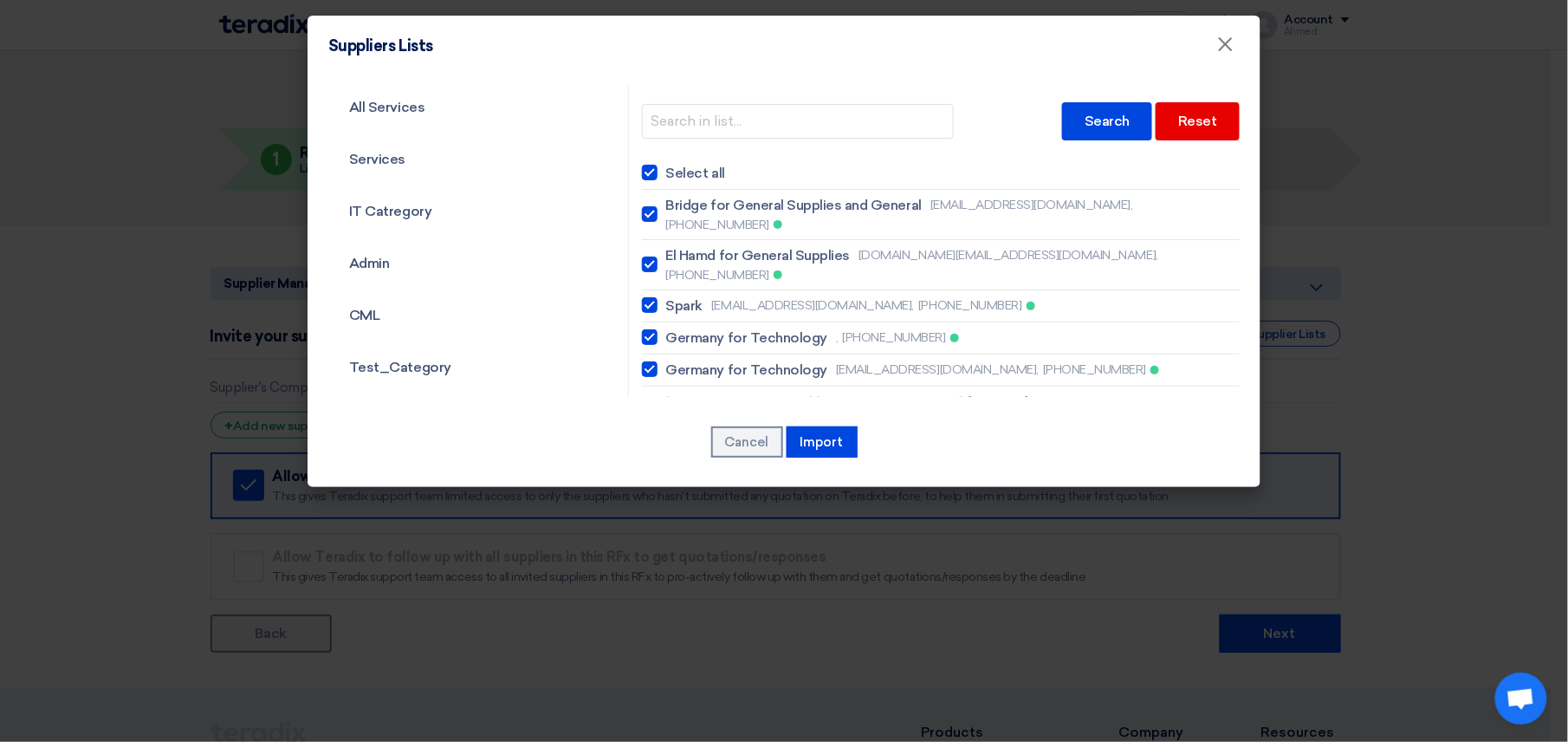
checkbox input "true"
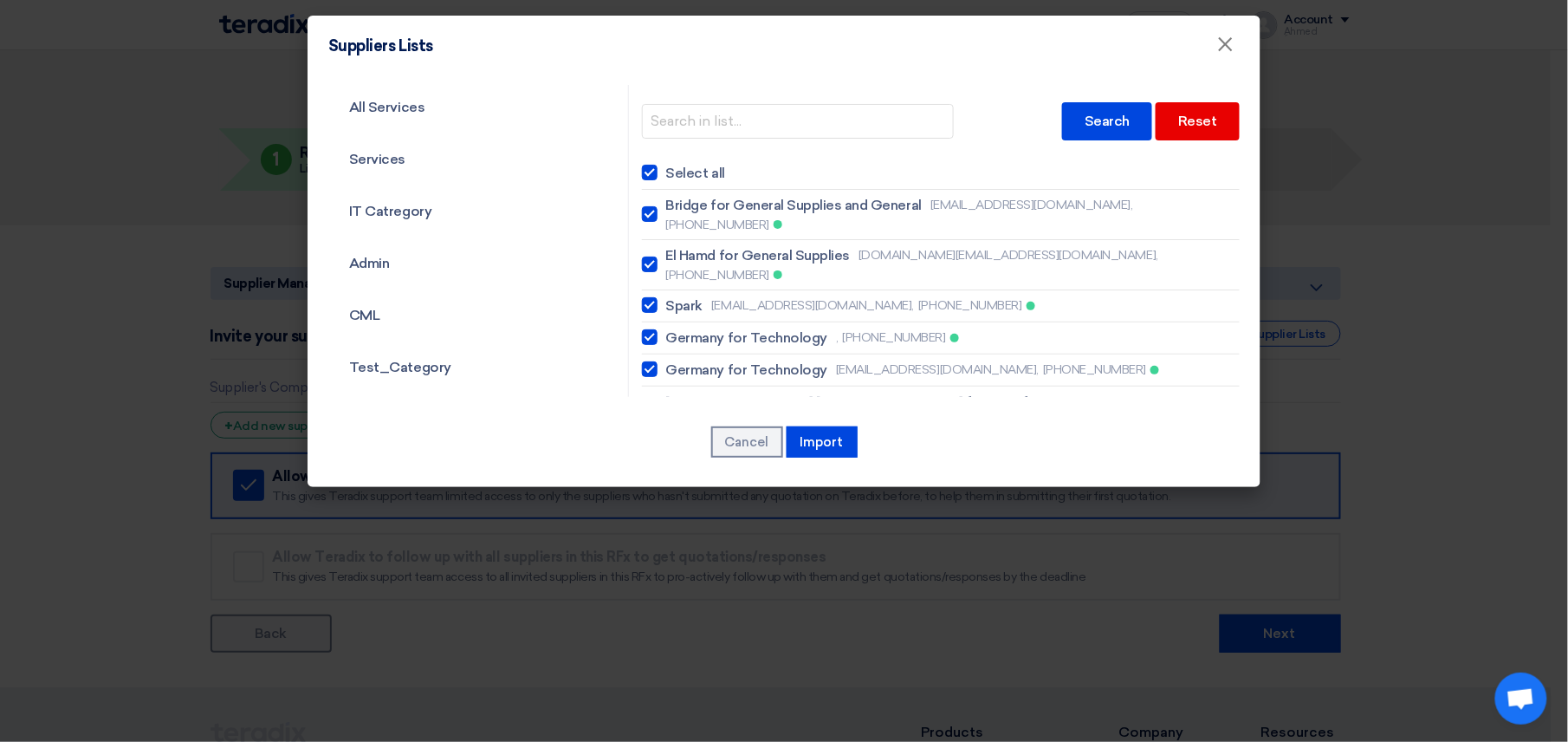
checkbox input "true"
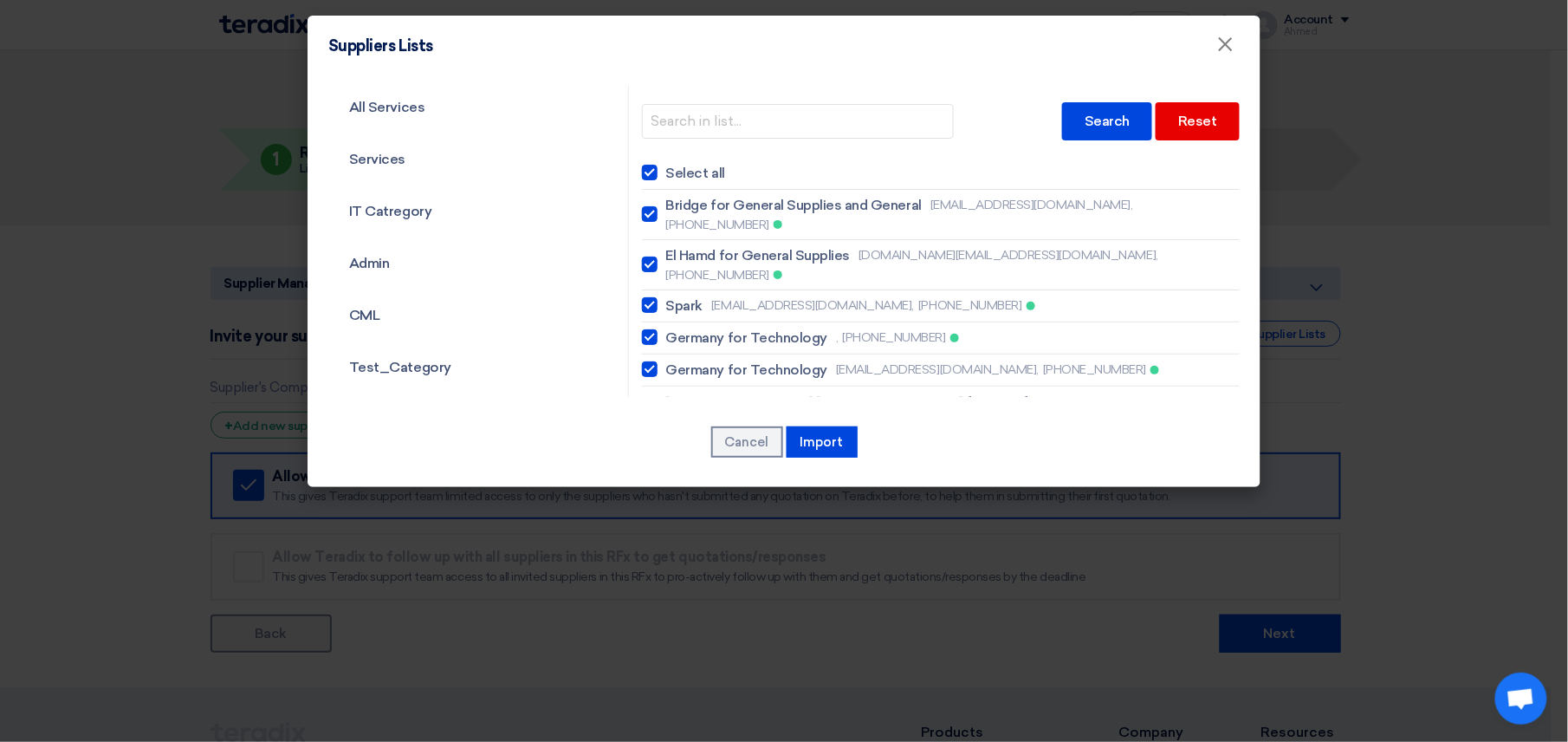
checkbox input "true"
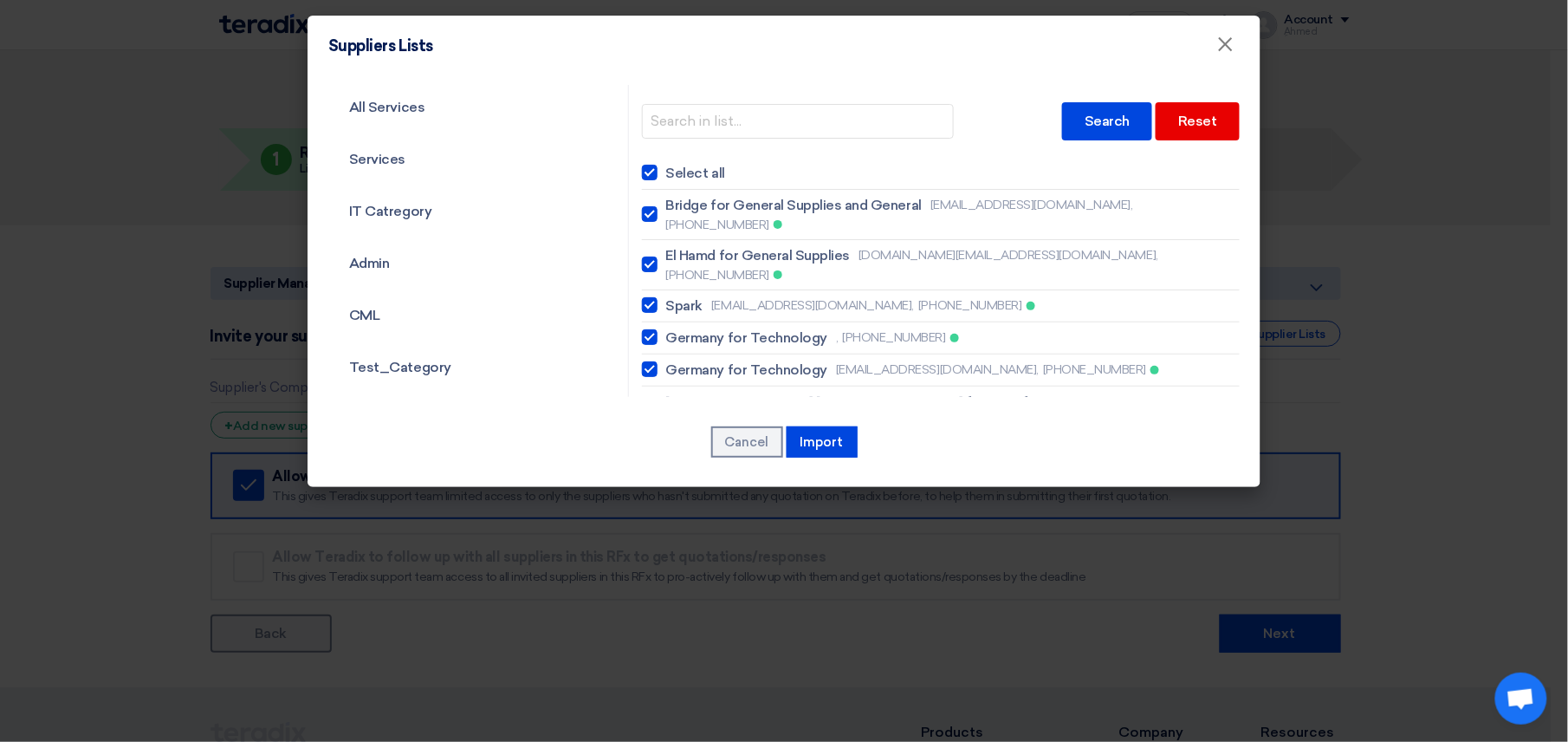
checkbox input "true"
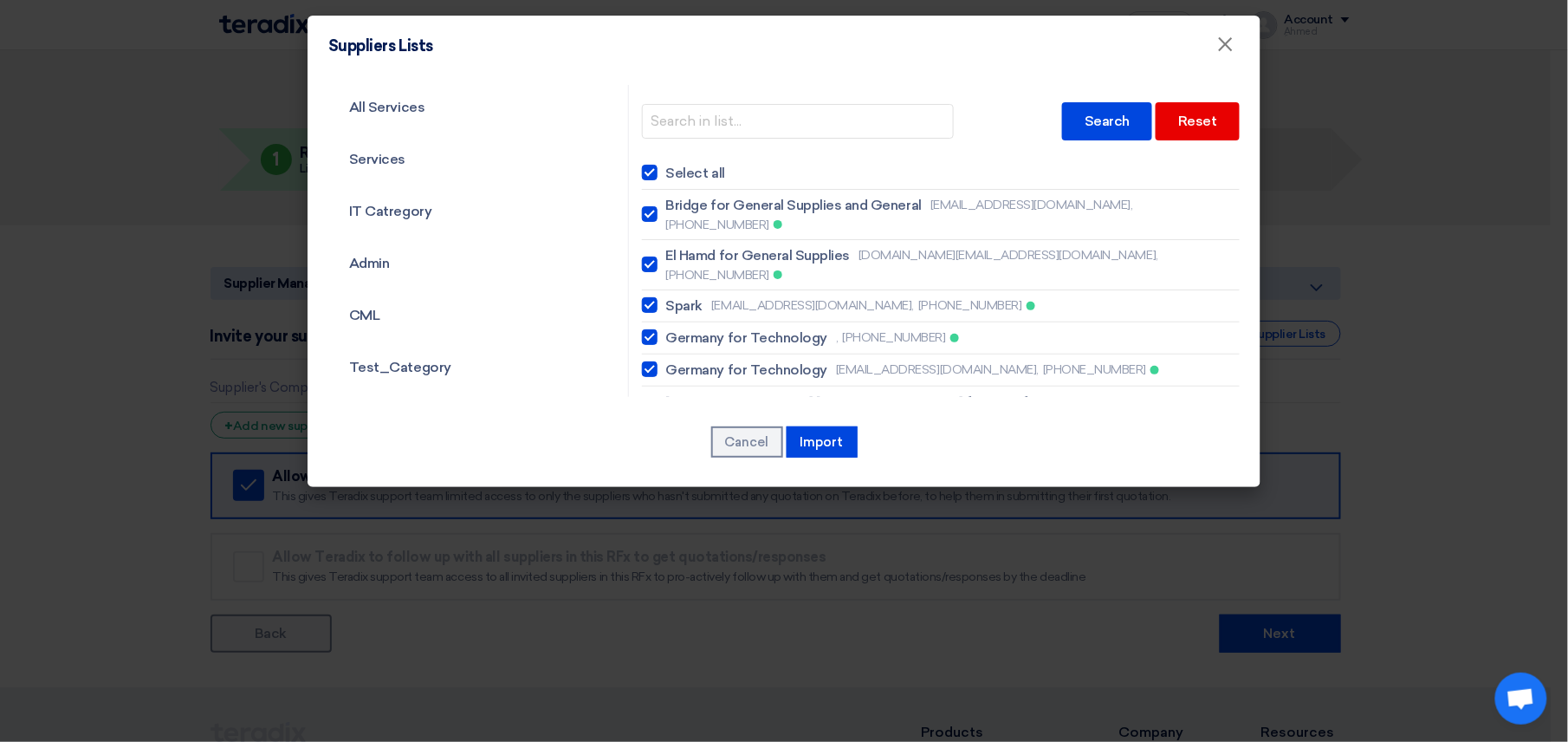
click at [642, 206] on div at bounding box center [650, 214] width 16 height 16
click at [666, 209] on input "Bridge for General Supplies and General [EMAIL_ADDRESS][DOMAIN_NAME], [PHONE_NU…" at bounding box center [672, 214] width 11 height 11
checkbox input "false"
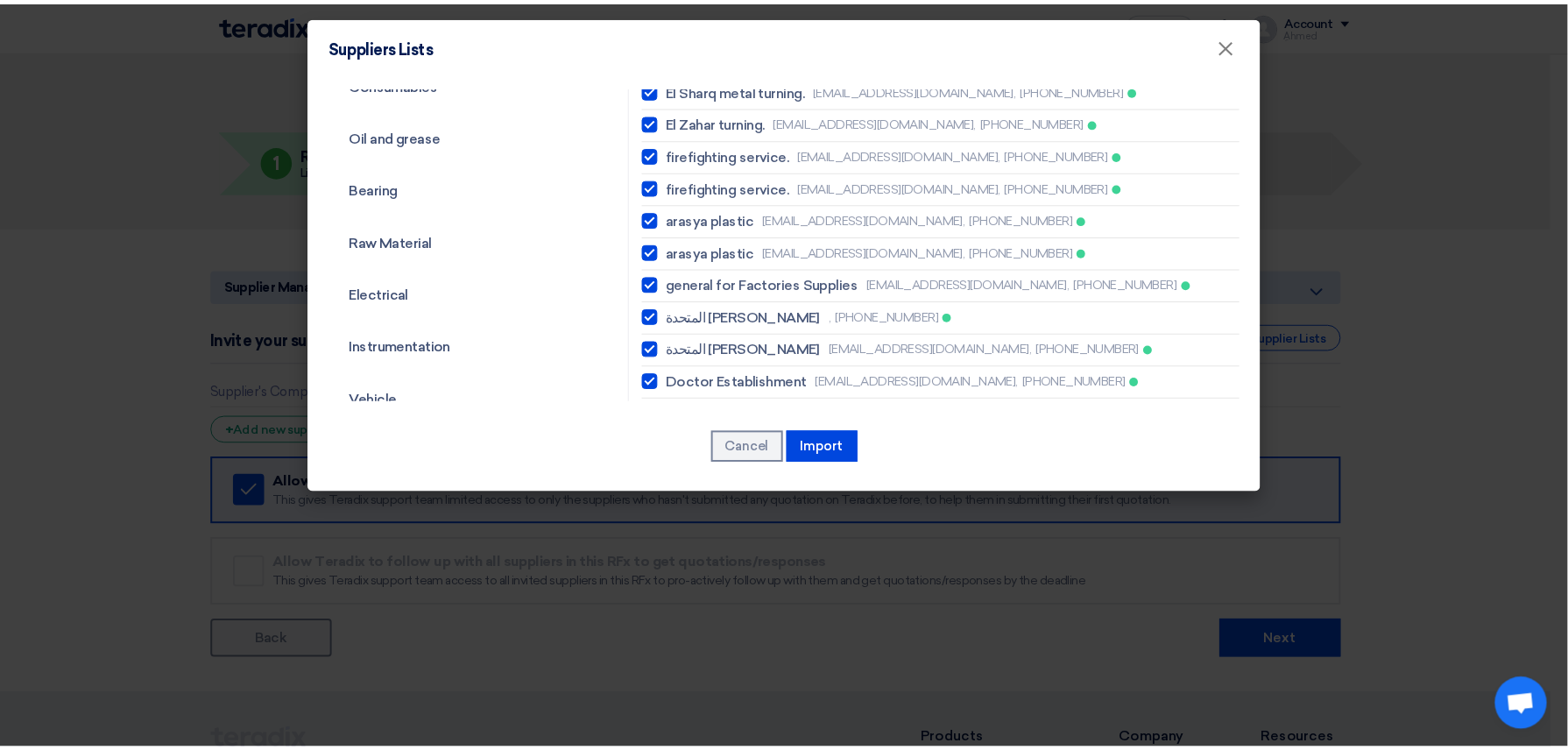
scroll to position [1284, 0]
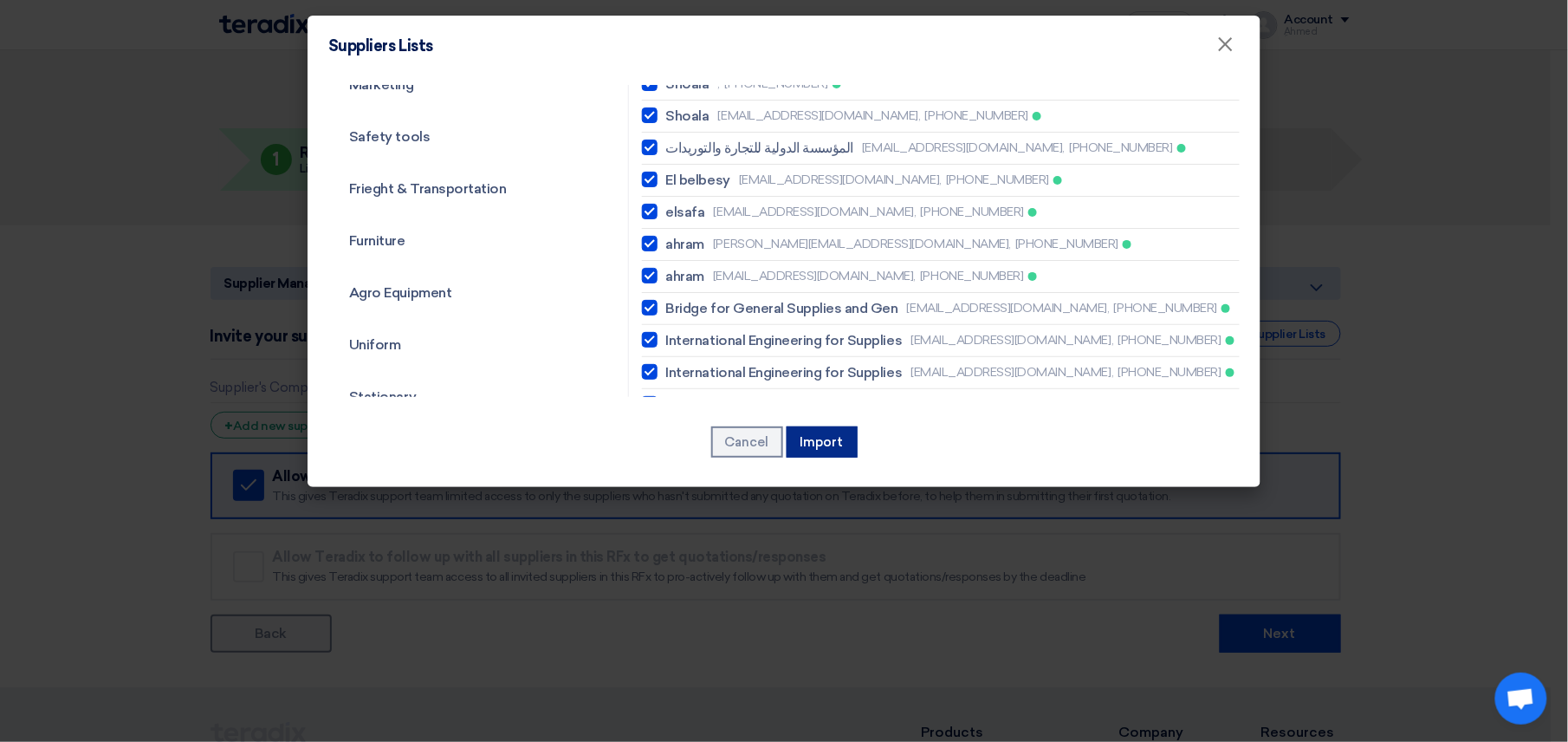
click at [816, 451] on button "Import" at bounding box center [822, 442] width 71 height 32
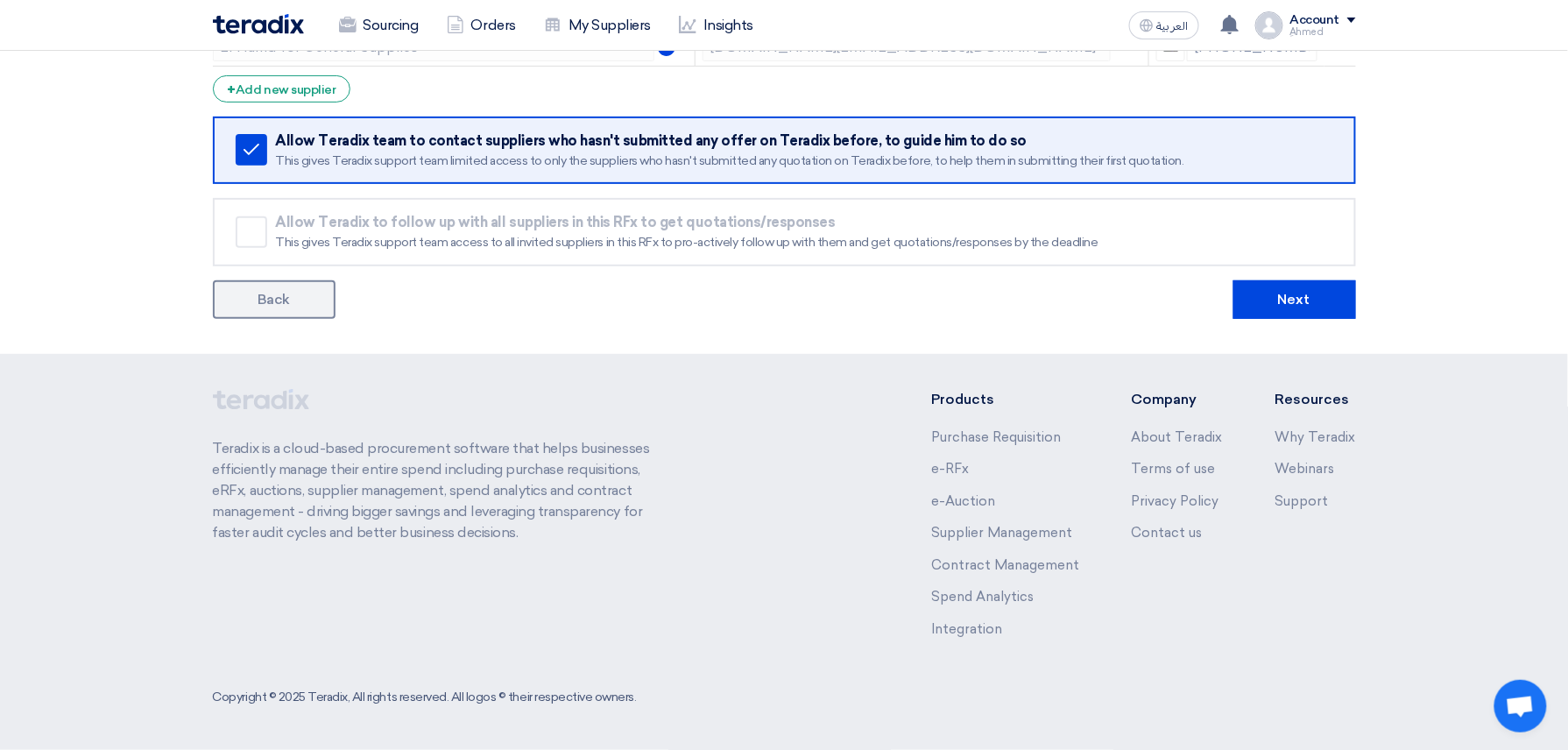
scroll to position [2502, 0]
click at [1301, 280] on button "Next" at bounding box center [1295, 299] width 123 height 38
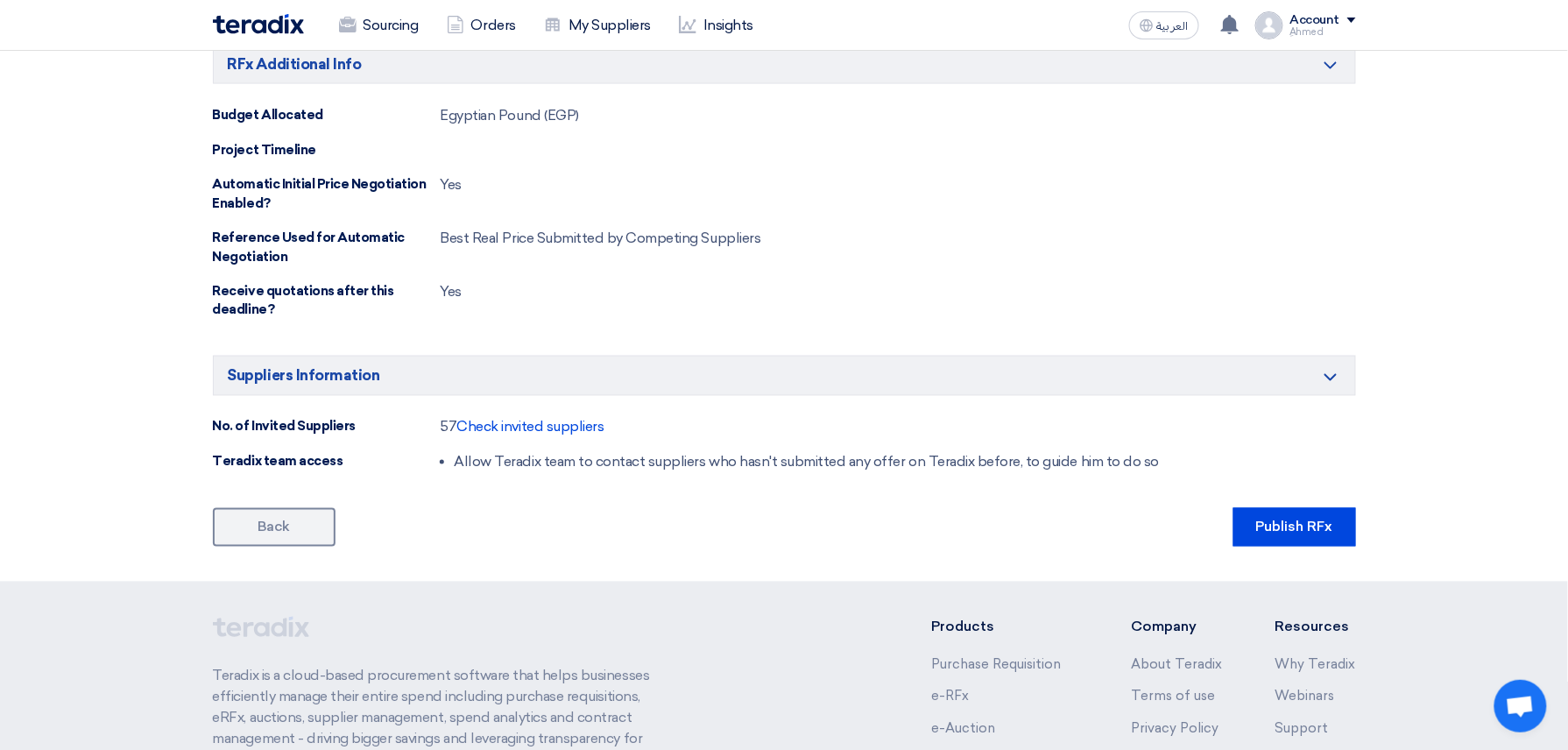
scroll to position [1108, 0]
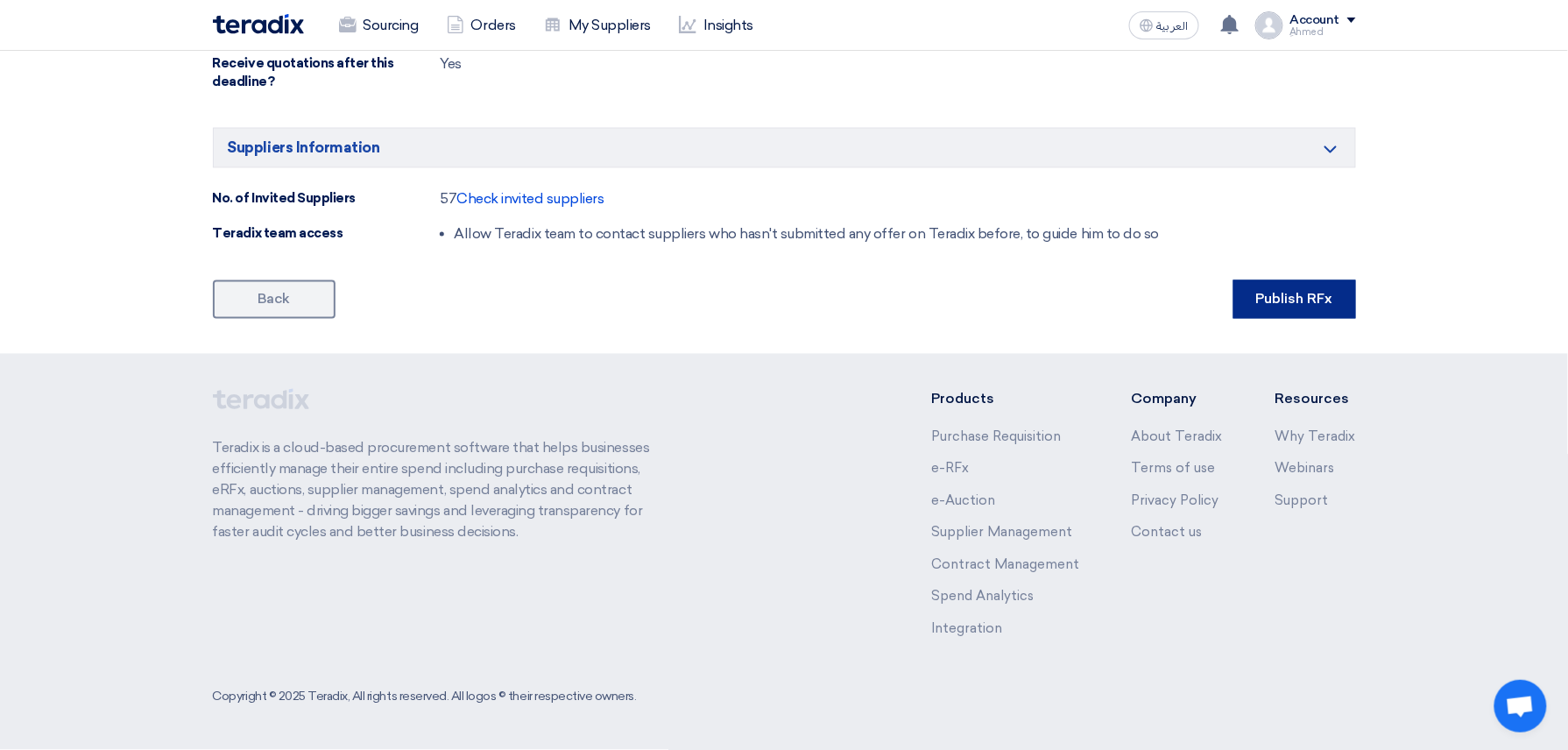
click at [1263, 296] on button "Publish RFx" at bounding box center [1295, 299] width 123 height 38
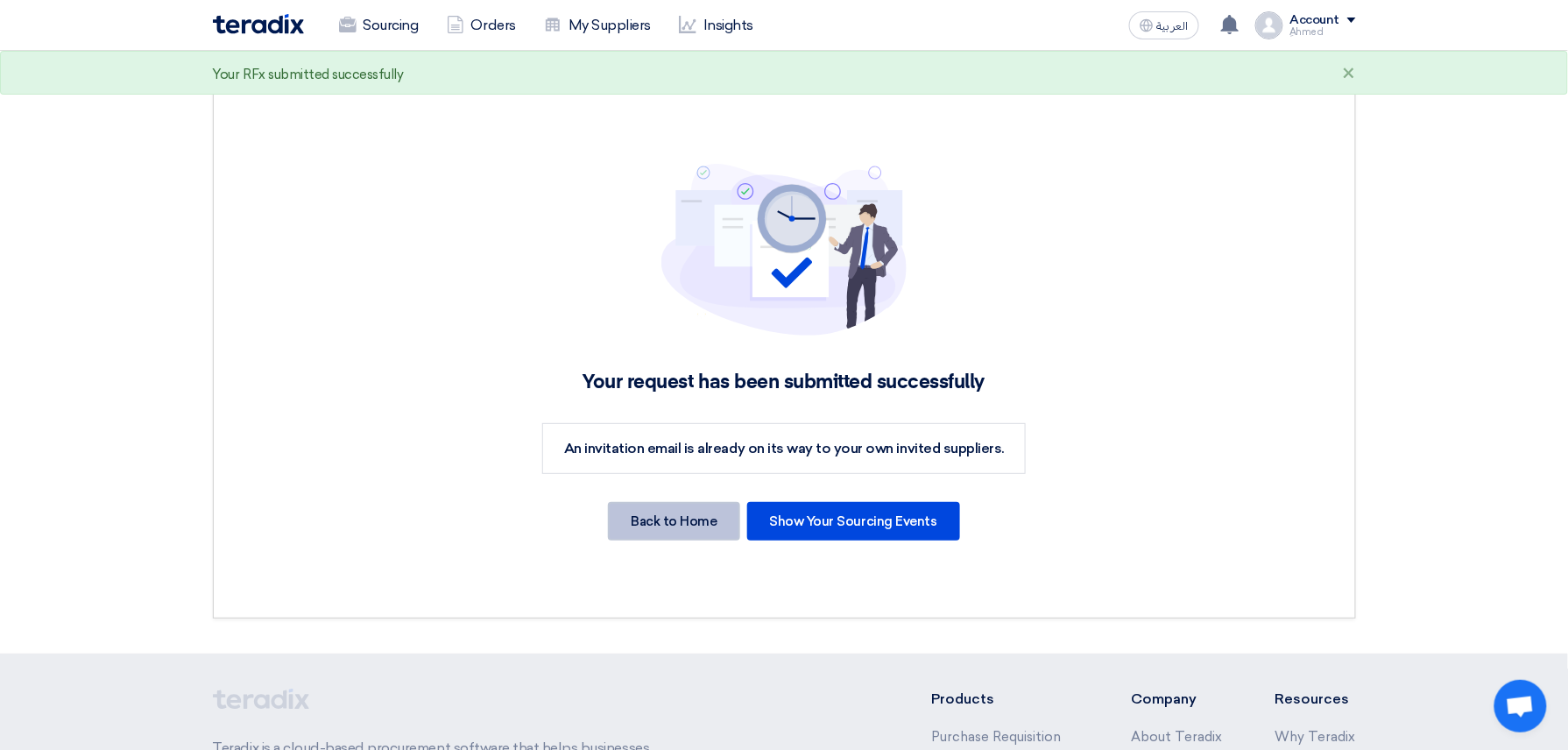
click at [678, 534] on div "Back to Home" at bounding box center [674, 520] width 131 height 38
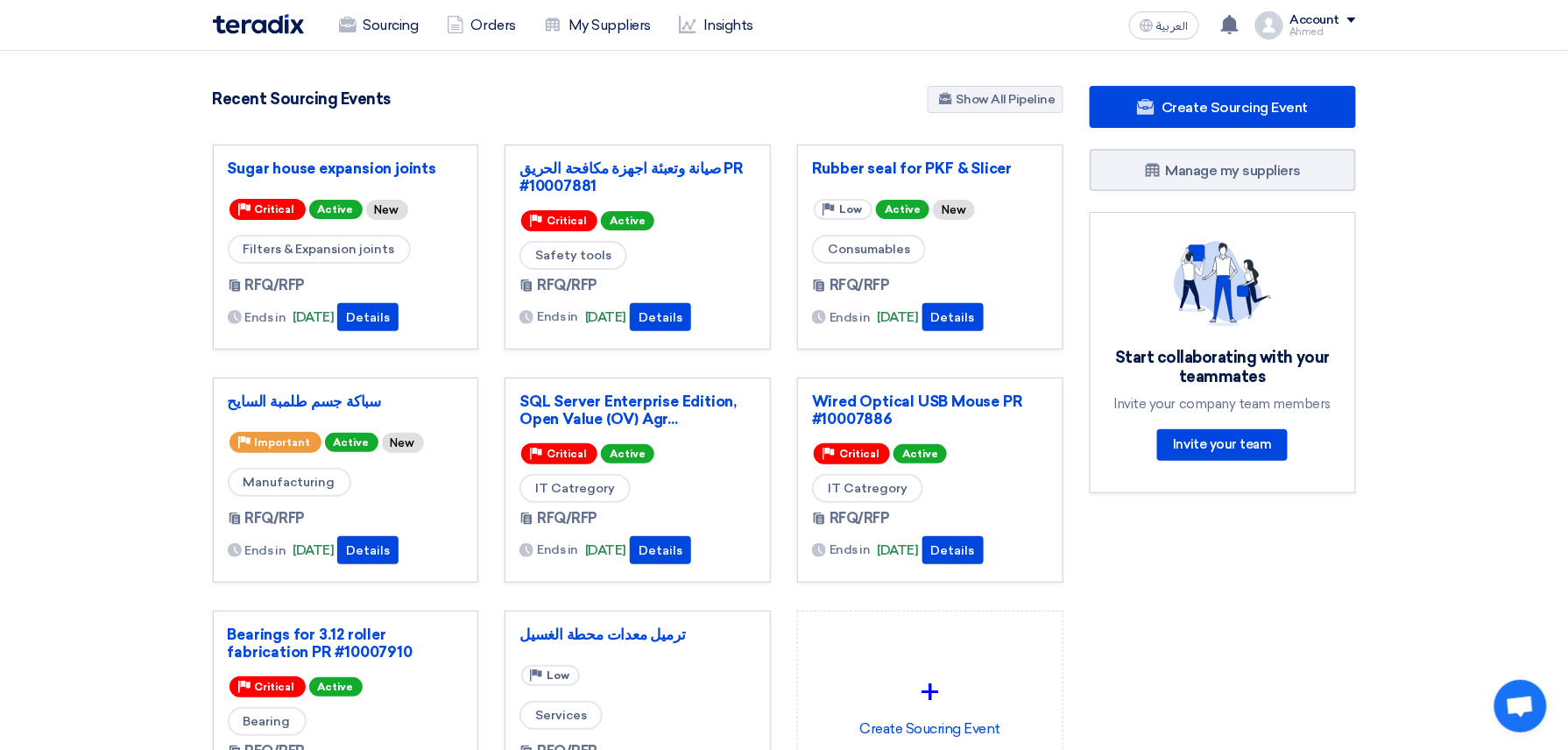
click at [281, 33] on img at bounding box center [258, 24] width 91 height 20
click at [379, 14] on link "Sourcing" at bounding box center [378, 25] width 107 height 38
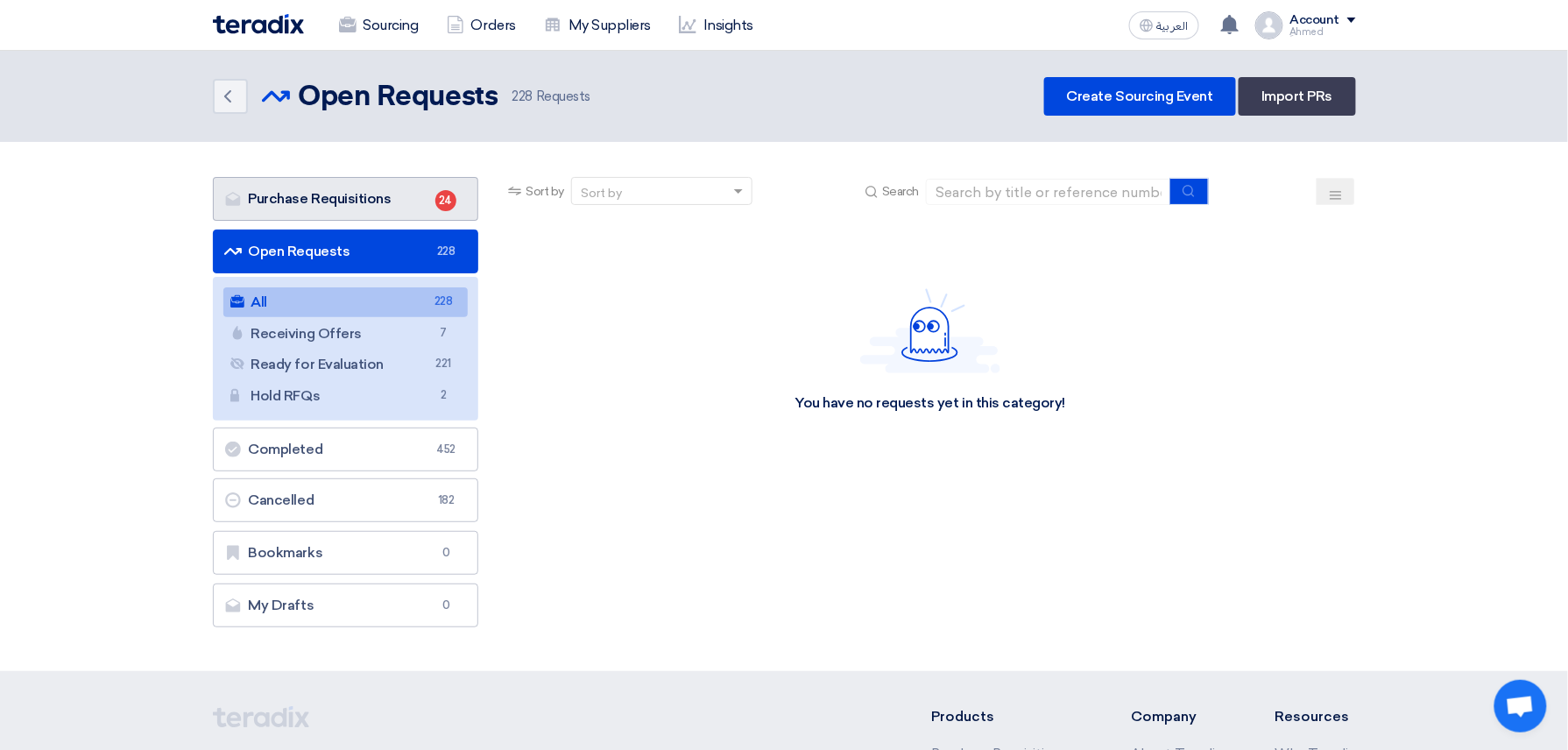
click at [384, 201] on link "Purchase Requisitions Purchase Requisitions 24" at bounding box center [346, 198] width 266 height 43
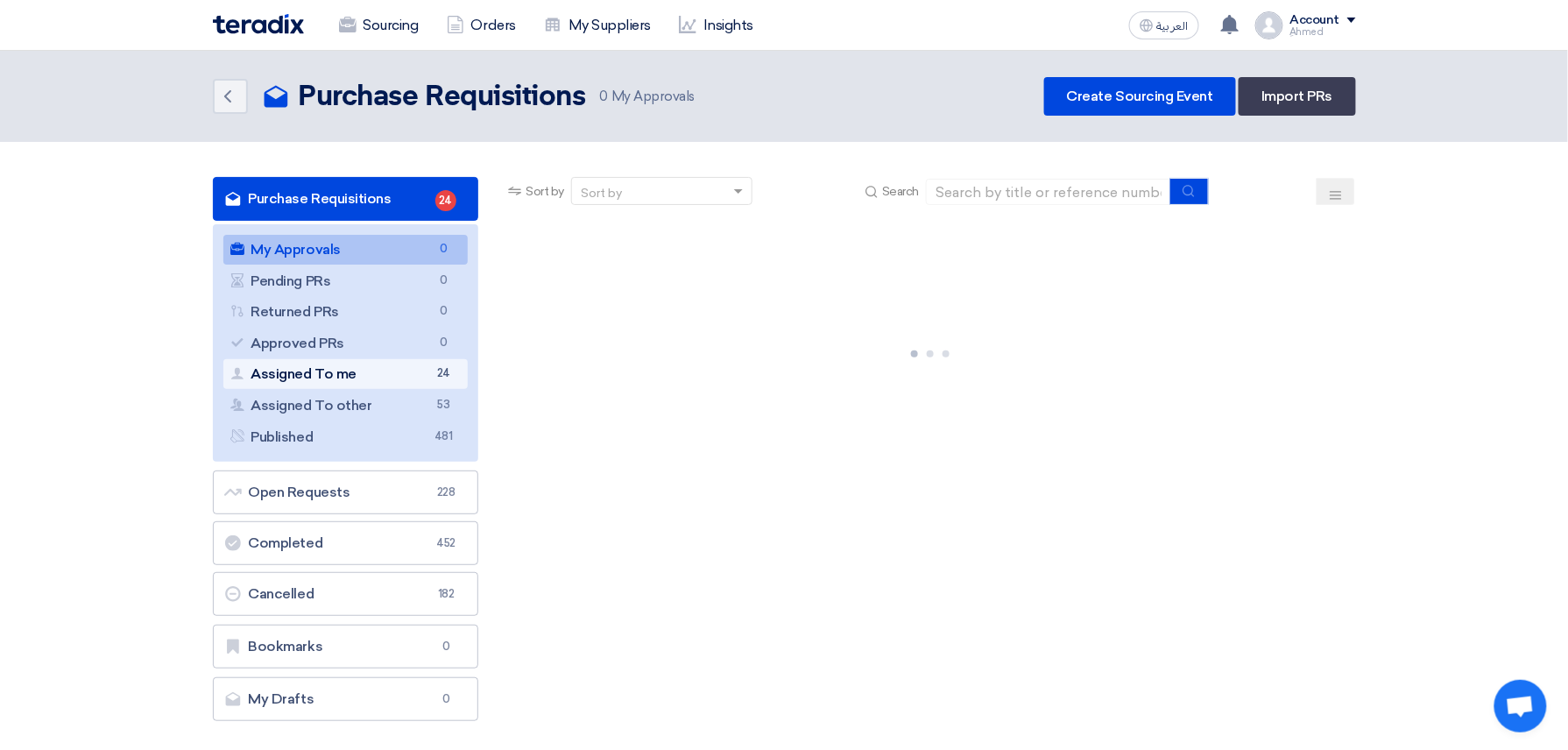
click at [401, 375] on link "Assigned To me Assigned To me 24" at bounding box center [346, 375] width 245 height 30
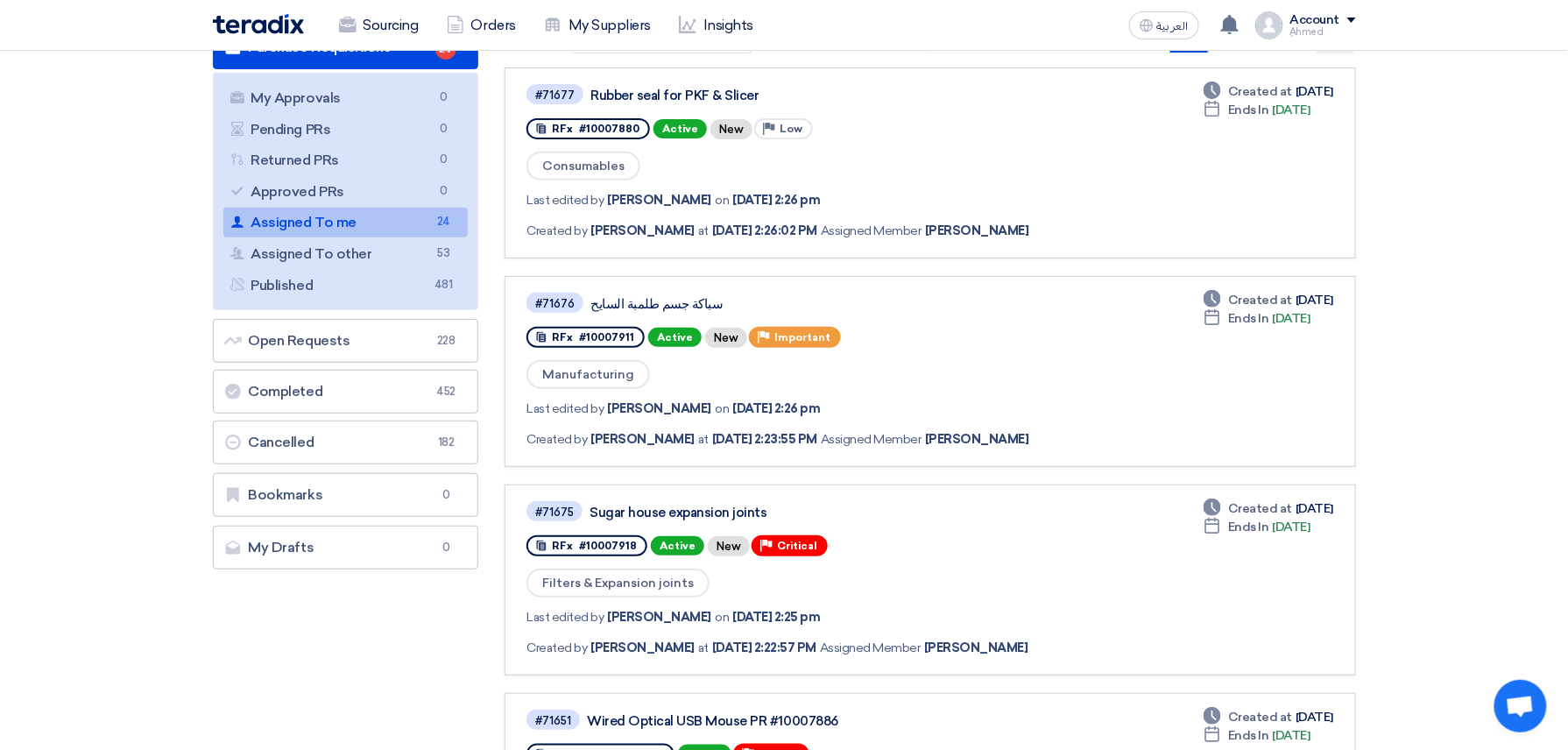
scroll to position [116, 0]
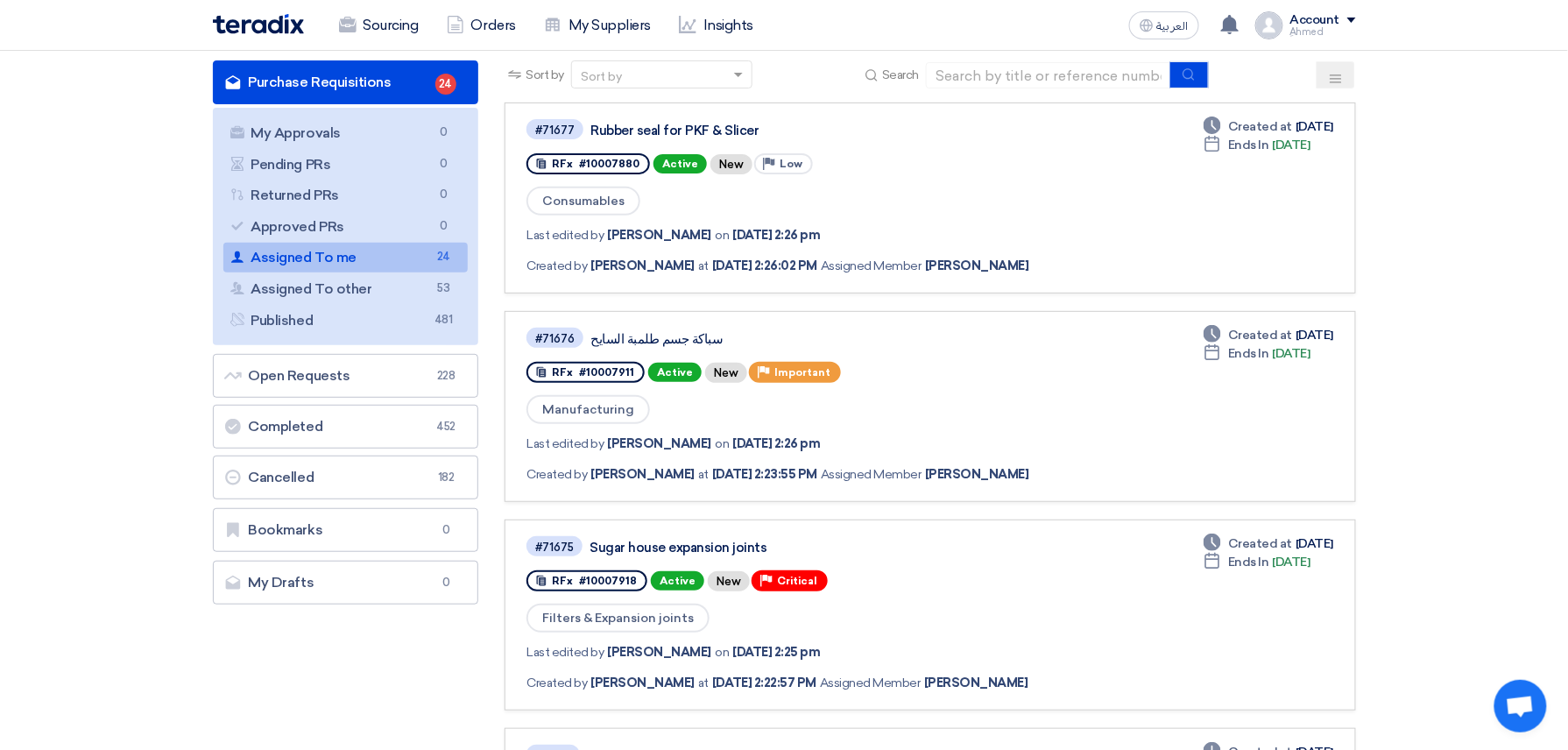
click at [301, 257] on link "Assigned To me Assigned To me 24" at bounding box center [346, 257] width 245 height 30
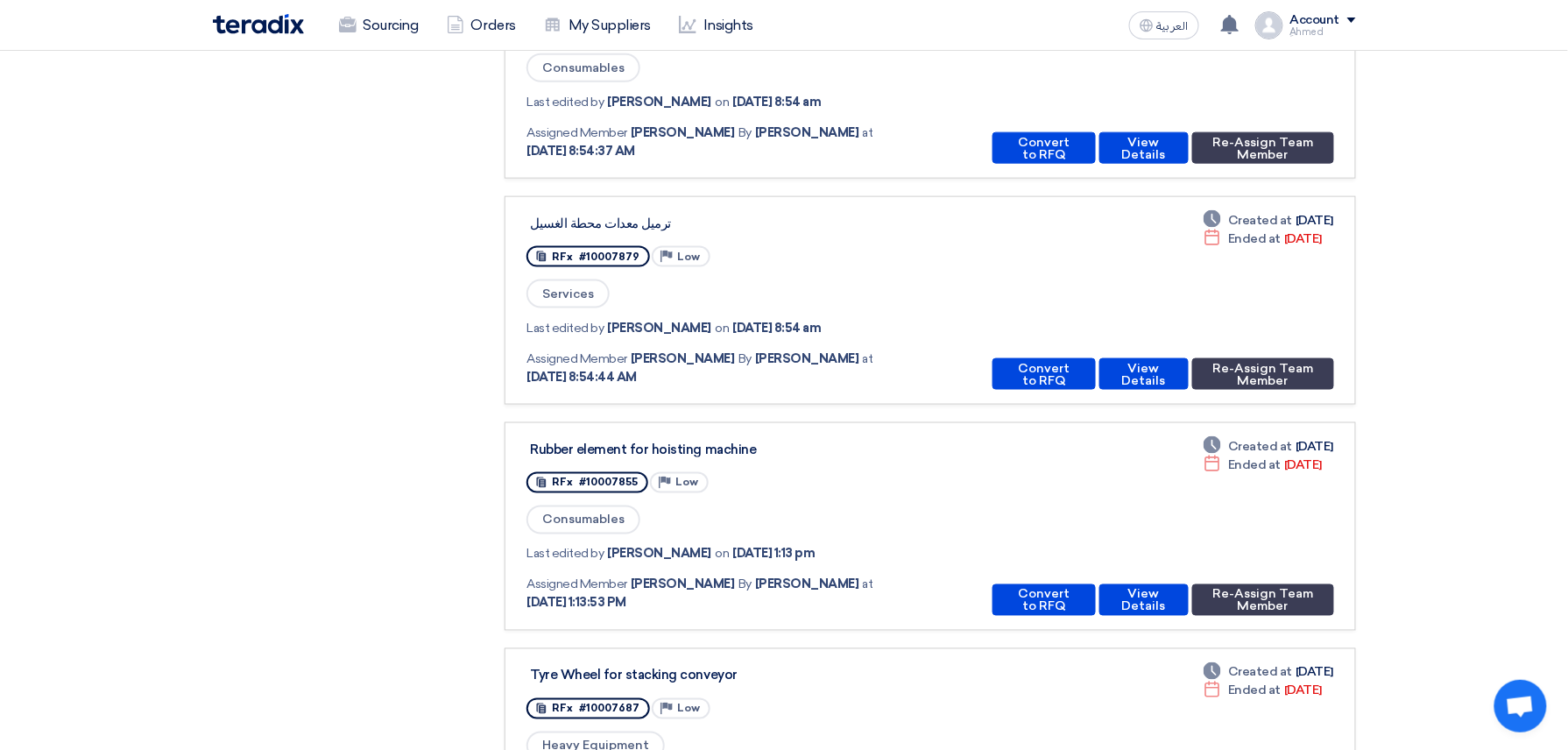
scroll to position [817, 0]
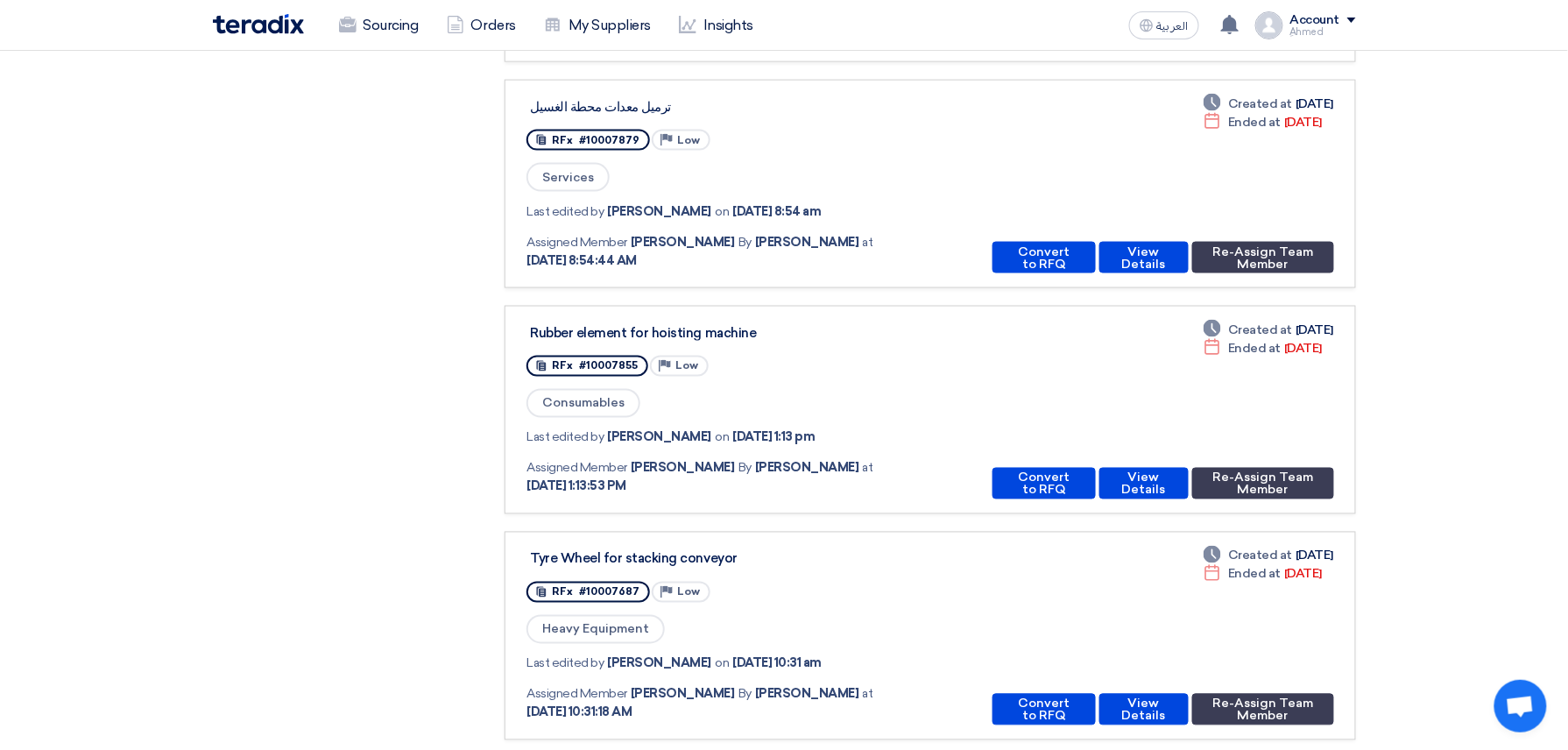
click at [1053, 453] on div "Deadline Created at [DATE] Deadline Ended at [DATE] Convert to RFQ View Details…" at bounding box center [1160, 409] width 348 height 178
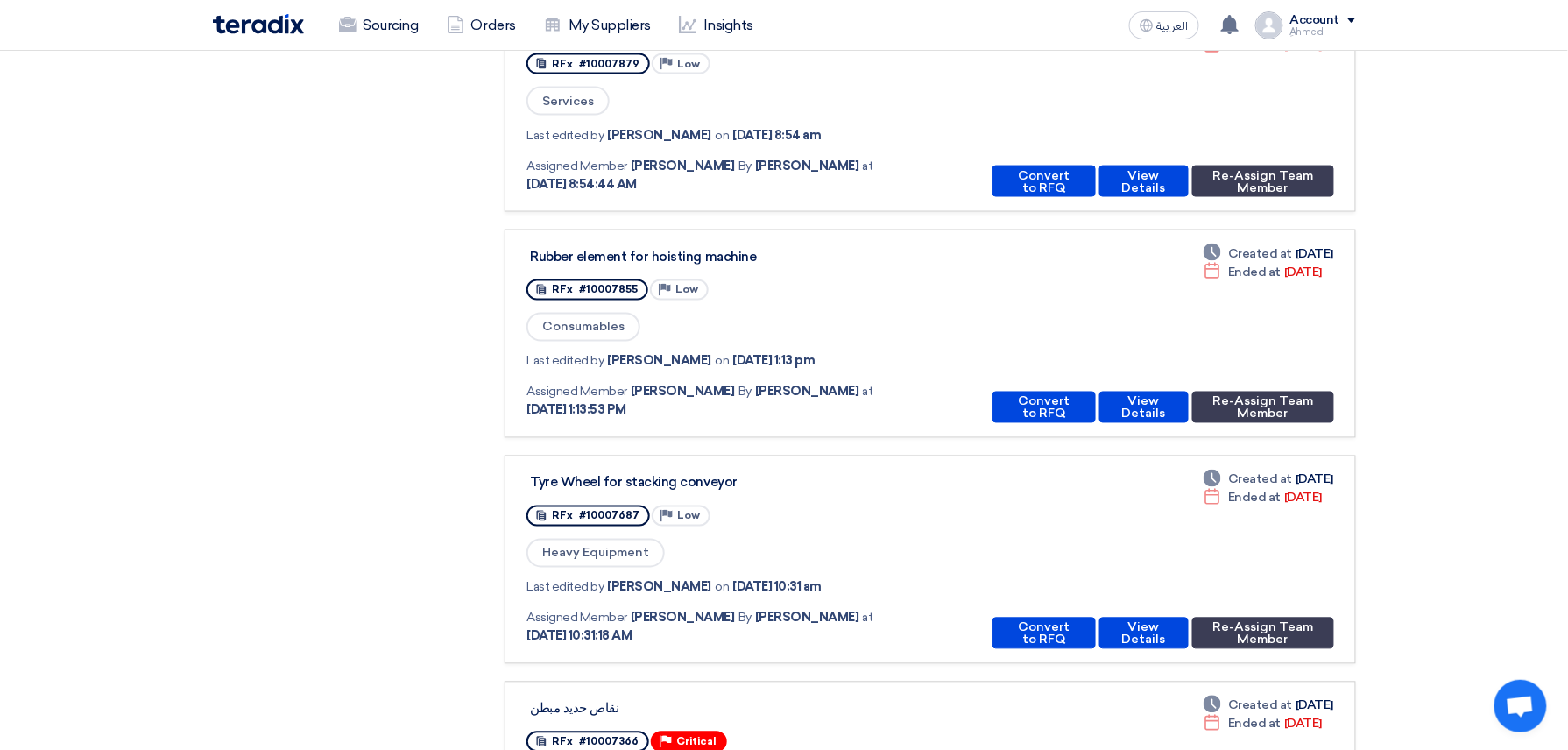
scroll to position [934, 0]
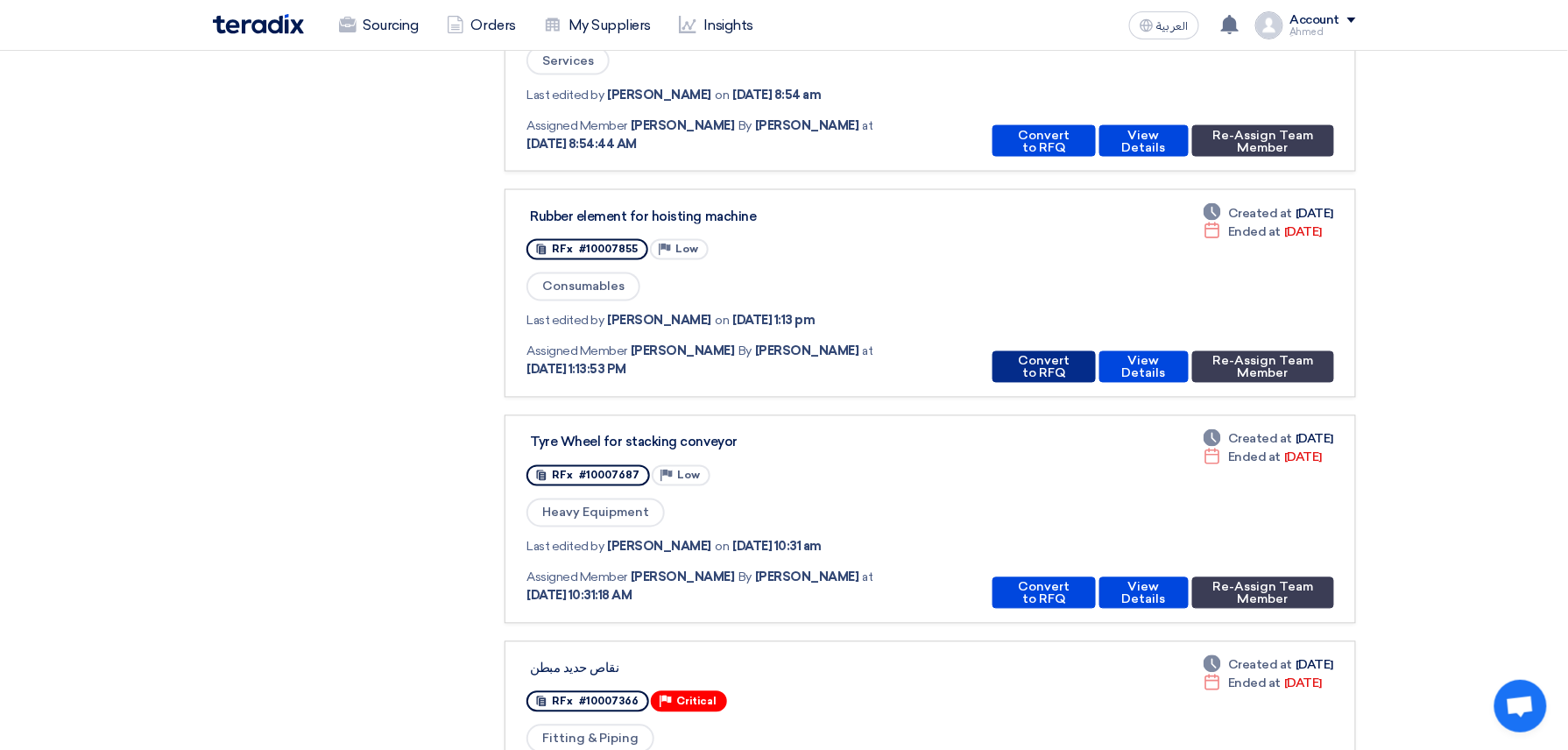
click at [1010, 352] on button "Convert to RFQ" at bounding box center [1043, 367] width 102 height 32
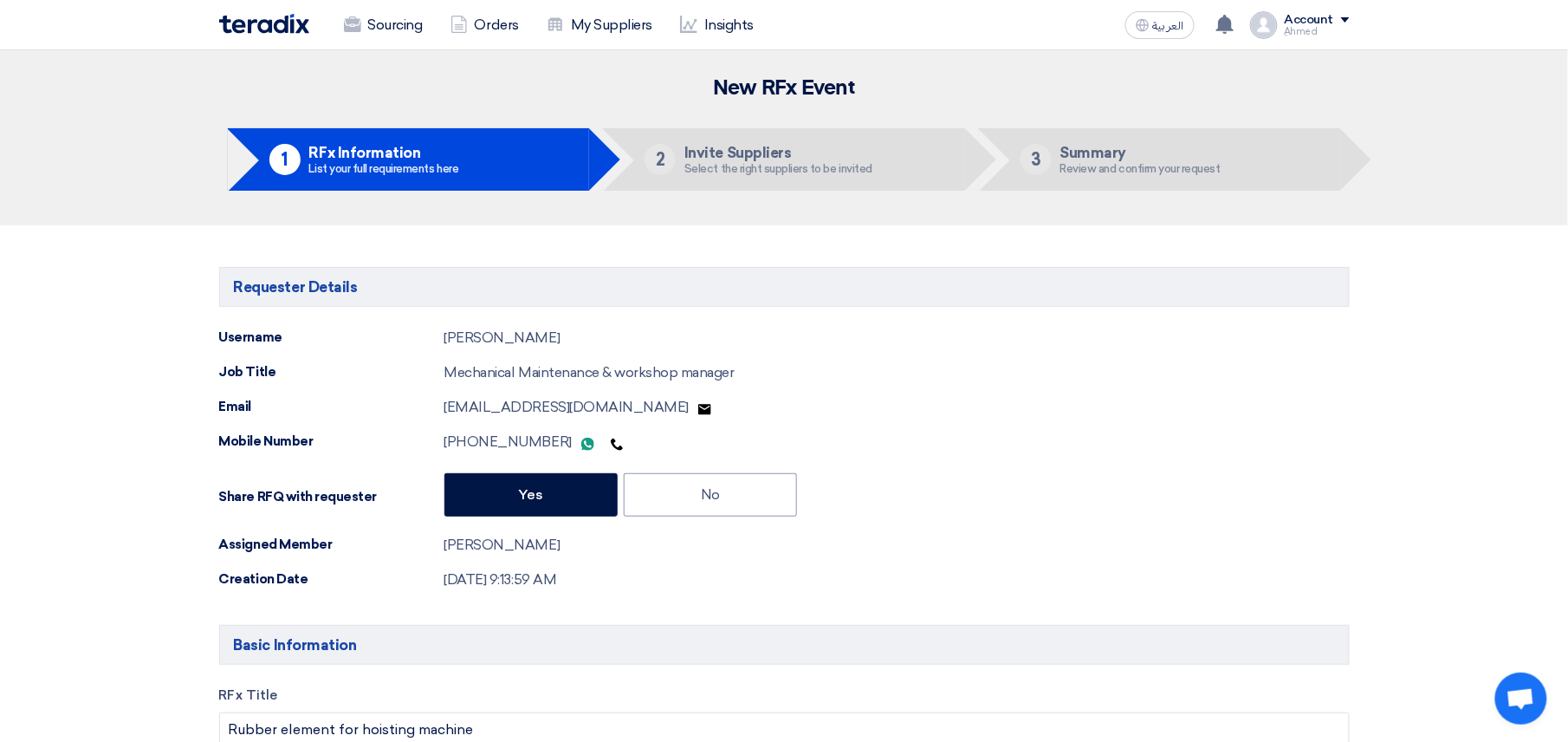
type input "[DATE]"
type input "10"
type input "00"
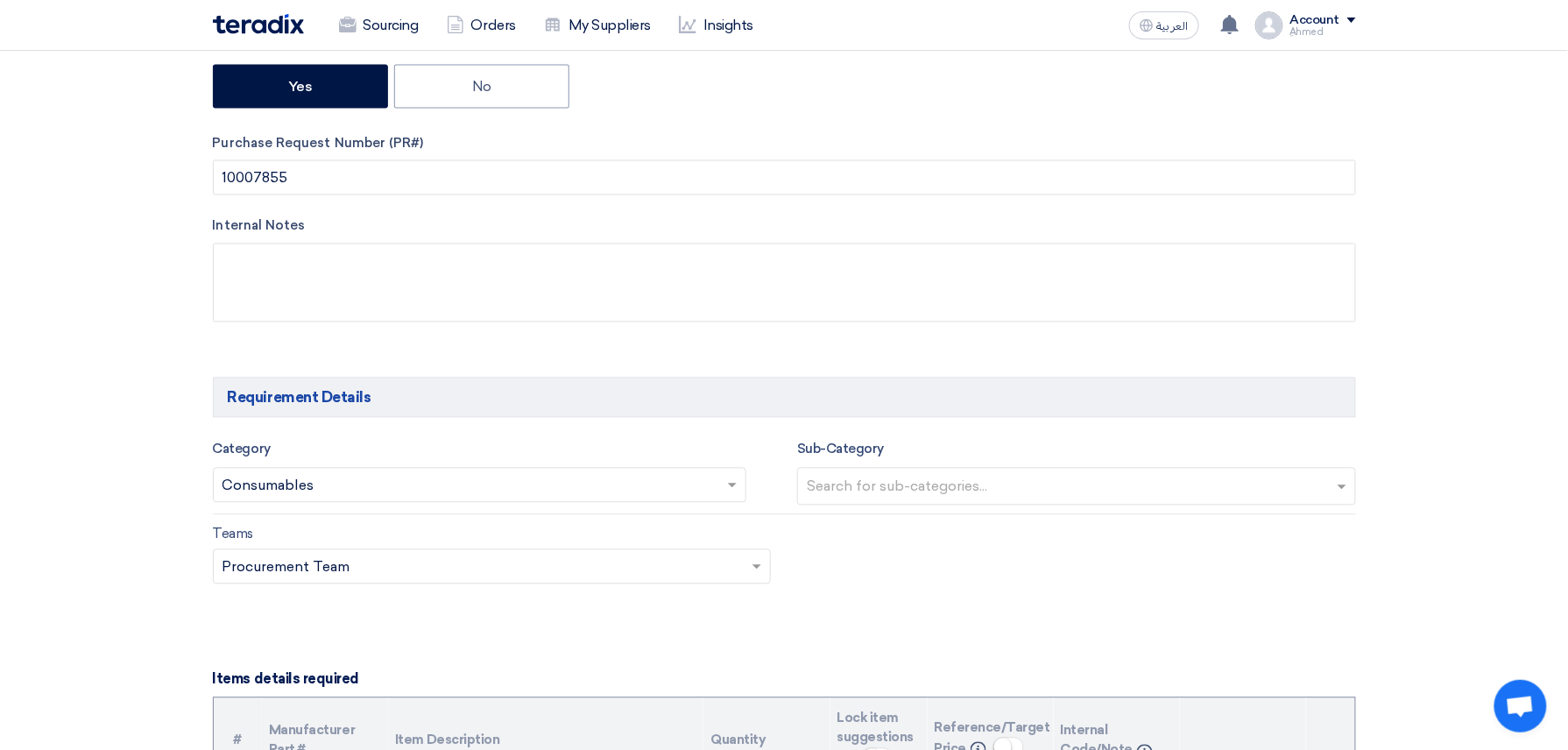
scroll to position [700, 0]
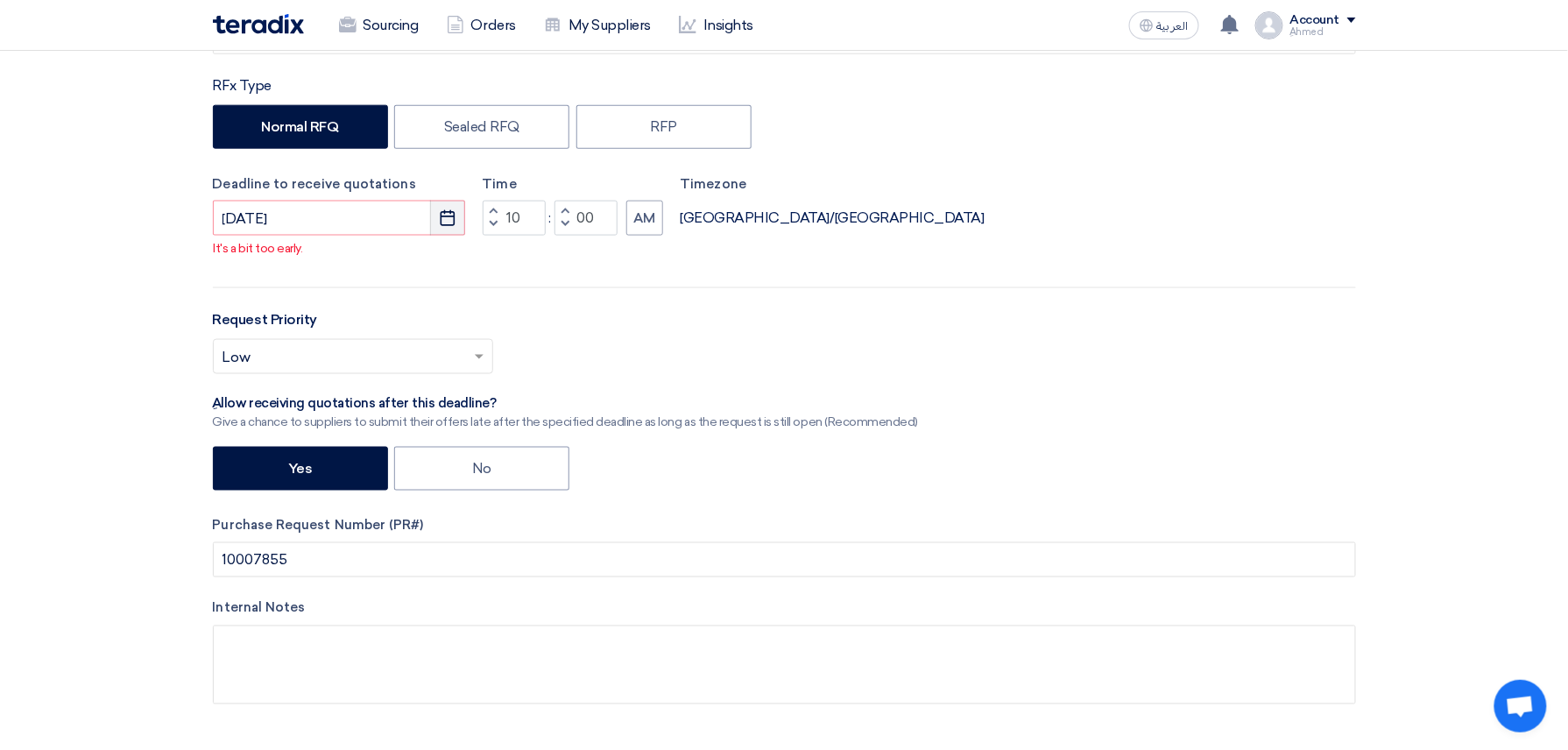
click at [440, 208] on button "Pick a date" at bounding box center [447, 217] width 35 height 35
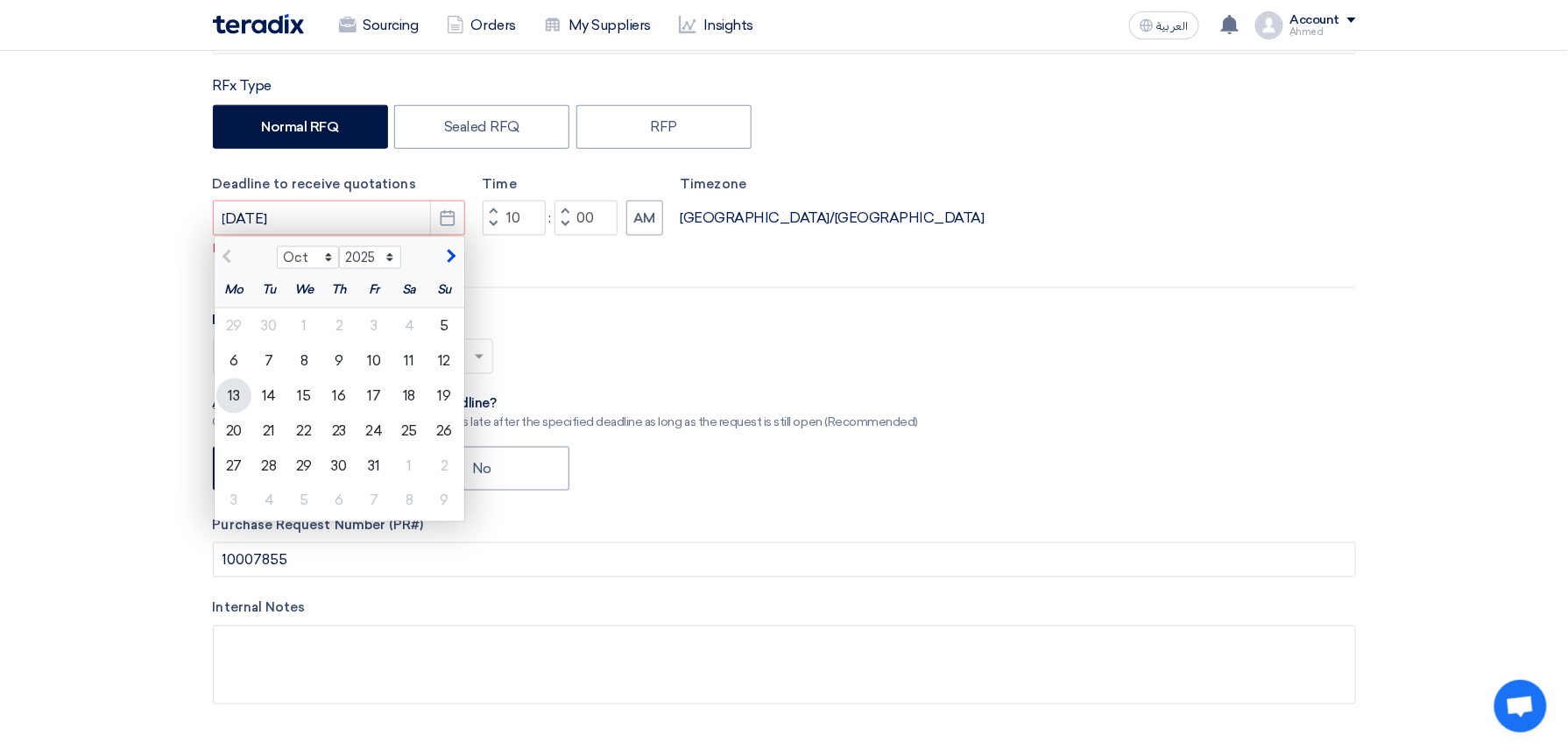
click at [240, 404] on div "13" at bounding box center [234, 395] width 35 height 35
type input "[DATE]"
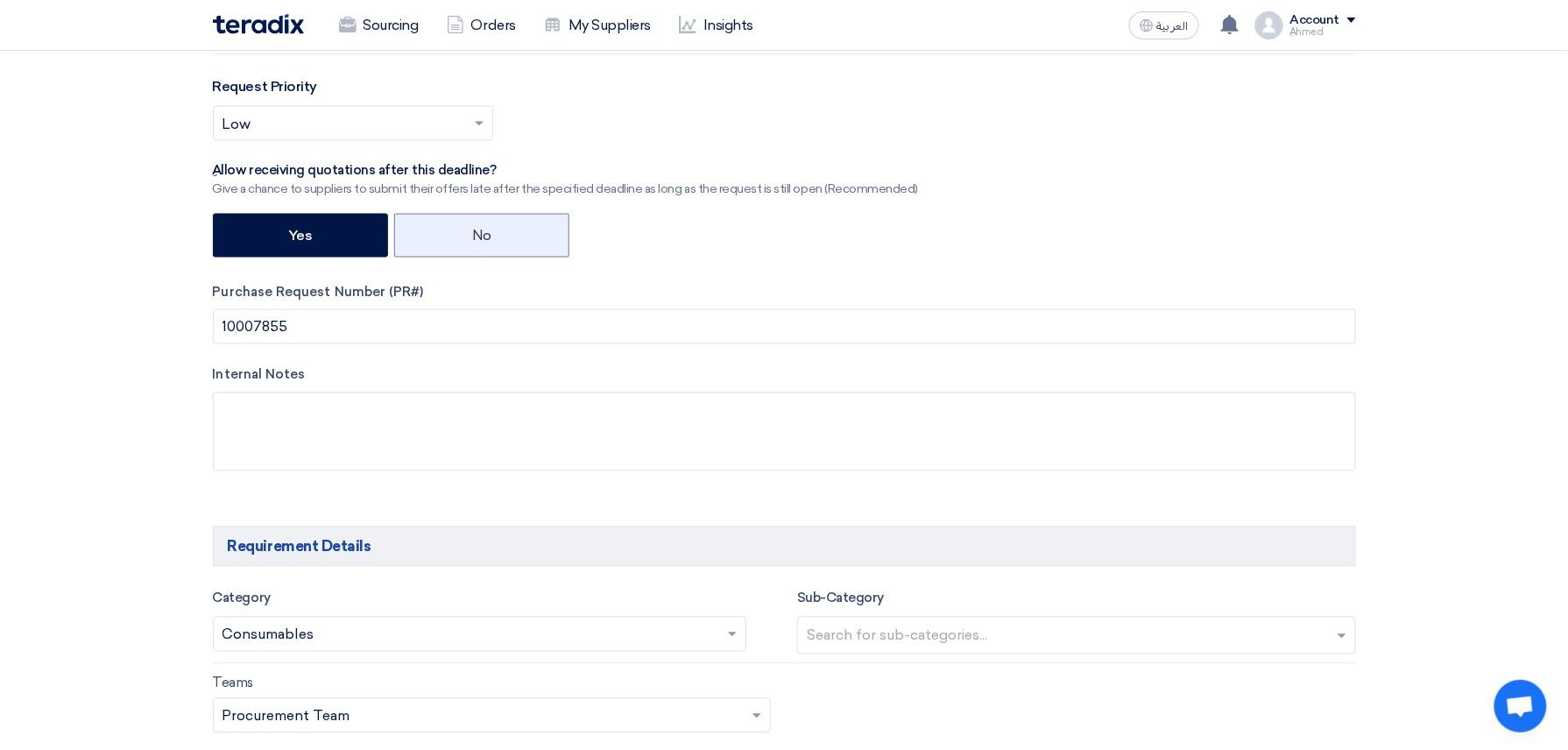
click at [493, 238] on label "No" at bounding box center [481, 235] width 175 height 43
click at [484, 238] on input "No" at bounding box center [478, 234] width 12 height 12
radio input "true"
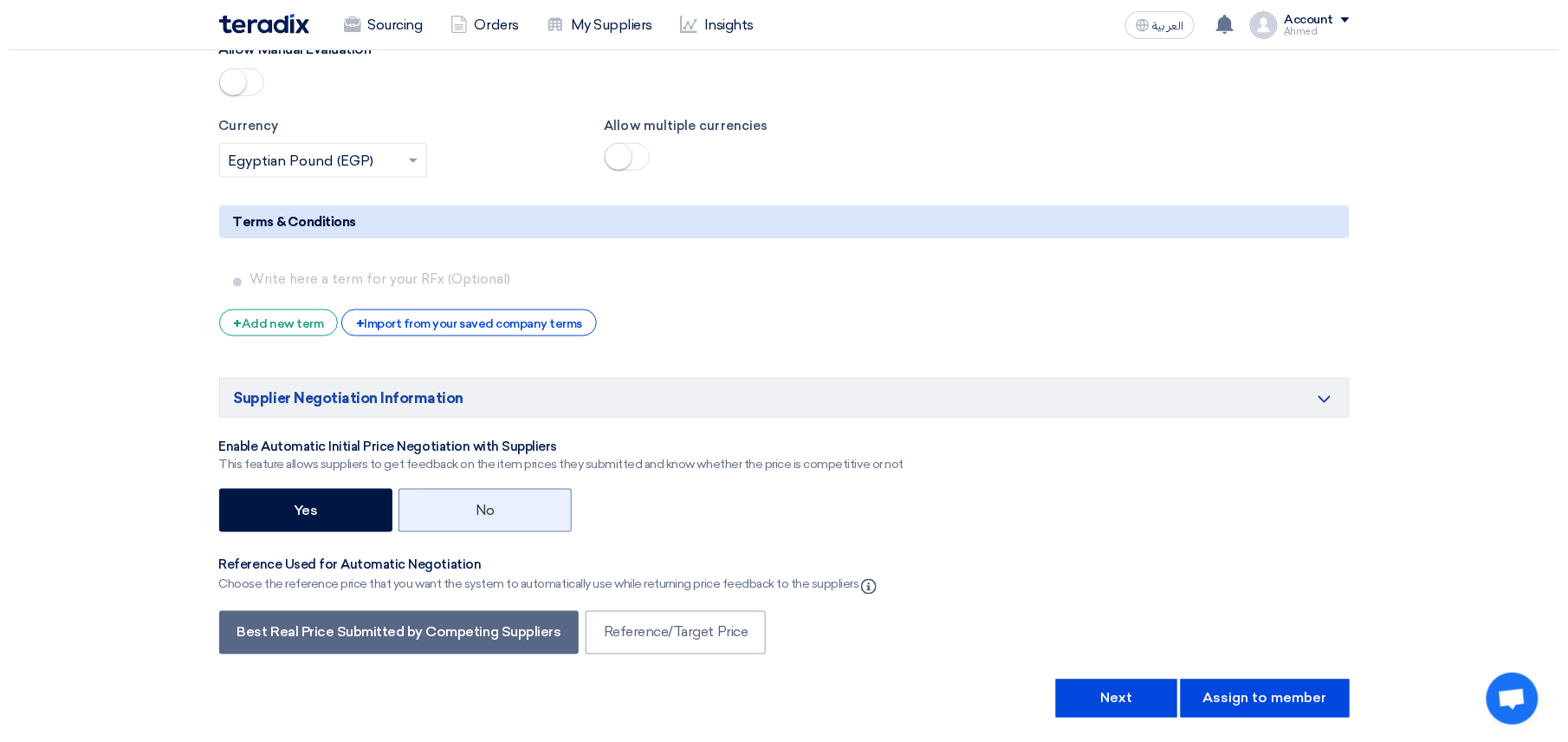
scroll to position [3003, 0]
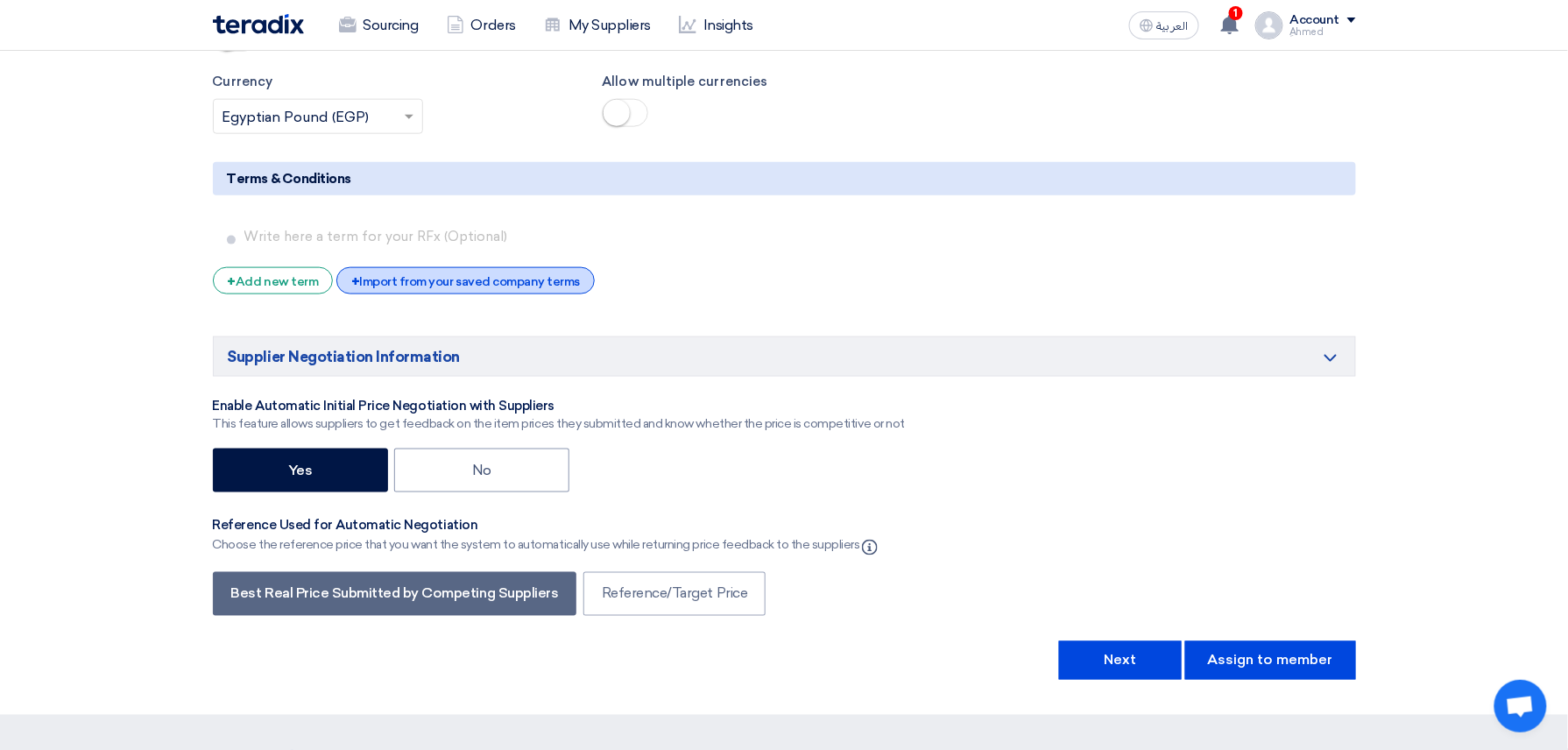
click at [498, 295] on div "+ Import from your saved company terms" at bounding box center [465, 280] width 258 height 28
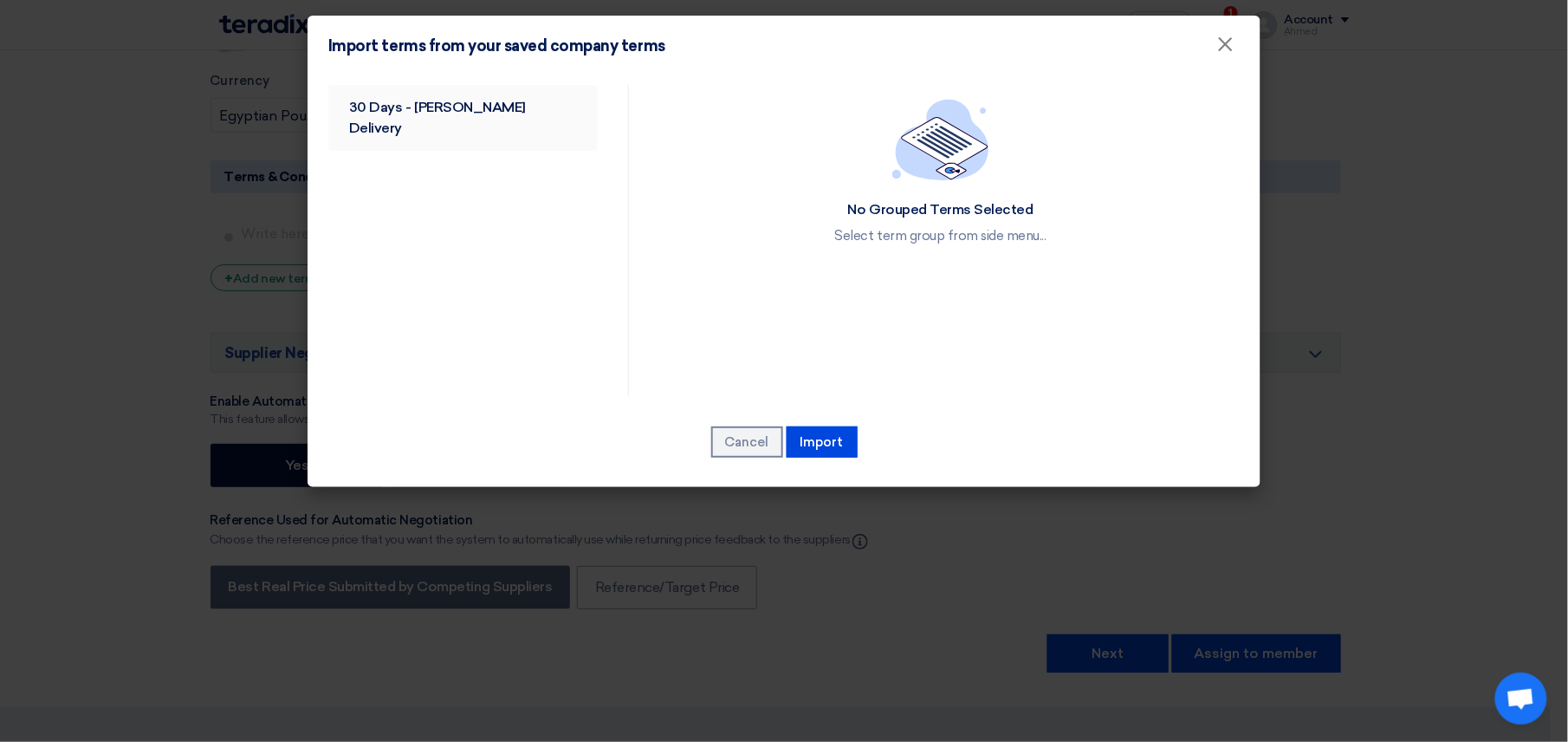
click at [448, 104] on link "30 Days - [PERSON_NAME] Delivery" at bounding box center [463, 118] width 270 height 66
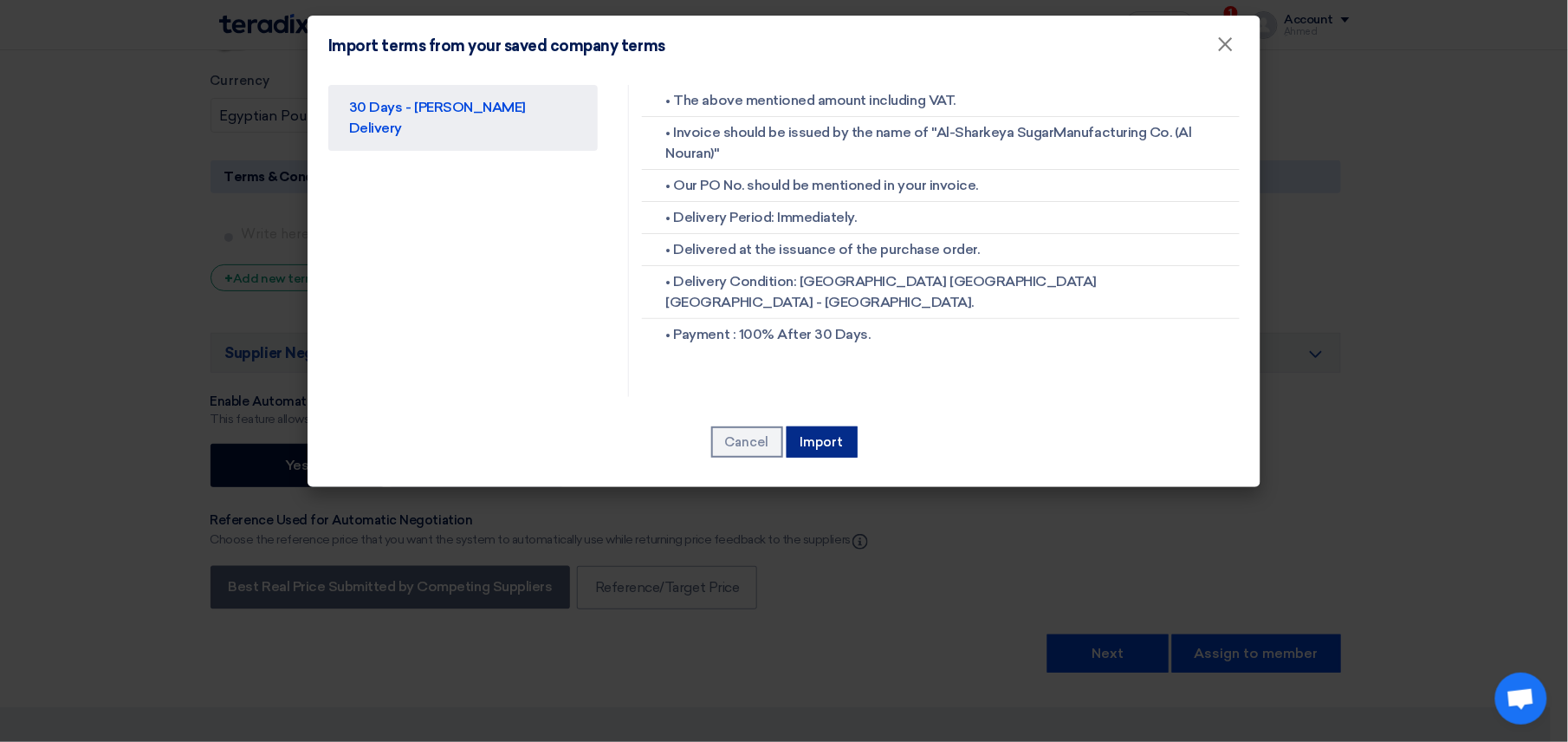
click at [835, 444] on button "Import" at bounding box center [822, 442] width 71 height 32
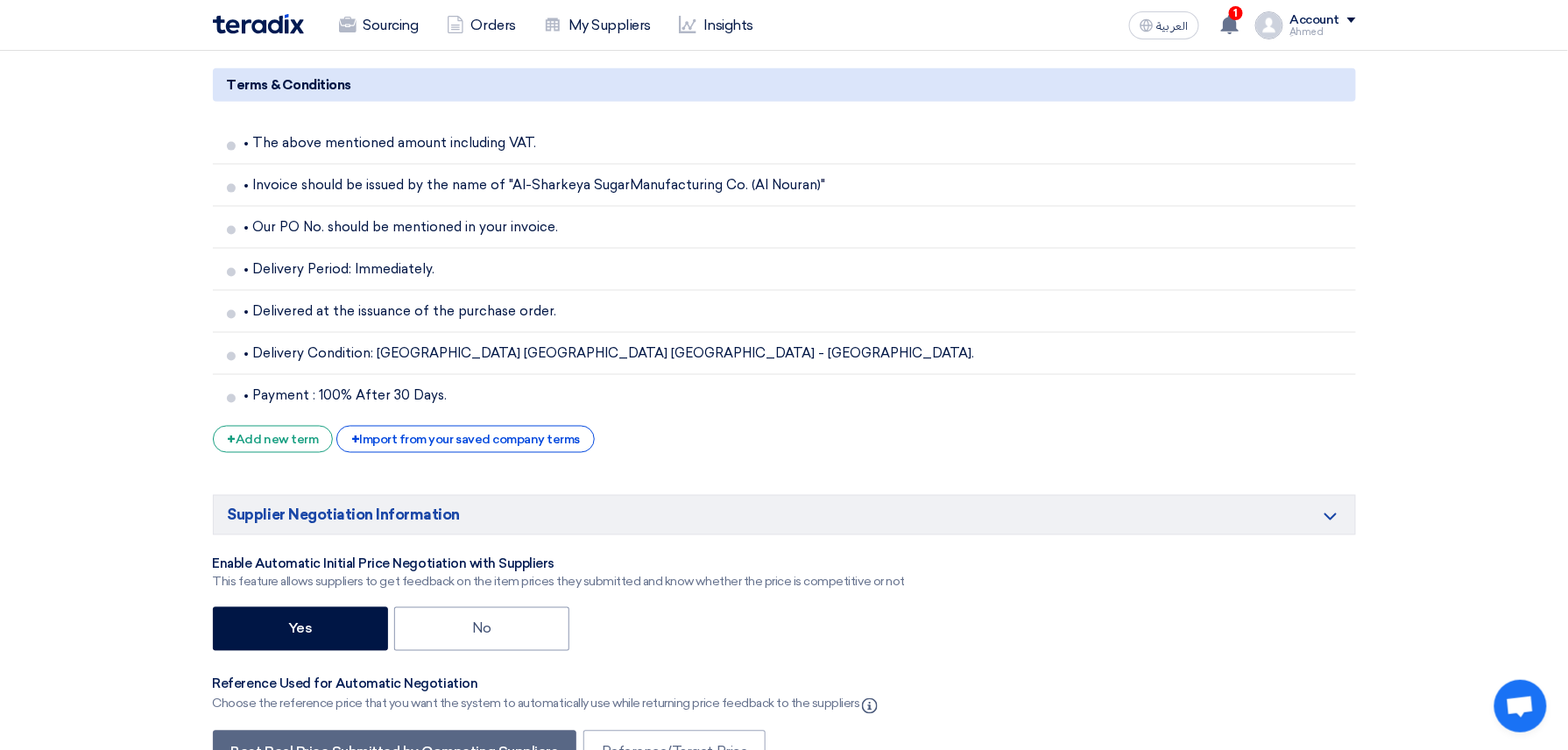
drag, startPoint x: 1170, startPoint y: 667, endPoint x: 1192, endPoint y: 659, distance: 23.4
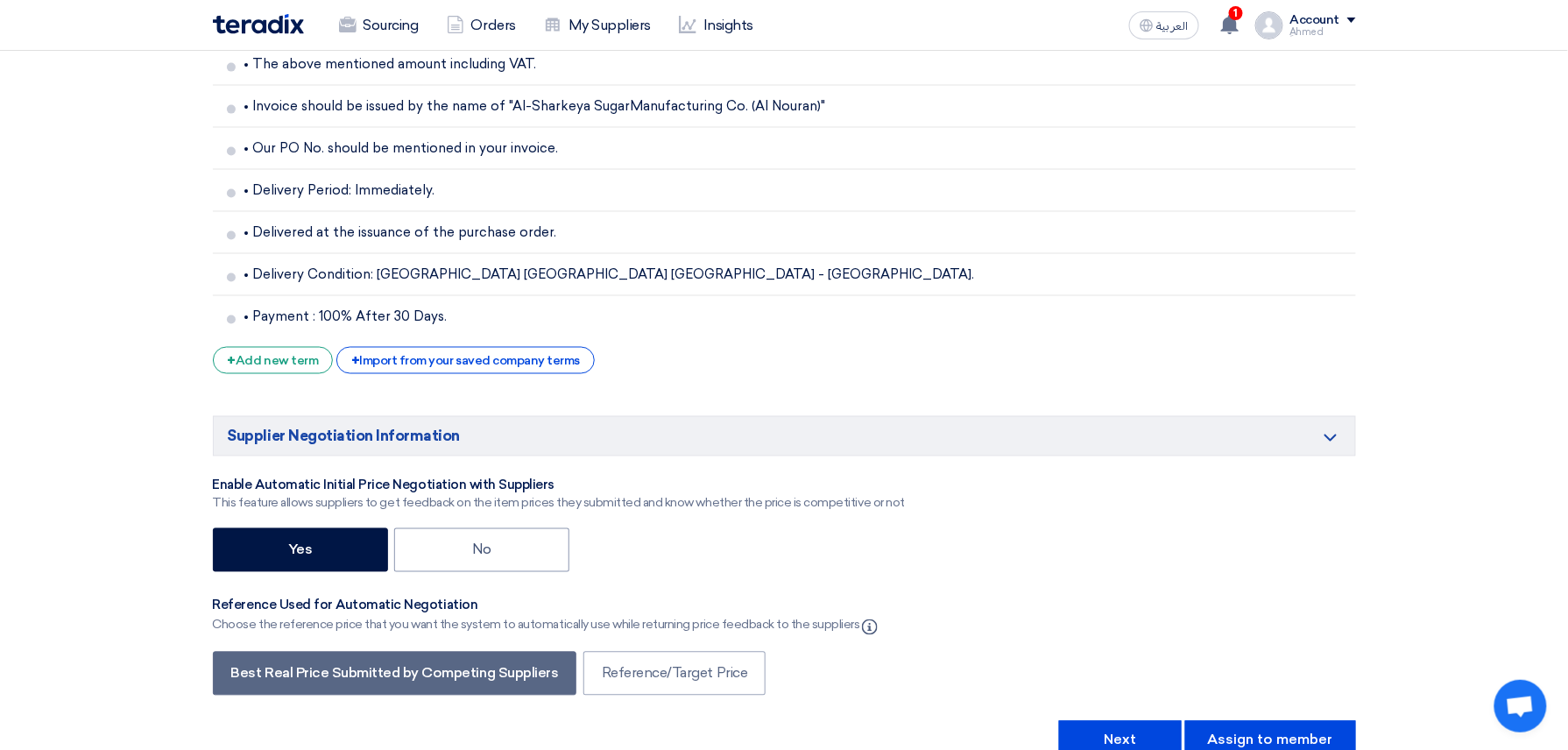
scroll to position [3216, 0]
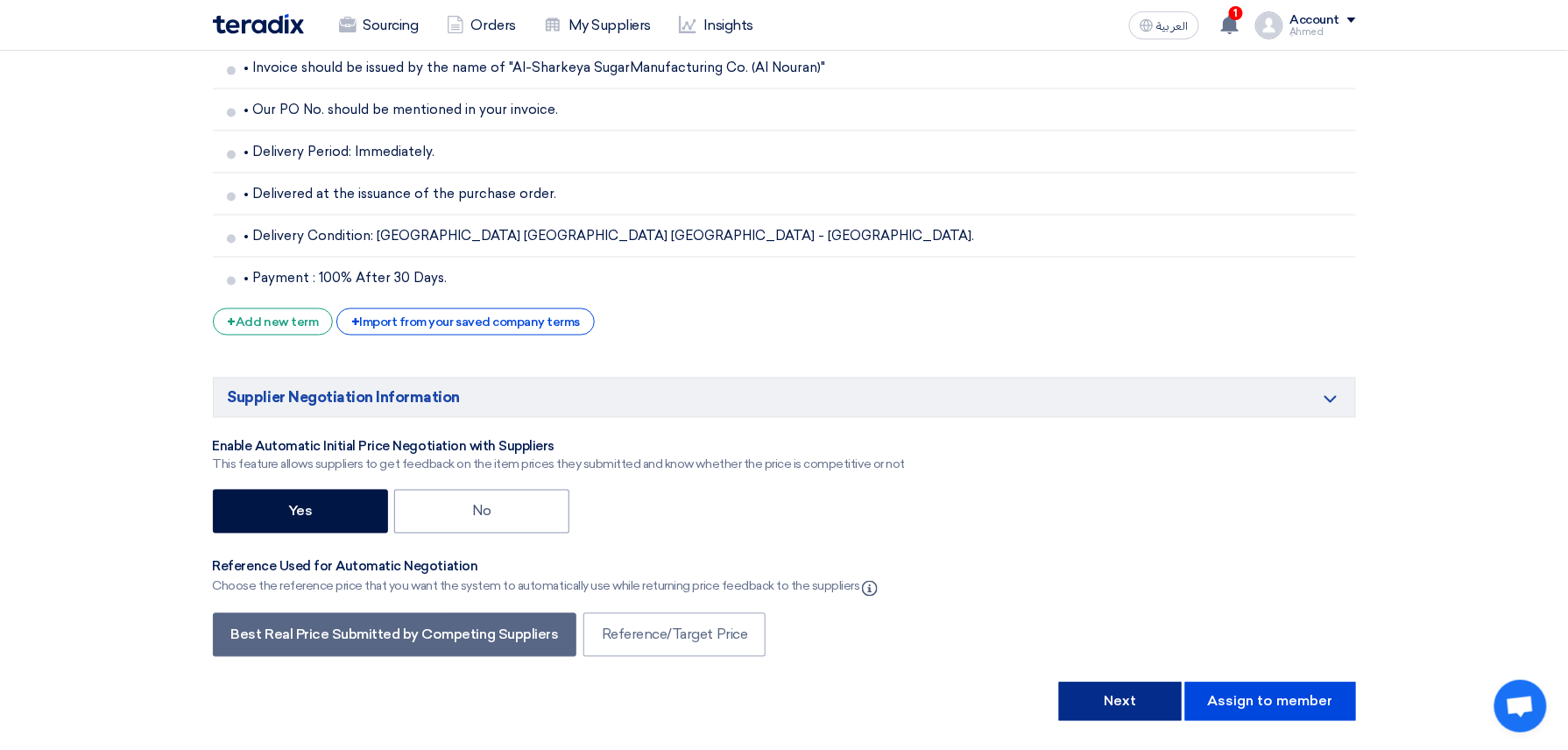
click at [1121, 713] on button "Next" at bounding box center [1121, 701] width 123 height 38
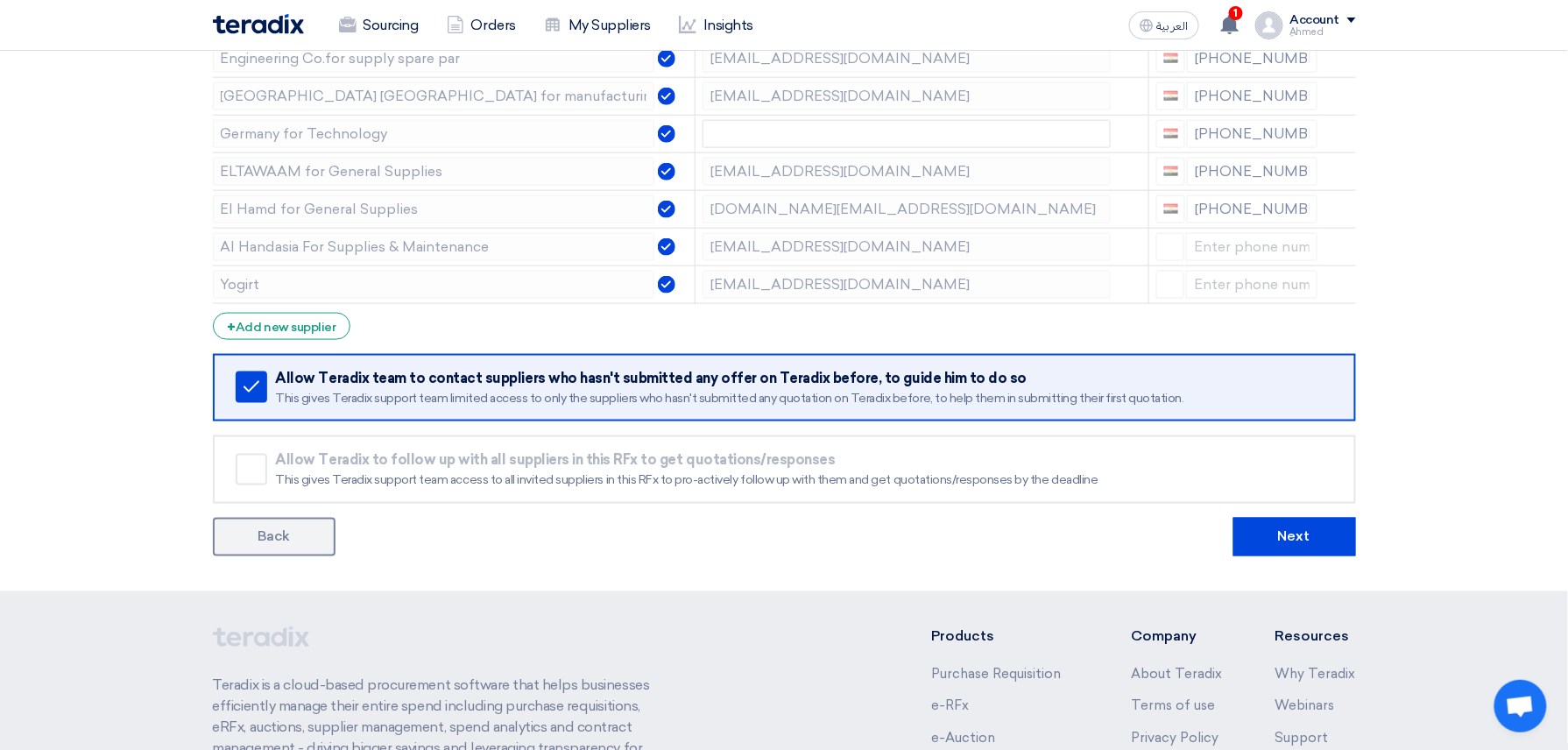
scroll to position [3300, 0]
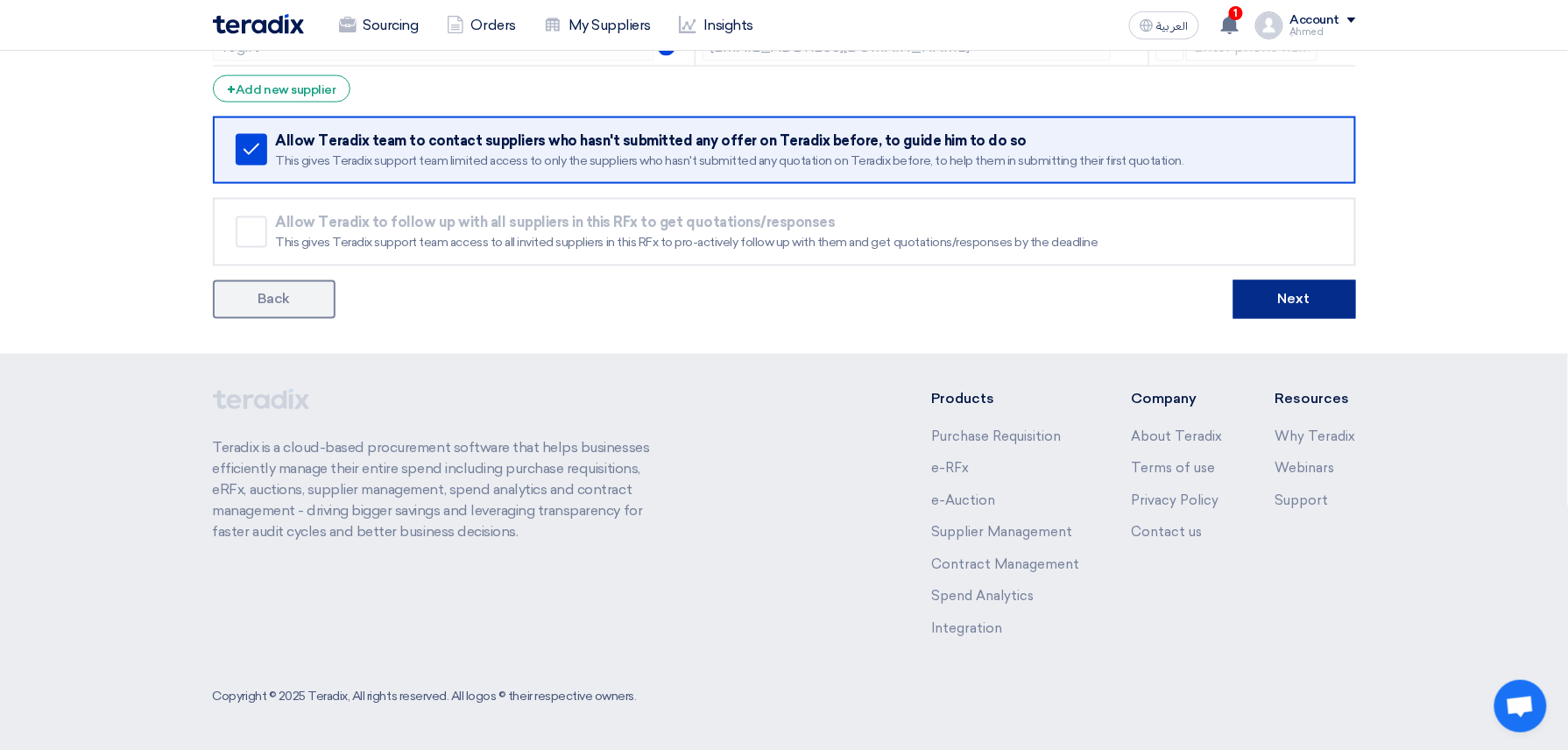
click at [1308, 295] on button "Next" at bounding box center [1295, 299] width 123 height 38
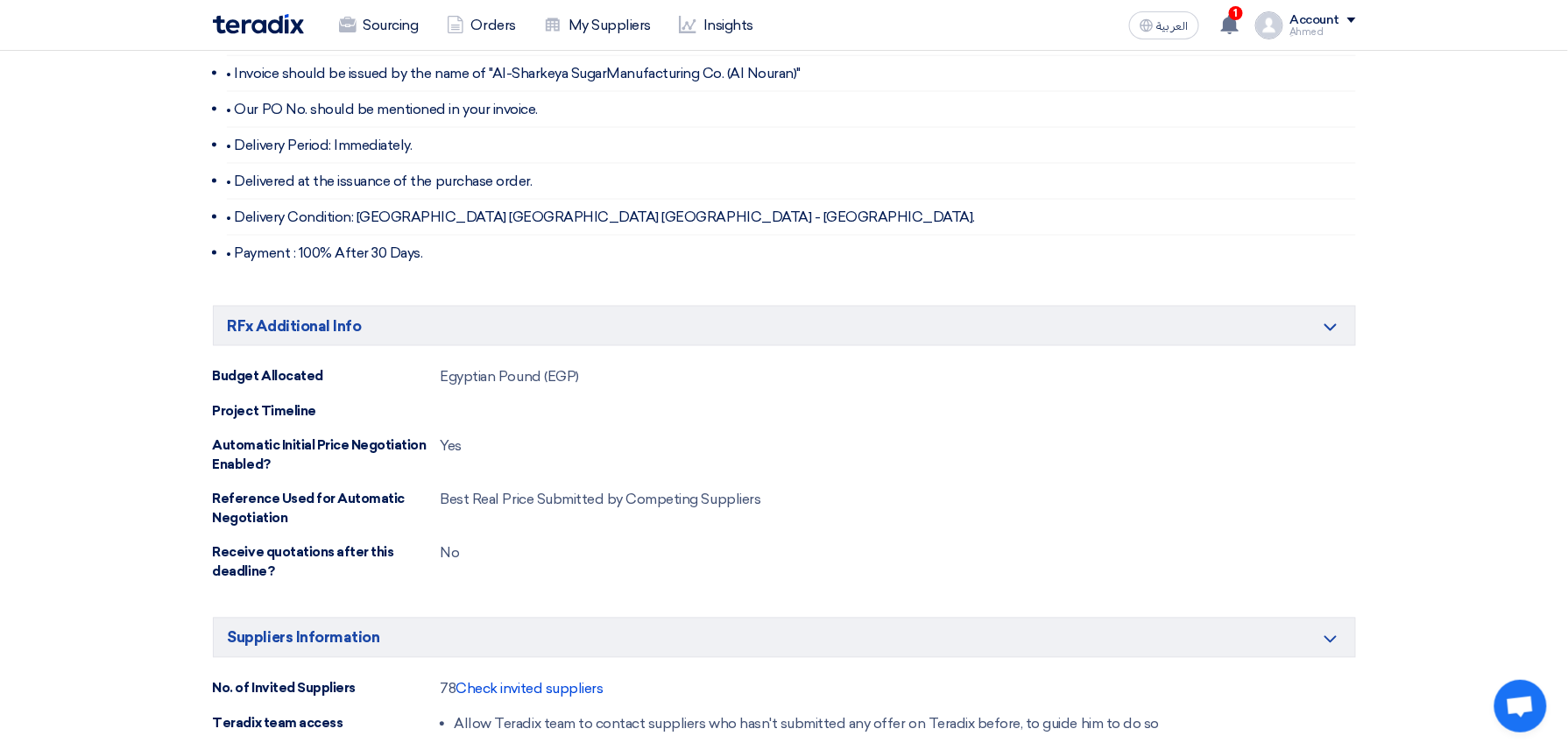
scroll to position [1312, 0]
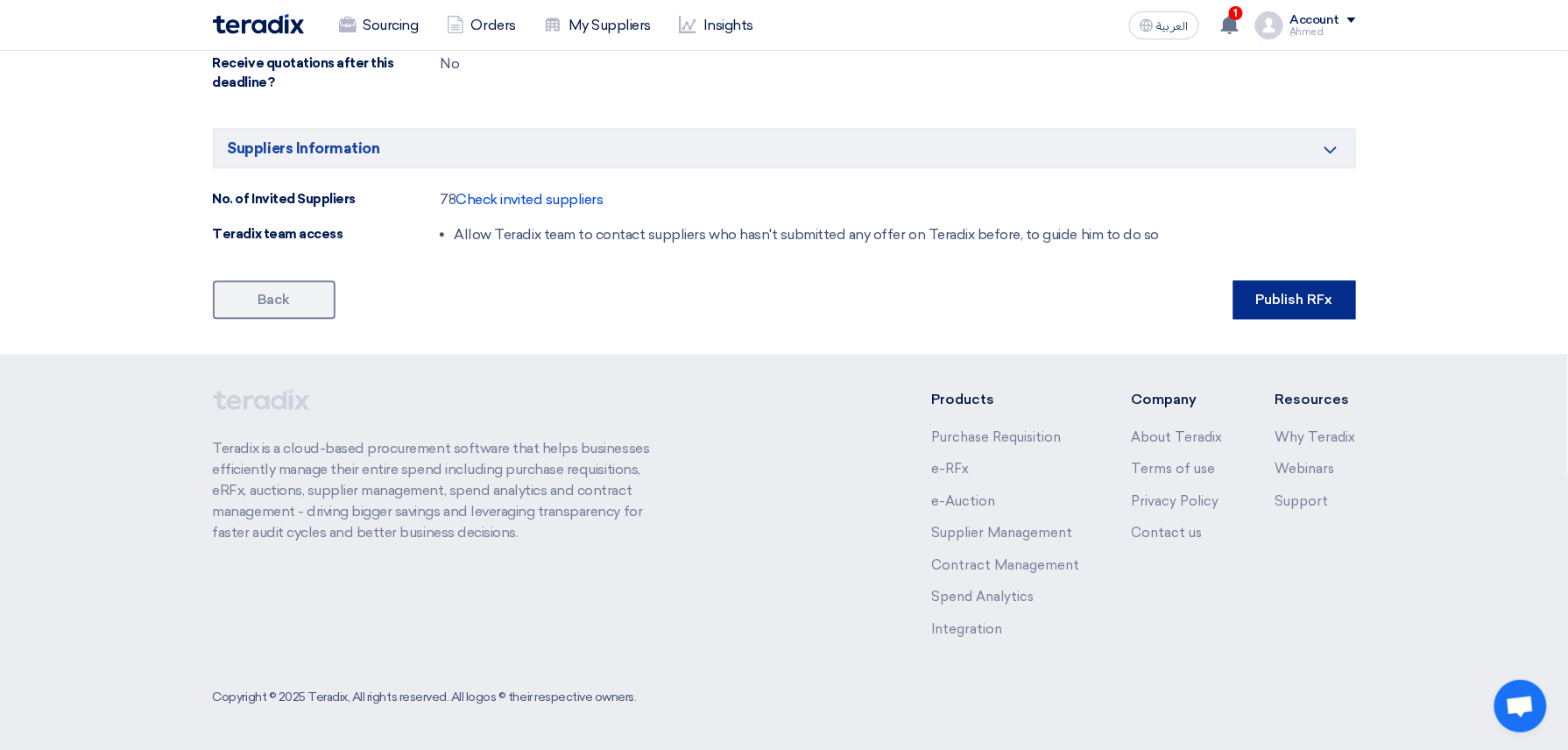
click at [1350, 284] on button "Publish RFx" at bounding box center [1295, 299] width 123 height 38
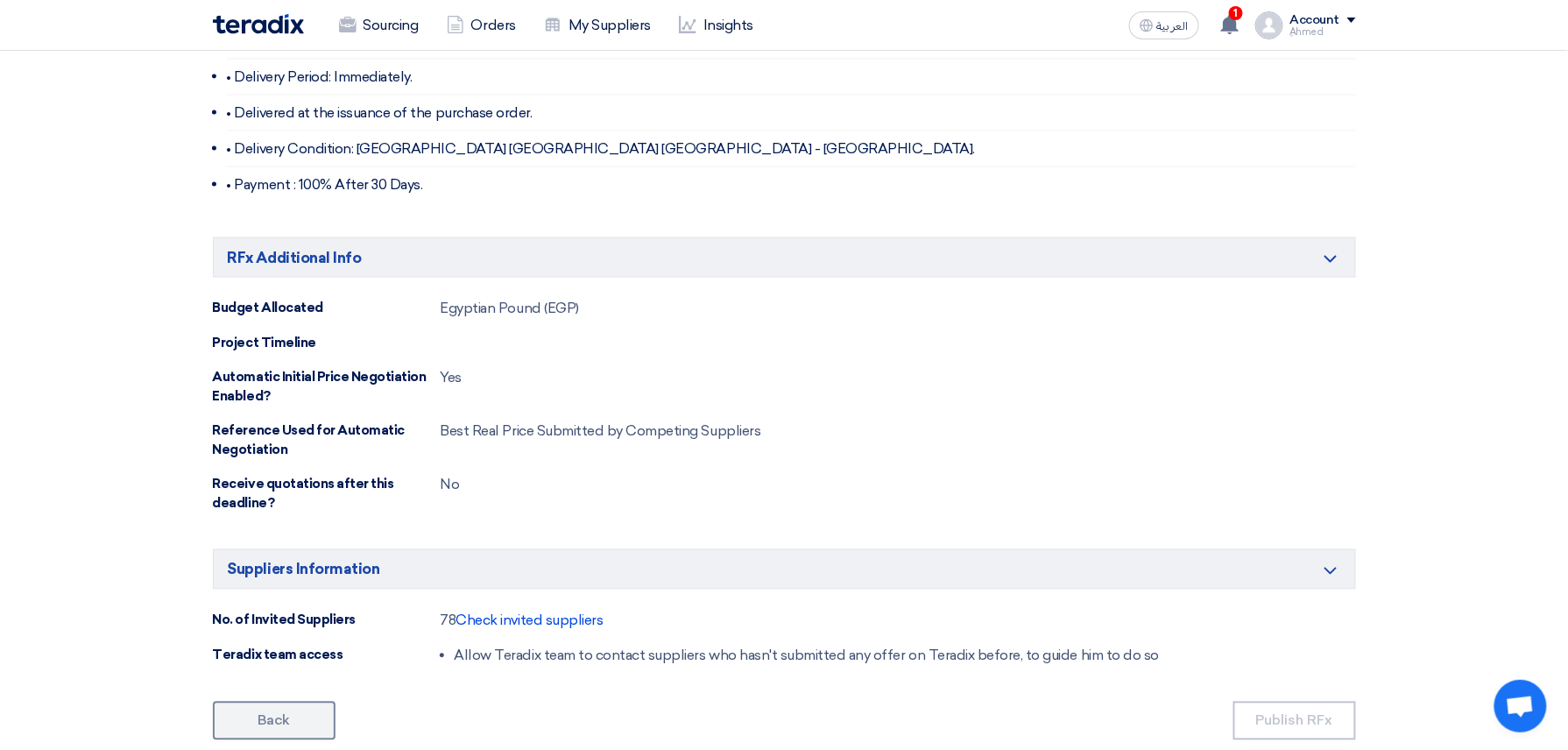
scroll to position [612, 0]
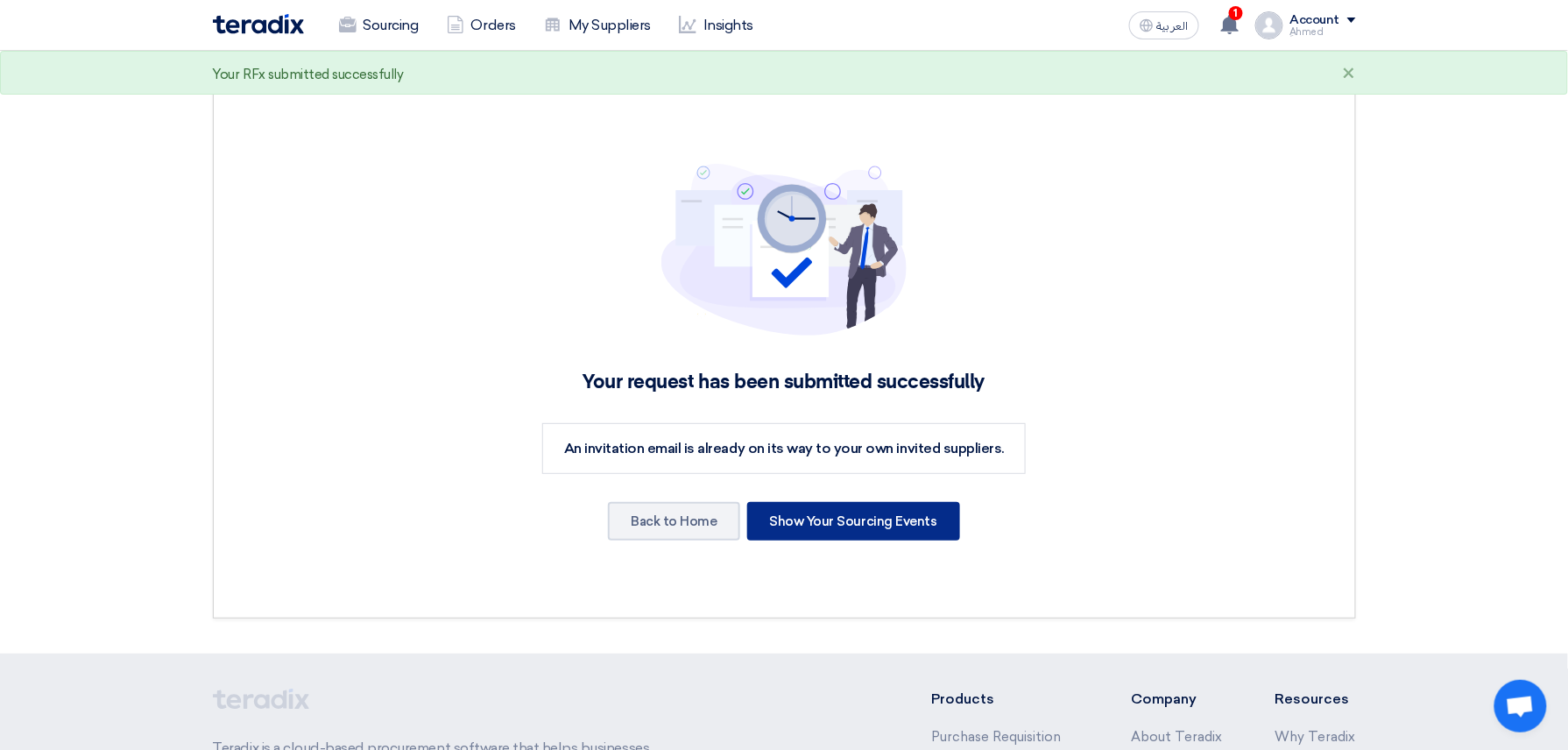
click at [900, 522] on div "Show Your Sourcing Events" at bounding box center [854, 520] width 213 height 38
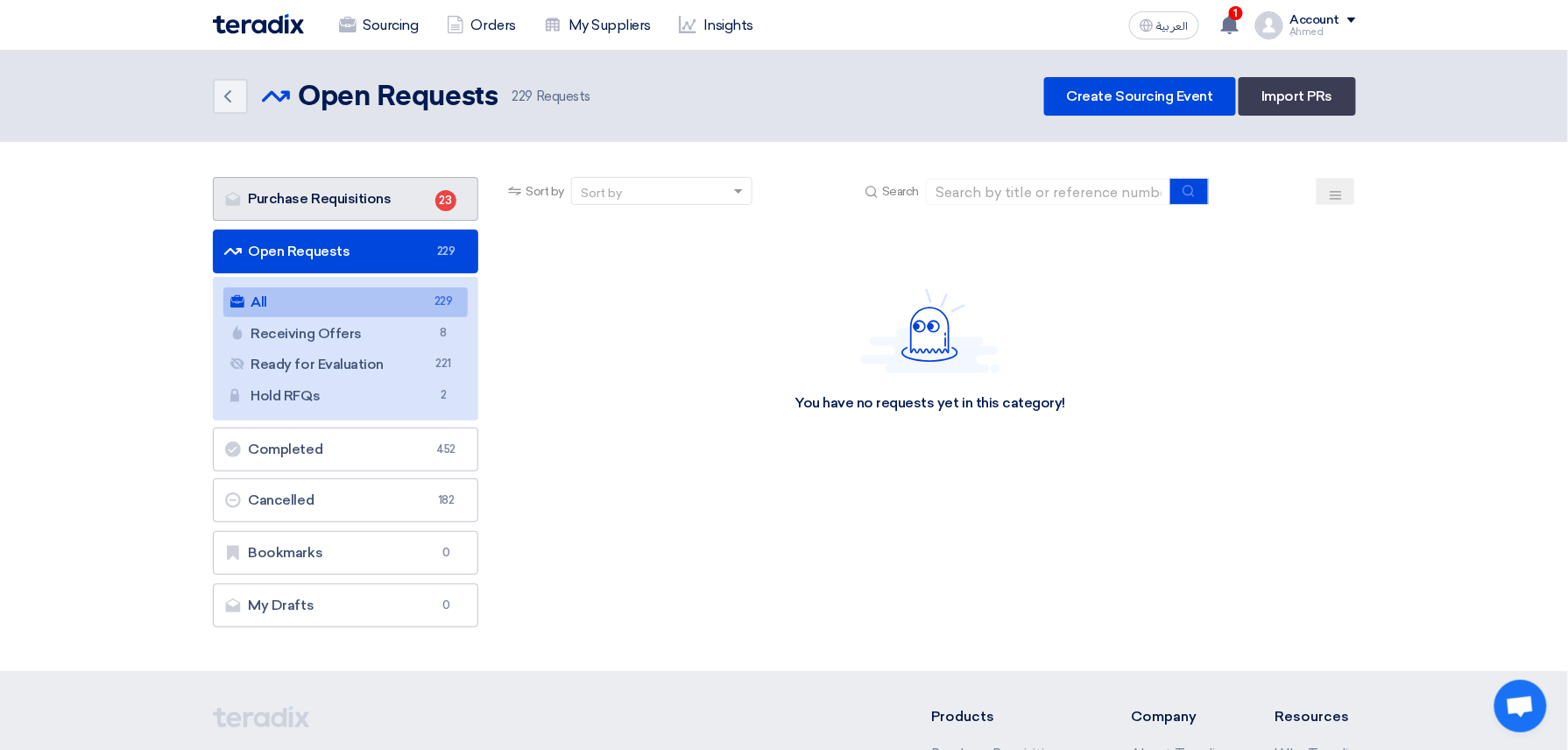
click at [340, 193] on link "Purchase Requisitions Purchase Requisitions 23" at bounding box center [346, 198] width 266 height 43
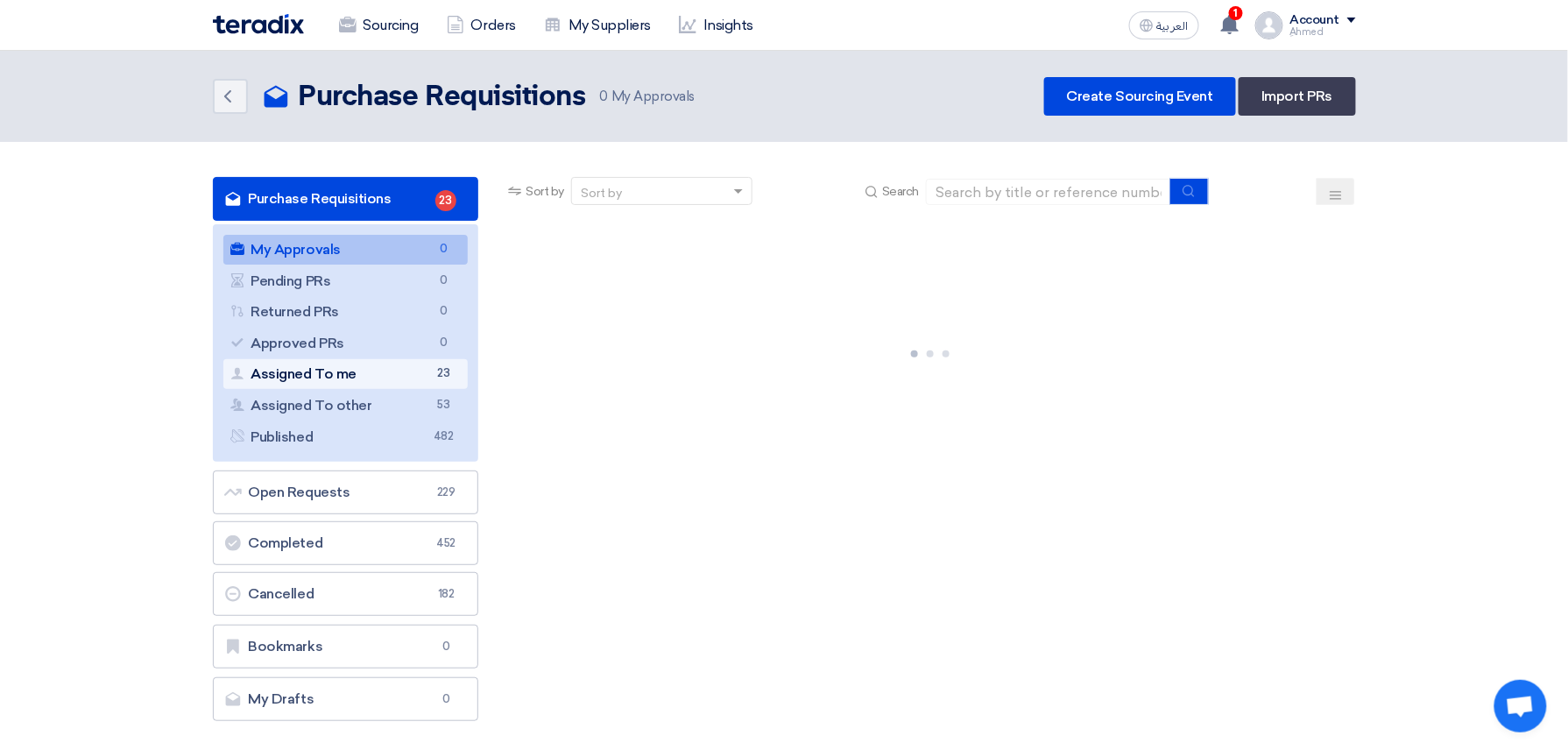
click at [393, 382] on link "Assigned To me Assigned To me 23" at bounding box center [346, 375] width 245 height 30
